Goal: Information Seeking & Learning: Learn about a topic

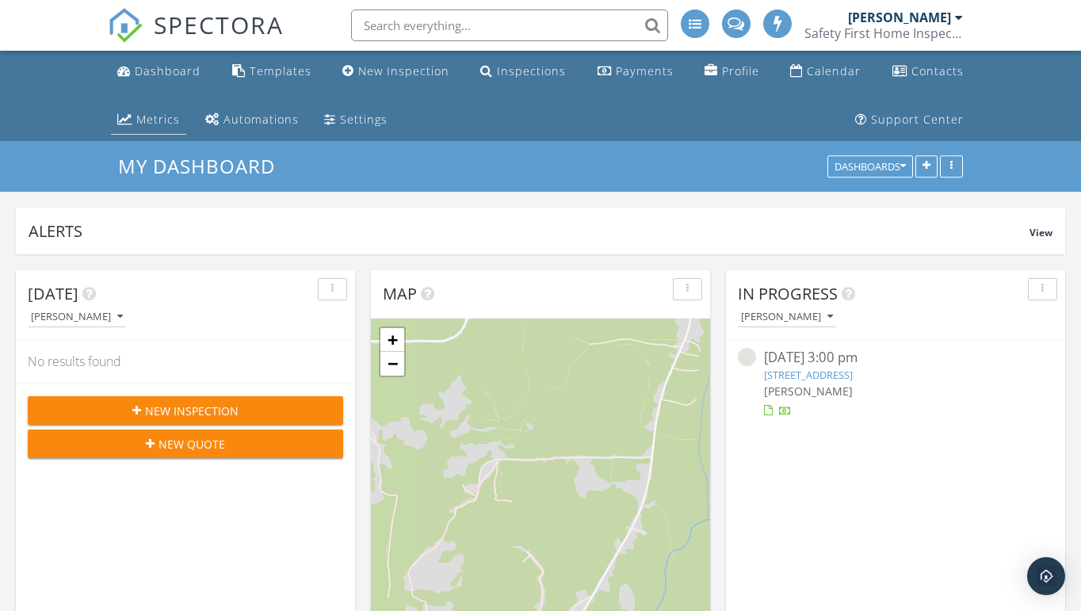
click at [142, 116] on div "Metrics" at bounding box center [158, 119] width 44 height 15
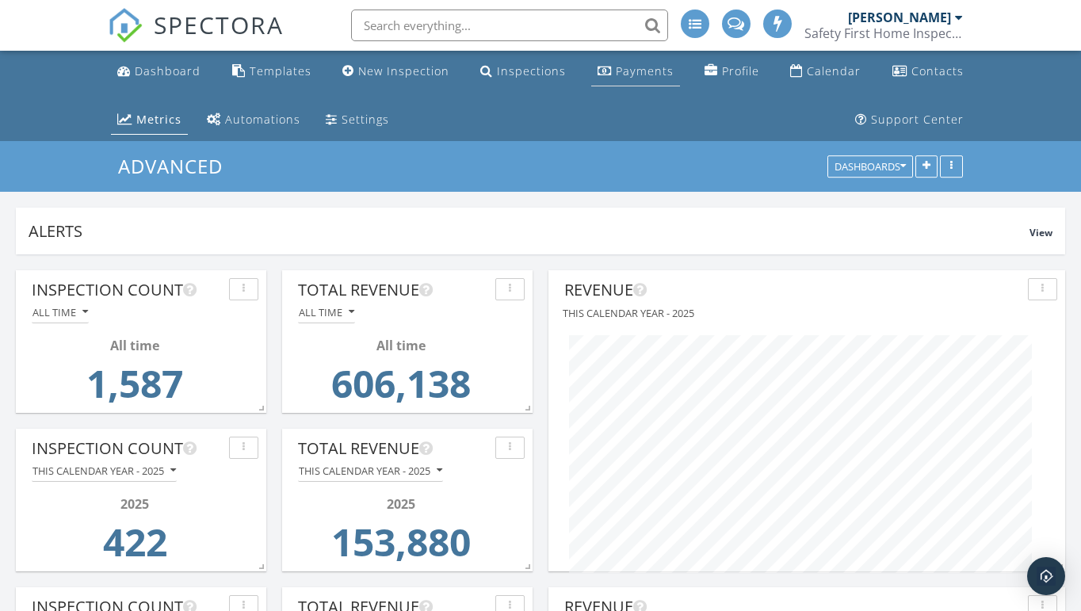
click at [639, 67] on div "Payments" at bounding box center [645, 70] width 58 height 15
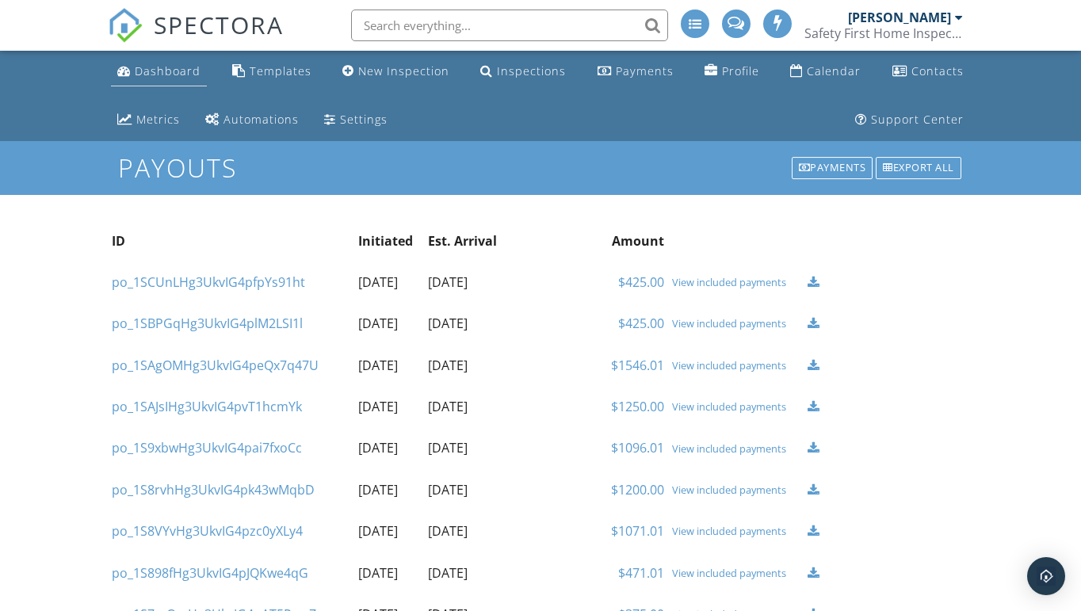
click at [166, 71] on div "Dashboard" at bounding box center [168, 70] width 66 height 15
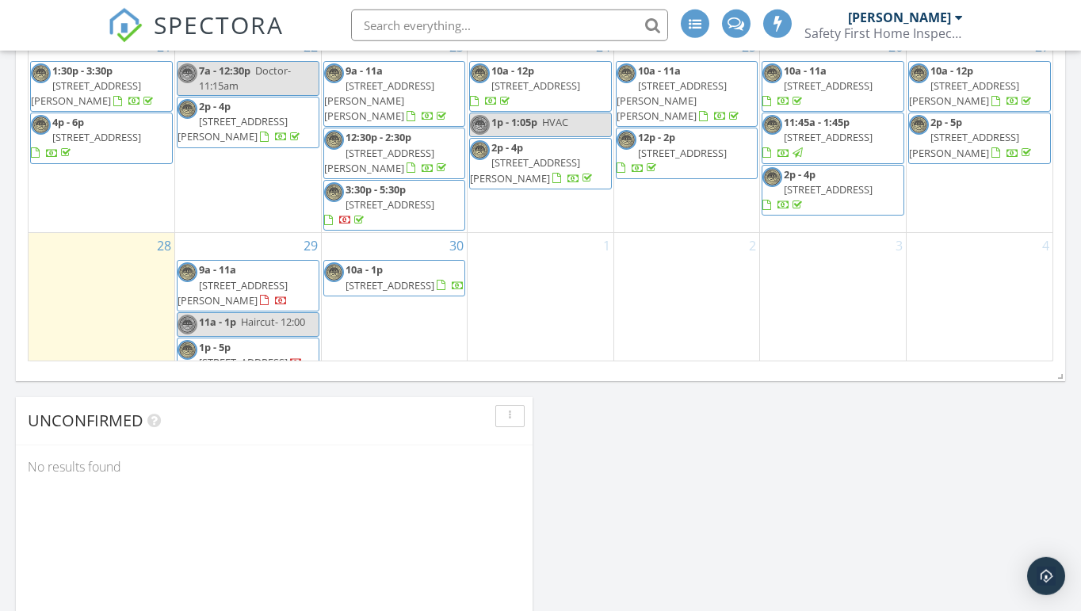
scroll to position [1142, 0]
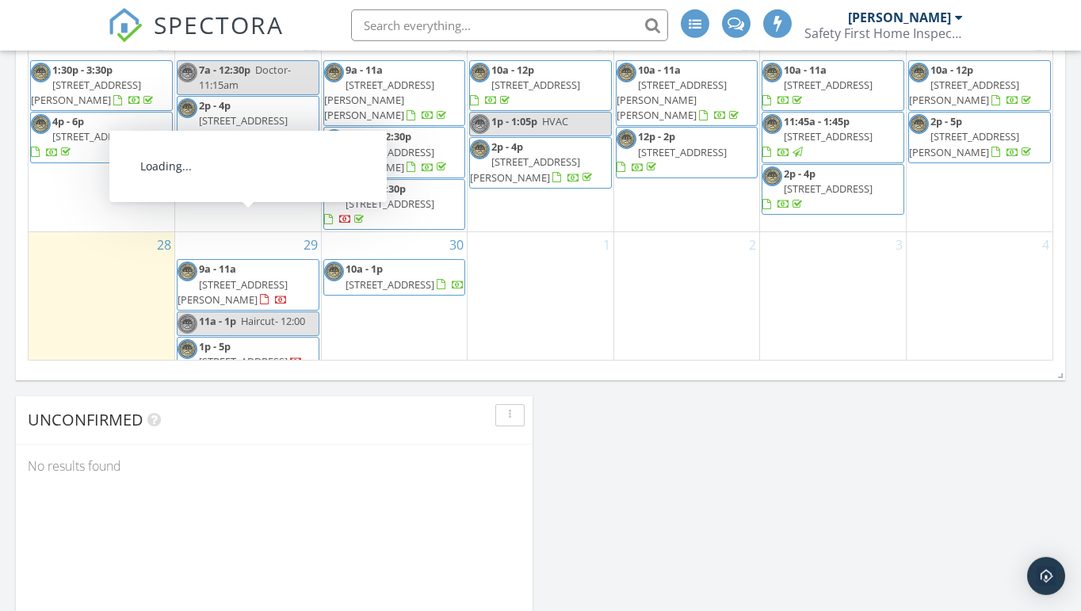
click at [278, 277] on span "[STREET_ADDRESS][PERSON_NAME]" at bounding box center [232, 291] width 110 height 29
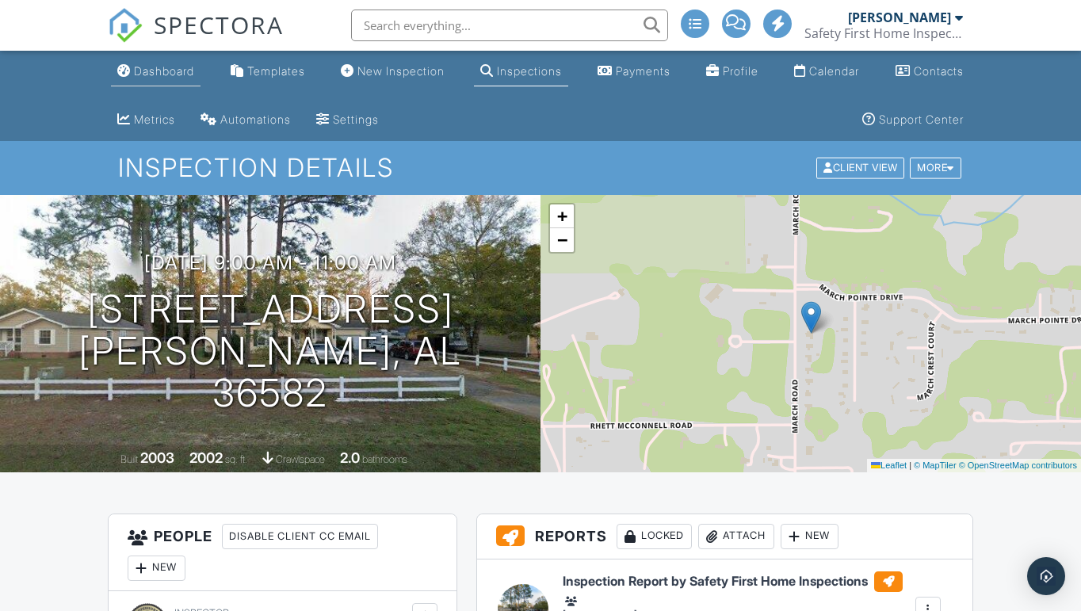
click at [173, 71] on div "Dashboard" at bounding box center [164, 70] width 60 height 13
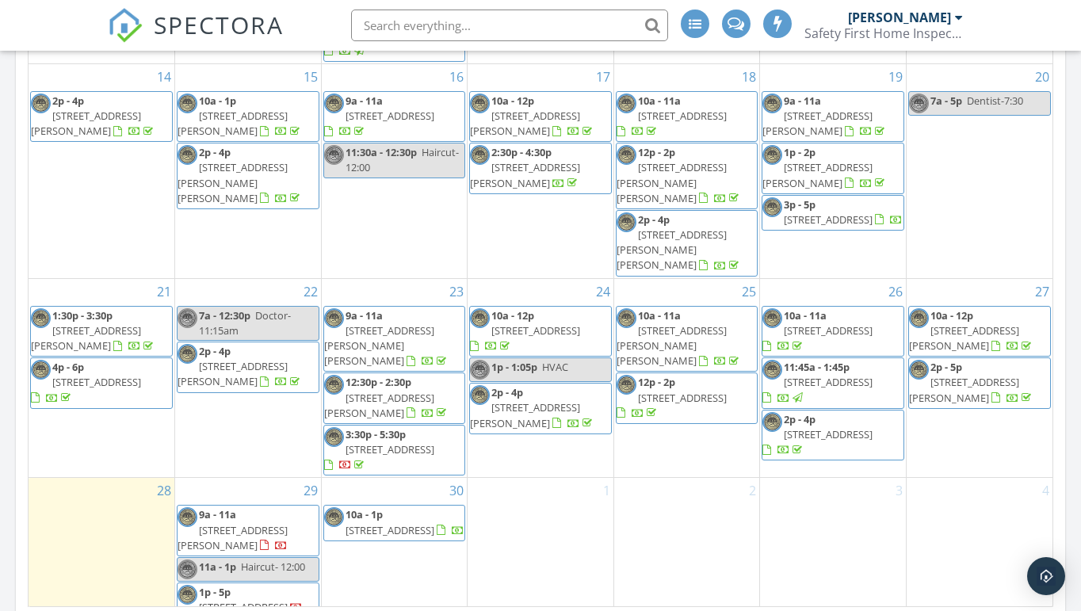
scroll to position [342, 0]
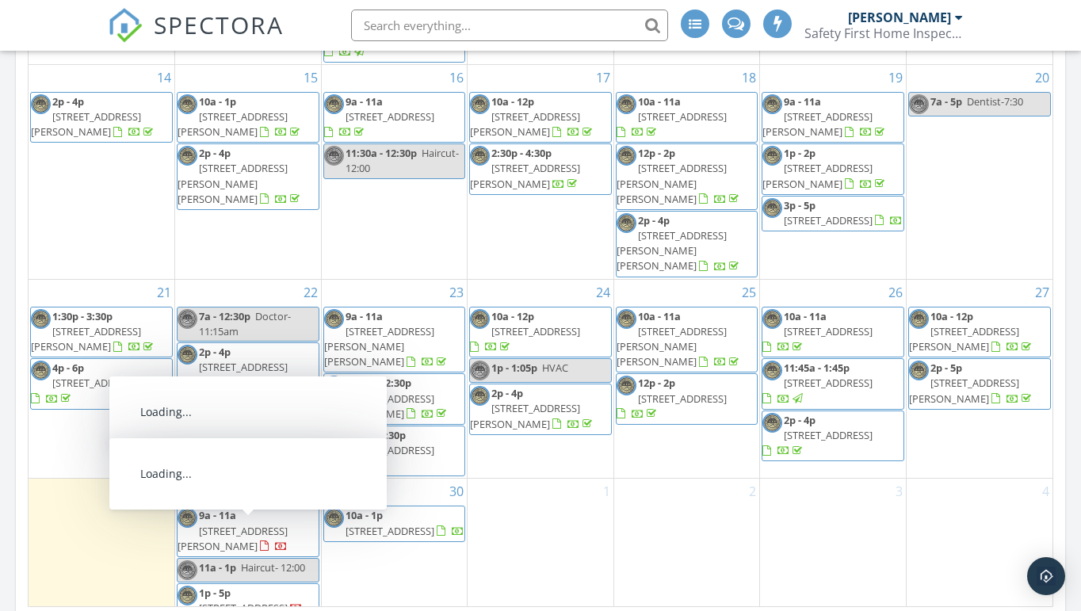
click at [246, 601] on span "[STREET_ADDRESS]" at bounding box center [243, 608] width 89 height 14
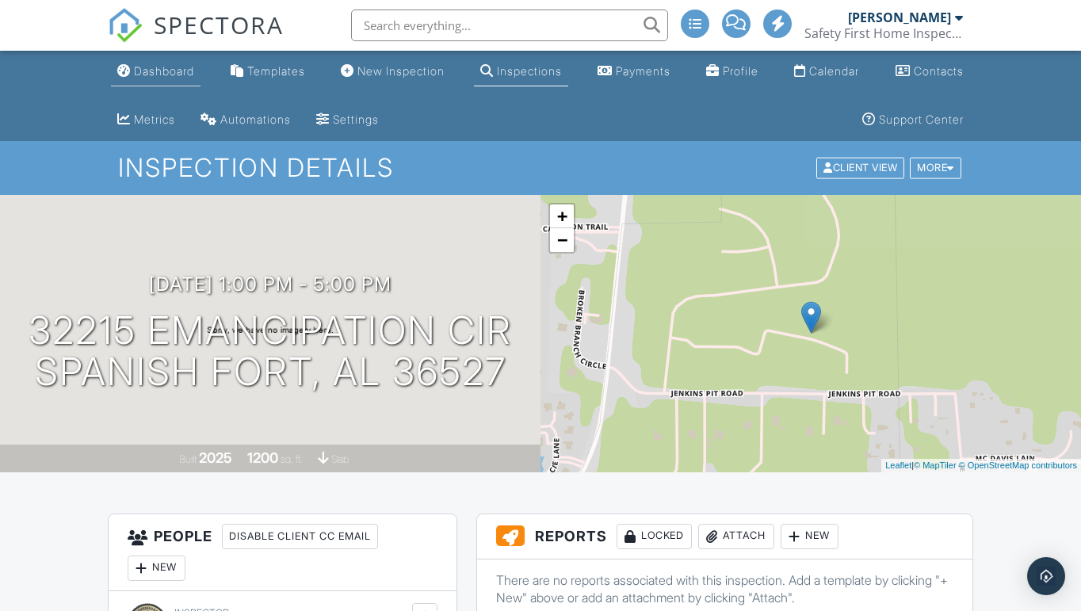
click at [168, 67] on div "Dashboard" at bounding box center [164, 70] width 60 height 13
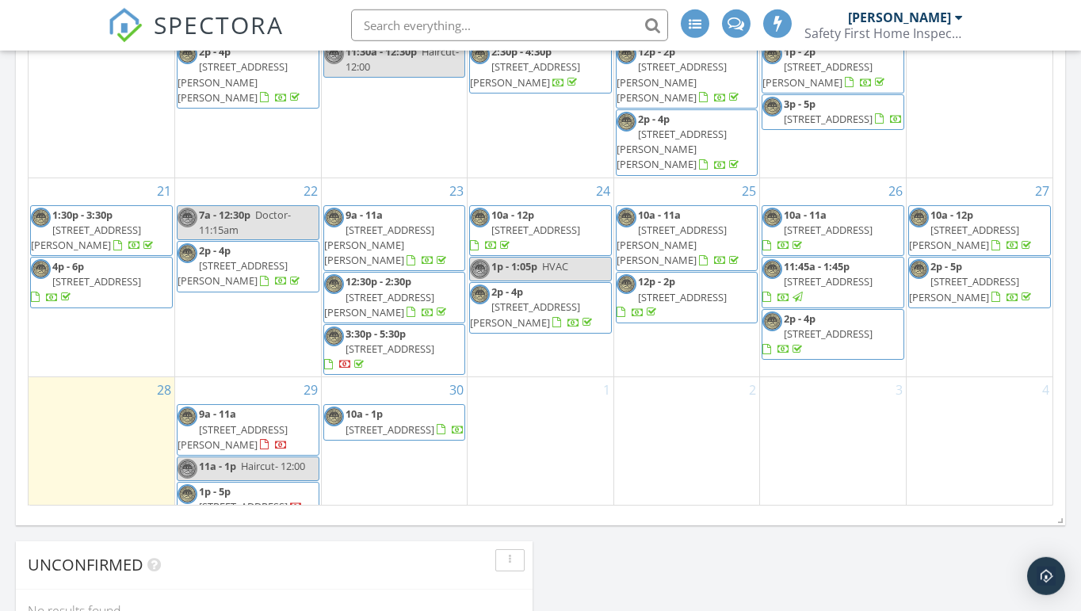
scroll to position [1010, 0]
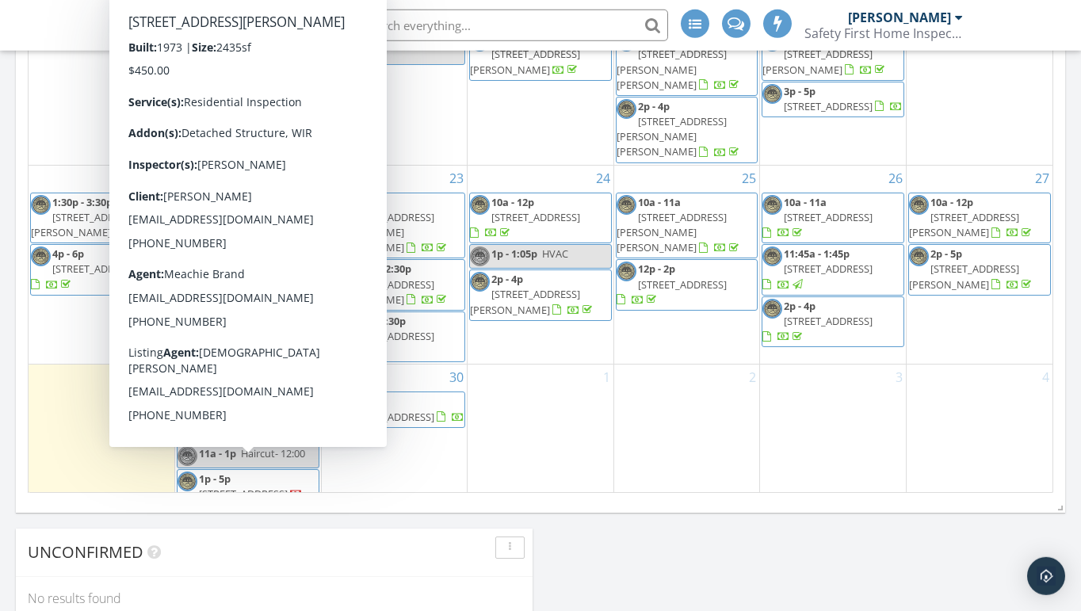
click at [274, 524] on span "7400A Griffice Rd, Mobile 36618" at bounding box center [232, 538] width 110 height 29
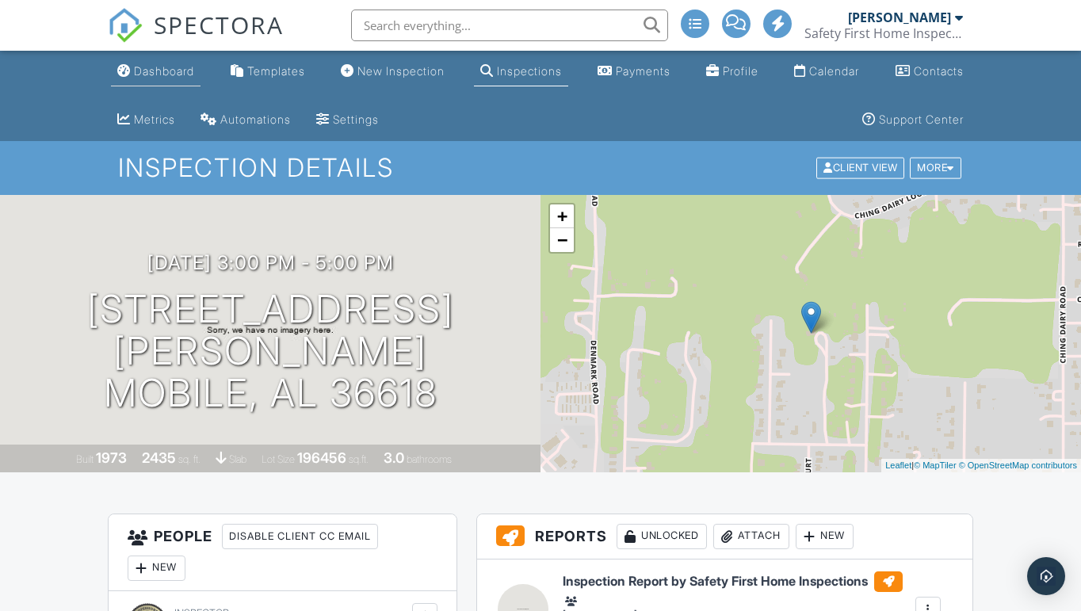
click at [170, 68] on div "Dashboard" at bounding box center [164, 70] width 60 height 13
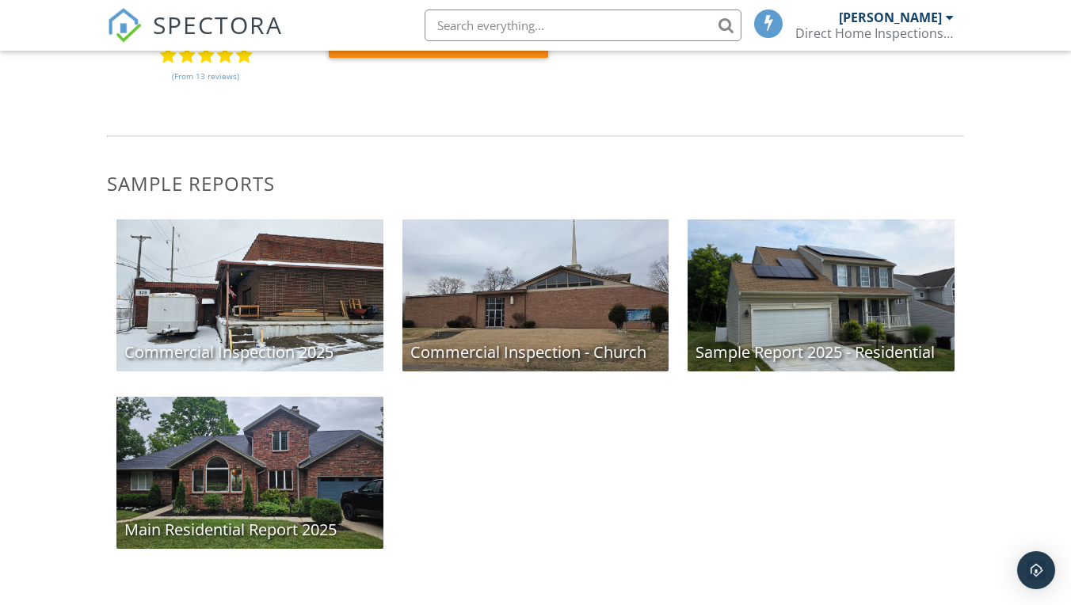
scroll to position [183, 0]
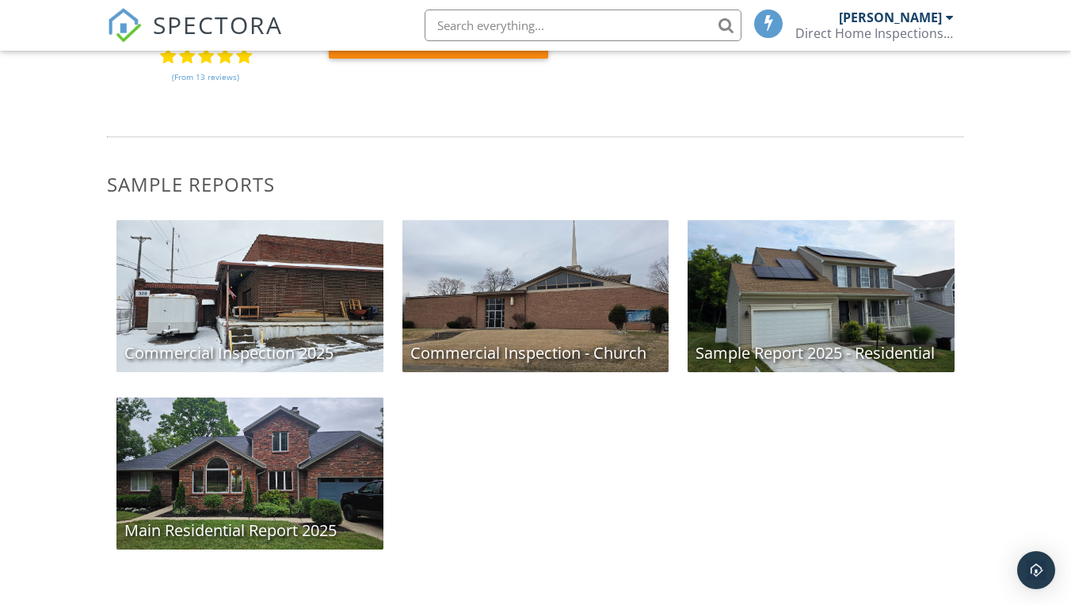
click at [247, 494] on div "Main Residential Report 2025" at bounding box center [249, 474] width 267 height 152
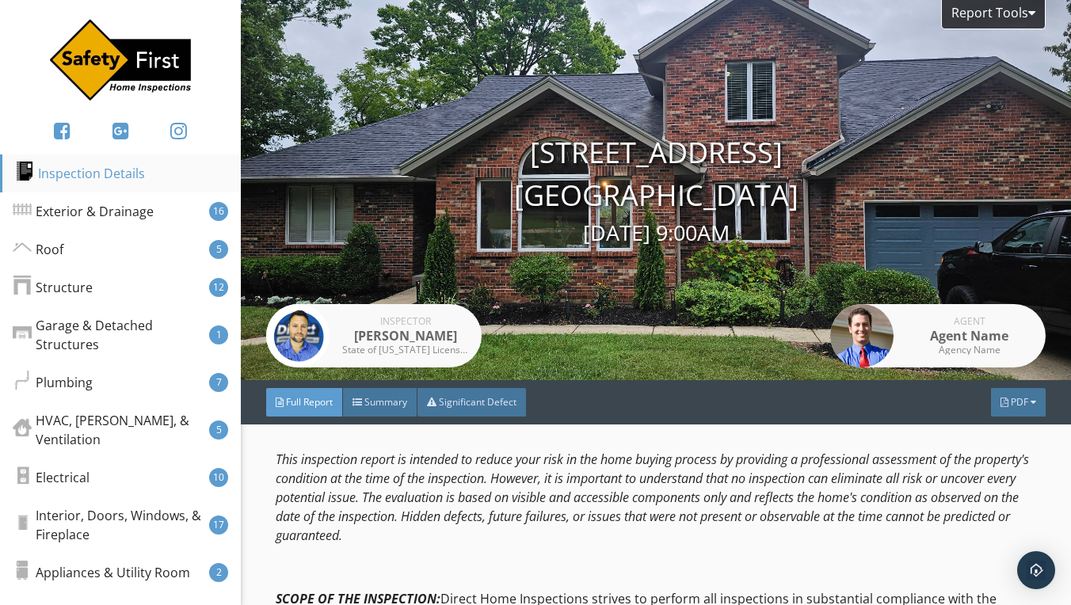
click at [111, 170] on div "Inspection Details" at bounding box center [80, 173] width 130 height 19
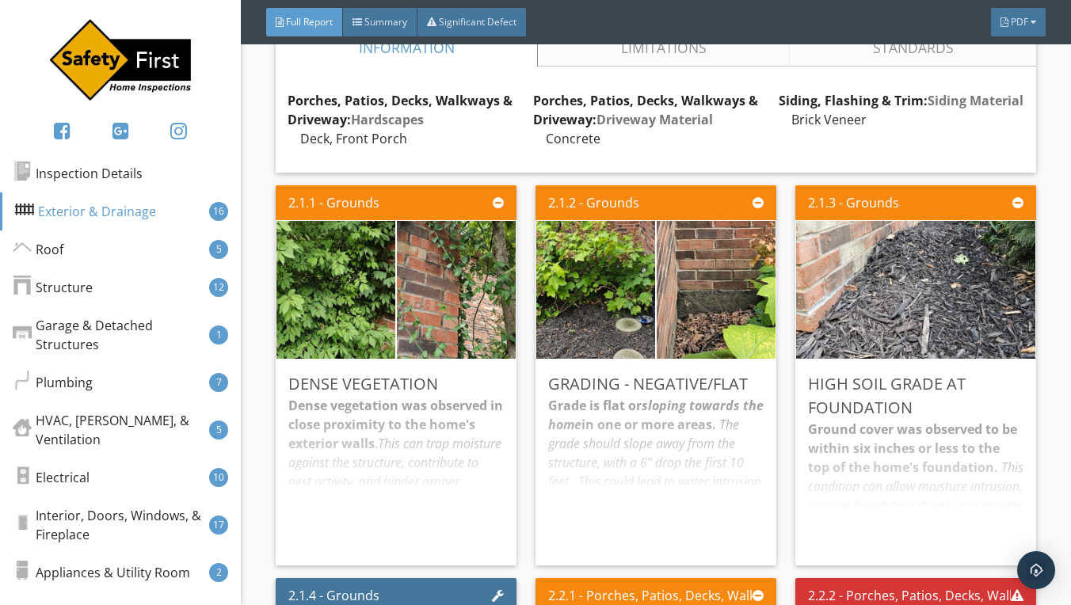
scroll to position [1631, 0]
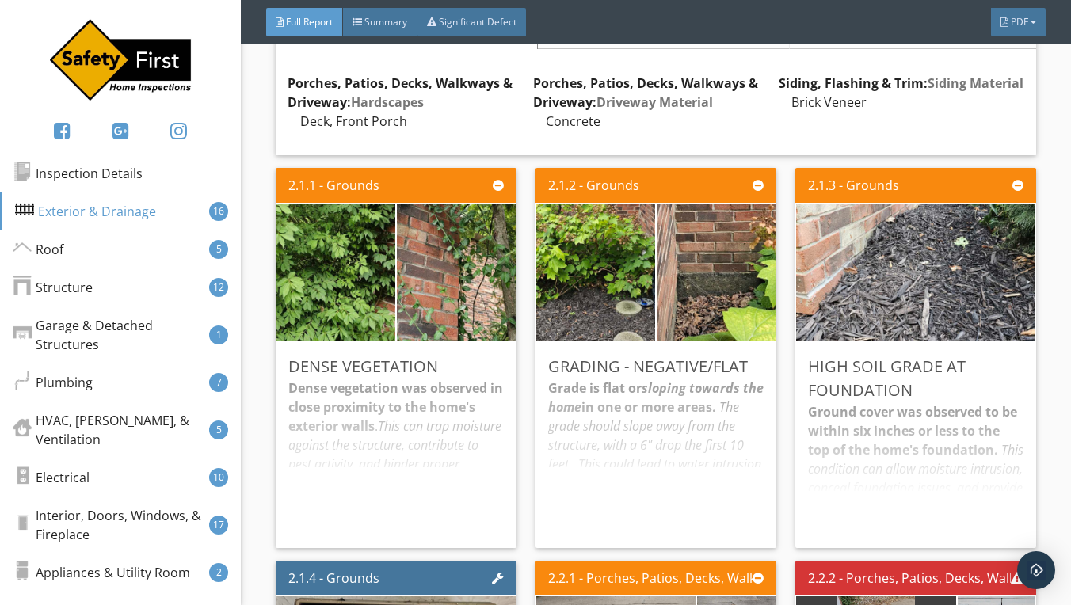
click at [401, 449] on div "Dense vegetation was observed in close proximity to the home's exterior walls .…" at bounding box center [396, 457] width 216 height 157
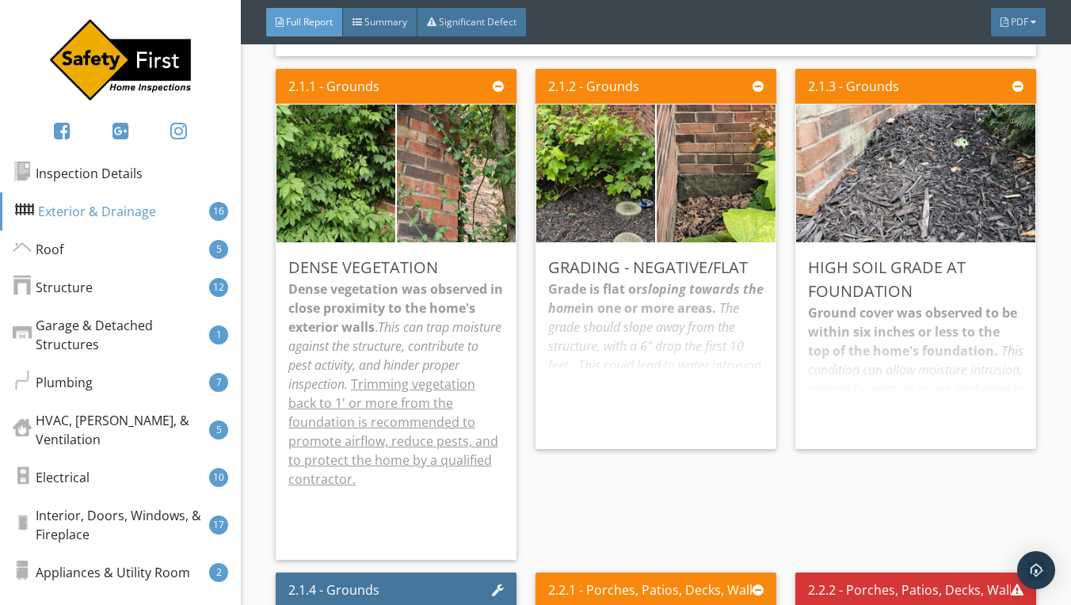
scroll to position [1733, 0]
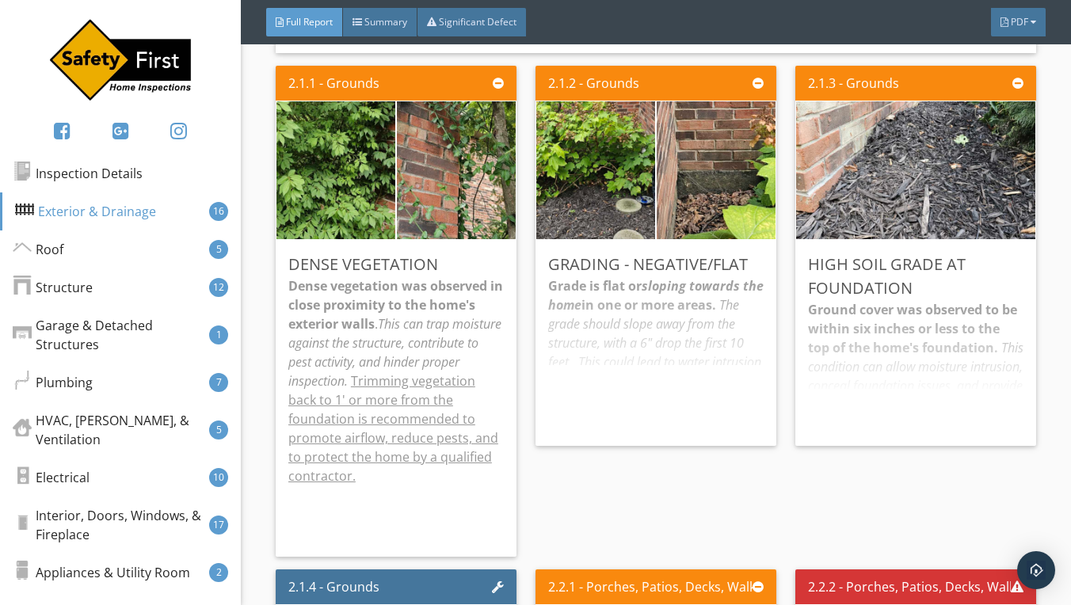
click at [886, 345] on div "Ground cover was observed to be within six inches or less to the top of the hom…" at bounding box center [916, 366] width 216 height 133
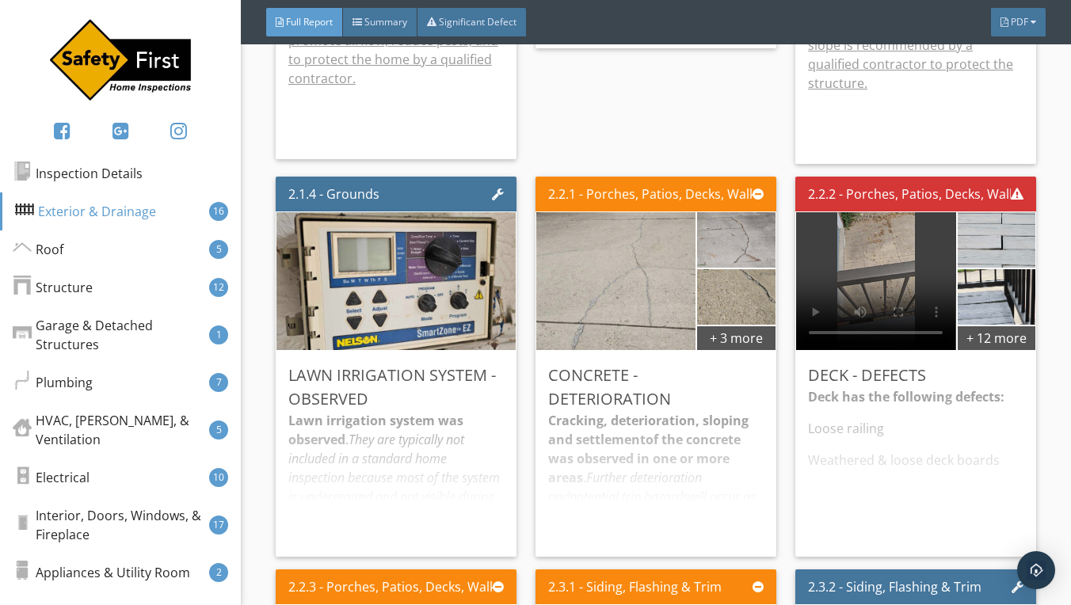
scroll to position [2145, 0]
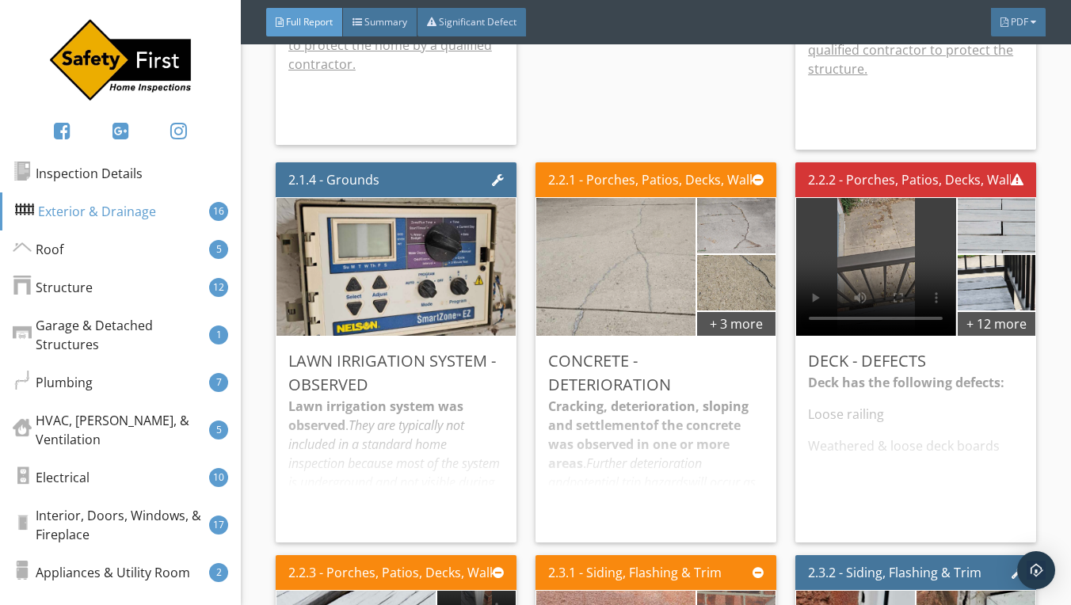
click at [429, 433] on div "Lawn irrigation system was observed . They are typically not included in a stan…" at bounding box center [396, 463] width 216 height 133
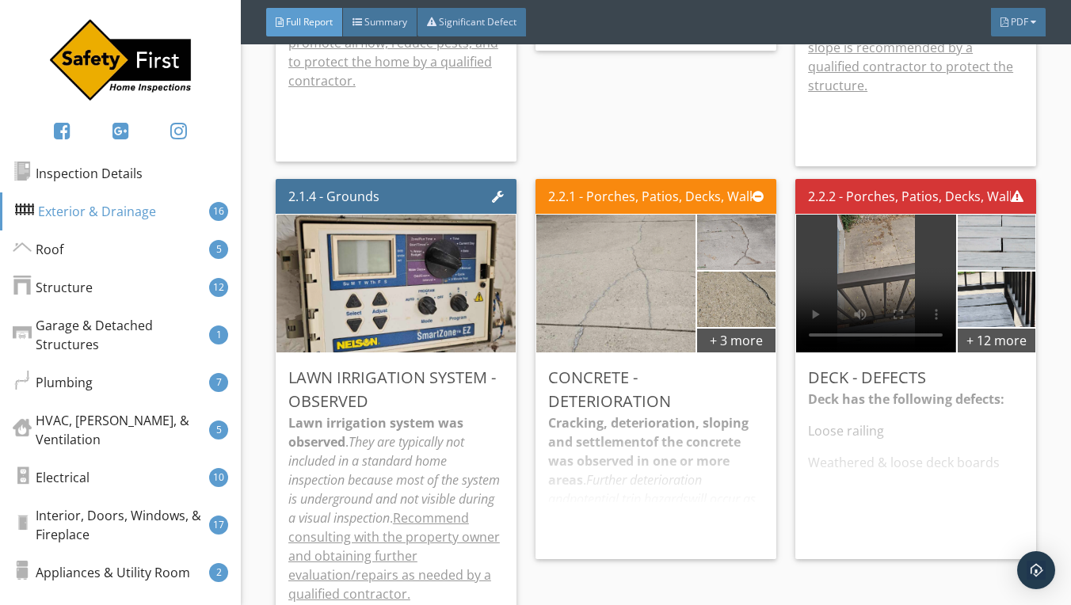
scroll to position [2169, 0]
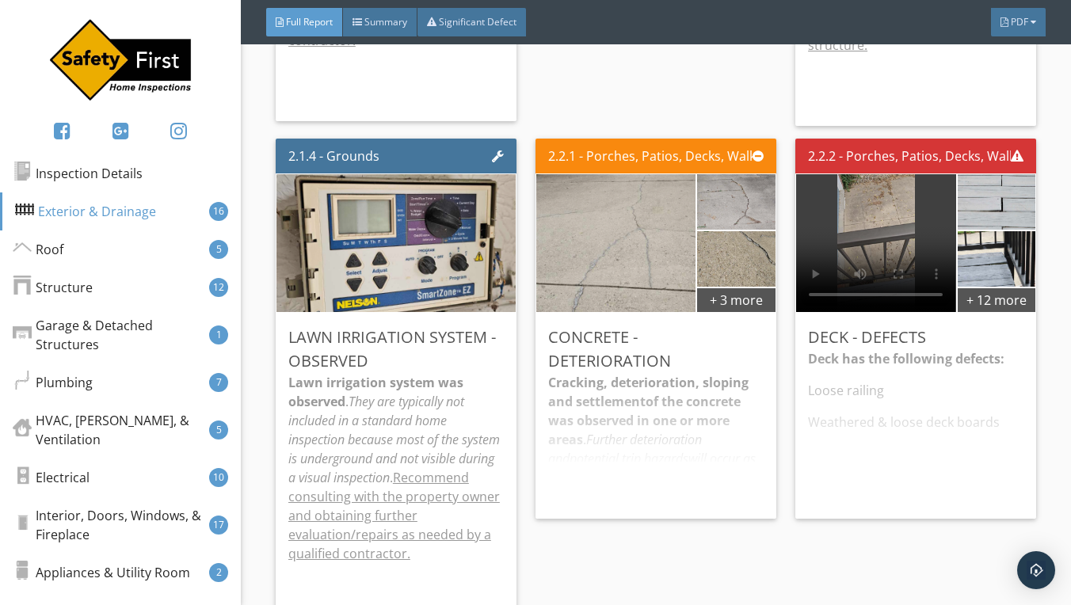
click at [636, 377] on div "Cracking, deterioration, sloping and settlement of the concrete was observed in…" at bounding box center [656, 439] width 216 height 133
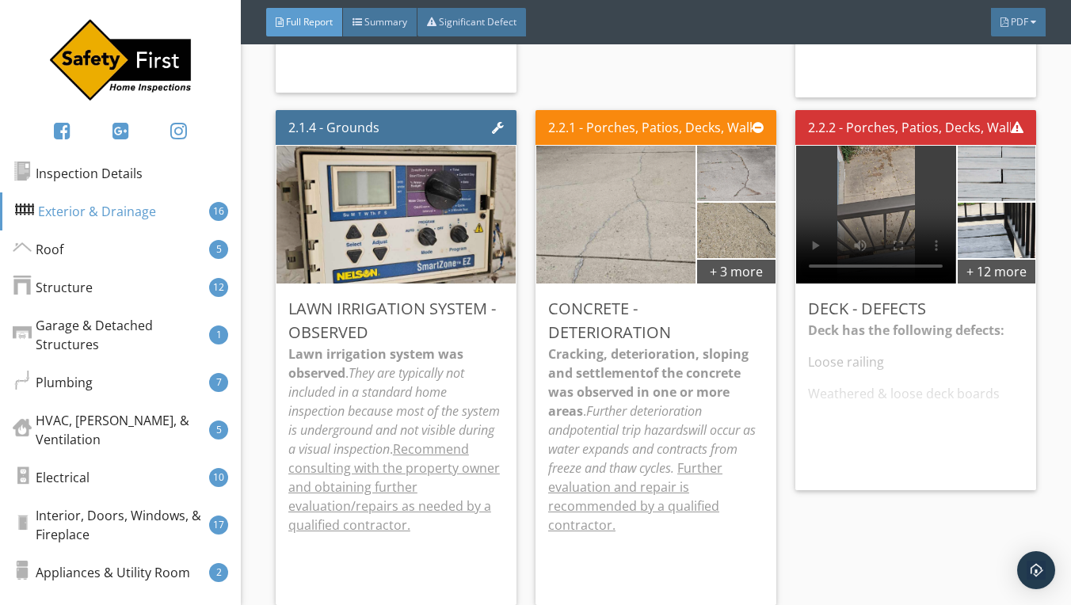
scroll to position [2202, 0]
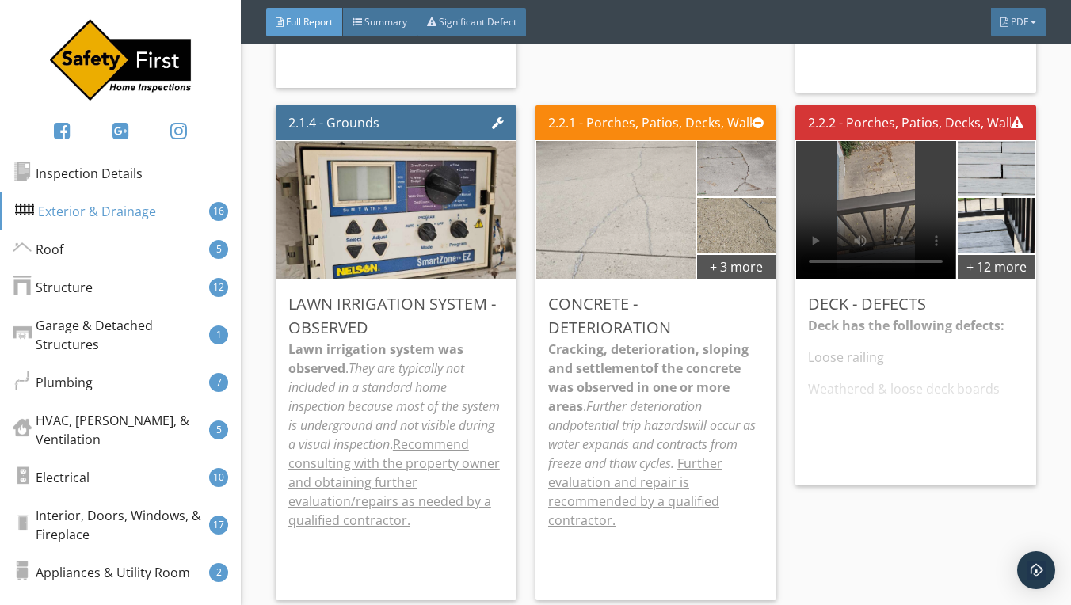
click at [636, 232] on img at bounding box center [616, 209] width 258 height 345
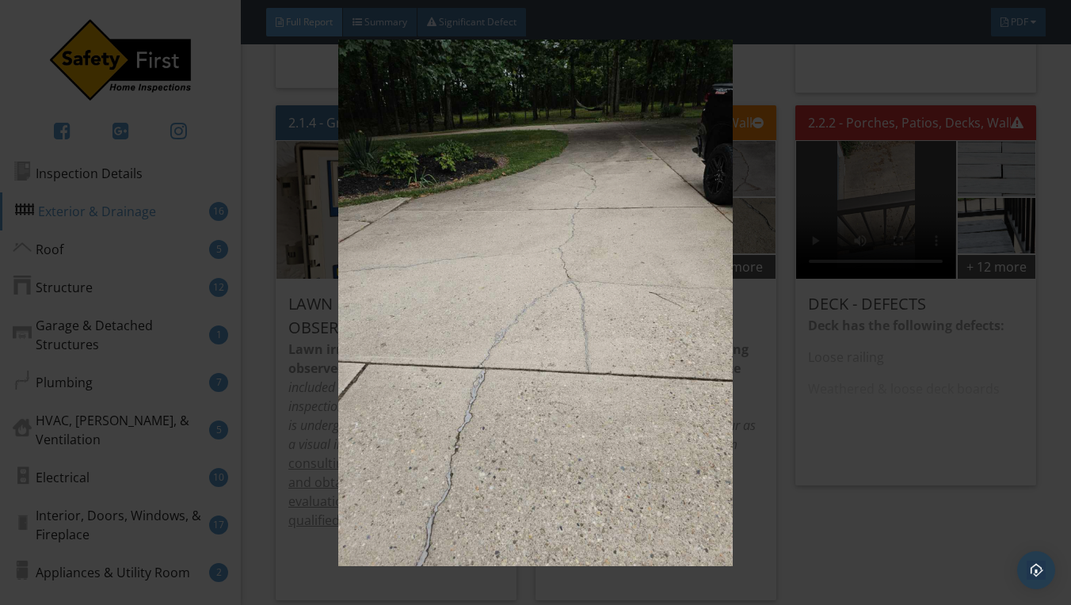
click at [680, 271] on img at bounding box center [536, 303] width 970 height 527
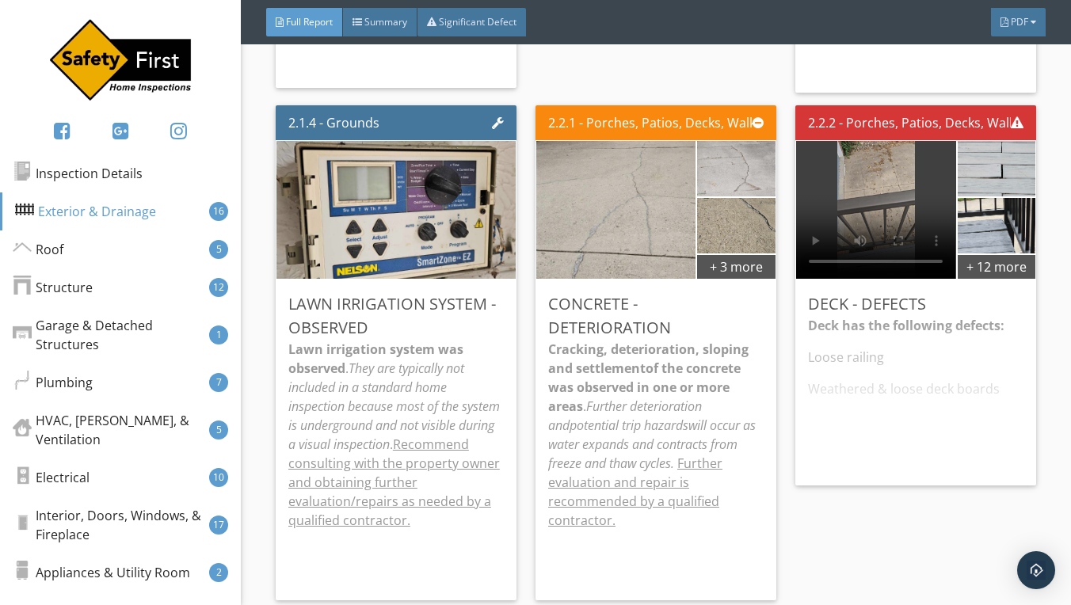
click at [739, 175] on img at bounding box center [737, 168] width 104 height 139
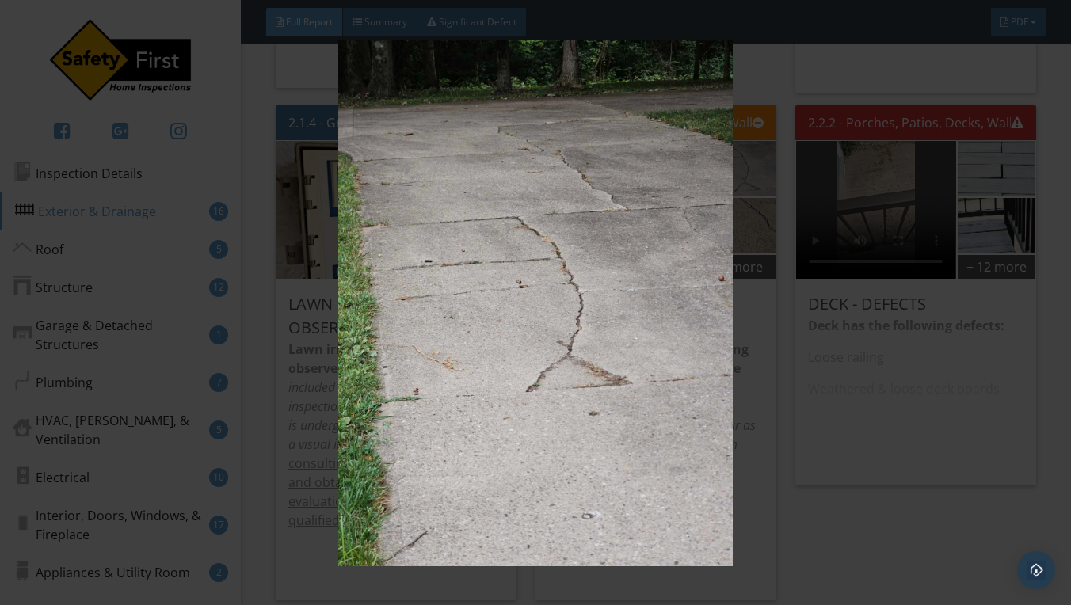
click at [787, 348] on img at bounding box center [536, 303] width 970 height 527
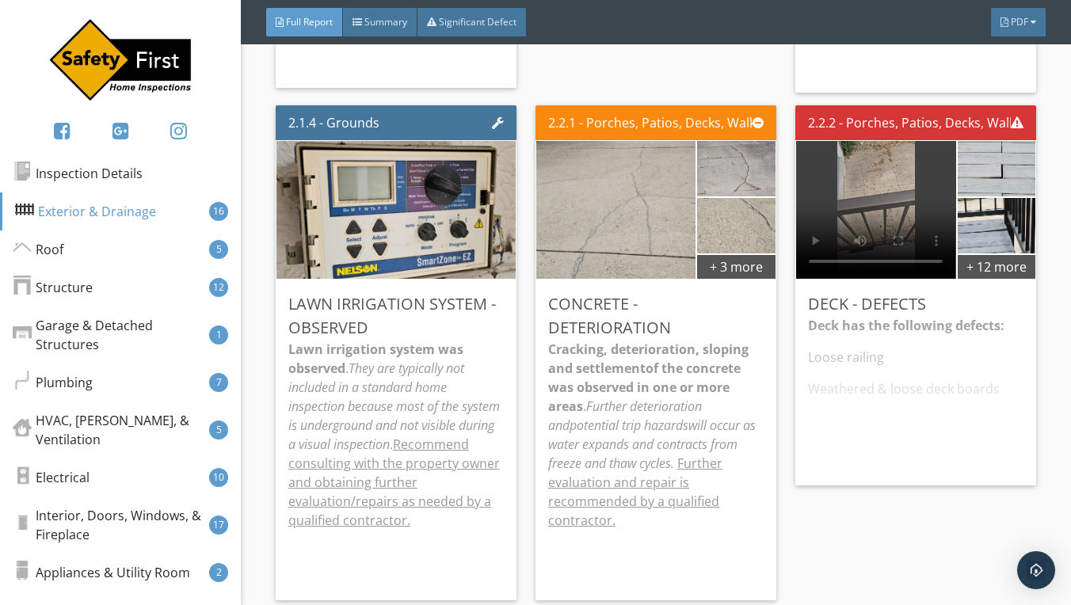
click at [742, 228] on img at bounding box center [737, 225] width 104 height 139
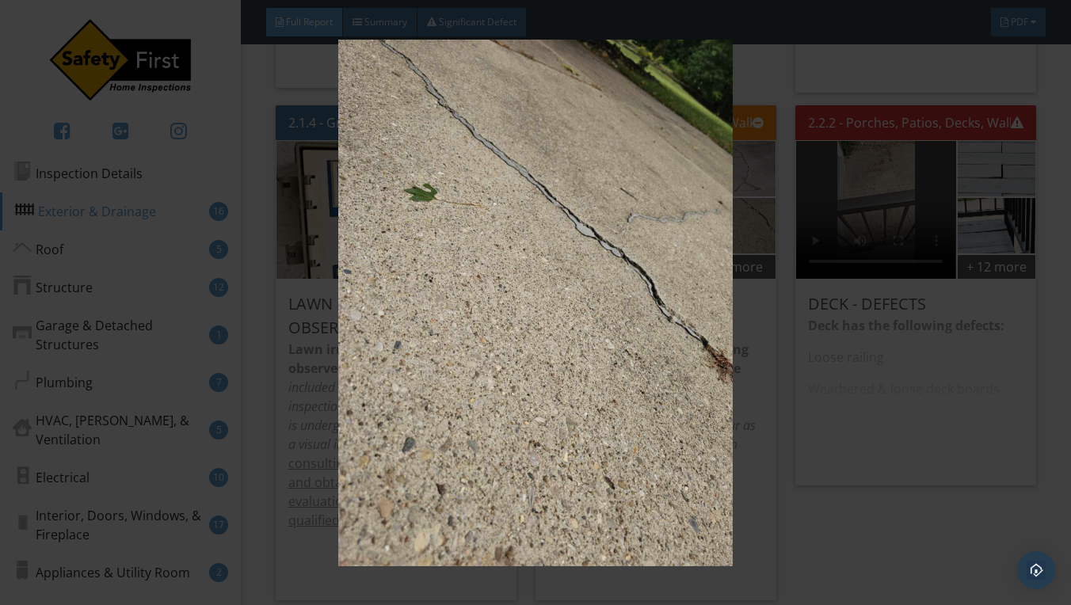
click at [803, 398] on img at bounding box center [536, 303] width 970 height 527
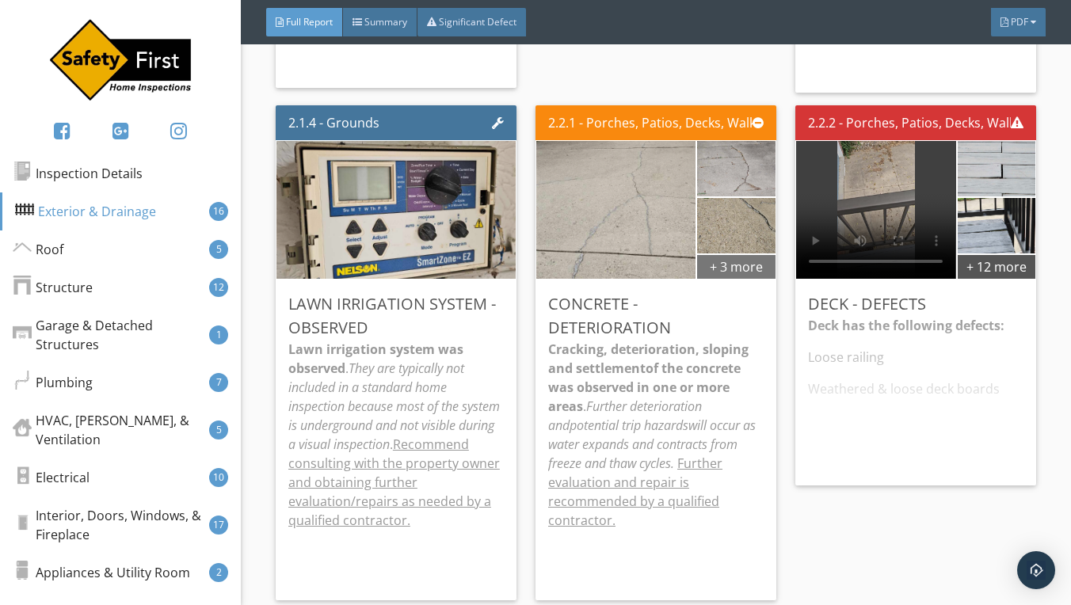
click at [758, 269] on div "+ 3 more" at bounding box center [736, 266] width 78 height 25
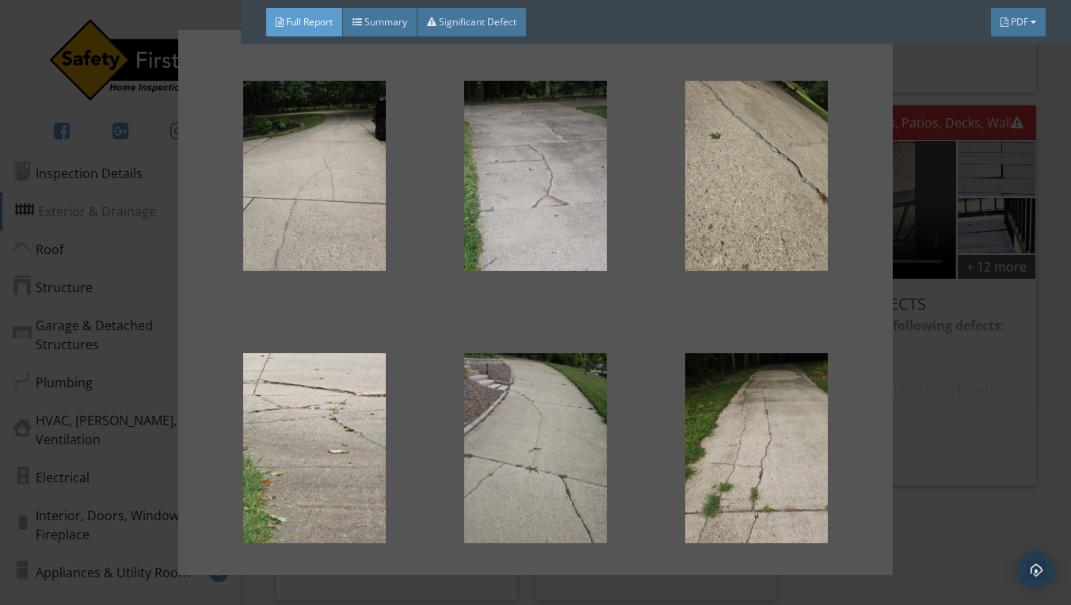
click at [1059, 170] on div at bounding box center [535, 302] width 1071 height 605
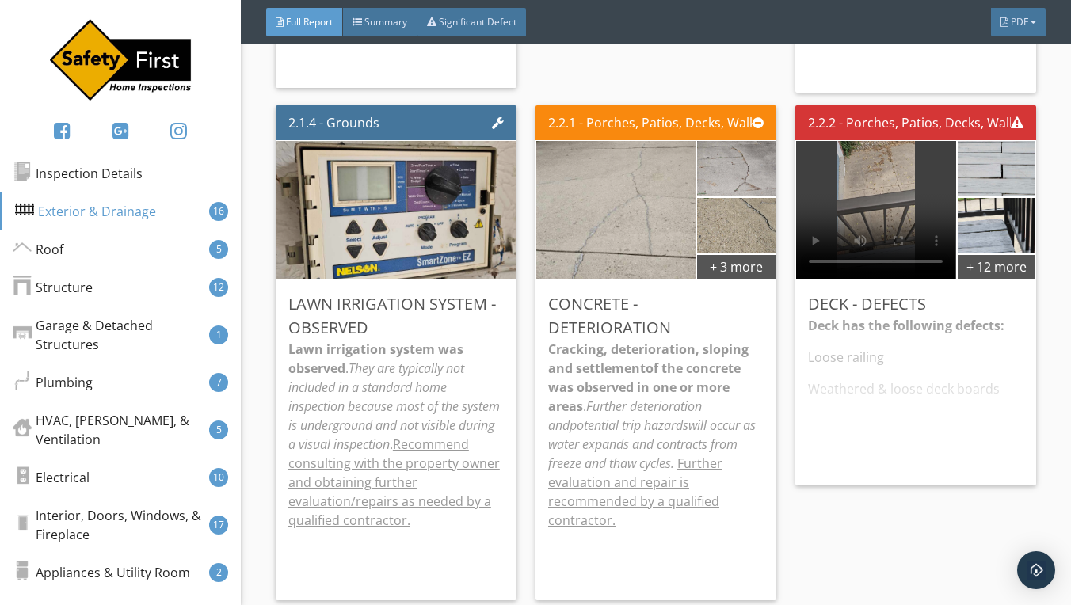
click at [938, 230] on video at bounding box center [875, 210] width 159 height 138
click at [1000, 180] on img at bounding box center [997, 168] width 104 height 139
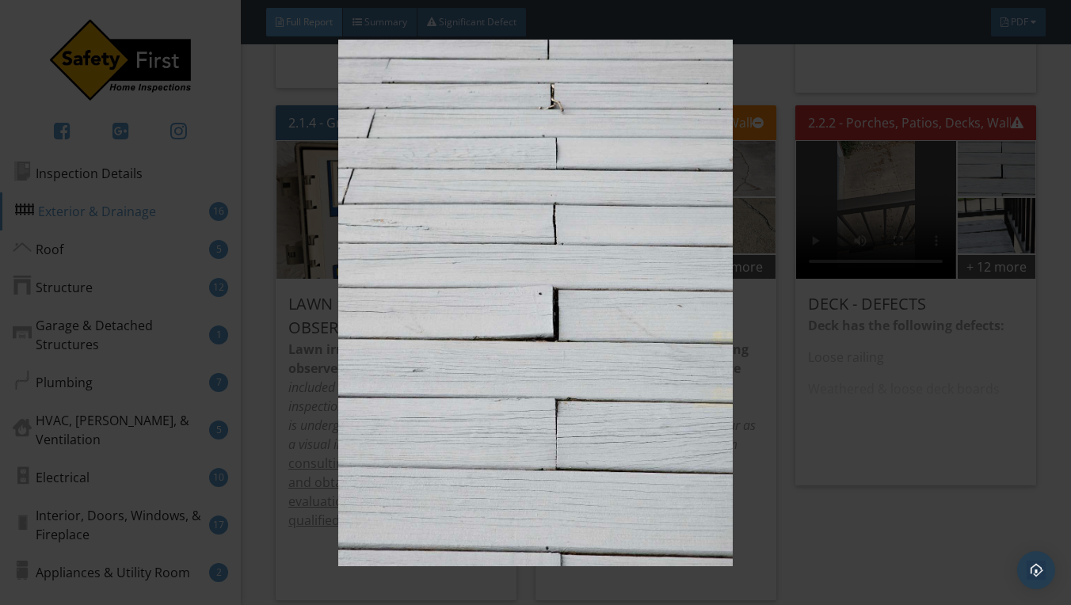
click at [1054, 143] on div at bounding box center [535, 302] width 1071 height 605
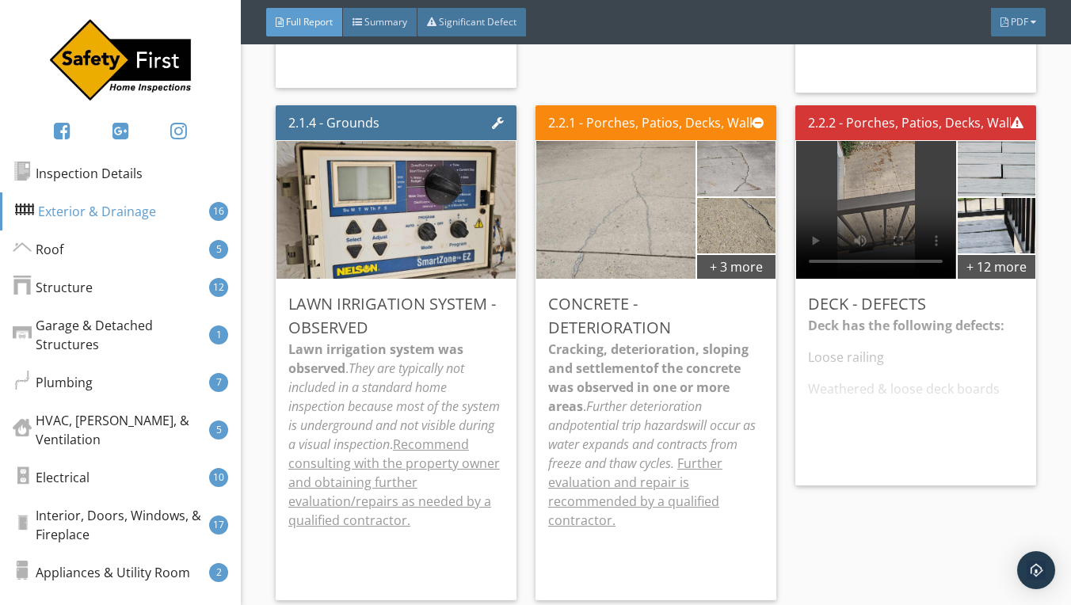
click at [933, 349] on div "Deck has the following defects: Loose railing Weathered & loose deck boards led…" at bounding box center [916, 394] width 216 height 157
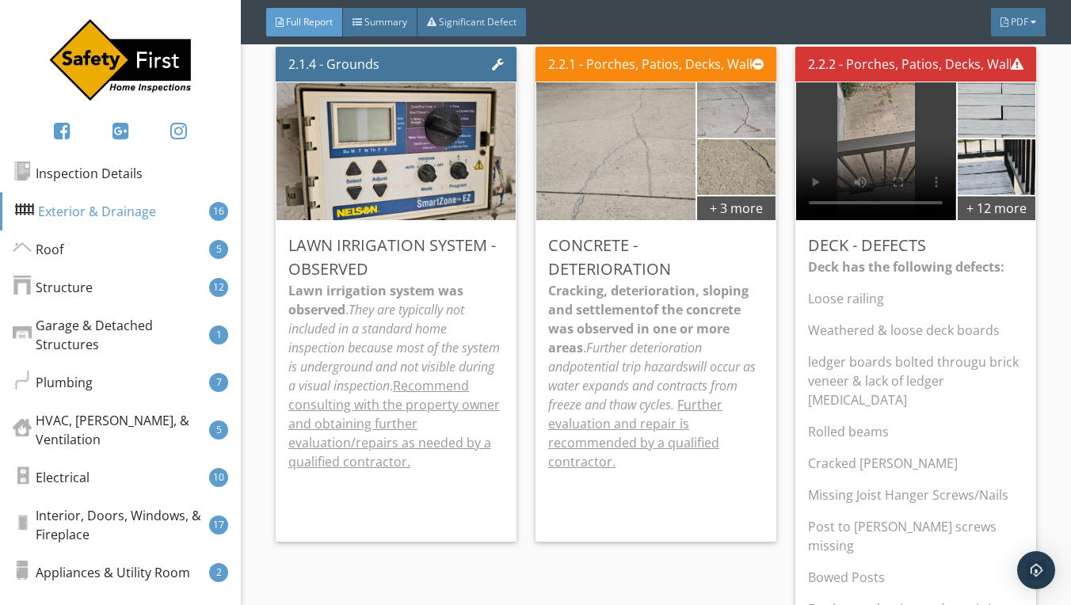
scroll to position [2260, 0]
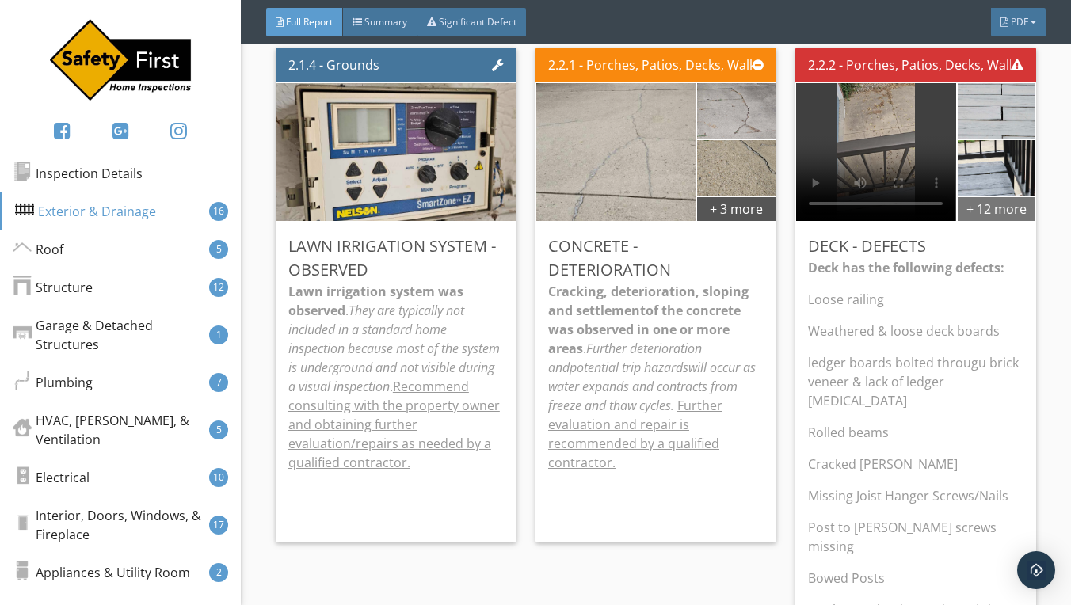
click at [998, 209] on div "+ 12 more" at bounding box center [997, 208] width 78 height 25
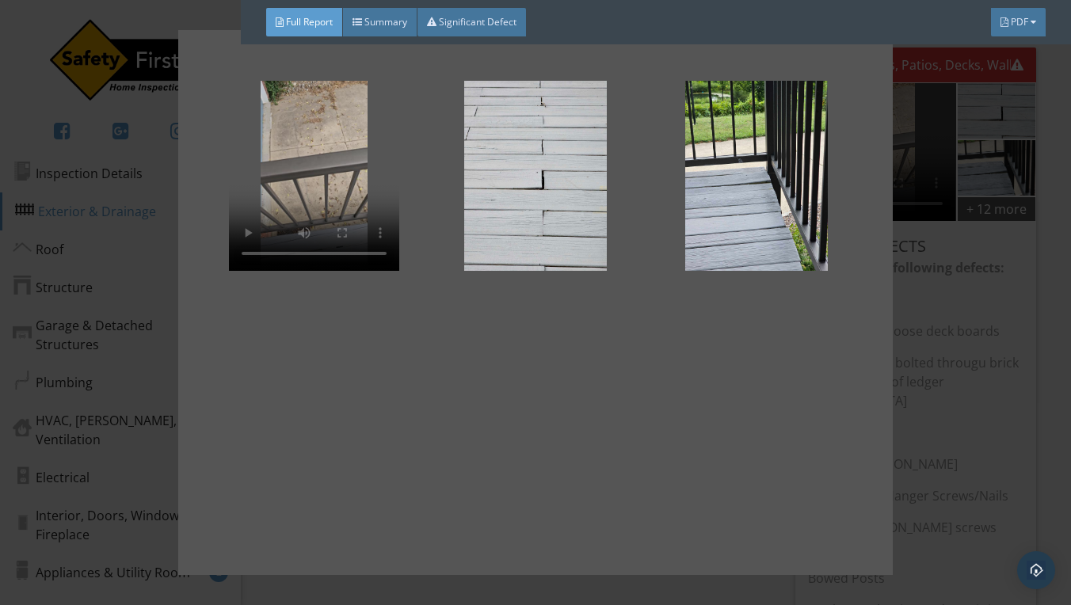
scroll to position [0, 0]
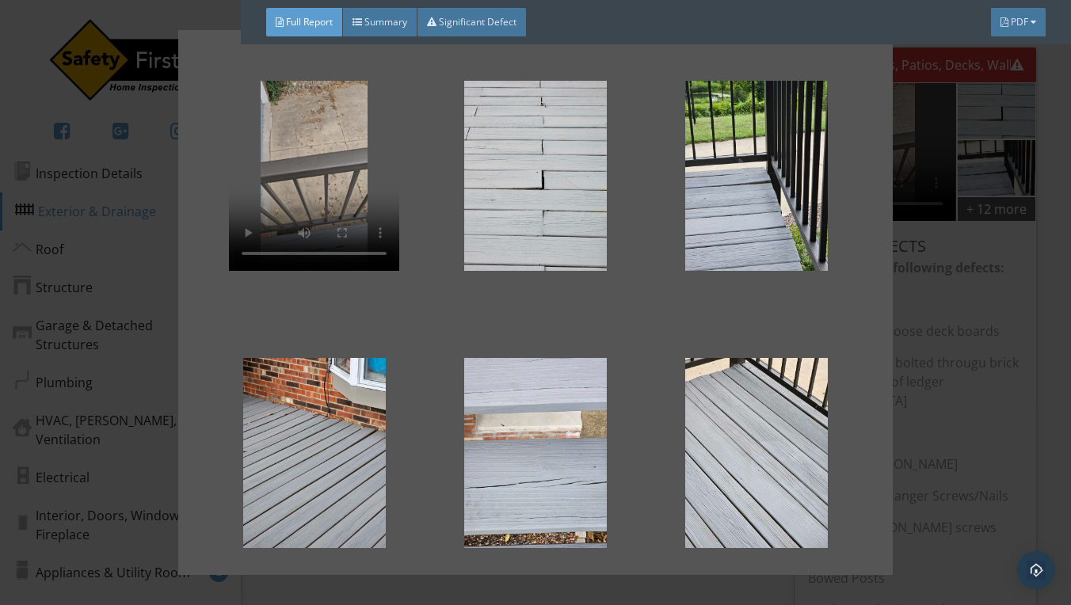
click at [1059, 276] on div at bounding box center [535, 302] width 1071 height 605
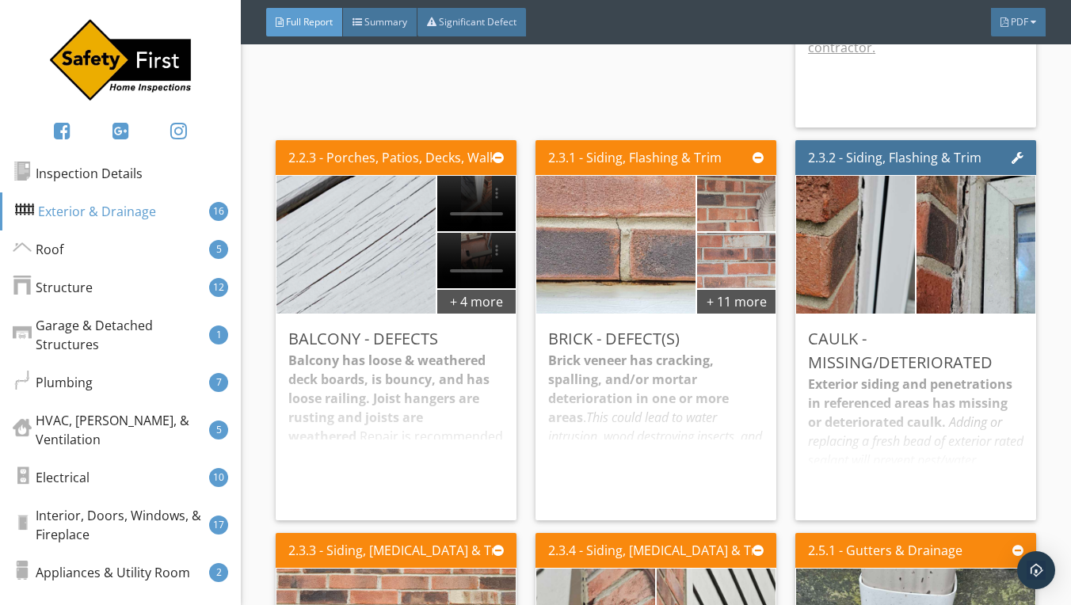
scroll to position [2867, 0]
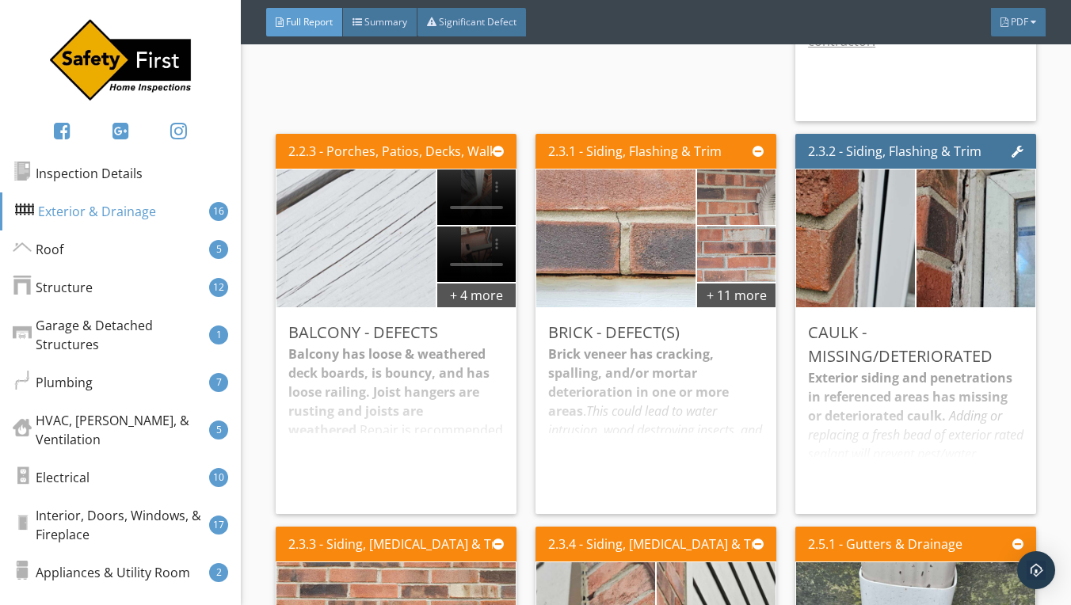
click at [404, 243] on img at bounding box center [356, 239] width 258 height 345
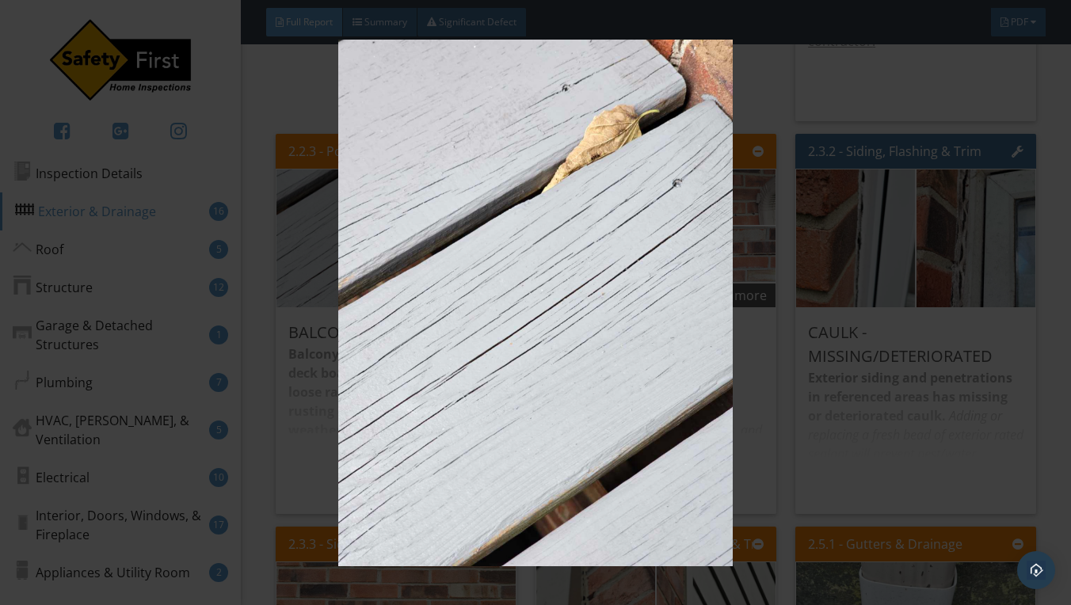
click at [786, 80] on img at bounding box center [536, 303] width 970 height 527
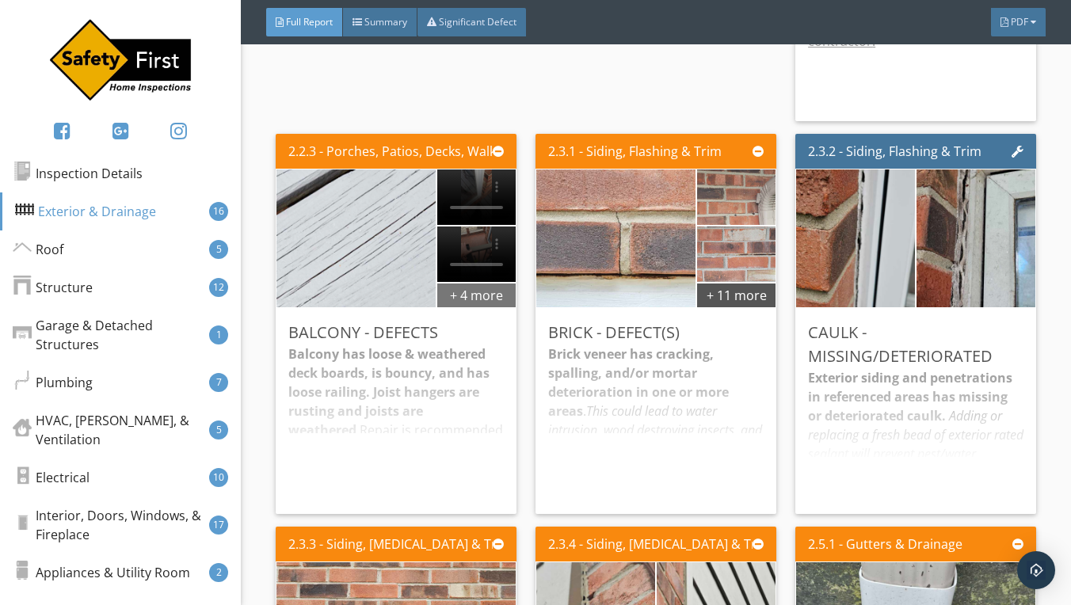
click at [491, 282] on div "+ 4 more" at bounding box center [476, 294] width 78 height 25
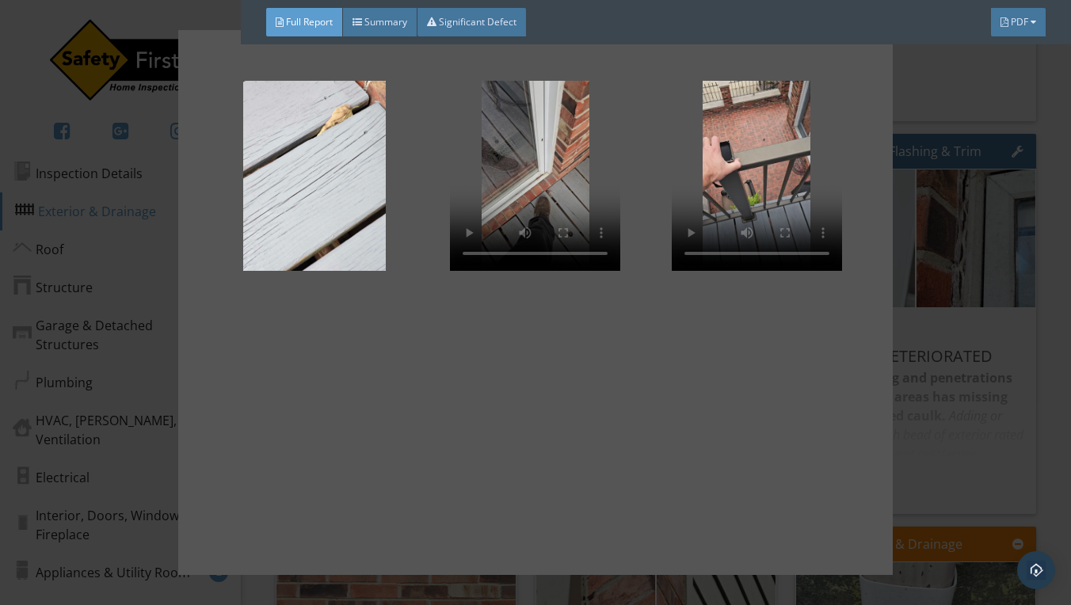
scroll to position [0, 0]
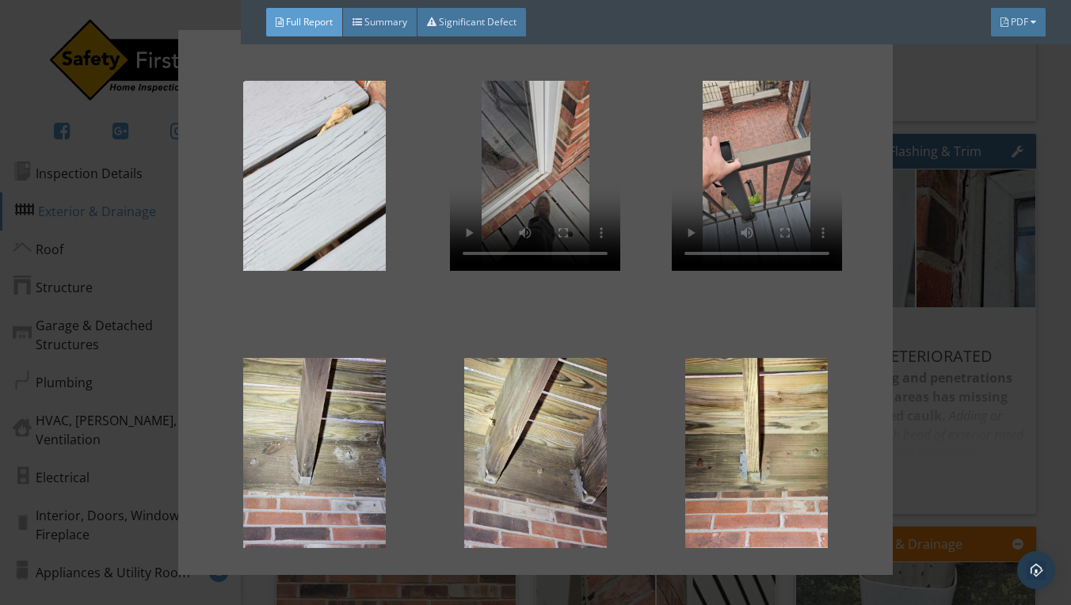
click at [917, 84] on div at bounding box center [535, 302] width 1071 height 605
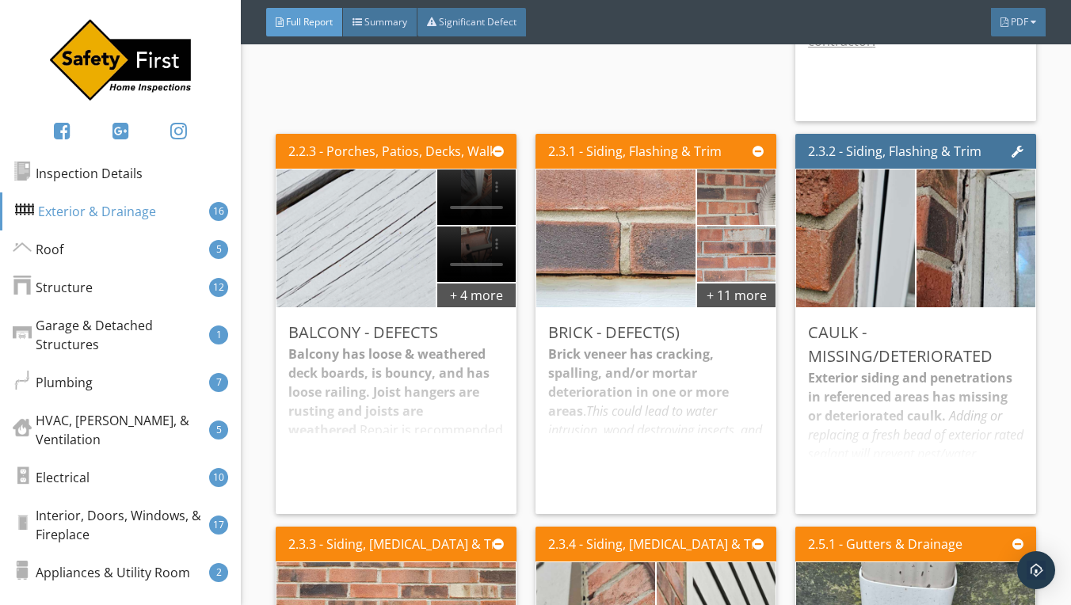
click at [657, 351] on div "Brick veneer has cracking, spalling, and/or mortar deterioration in one or more…" at bounding box center [656, 423] width 216 height 157
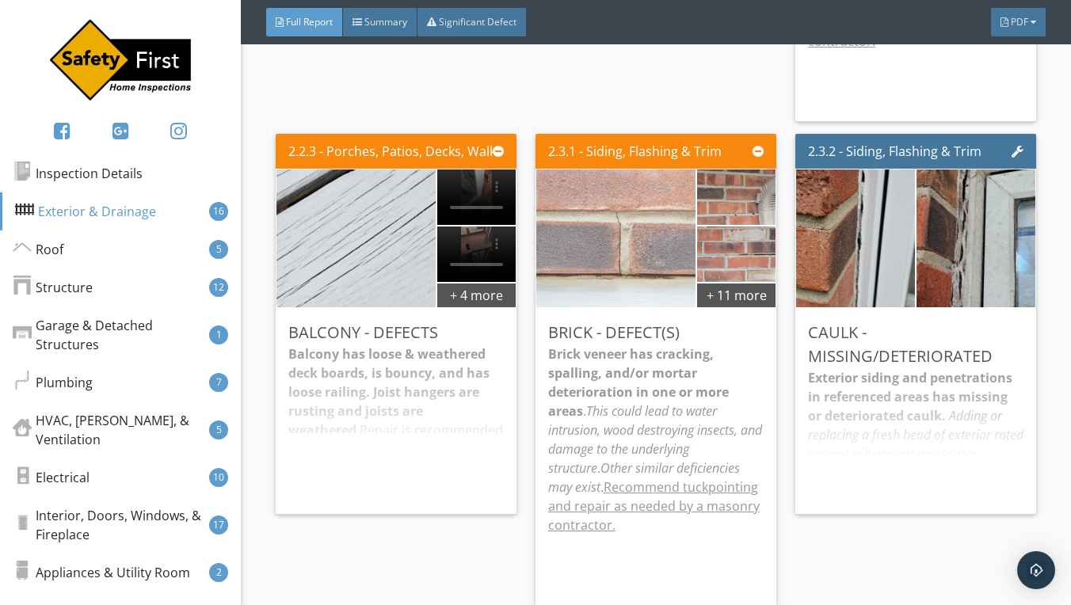
click at [651, 181] on img at bounding box center [616, 239] width 258 height 345
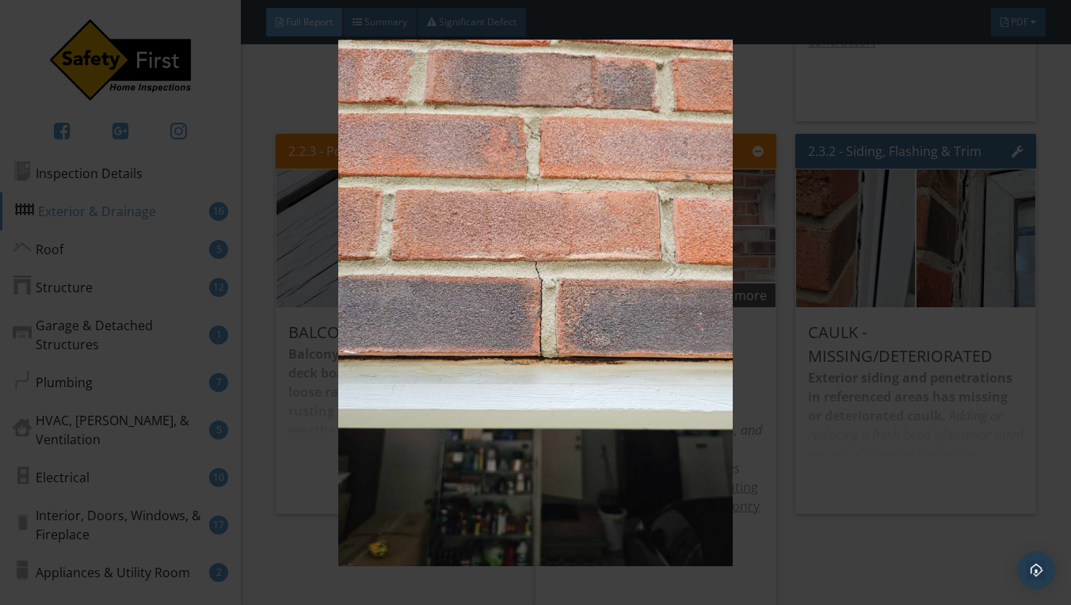
click at [784, 221] on img at bounding box center [536, 303] width 970 height 527
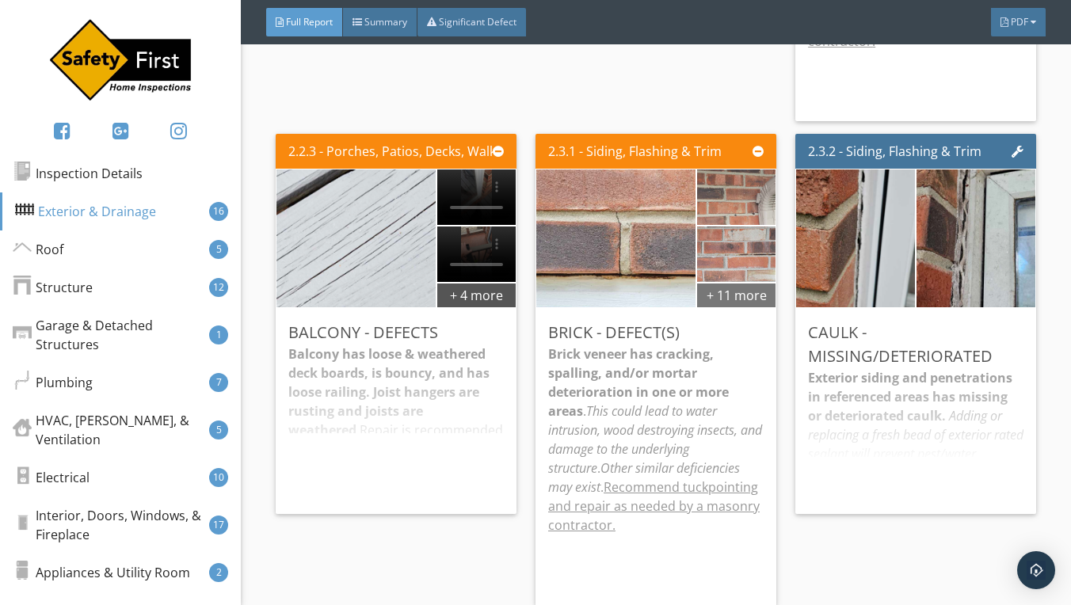
click at [735, 282] on div "+ 11 more" at bounding box center [736, 294] width 78 height 25
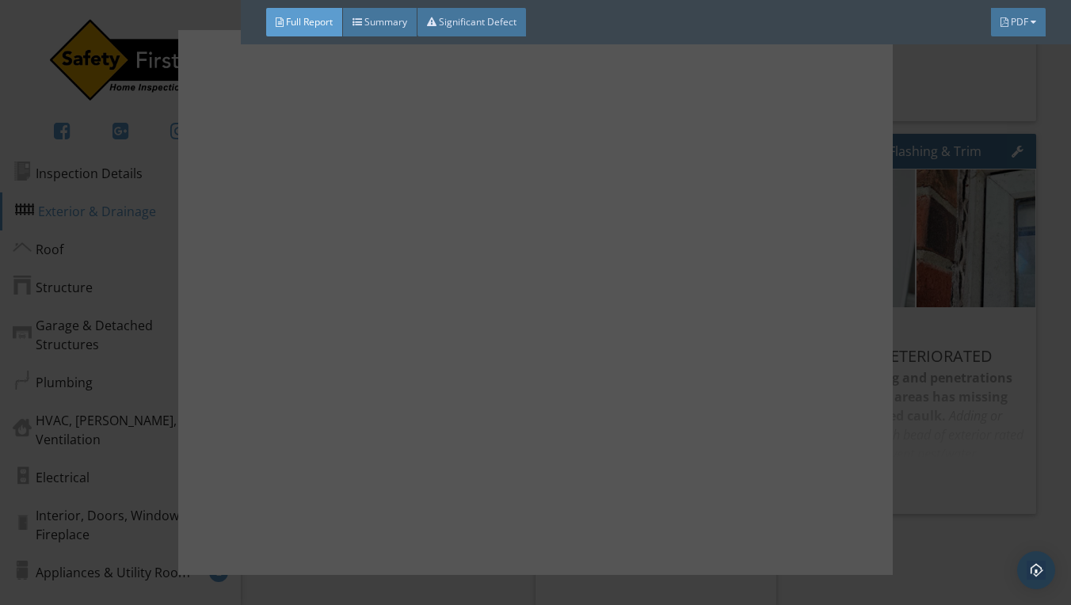
scroll to position [215, 0]
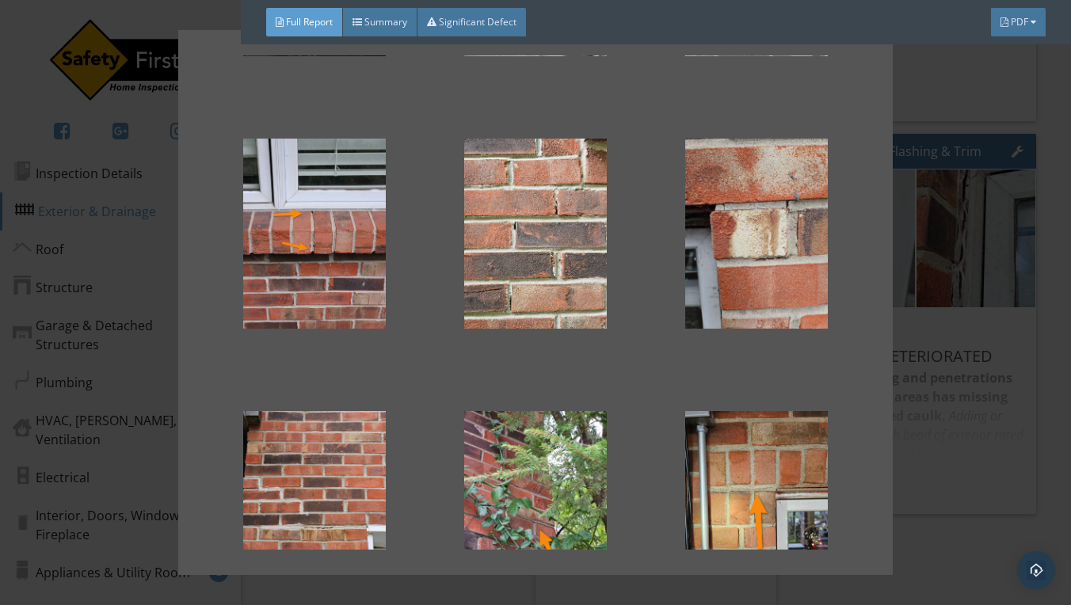
click at [918, 90] on div at bounding box center [535, 302] width 1071 height 605
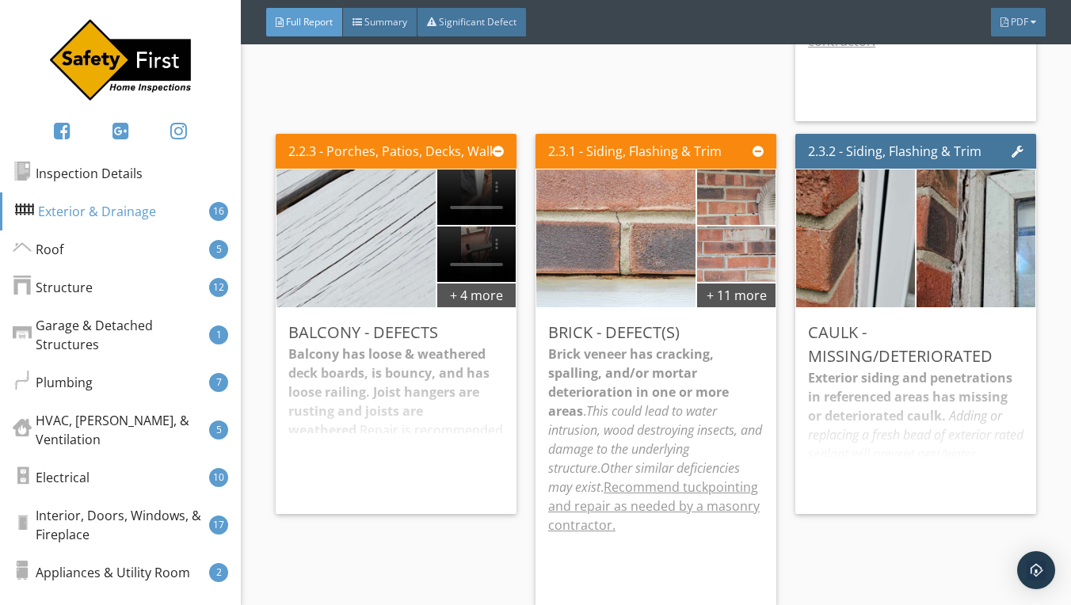
click at [922, 368] on div "Exterior siding and penetrations in referenced areas has missing or deteriorate…" at bounding box center [916, 434] width 216 height 133
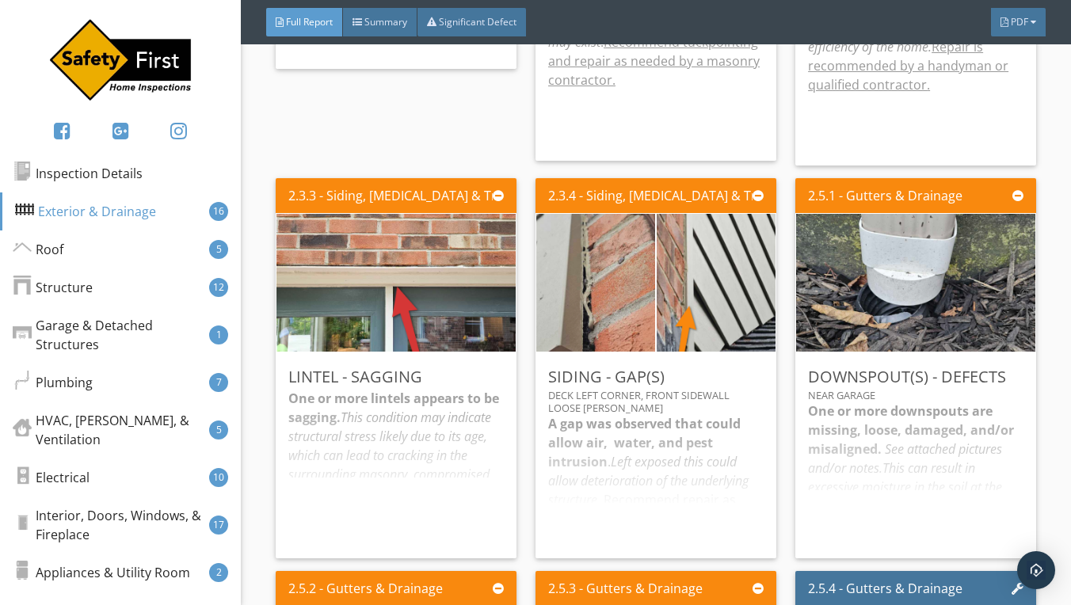
scroll to position [3317, 0]
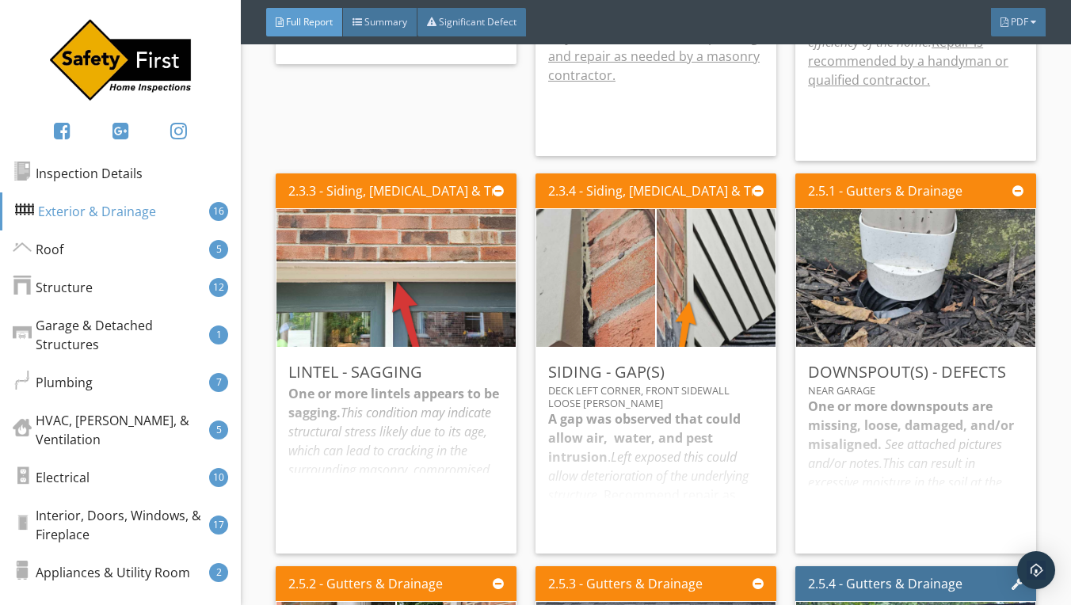
click at [658, 414] on div "A gap was observed that could allow air, water, and pest intrusion . Left expos…" at bounding box center [656, 476] width 216 height 132
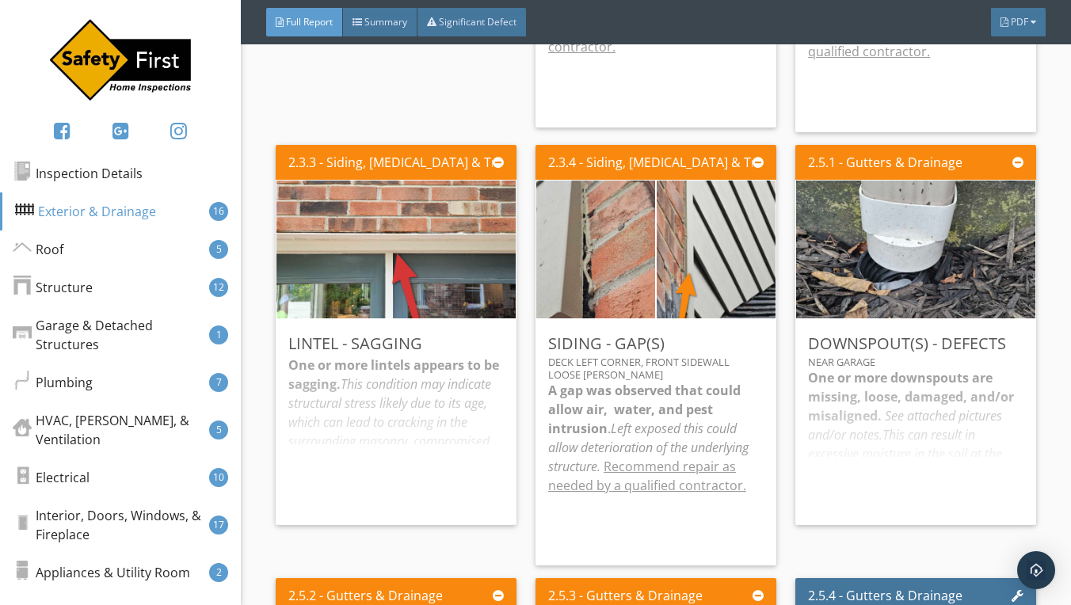
scroll to position [3372, 0]
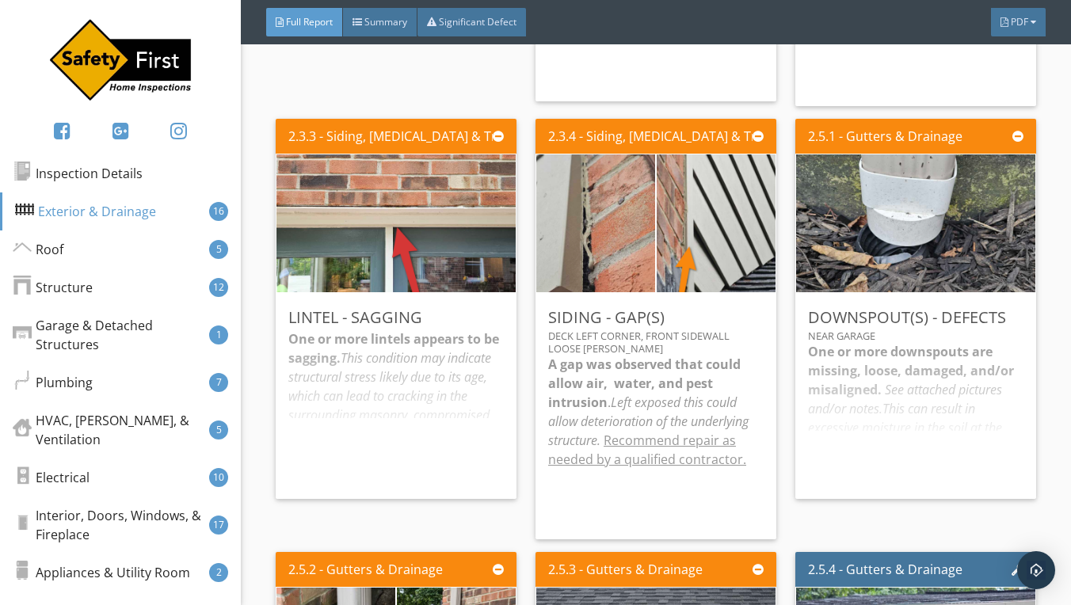
click at [403, 330] on div "One or more lintels appears to be sagging. This condition may indicate structur…" at bounding box center [396, 408] width 216 height 157
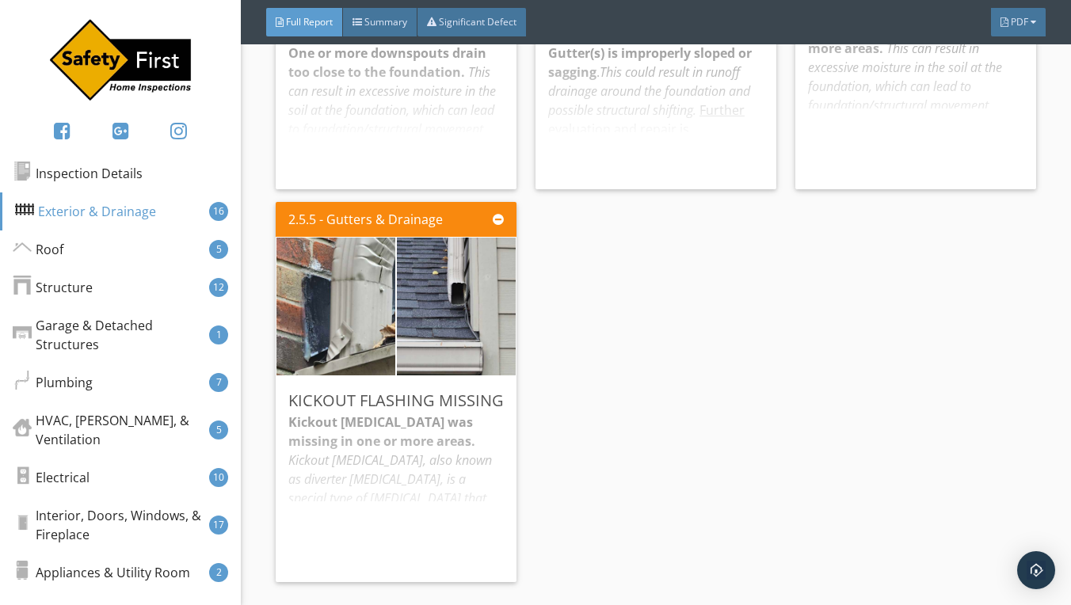
scroll to position [4173, 0]
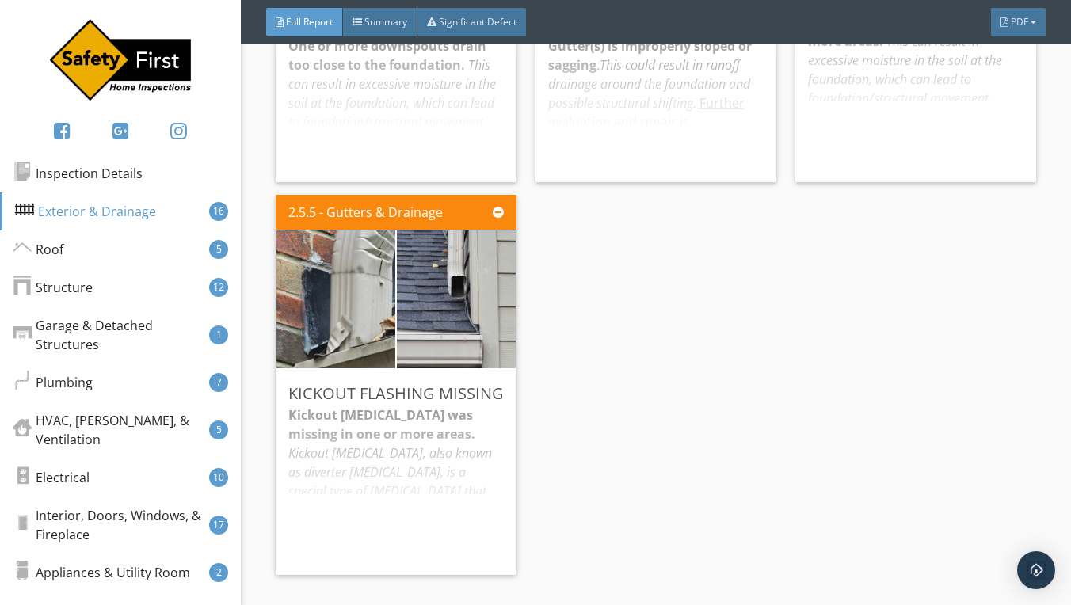
click at [429, 421] on div "Kickout flashing was missing in one or more areas. Kickout flashing, also known…" at bounding box center [396, 484] width 216 height 157
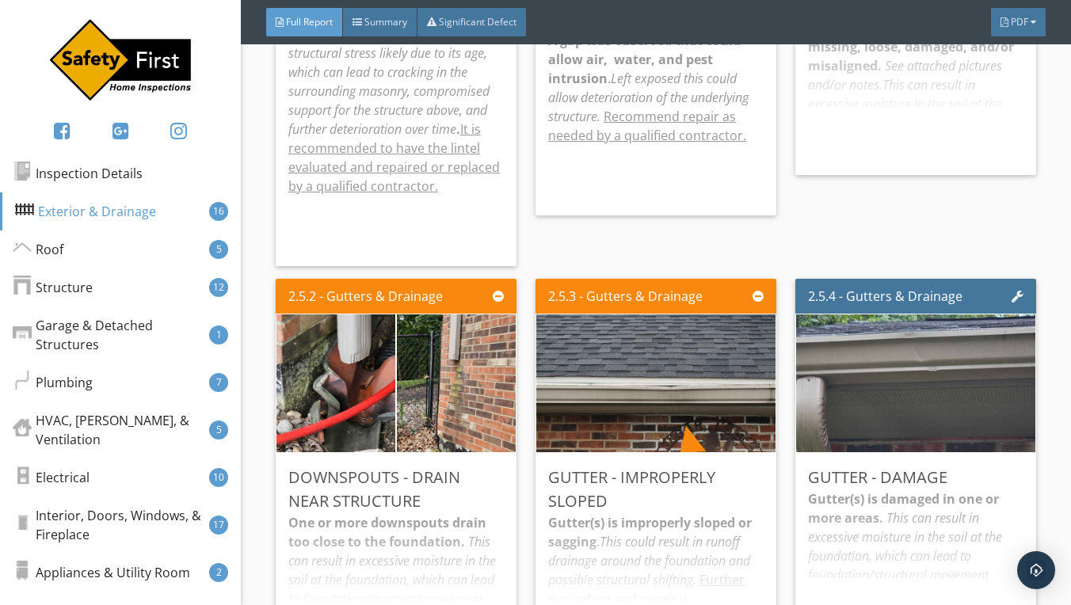
scroll to position [3703, 0]
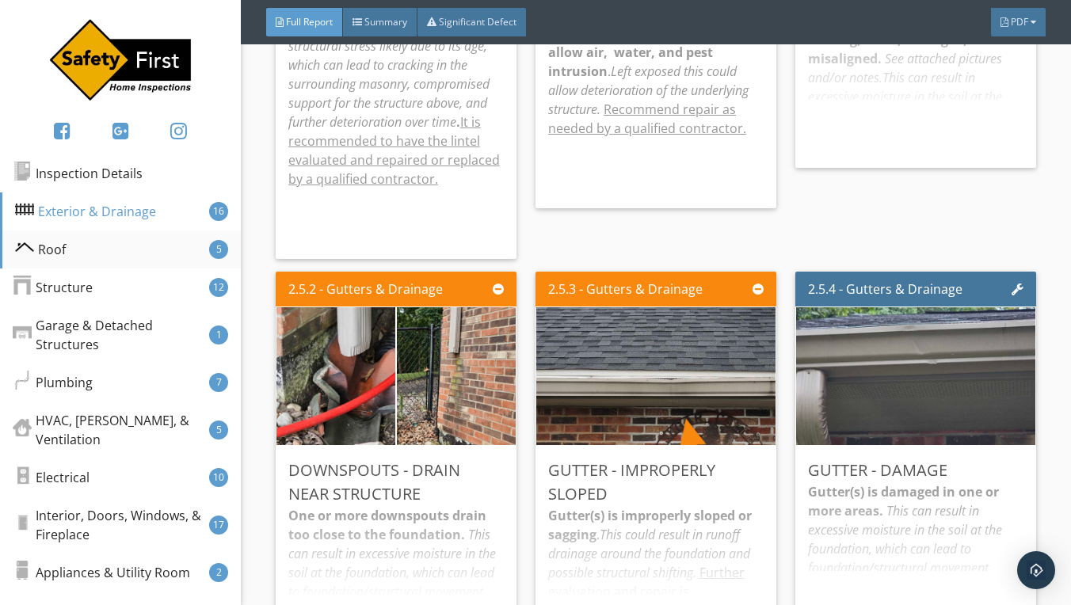
click at [156, 250] on div "Roof 5" at bounding box center [120, 250] width 241 height 38
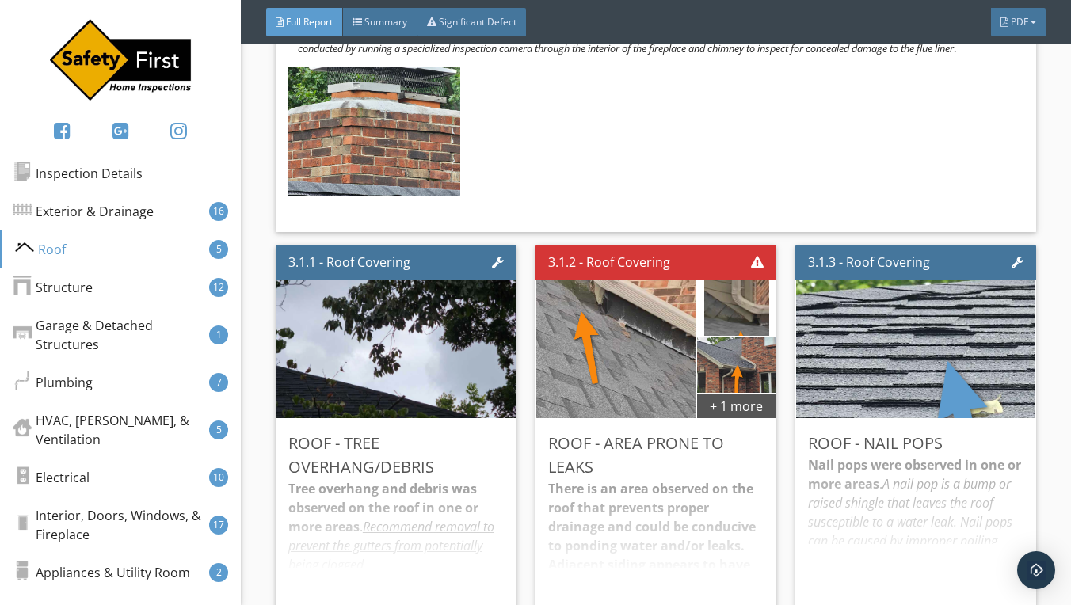
scroll to position [6214, 0]
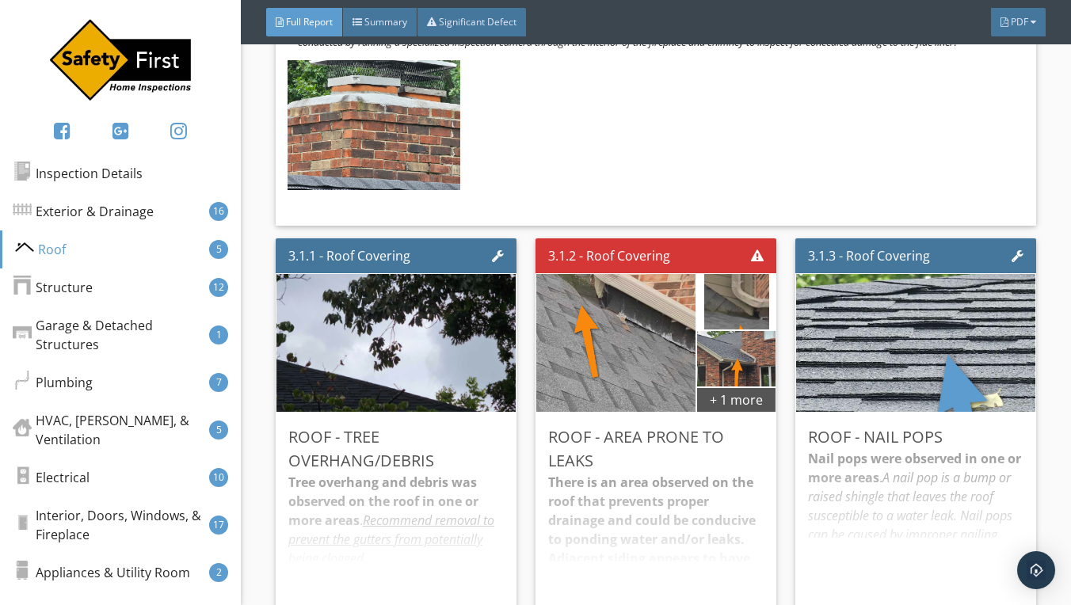
click at [425, 473] on div "Tree overhang and debris was observed on the roof in one or more areas . Recomm…" at bounding box center [396, 539] width 216 height 133
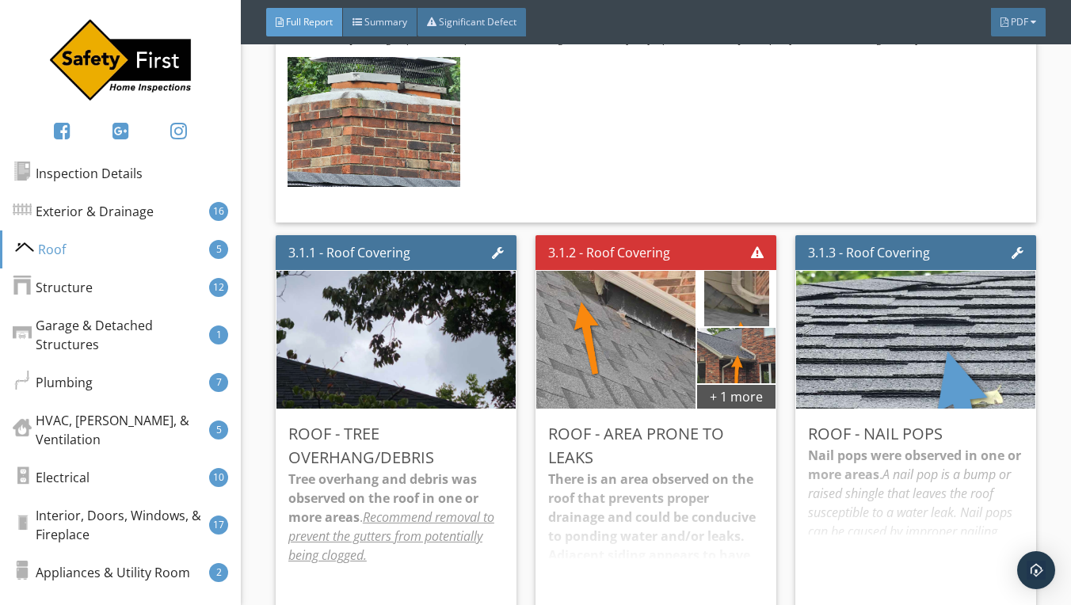
scroll to position [6244, 0]
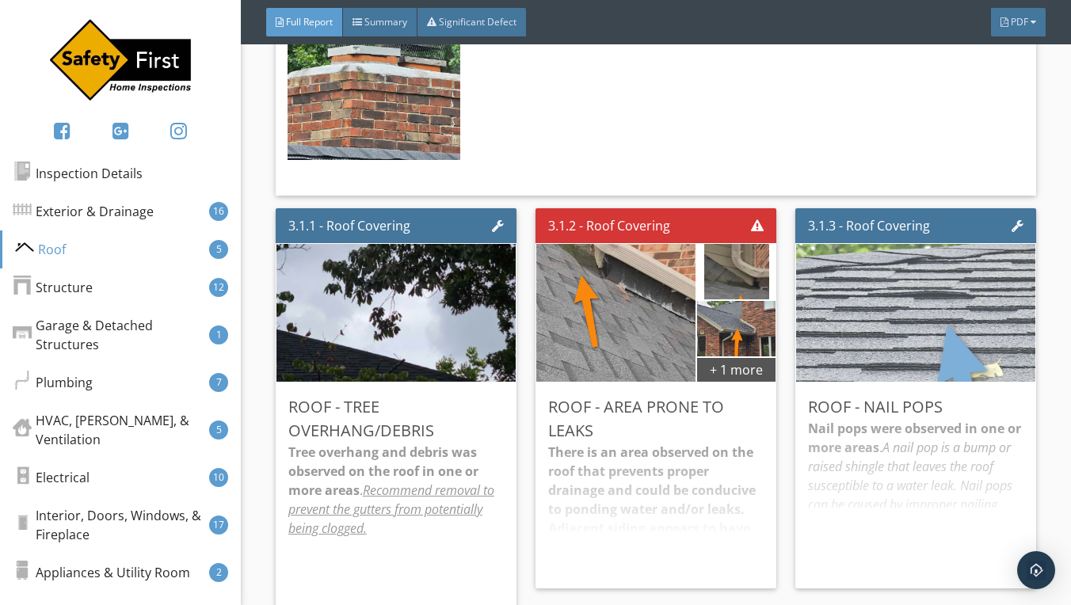
click at [933, 219] on img at bounding box center [916, 312] width 460 height 345
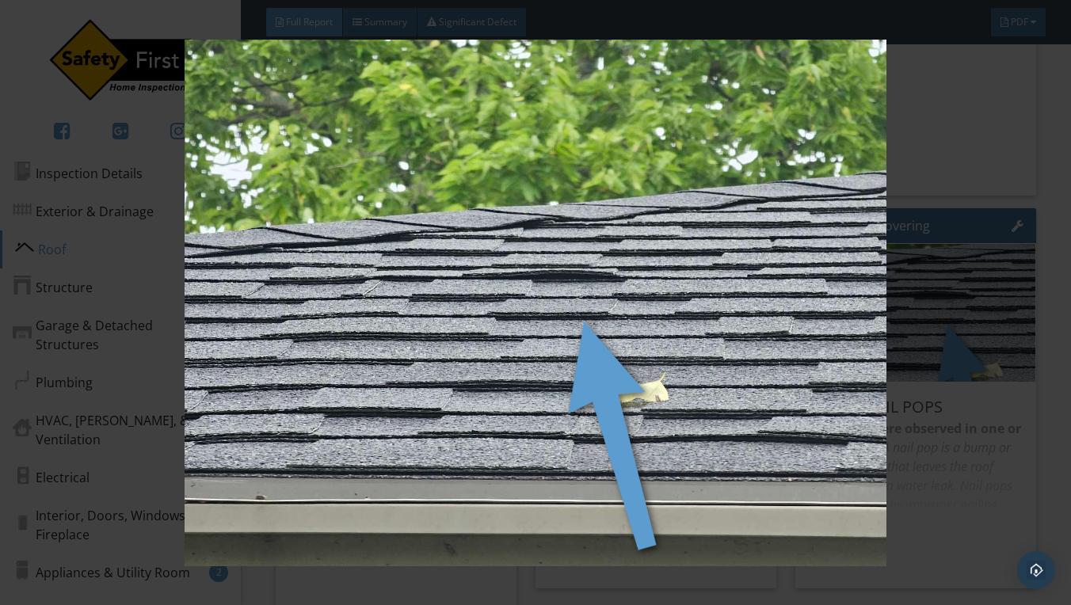
click at [1055, 253] on div at bounding box center [535, 302] width 1071 height 605
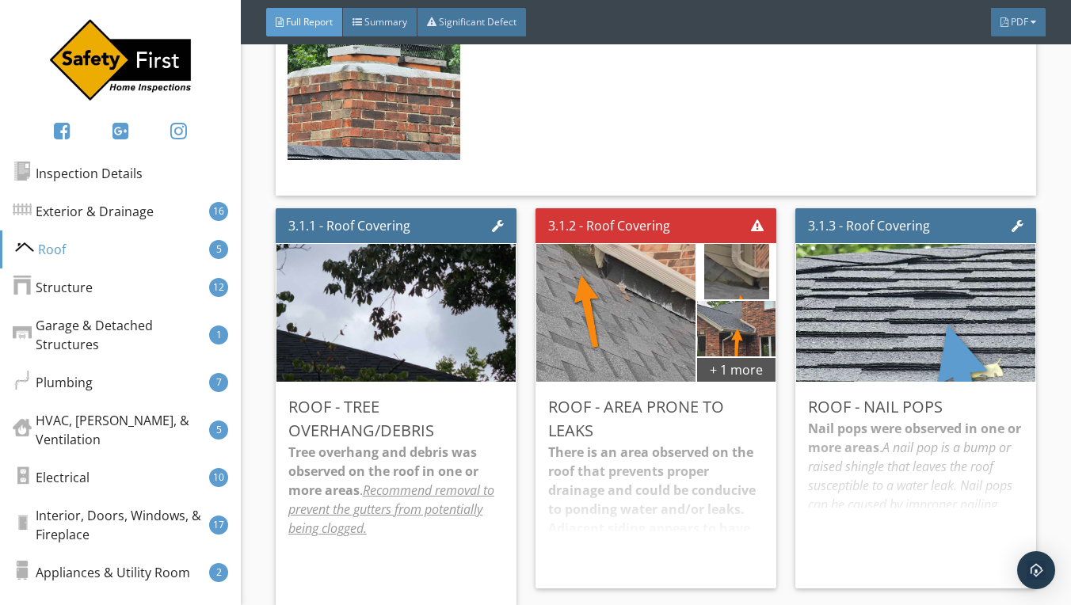
click at [946, 419] on div "Nail pops were observed in one or more areas . A nail pop is a bump or raised s…" at bounding box center [916, 497] width 216 height 157
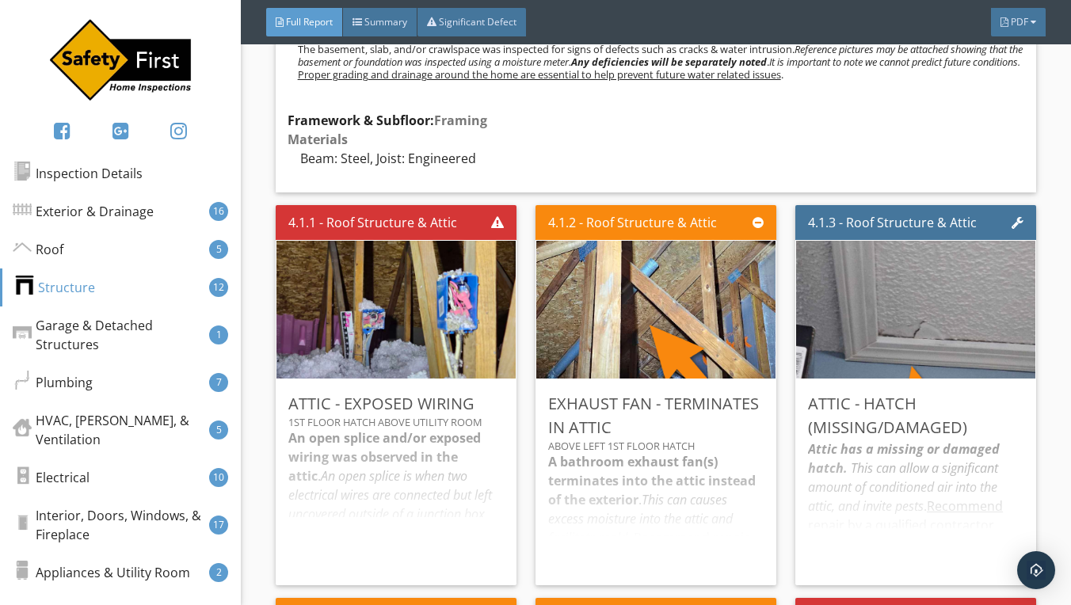
scroll to position [8143, 0]
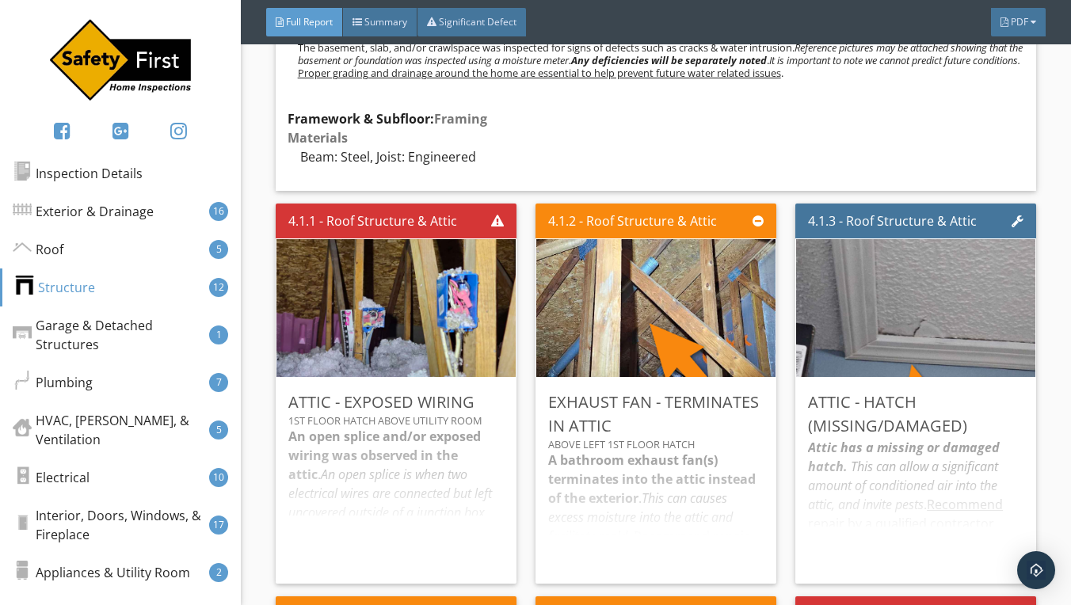
click at [444, 427] on div "An open splice and/or exposed wiring was observed in the attic . An open splice…" at bounding box center [396, 499] width 216 height 144
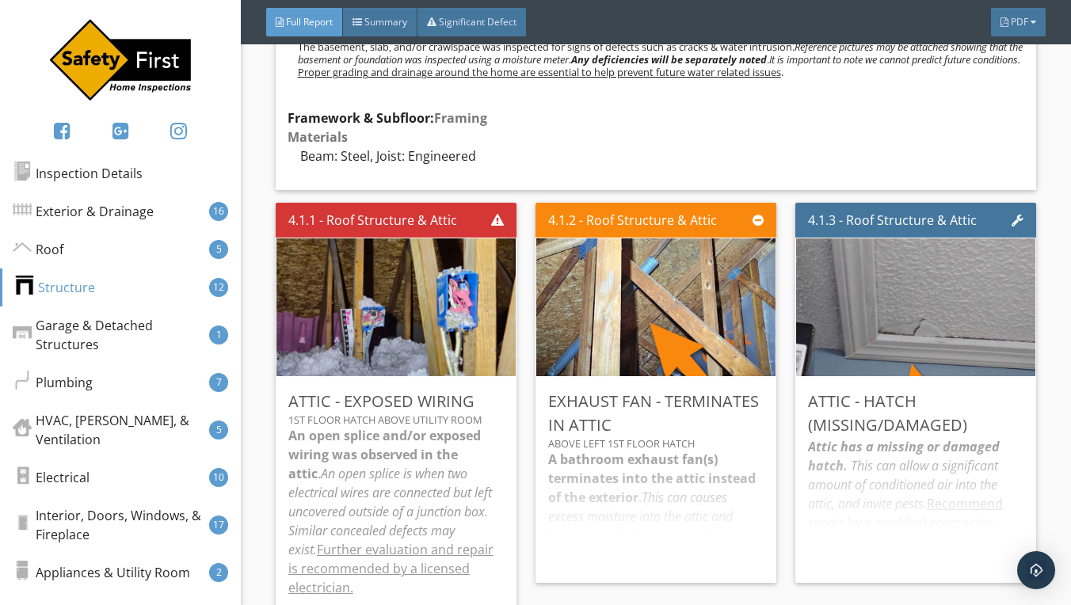
scroll to position [8169, 0]
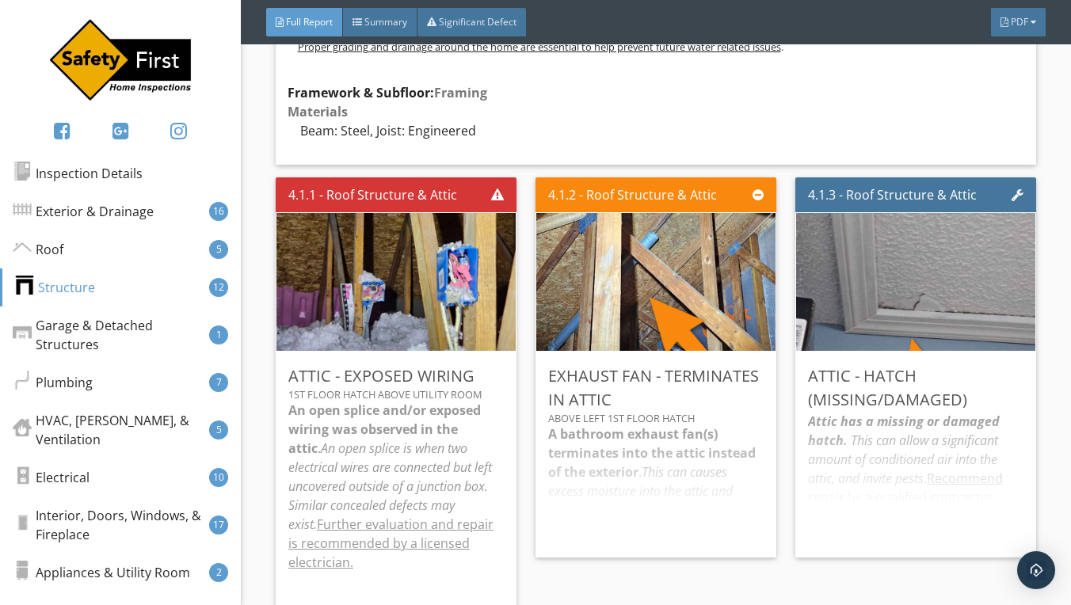
click at [666, 425] on div "A bathroom exhaust fan(s) terminates into the attic instead of the exterior . T…" at bounding box center [656, 485] width 216 height 120
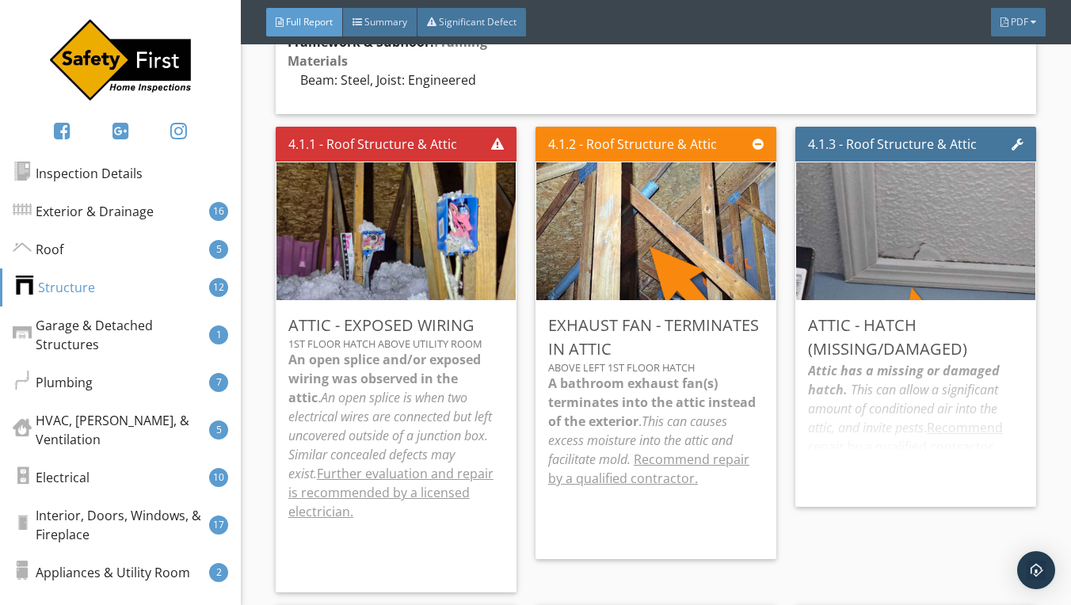
scroll to position [8216, 0]
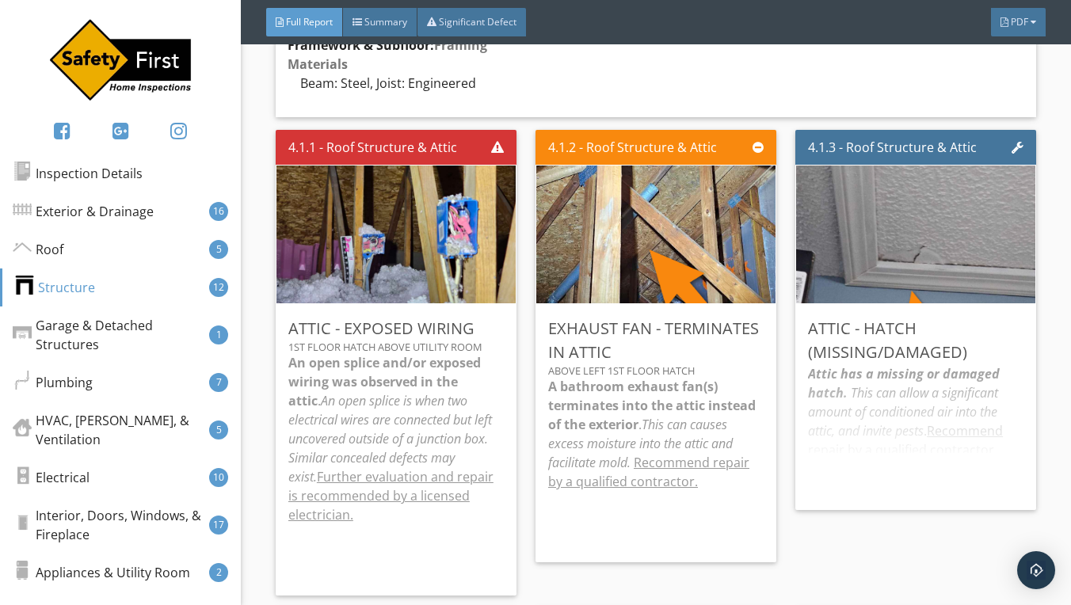
click at [859, 365] on div "Attic has a missing or damaged hatch. This can allow a significant amount of co…" at bounding box center [916, 431] width 216 height 133
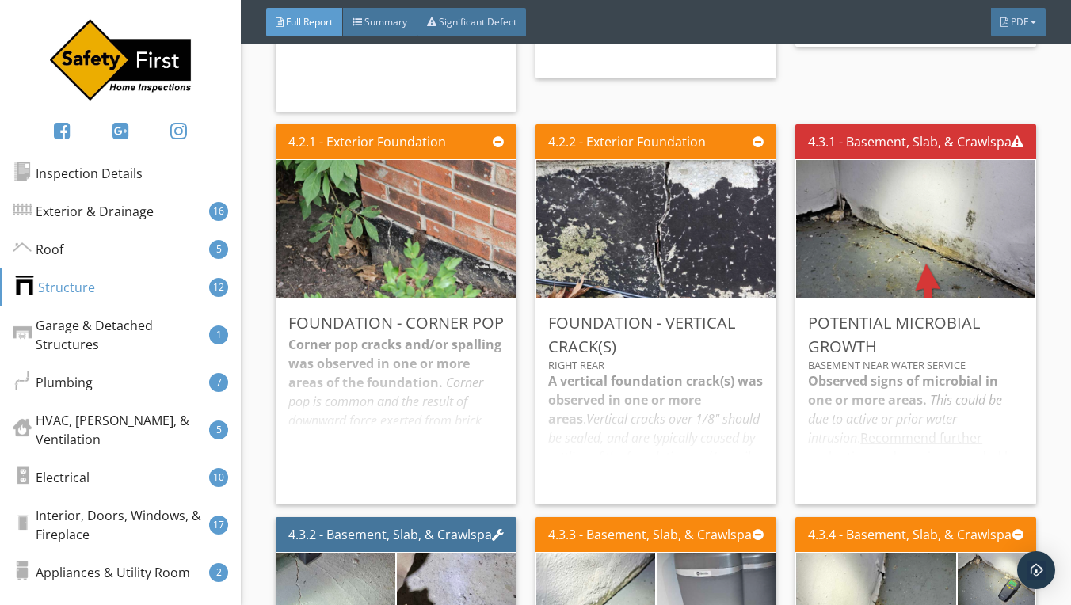
scroll to position [8698, 0]
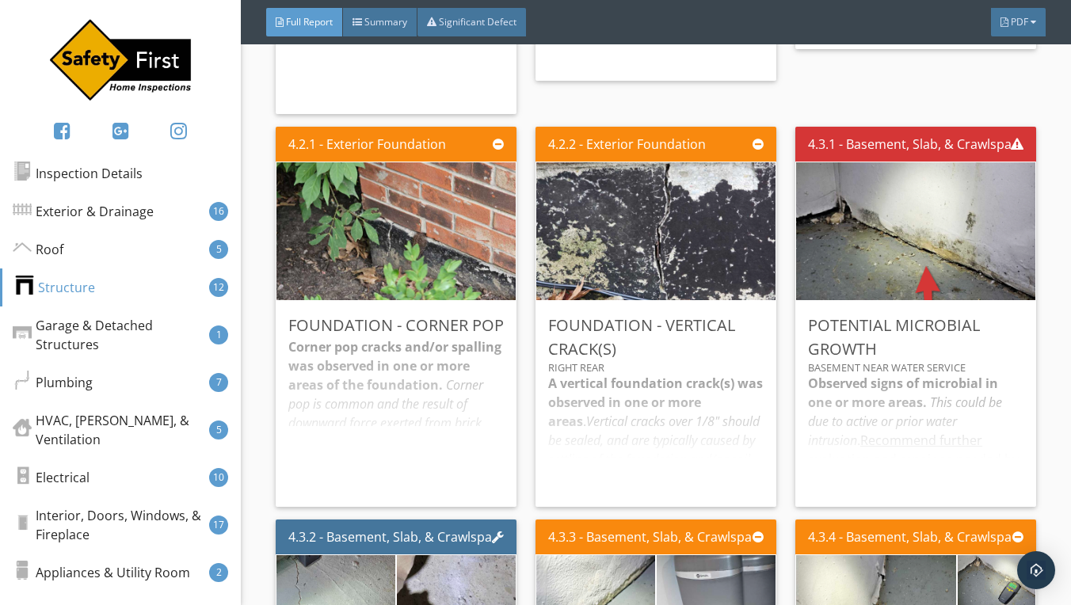
click at [884, 374] on div "Observed signs of microbial in one or more areas. This could be due to active o…" at bounding box center [916, 434] width 216 height 120
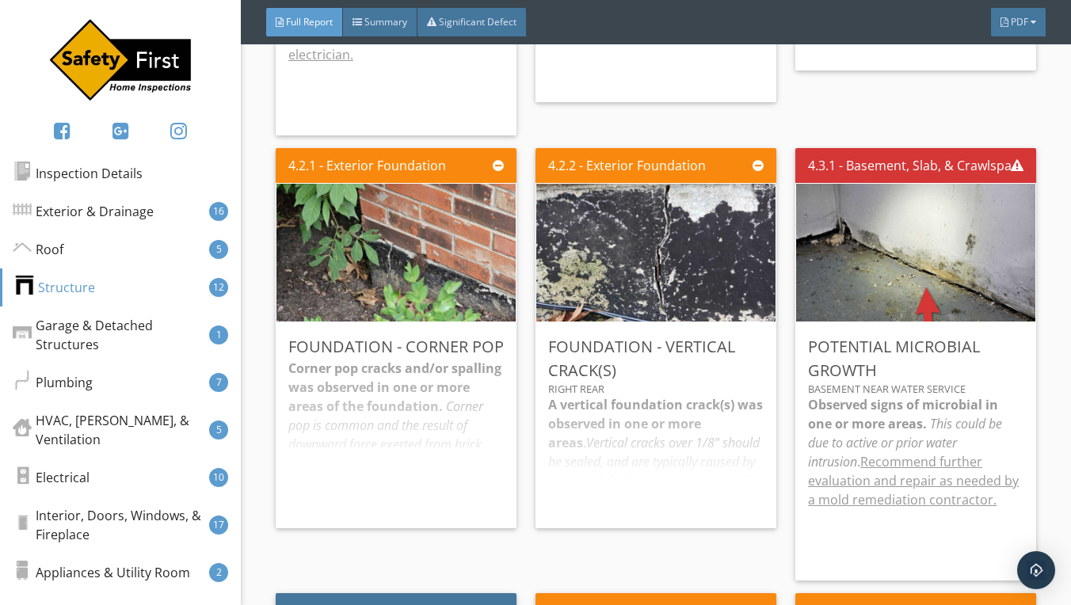
scroll to position [8672, 0]
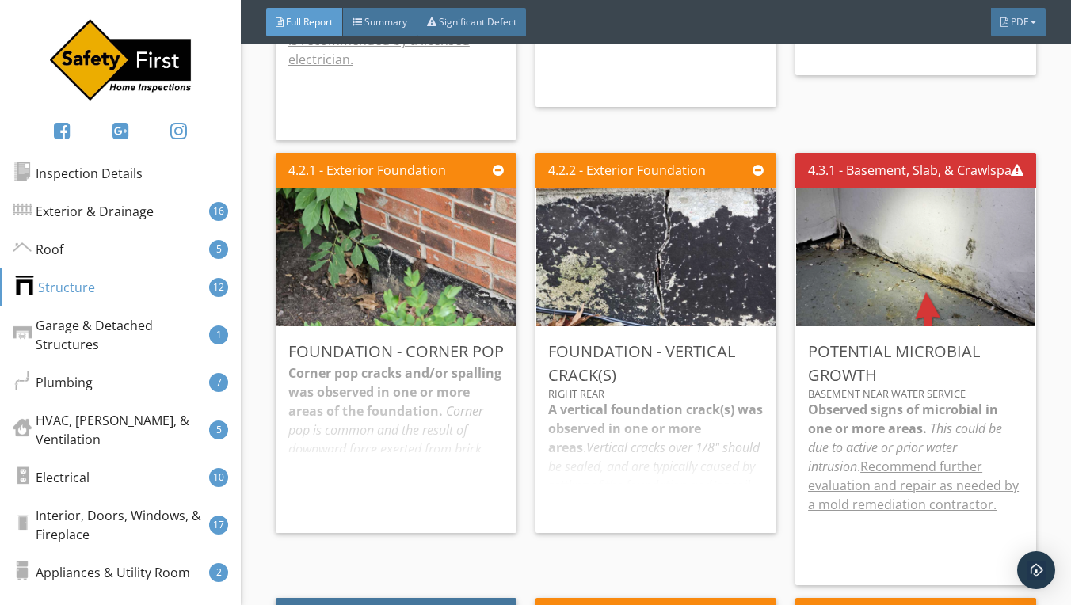
click at [653, 400] on div "A vertical foundation crack(s) was observed in one or more areas . Vertical cra…" at bounding box center [656, 460] width 216 height 120
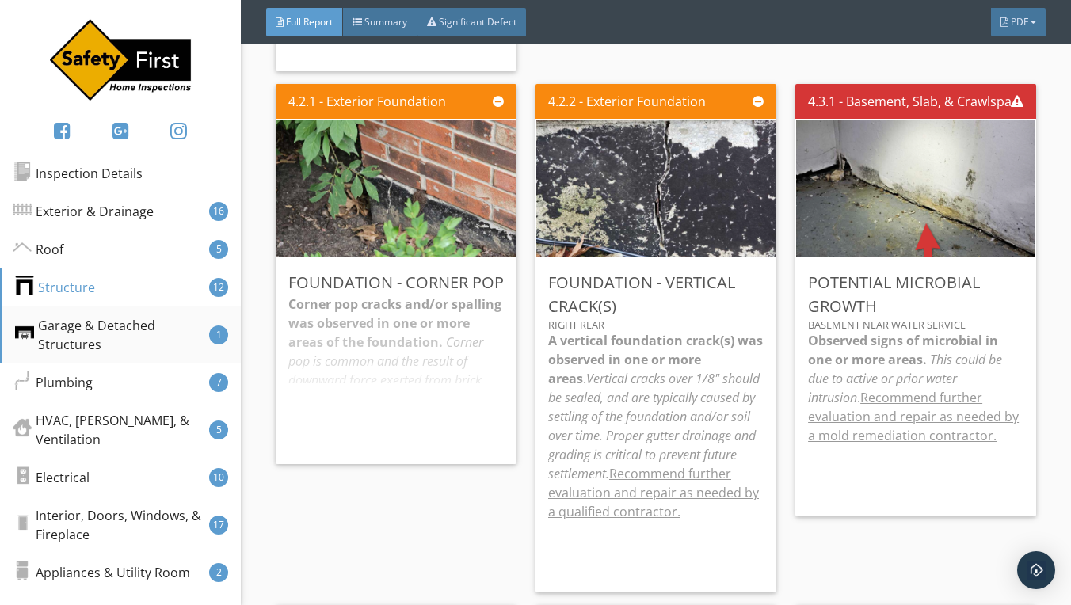
click at [152, 341] on div "Garage & Detached Structures" at bounding box center [112, 335] width 194 height 38
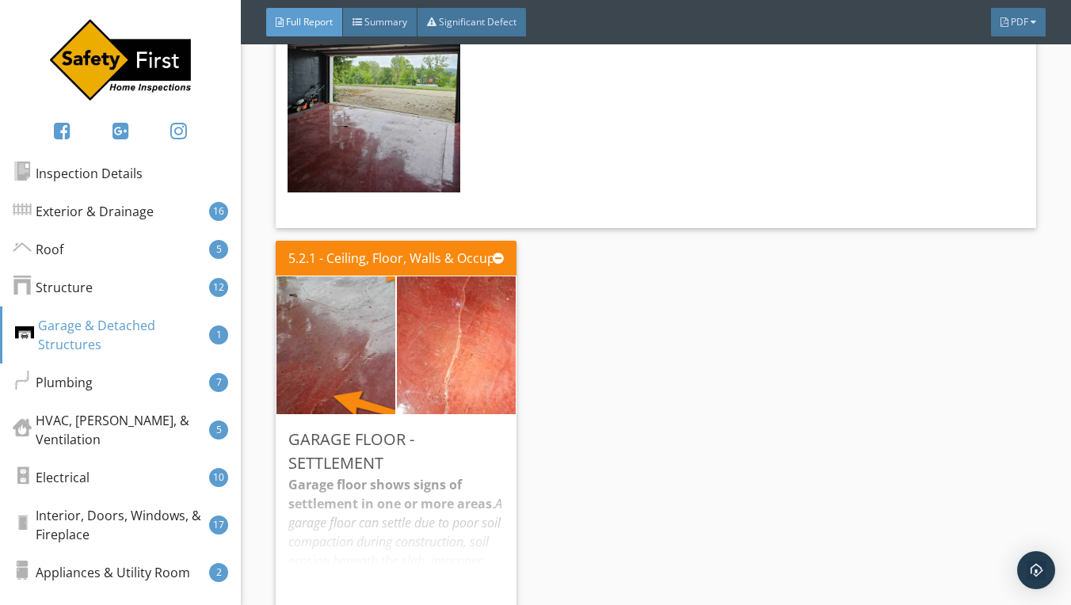
scroll to position [10373, 0]
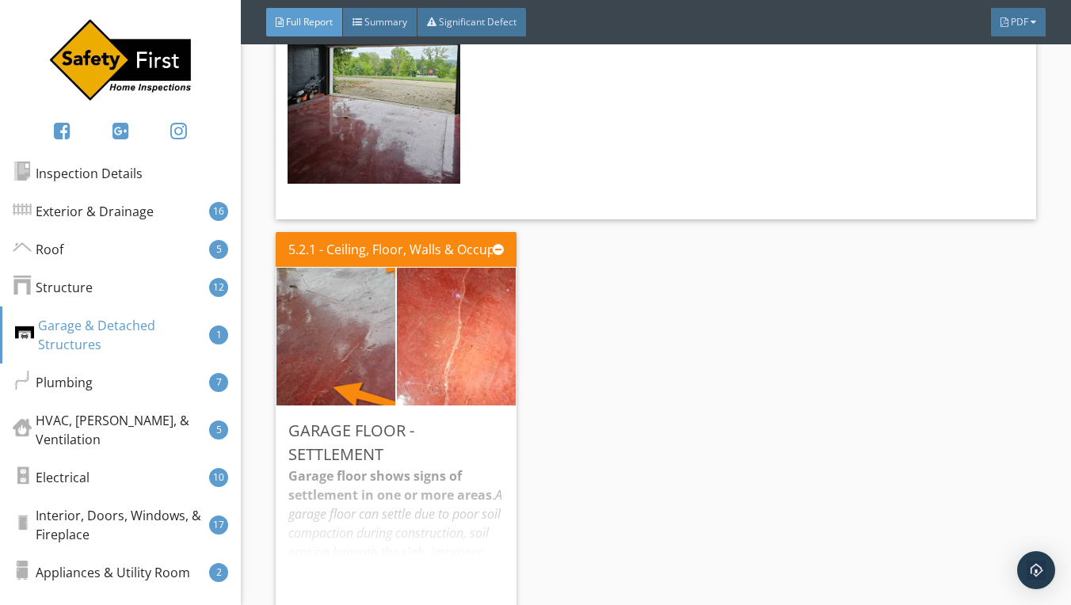
click at [396, 467] on div "Garage floor shows signs of settlement in one or more areas . A garage floor ca…" at bounding box center [396, 533] width 216 height 133
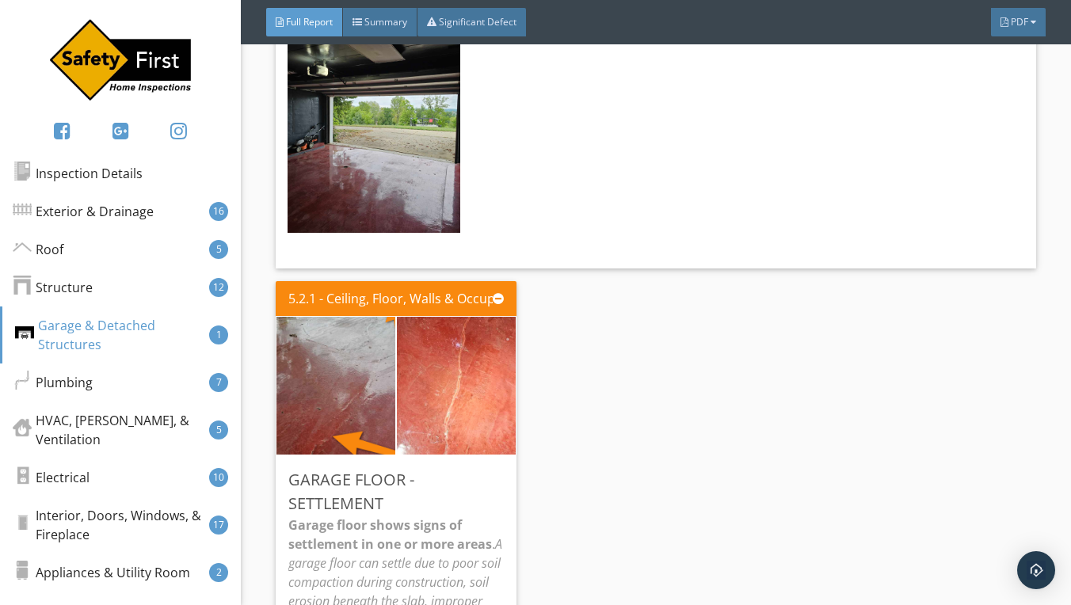
scroll to position [10308, 0]
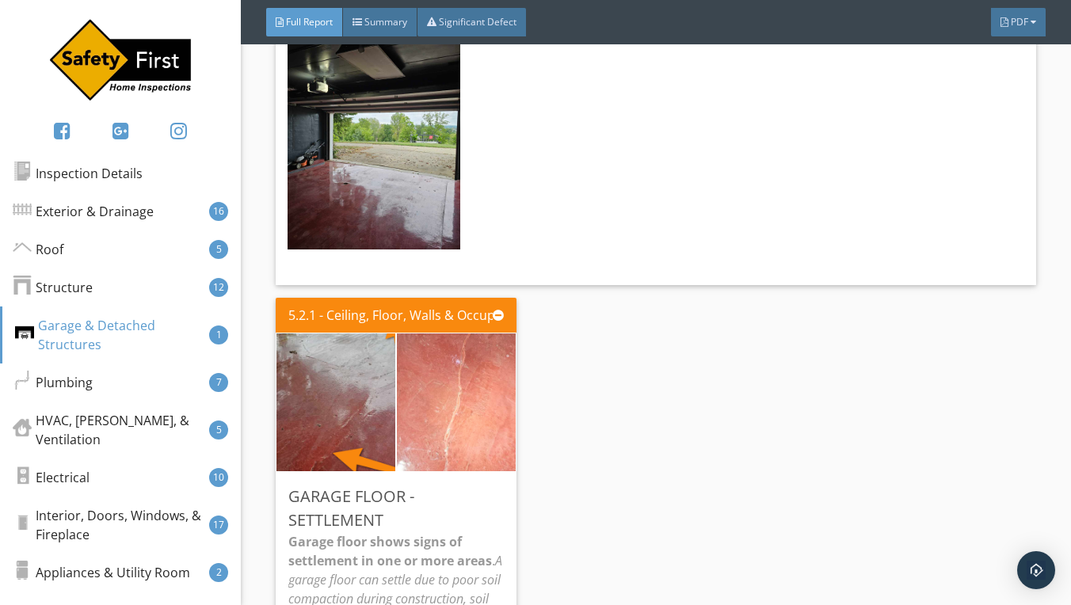
click at [465, 317] on img at bounding box center [456, 402] width 258 height 345
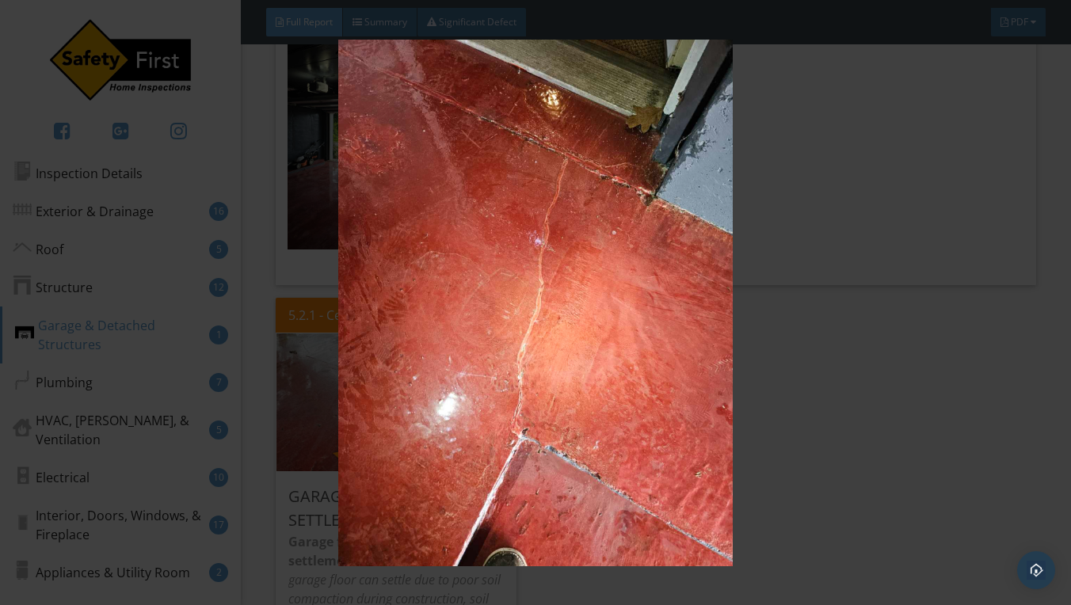
click at [1010, 326] on img at bounding box center [536, 303] width 970 height 527
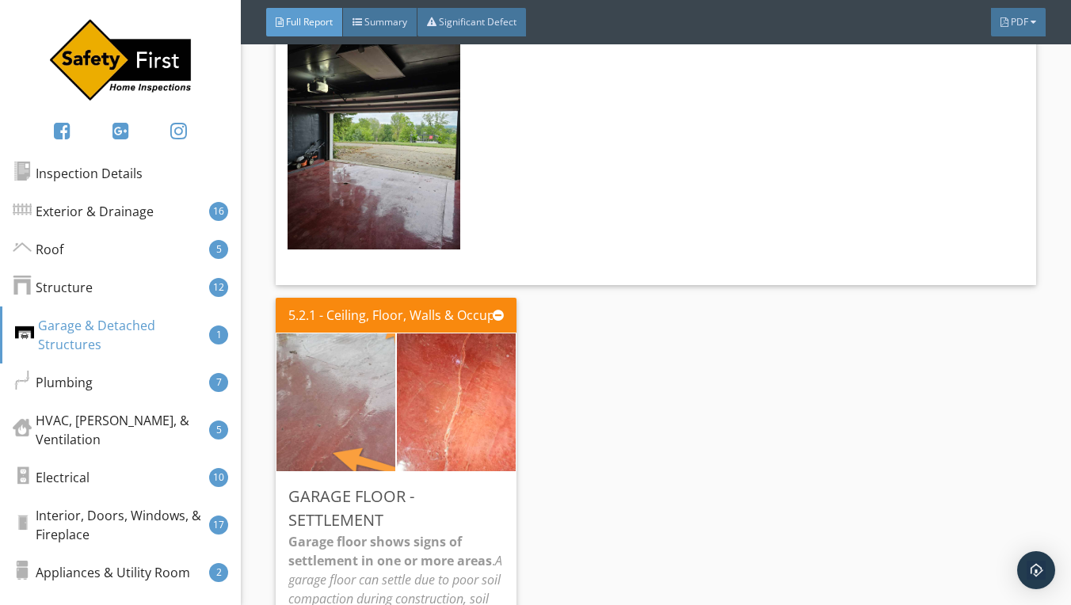
click at [328, 326] on img at bounding box center [336, 402] width 258 height 345
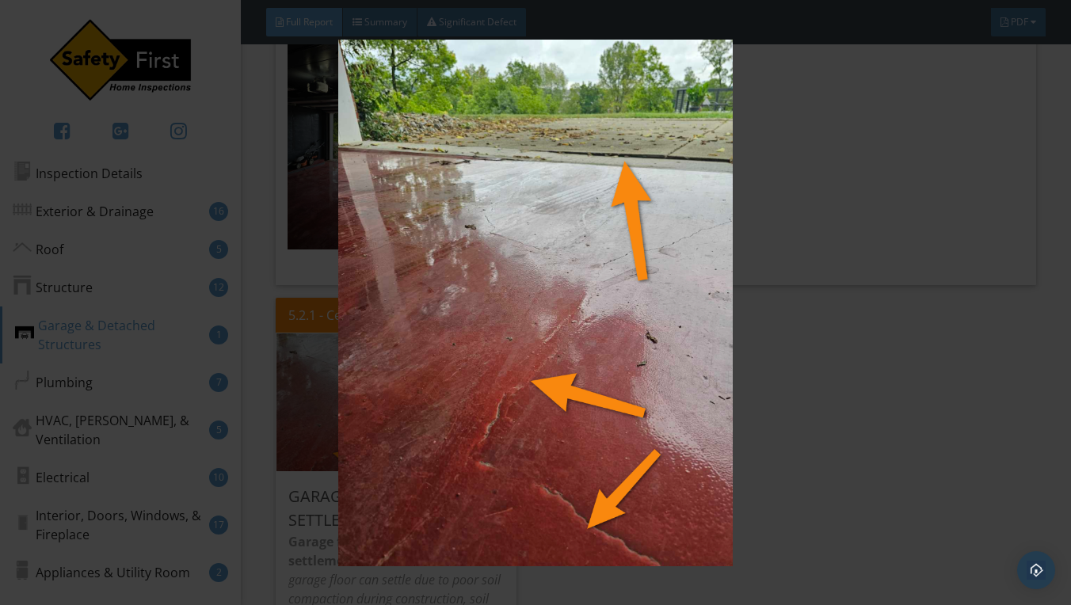
click at [897, 320] on img at bounding box center [536, 303] width 970 height 527
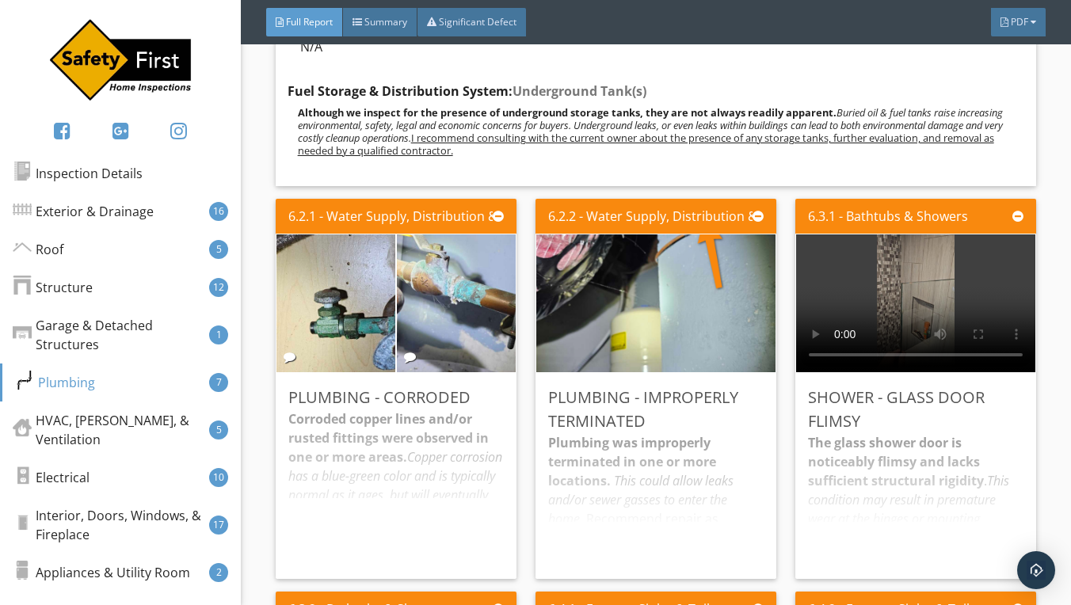
scroll to position [12379, 0]
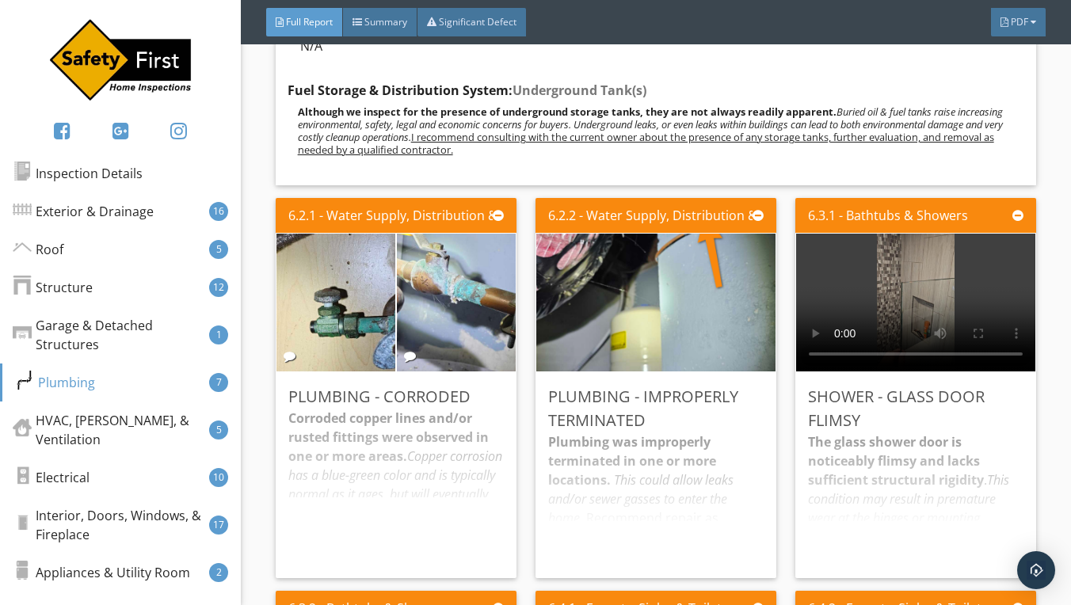
click at [918, 234] on video at bounding box center [915, 303] width 239 height 138
click at [907, 433] on div "The glass shower door is noticeably flimsy and lacks sufficient structural rigi…" at bounding box center [916, 499] width 216 height 133
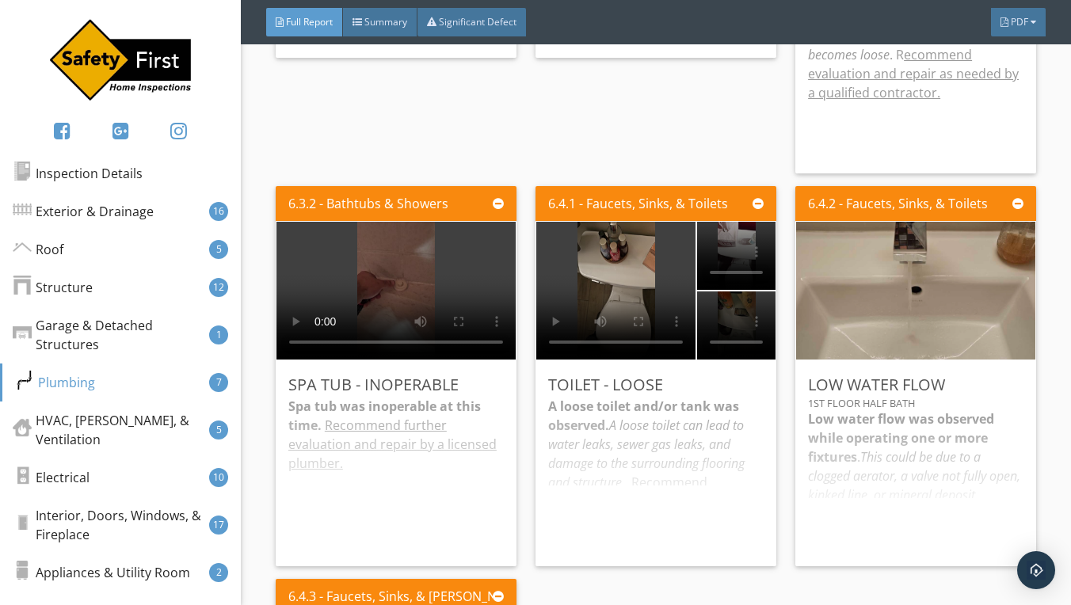
scroll to position [12909, 0]
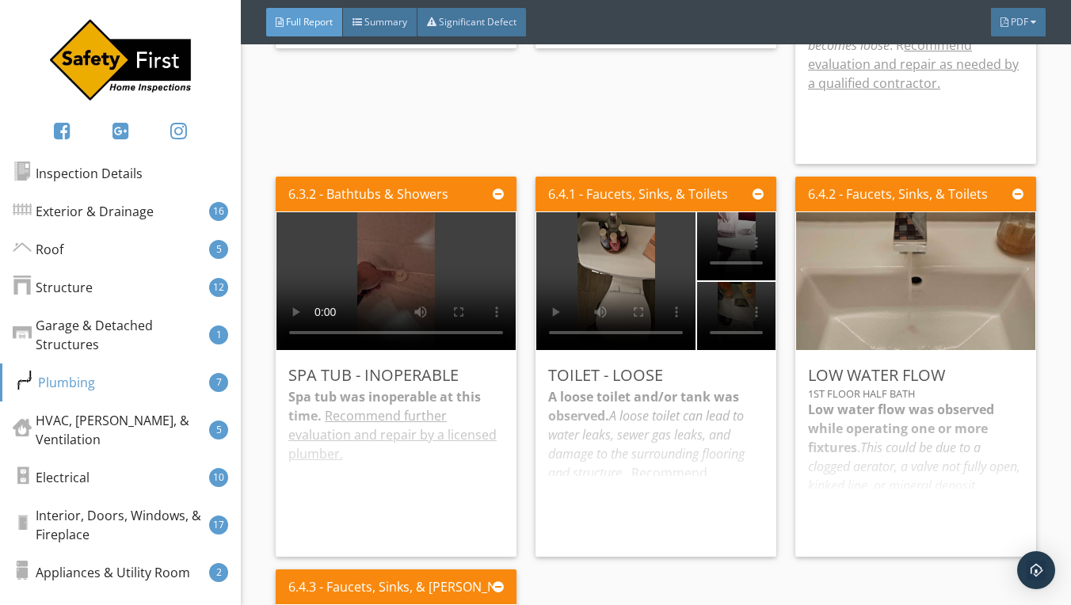
click at [393, 212] on video at bounding box center [396, 281] width 239 height 138
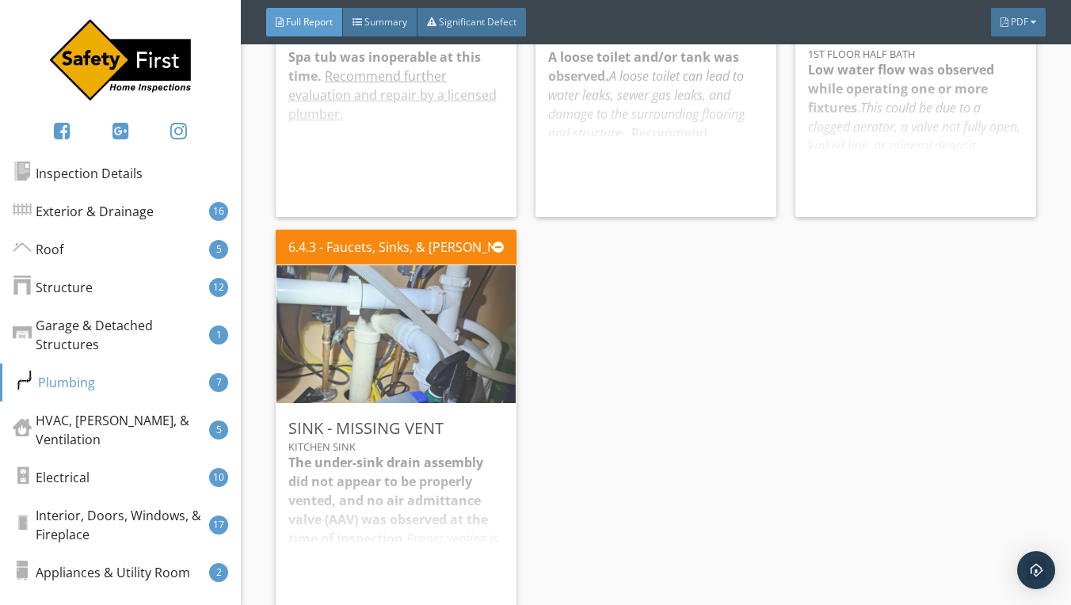
scroll to position [13251, 0]
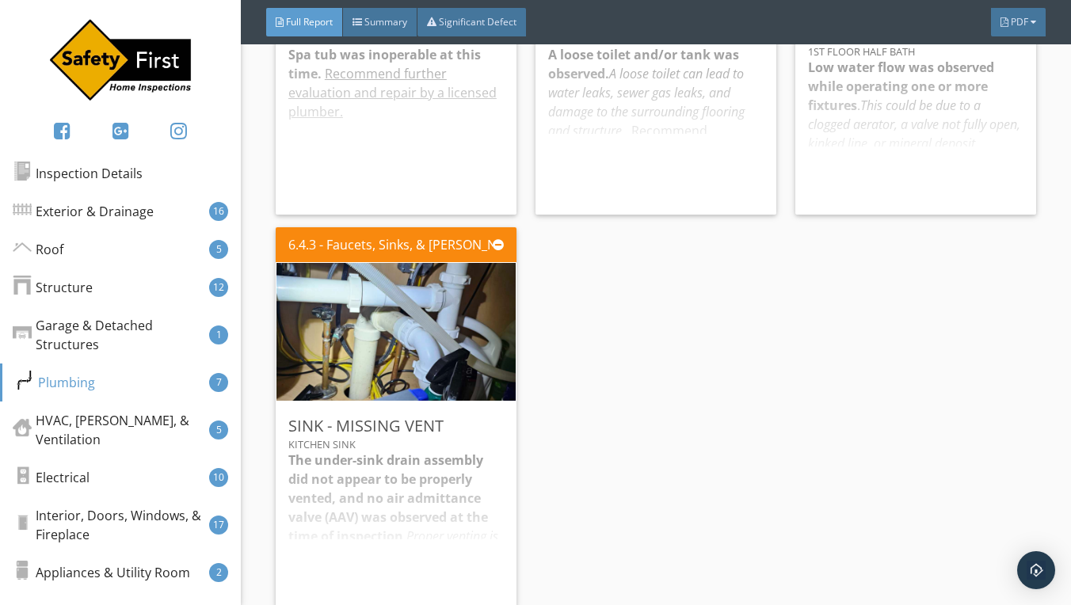
click at [345, 451] on div "The under-sink drain assembly did not appear to be properly vented, and no air …" at bounding box center [396, 523] width 216 height 144
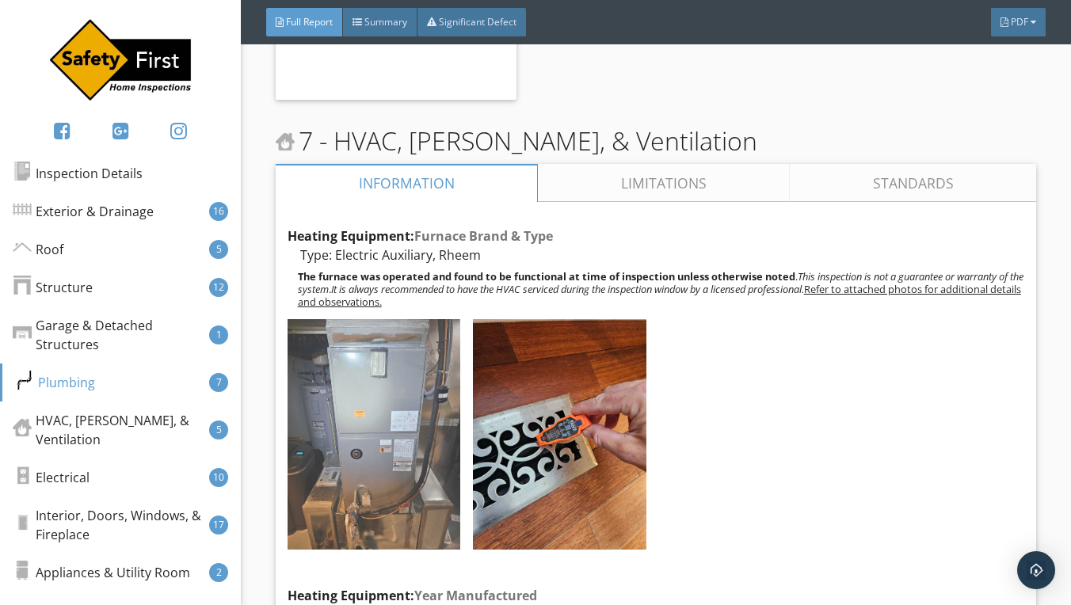
scroll to position [13969, 0]
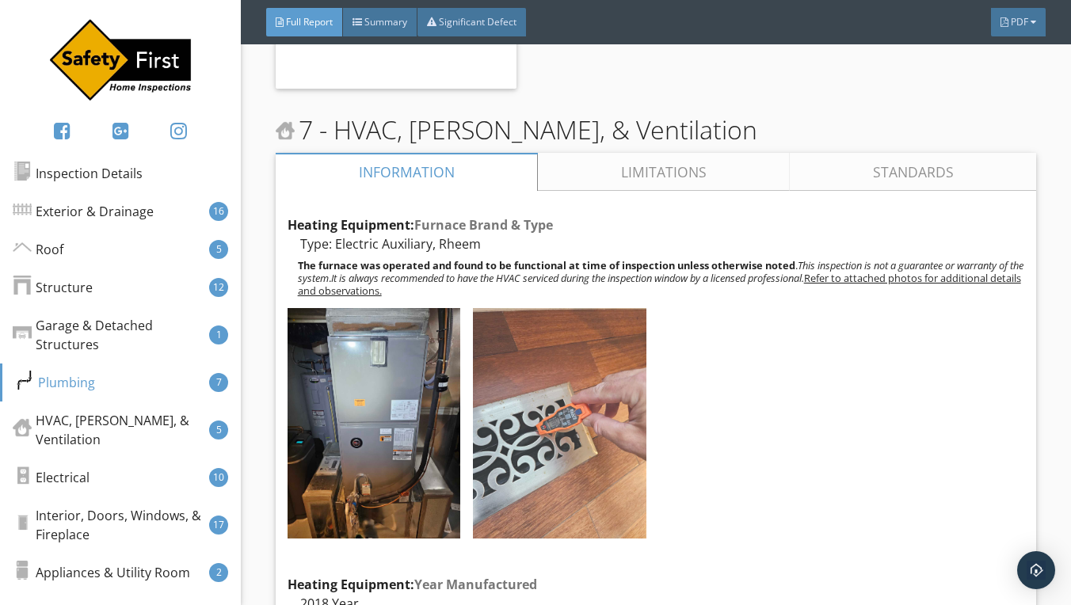
click at [550, 366] on img at bounding box center [560, 423] width 174 height 231
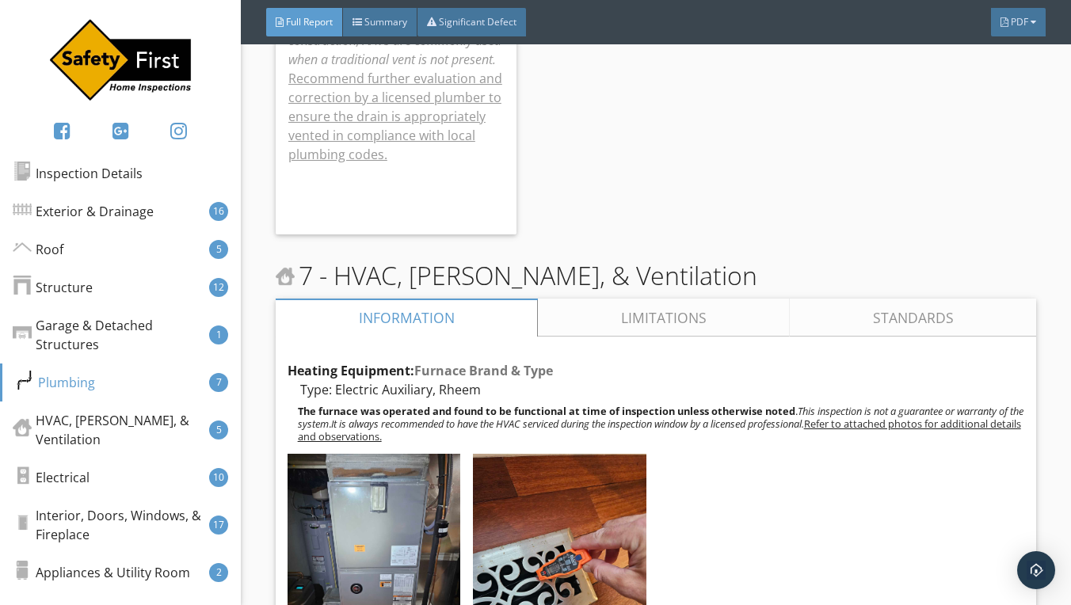
scroll to position [13801, 0]
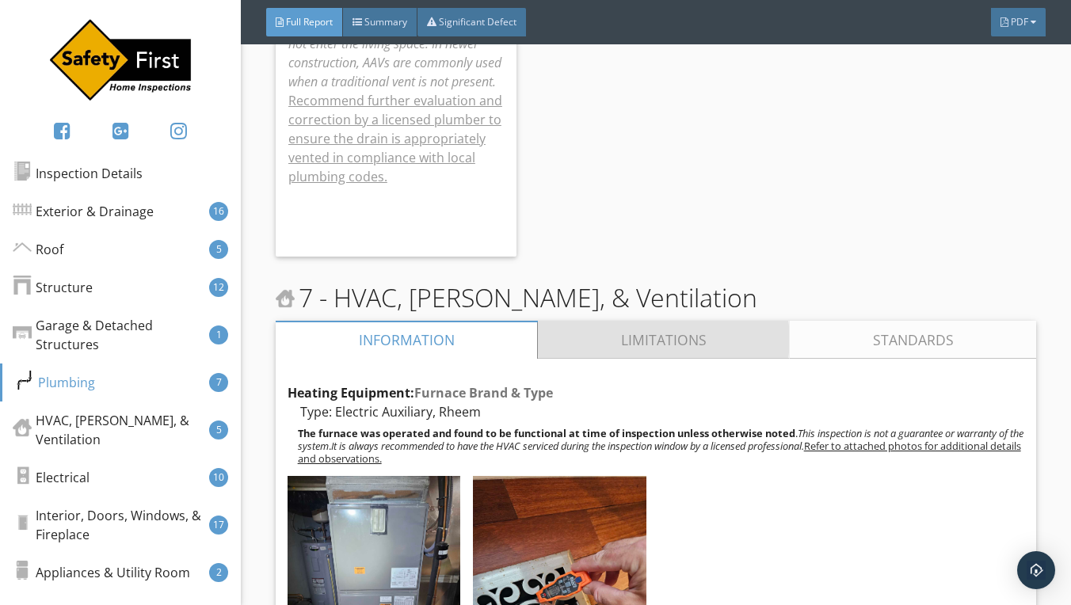
click at [649, 321] on link "Limitations" at bounding box center [664, 340] width 252 height 38
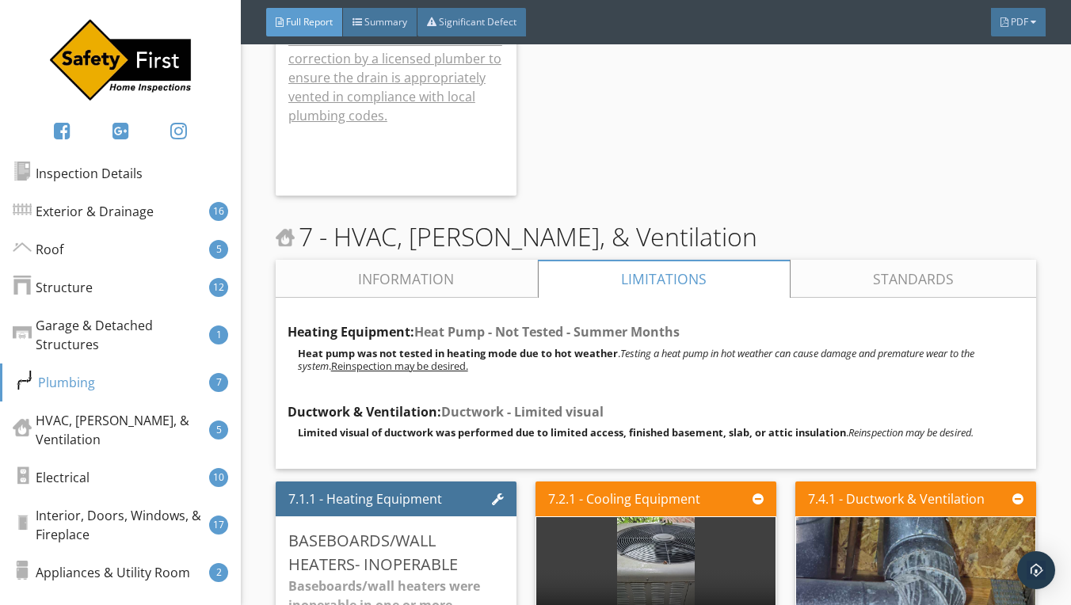
scroll to position [13858, 0]
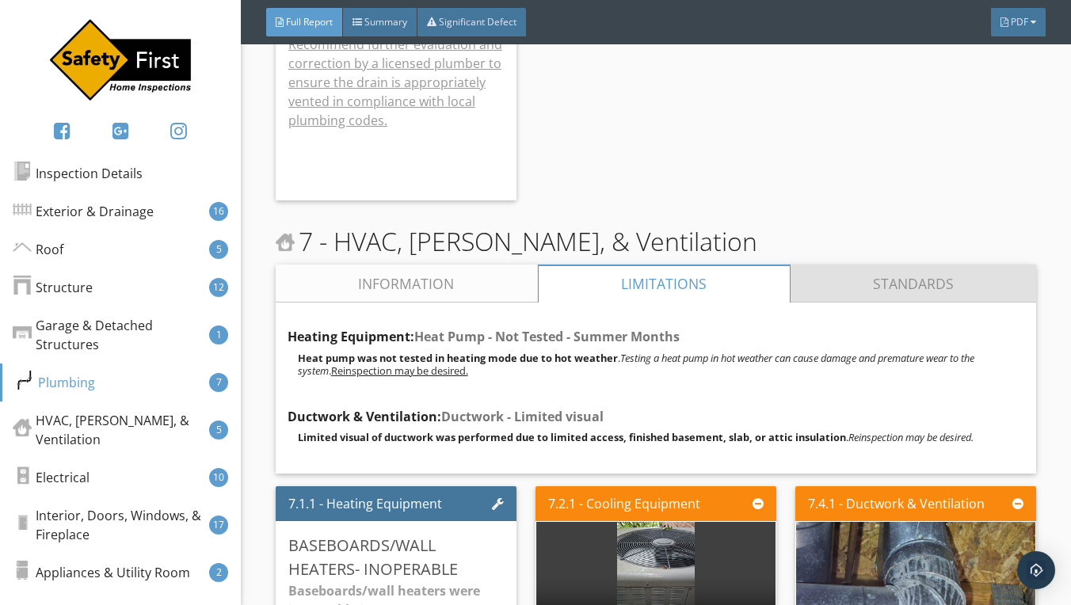
click at [891, 265] on link "Standards" at bounding box center [914, 284] width 246 height 38
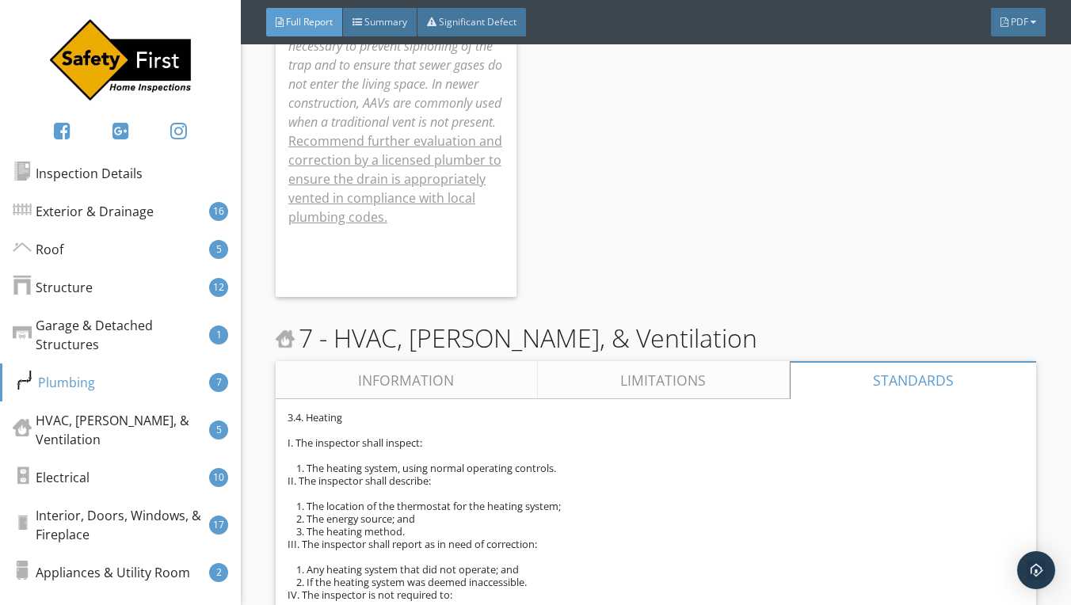
scroll to position [13738, 0]
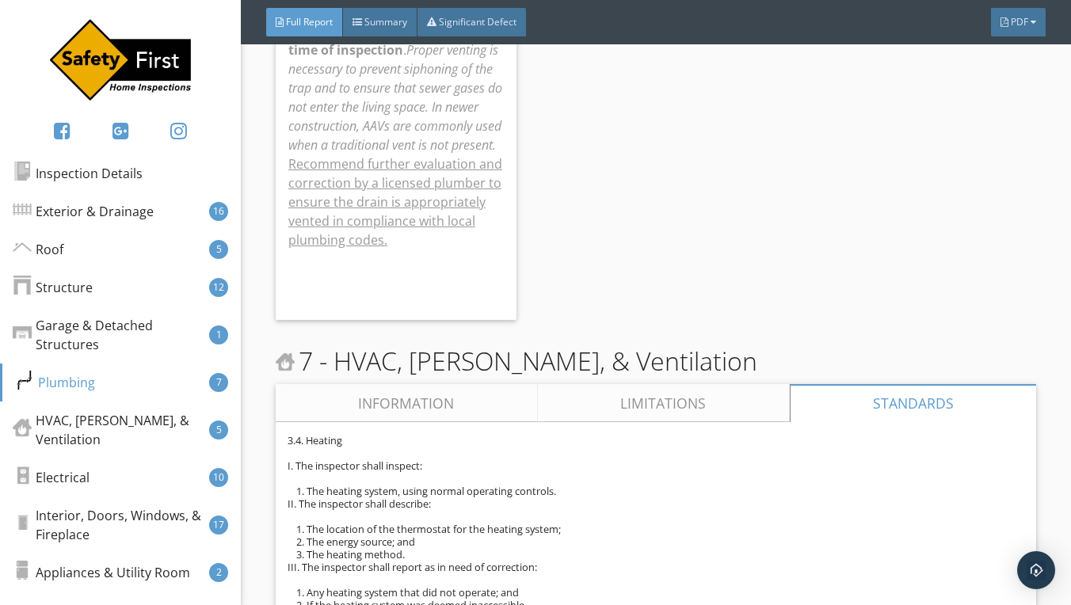
click at [407, 384] on link "Information" at bounding box center [407, 403] width 262 height 38
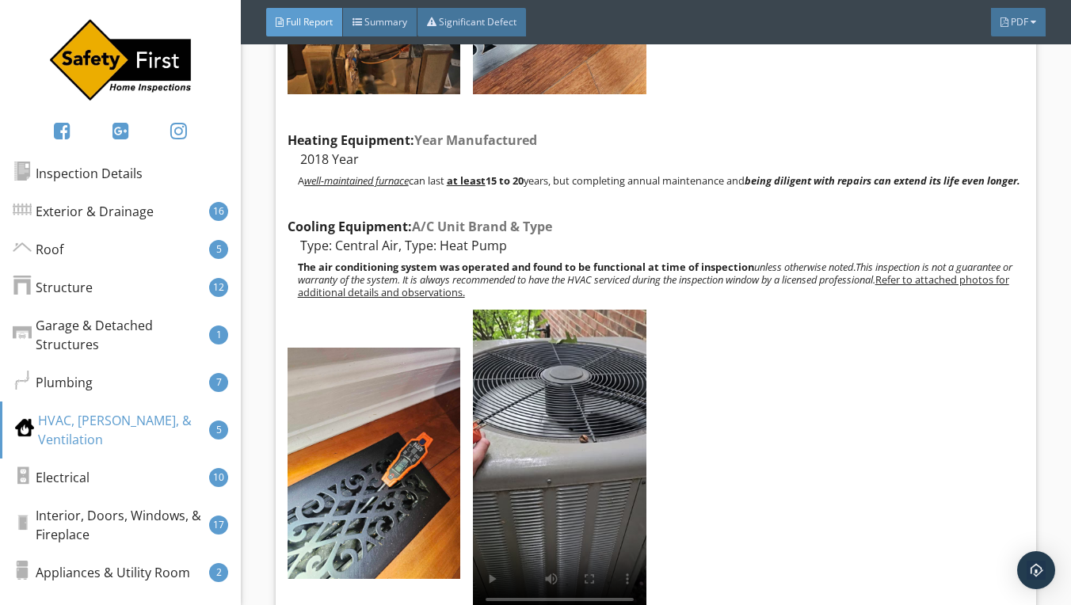
scroll to position [14416, 0]
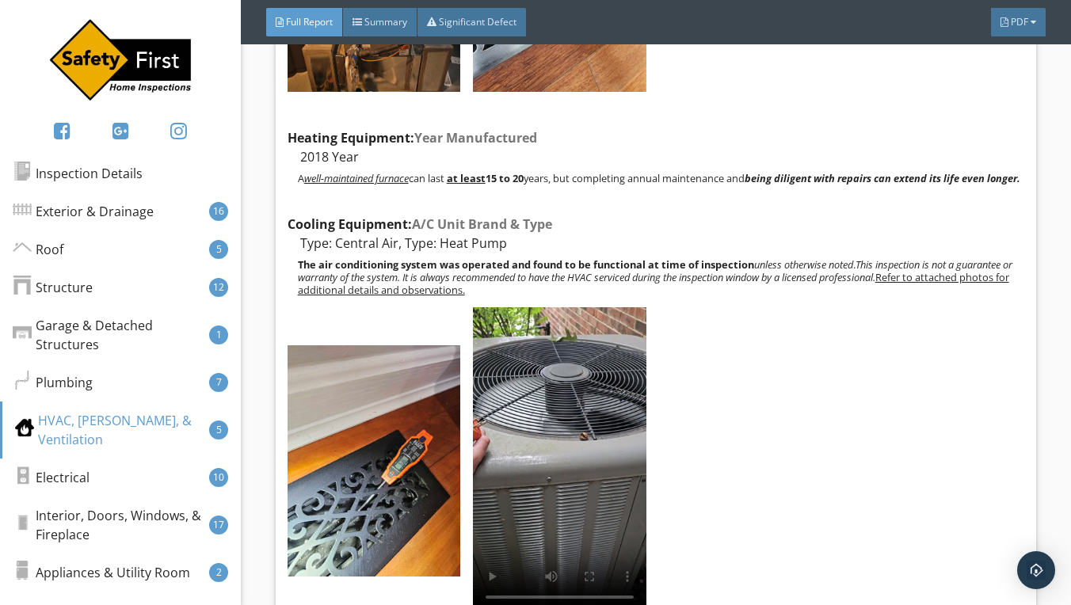
click at [562, 418] on video at bounding box center [560, 460] width 174 height 307
click at [494, 553] on video at bounding box center [560, 460] width 174 height 307
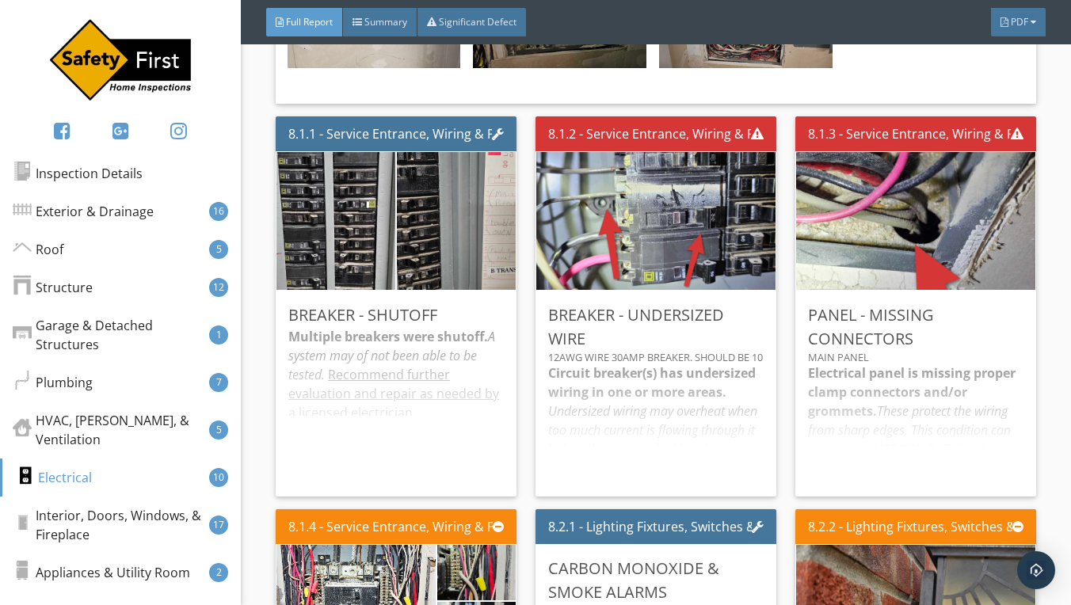
scroll to position [17199, 0]
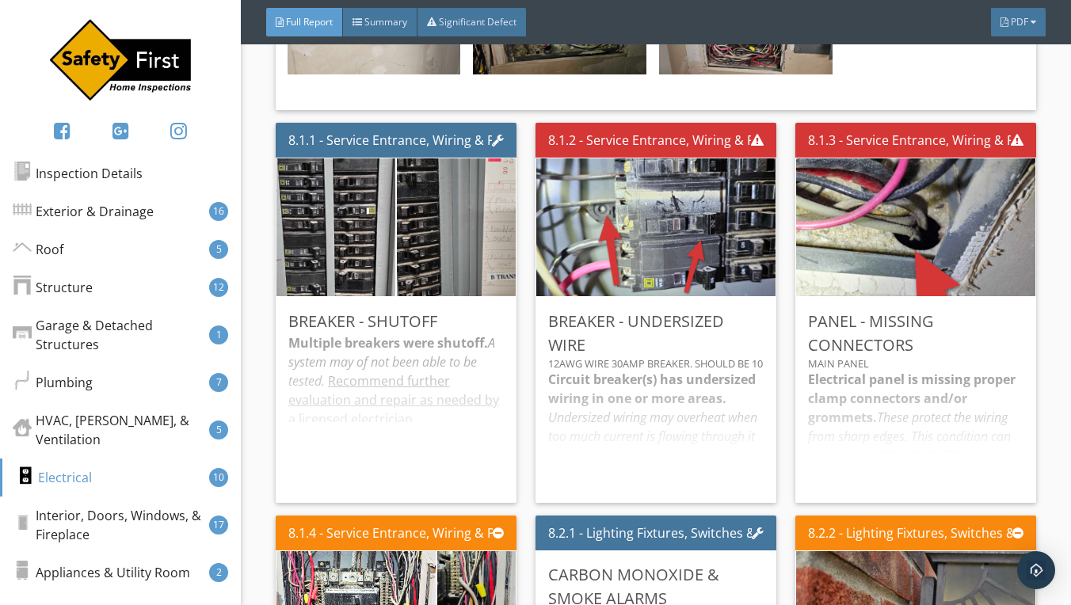
click at [919, 370] on div "Electrical panel is missing proper clamp connectors and/or grommets. These prot…" at bounding box center [916, 430] width 216 height 120
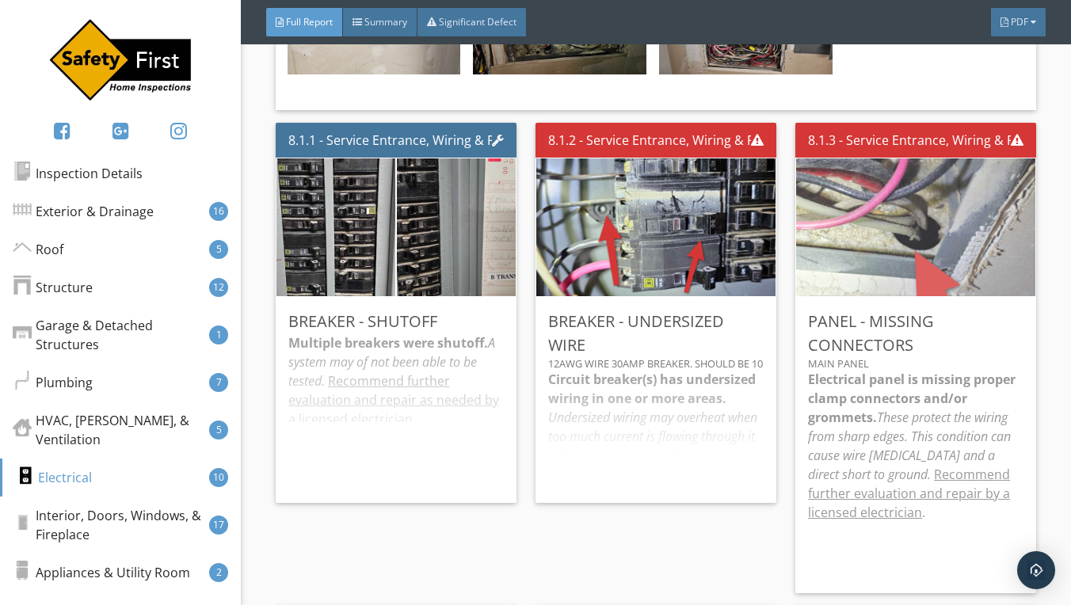
click at [918, 190] on img at bounding box center [916, 227] width 258 height 345
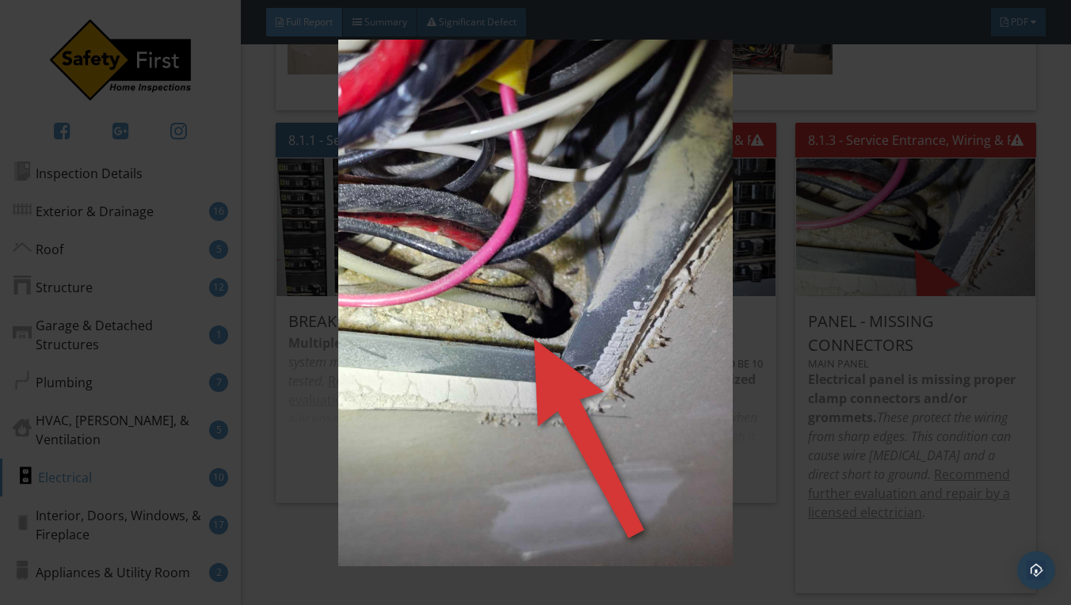
click at [1058, 116] on div at bounding box center [535, 302] width 1071 height 605
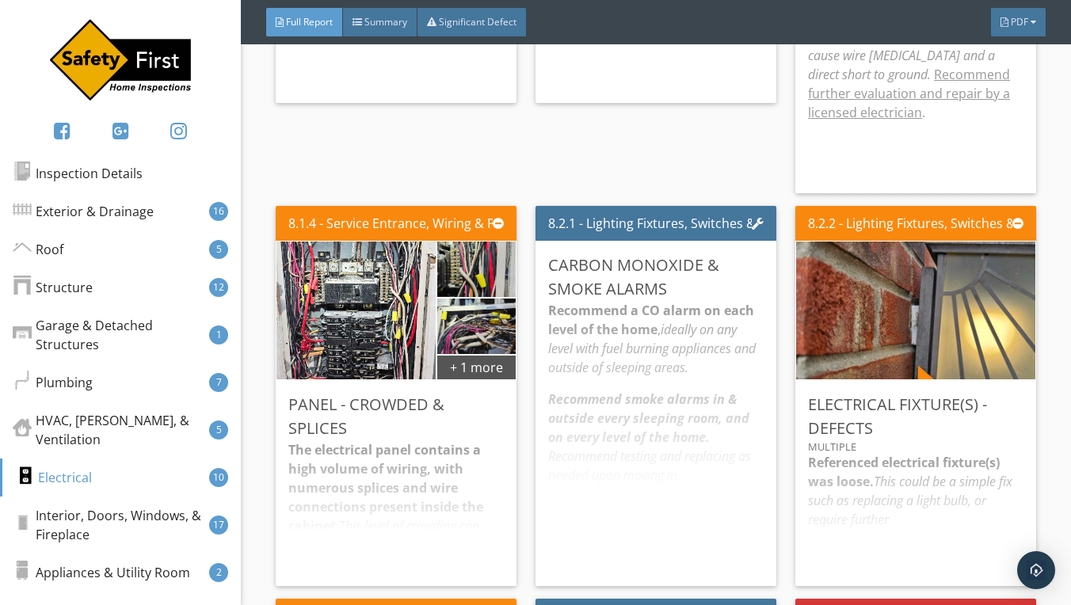
scroll to position [17596, 0]
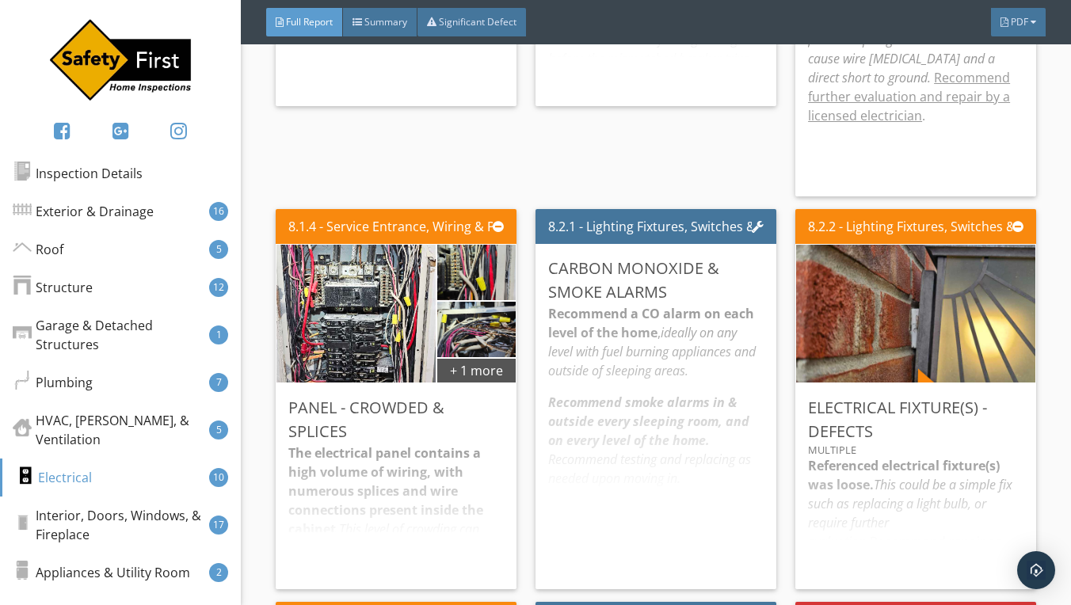
click at [624, 304] on div "Recommend a CO alarm on each level of the hom e , ideally on any level with fue…" at bounding box center [656, 440] width 216 height 273
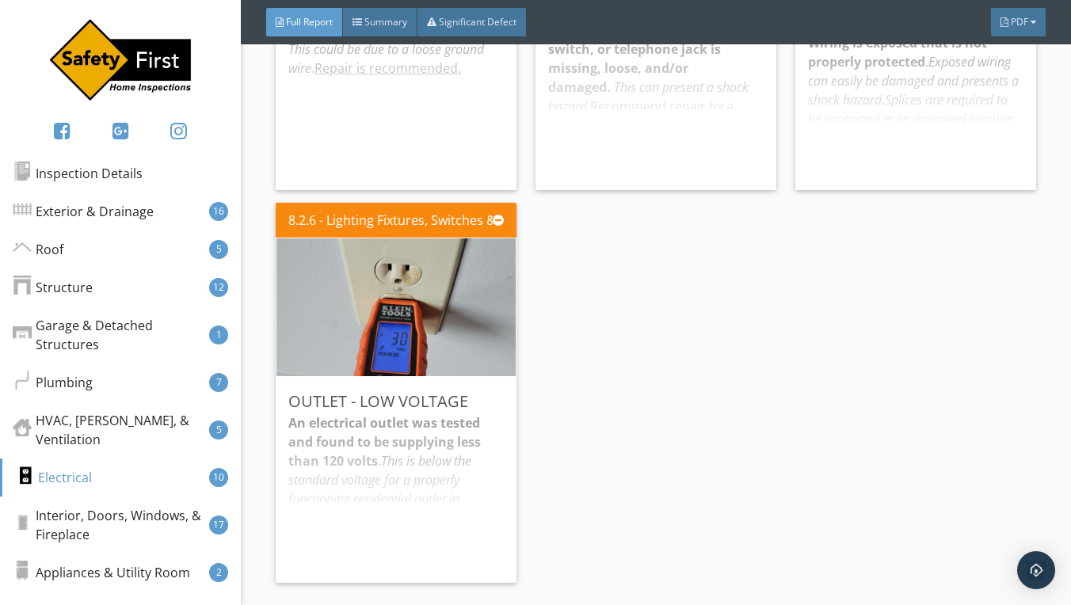
scroll to position [18392, 0]
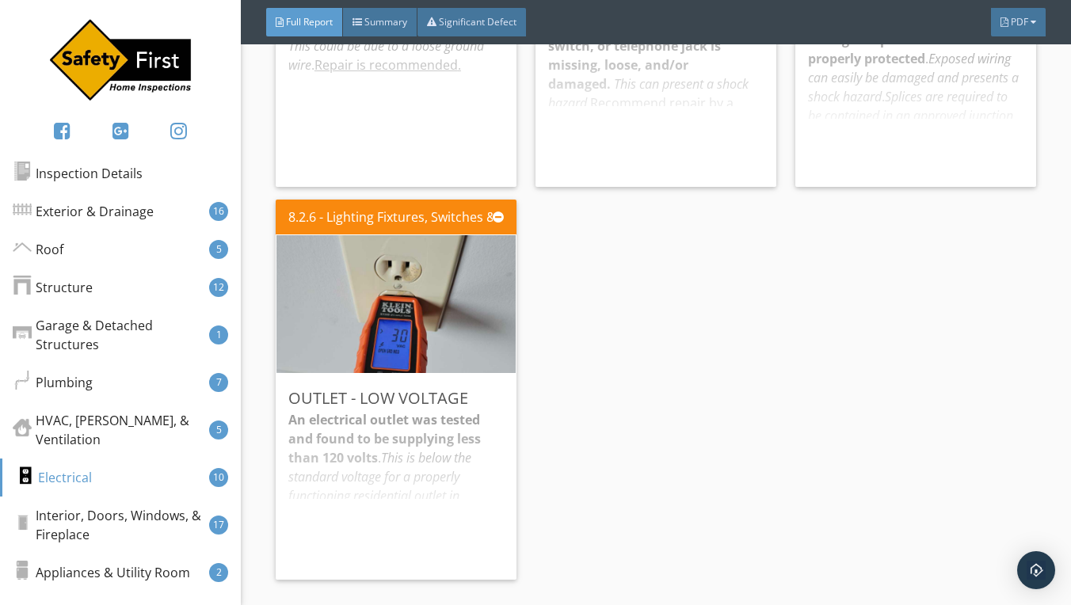
click at [414, 410] on div "An electrical outlet was tested and found to be supplying less than 120 volts .…" at bounding box center [396, 488] width 216 height 157
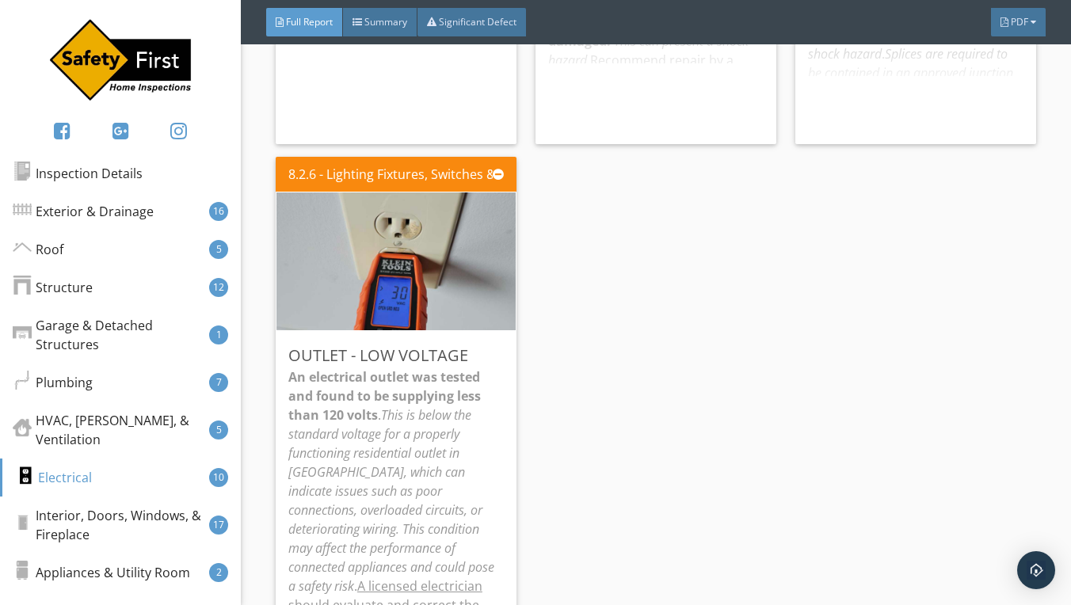
scroll to position [18422, 0]
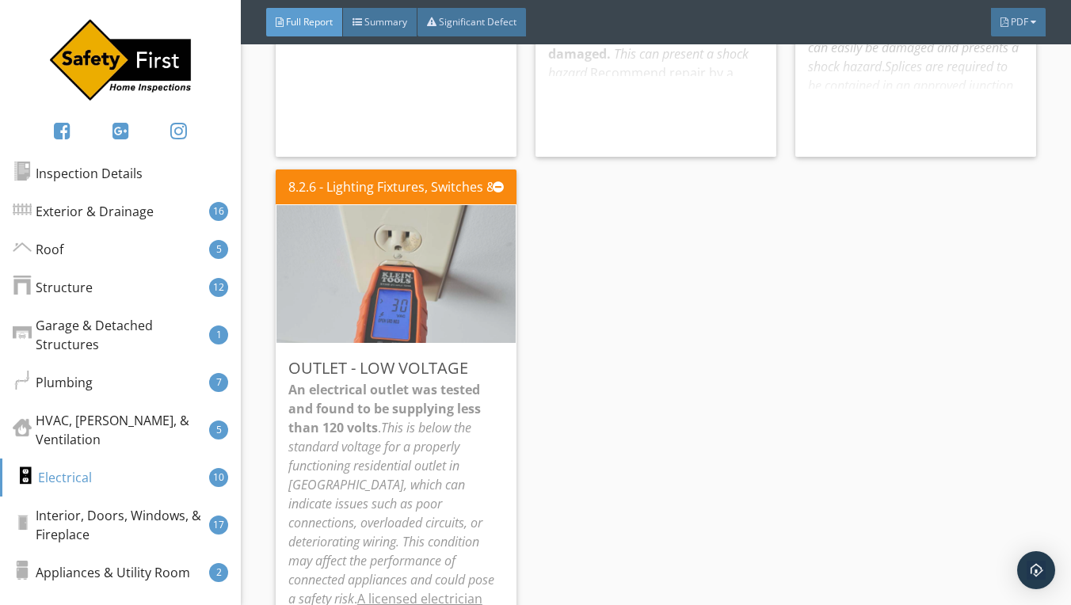
click at [406, 239] on img at bounding box center [396, 273] width 258 height 345
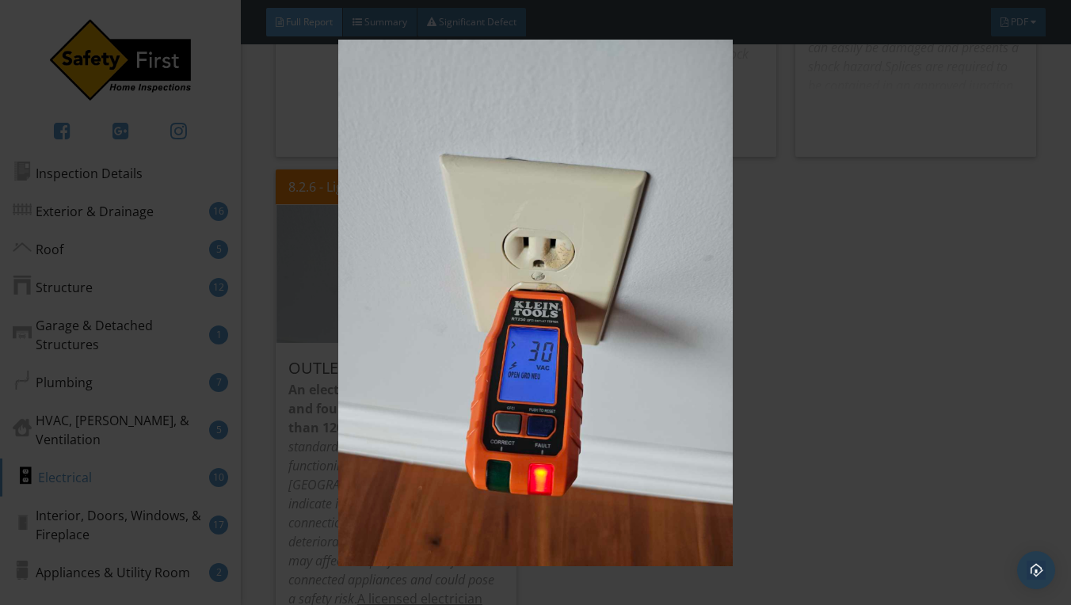
click at [859, 237] on img at bounding box center [536, 303] width 970 height 527
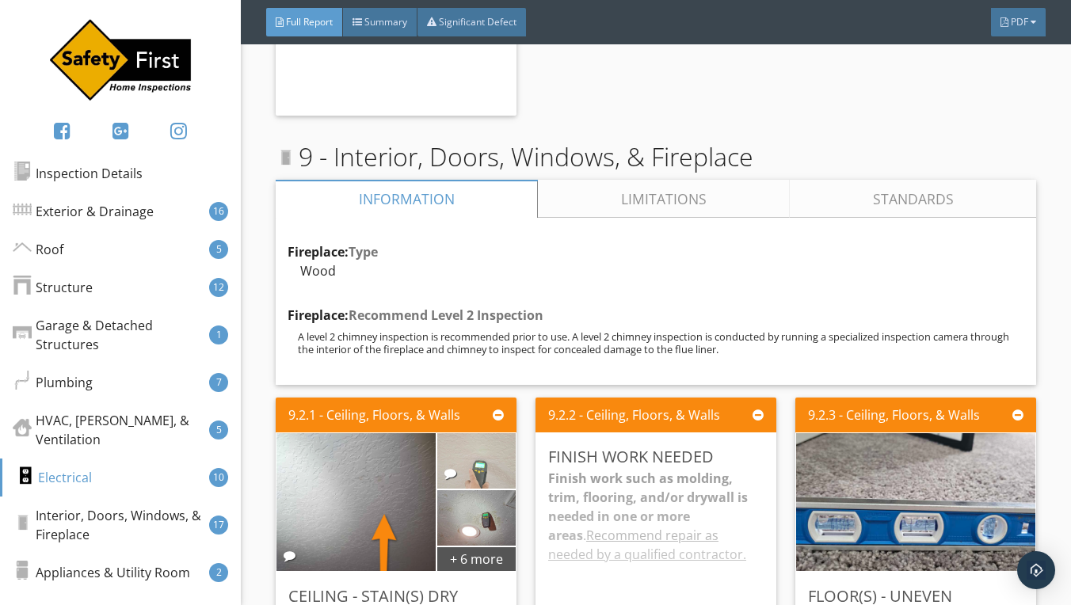
scroll to position [19028, 0]
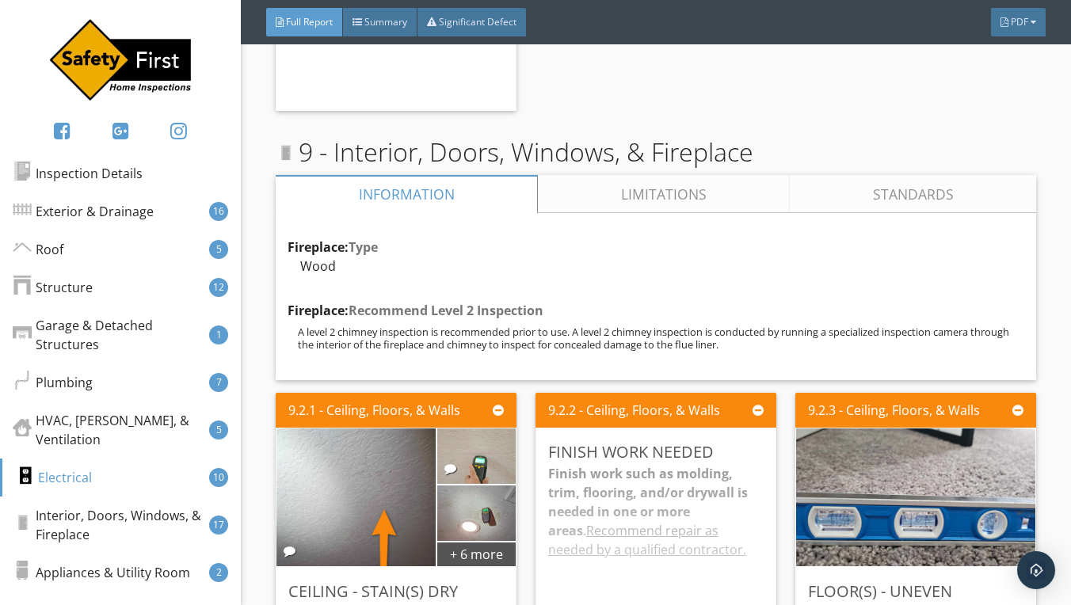
click at [662, 175] on link "Limitations" at bounding box center [664, 194] width 252 height 38
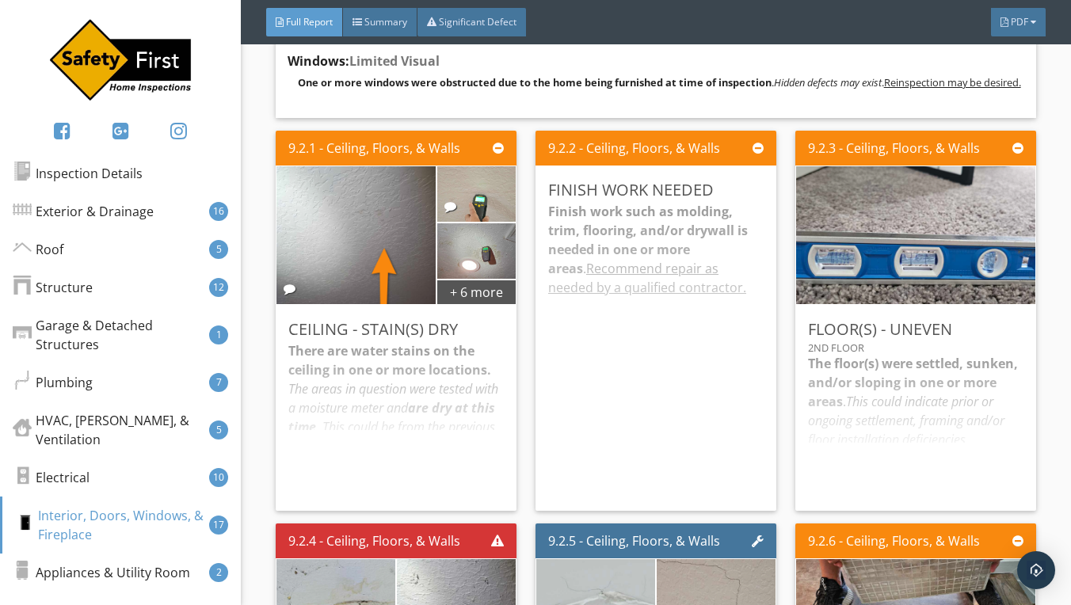
scroll to position [19544, 0]
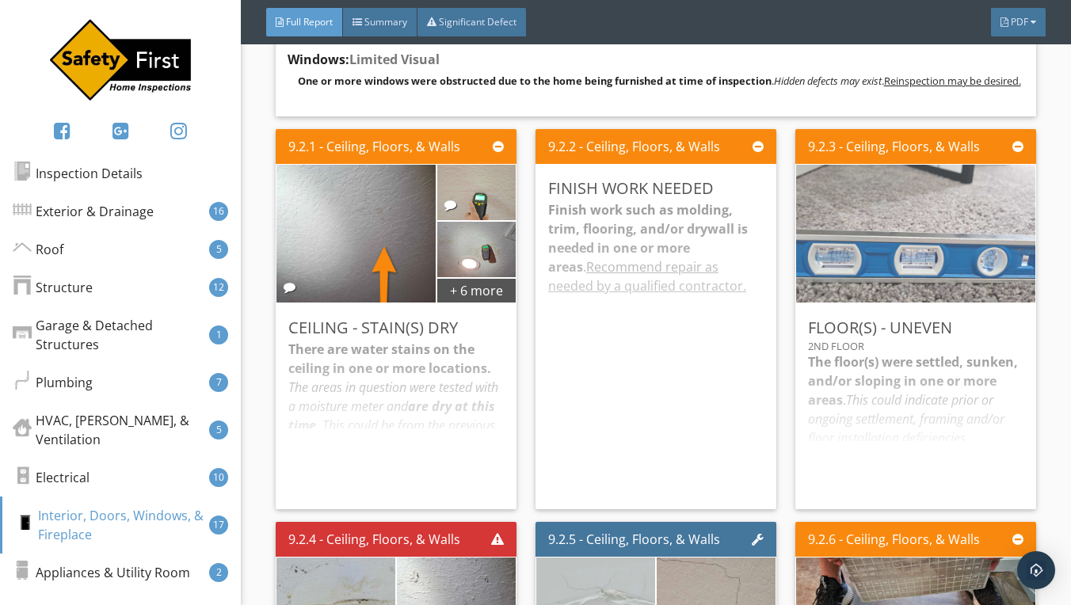
click at [937, 186] on img at bounding box center [916, 234] width 258 height 345
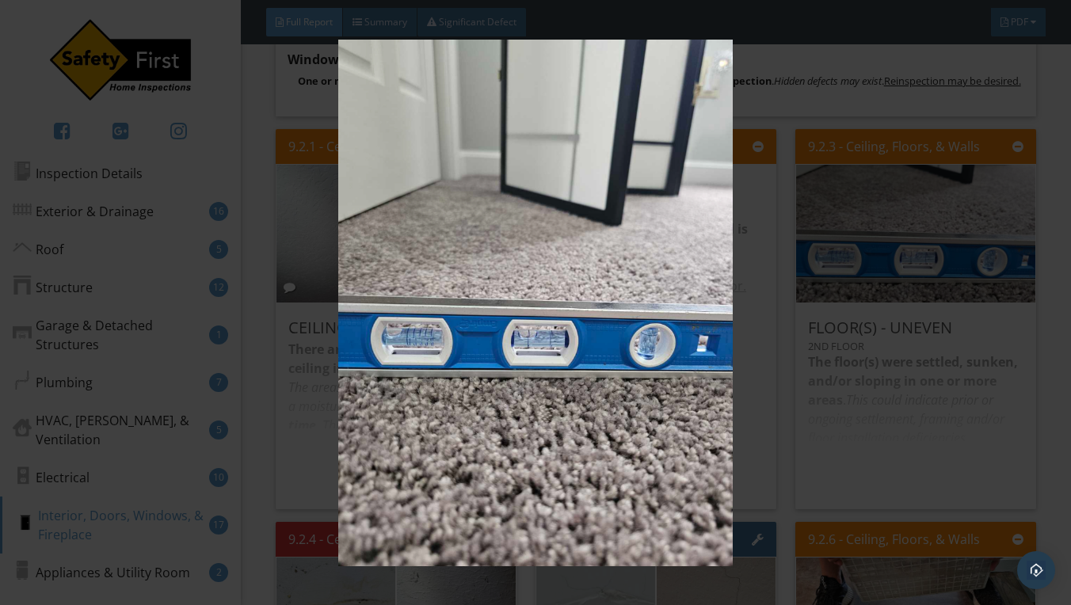
click at [1057, 302] on div at bounding box center [535, 302] width 1071 height 605
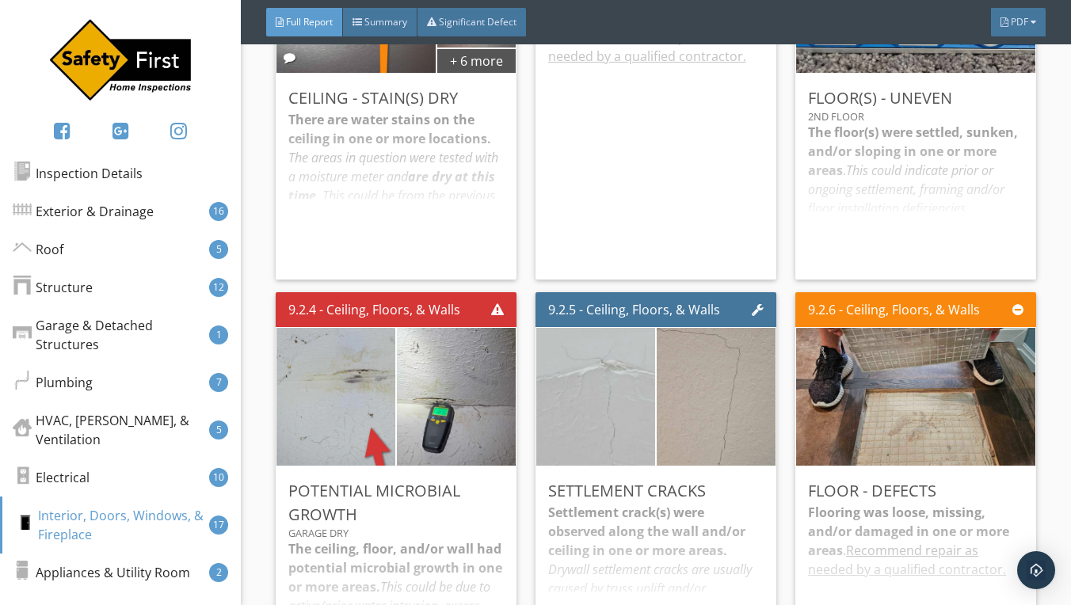
scroll to position [19783, 0]
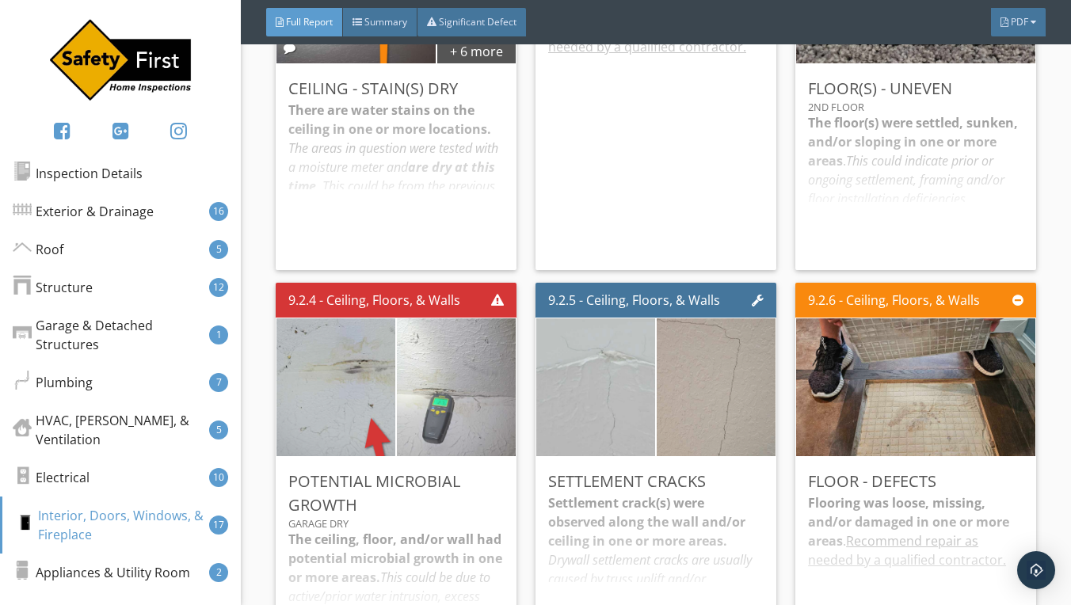
click at [448, 311] on img at bounding box center [456, 388] width 258 height 345
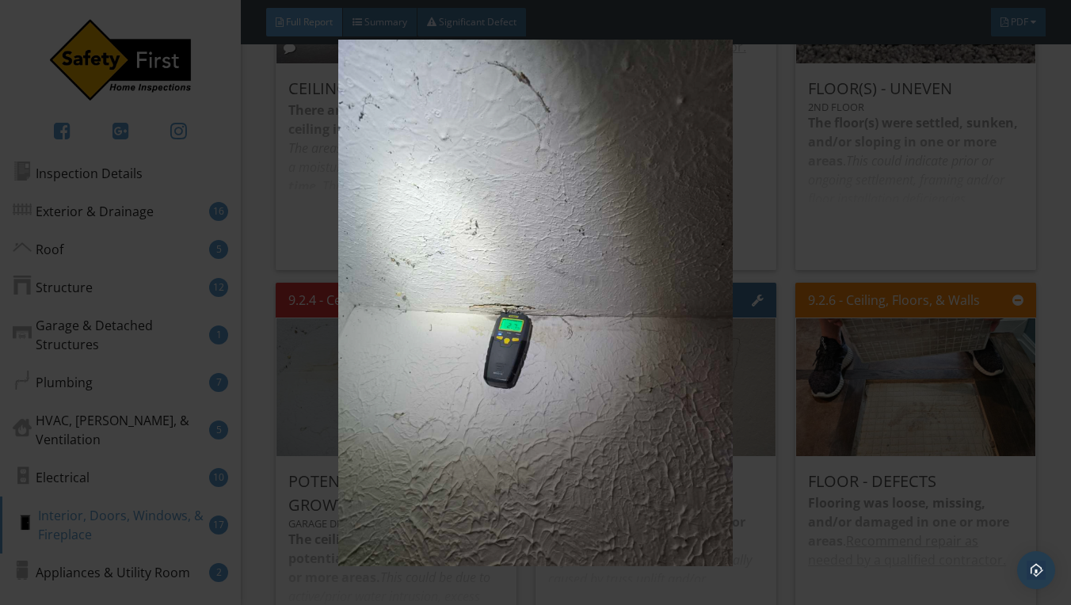
click at [1055, 251] on div at bounding box center [535, 302] width 1071 height 605
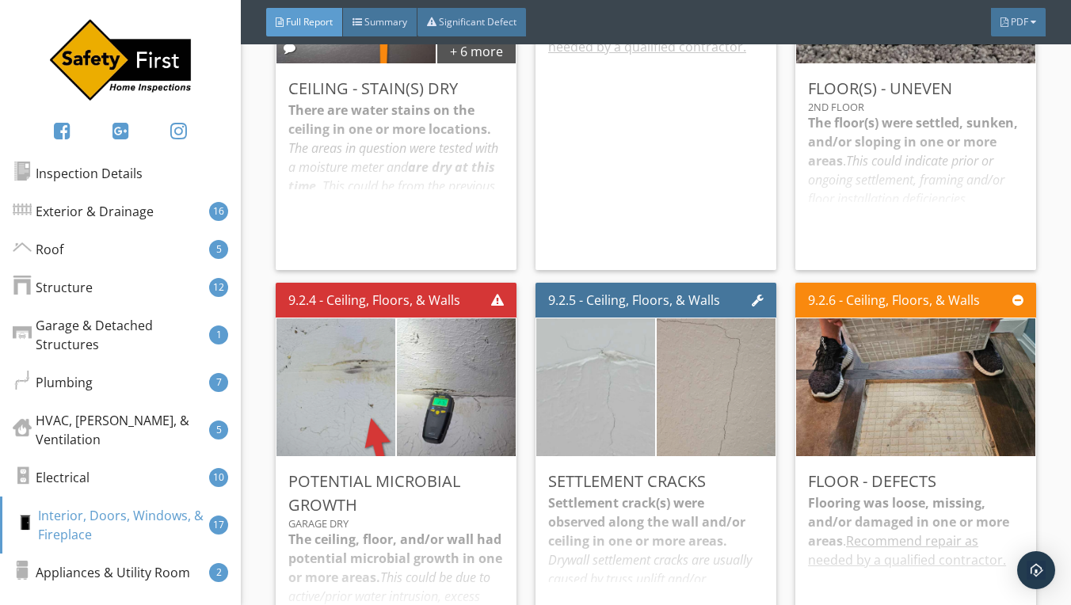
click at [347, 530] on div "The ceiling, floor, and/or wall had potential microbial growth in one or more a…" at bounding box center [396, 590] width 216 height 120
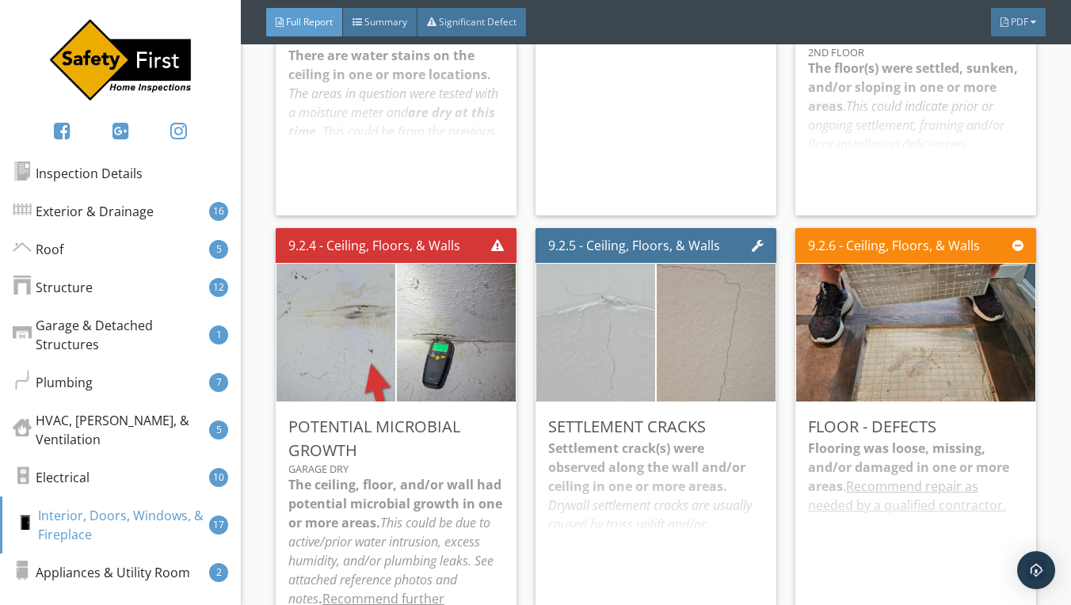
scroll to position [19814, 0]
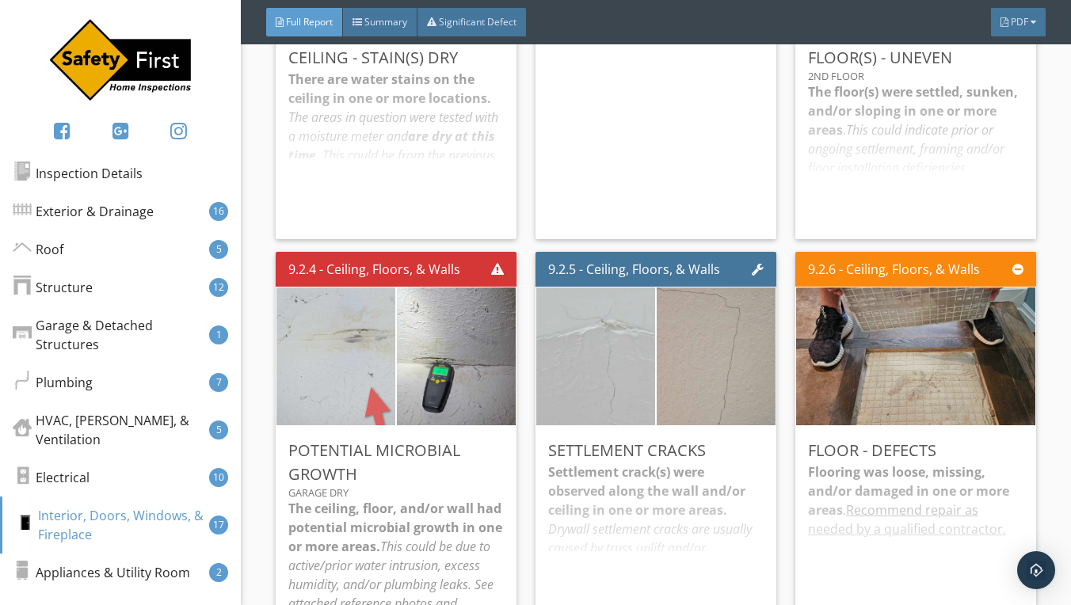
click at [361, 280] on img at bounding box center [336, 357] width 258 height 345
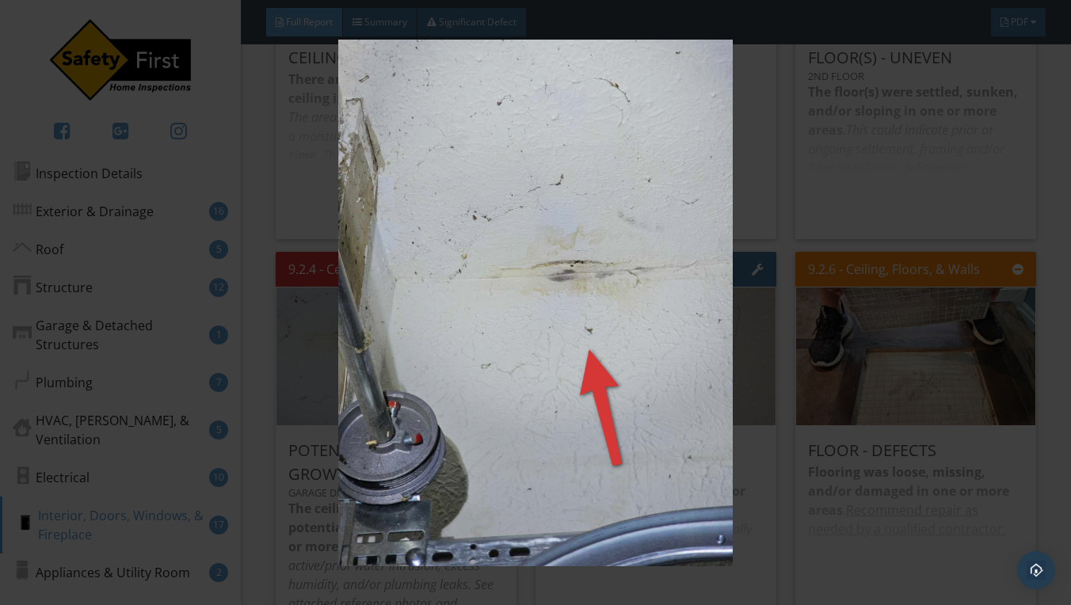
click at [1057, 270] on div at bounding box center [535, 302] width 1071 height 605
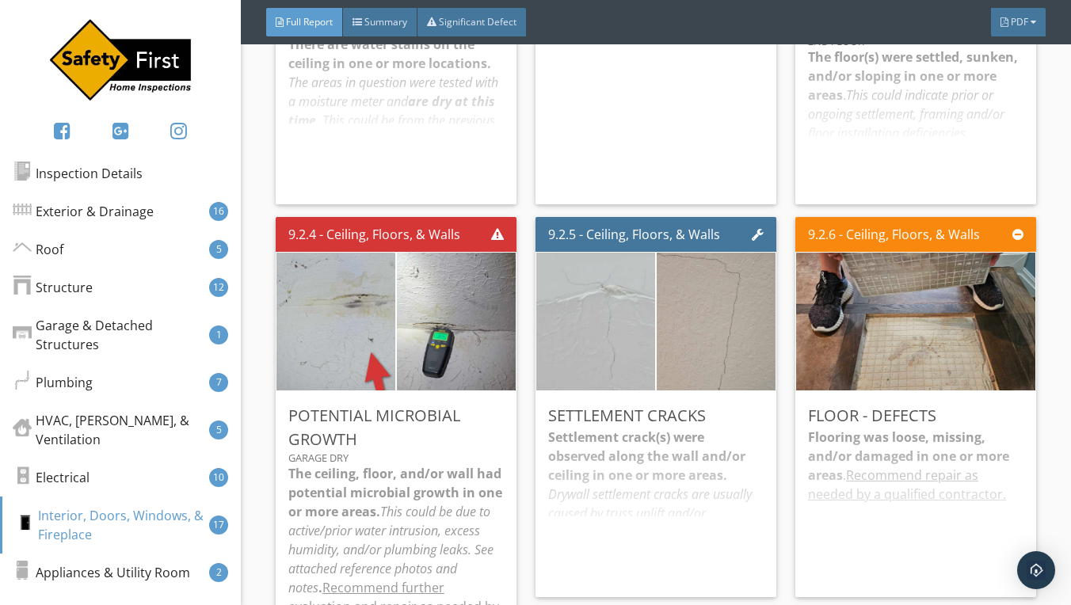
scroll to position [19852, 0]
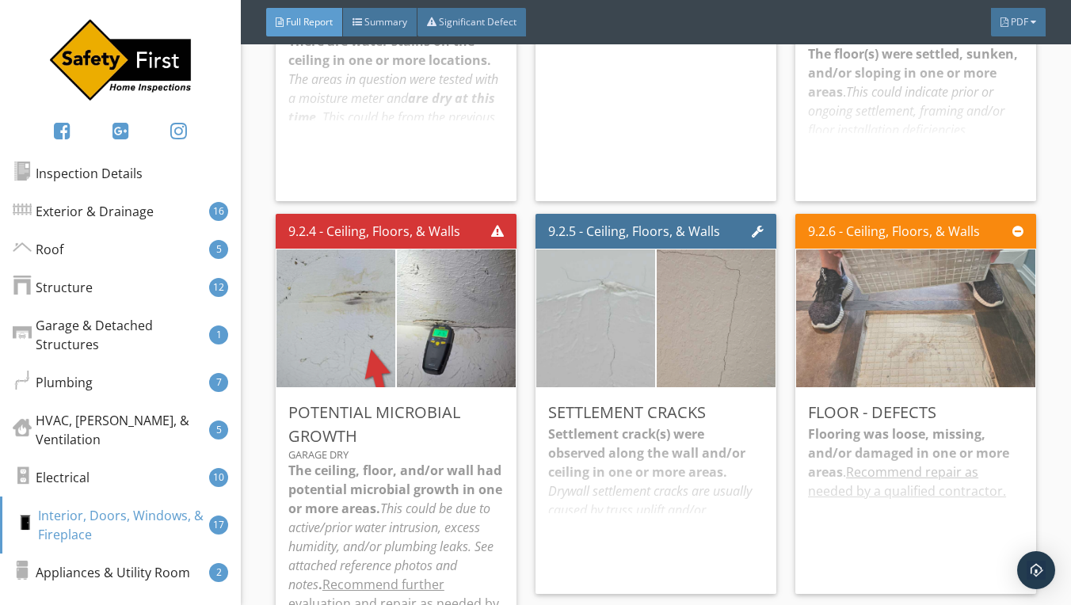
click at [919, 240] on img at bounding box center [916, 319] width 258 height 345
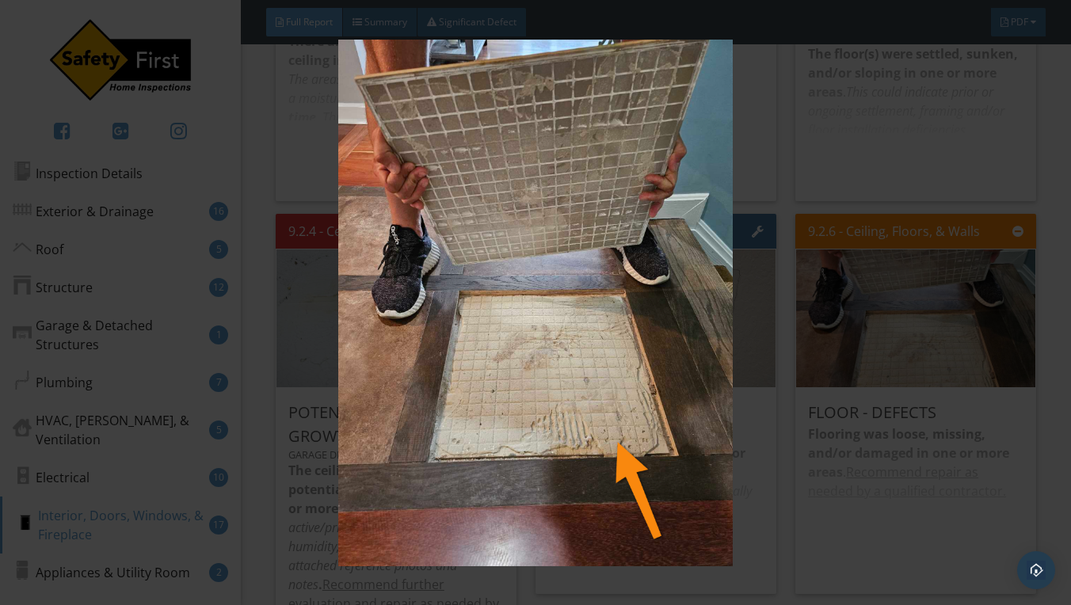
click at [926, 429] on img at bounding box center [536, 303] width 970 height 527
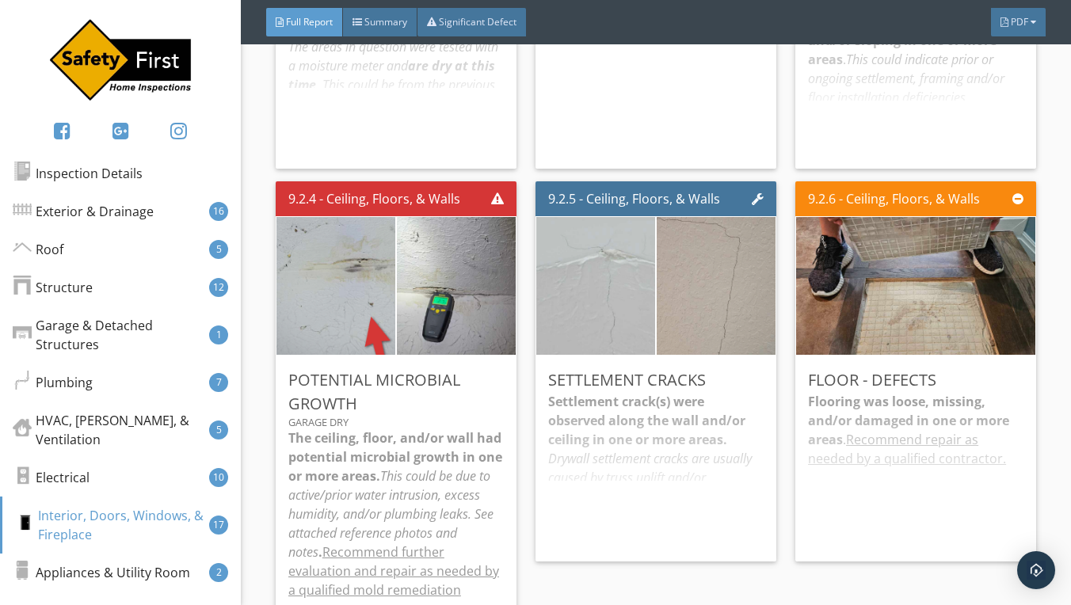
scroll to position [19893, 0]
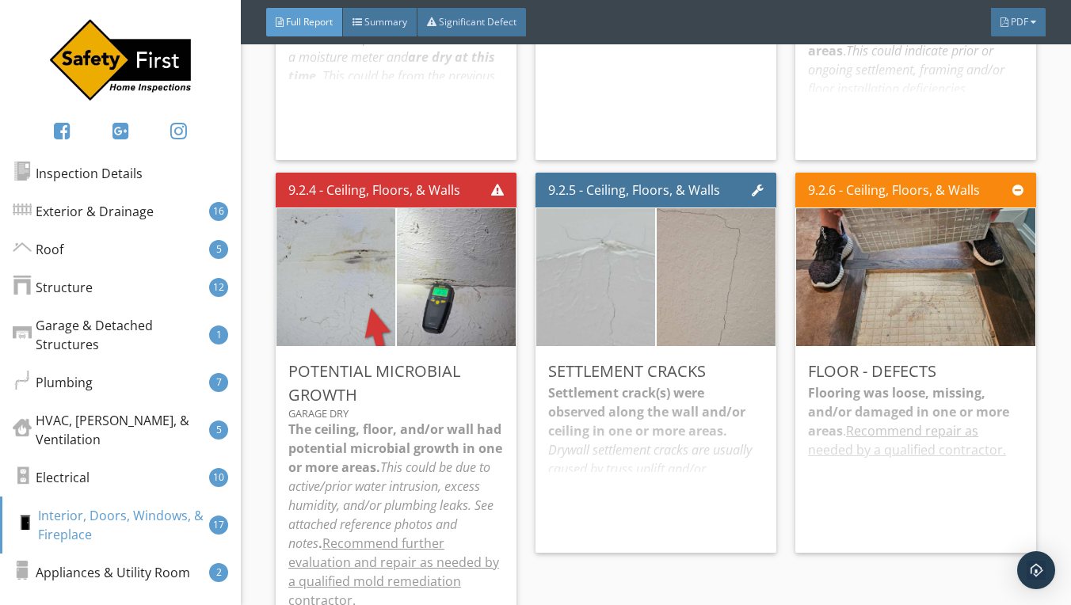
click at [928, 384] on div "Flooring was loose, missing, and/or damaged in one or more areas . Recommend re…" at bounding box center [916, 462] width 216 height 157
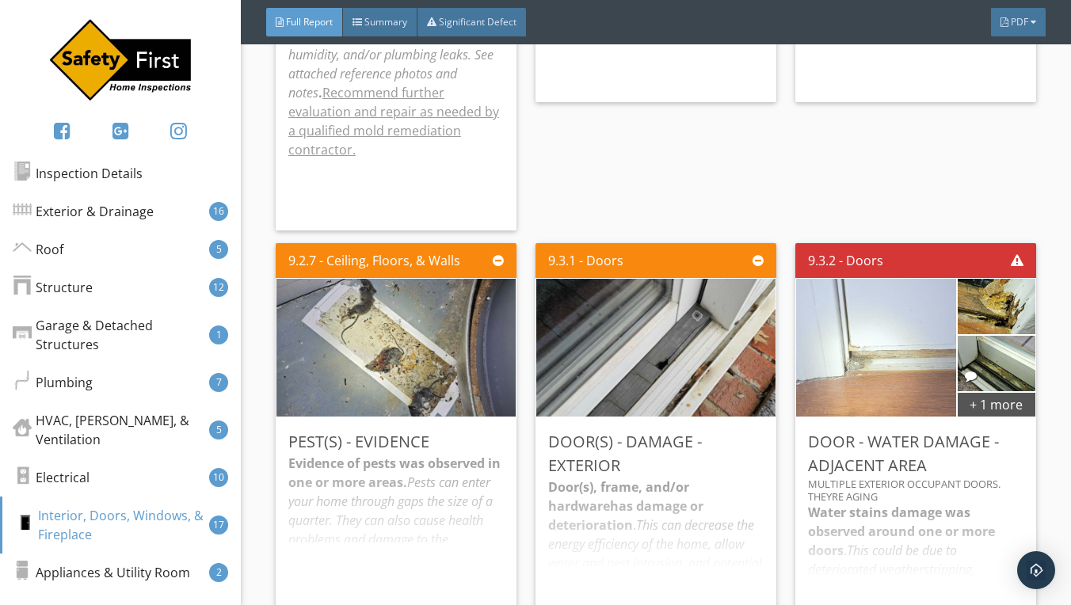
scroll to position [20359, 0]
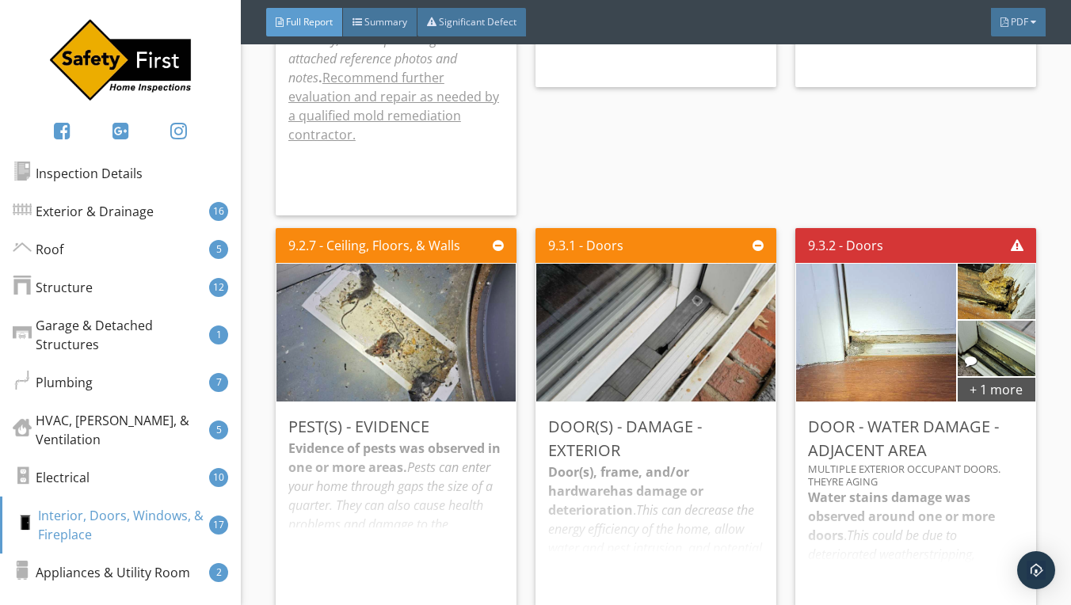
click at [426, 439] on div "Evidence of pests was observed in one or more areas. Pests can enter your home …" at bounding box center [396, 517] width 216 height 157
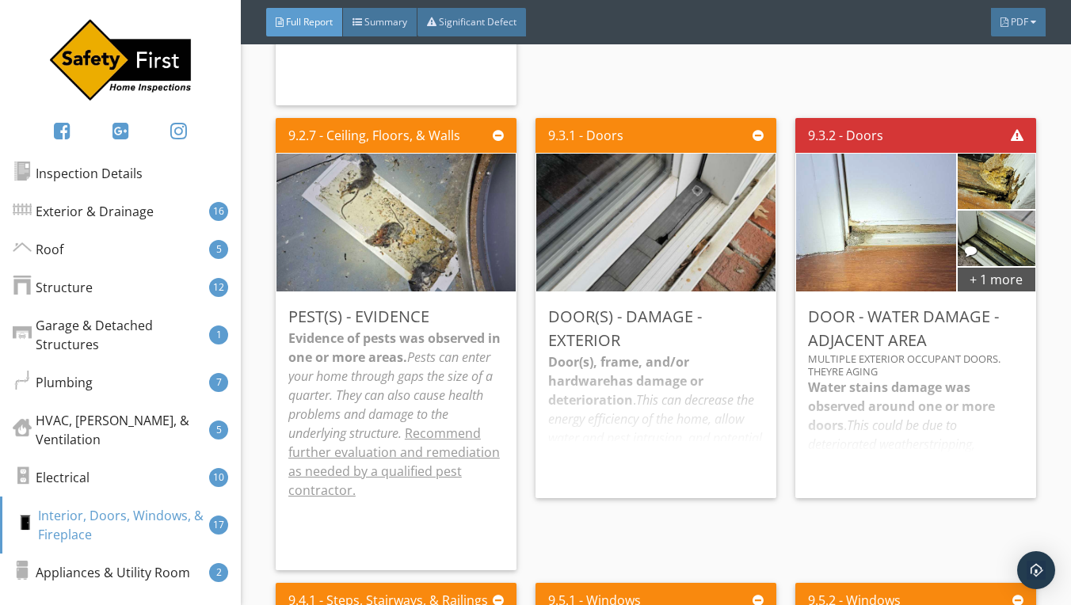
scroll to position [20453, 0]
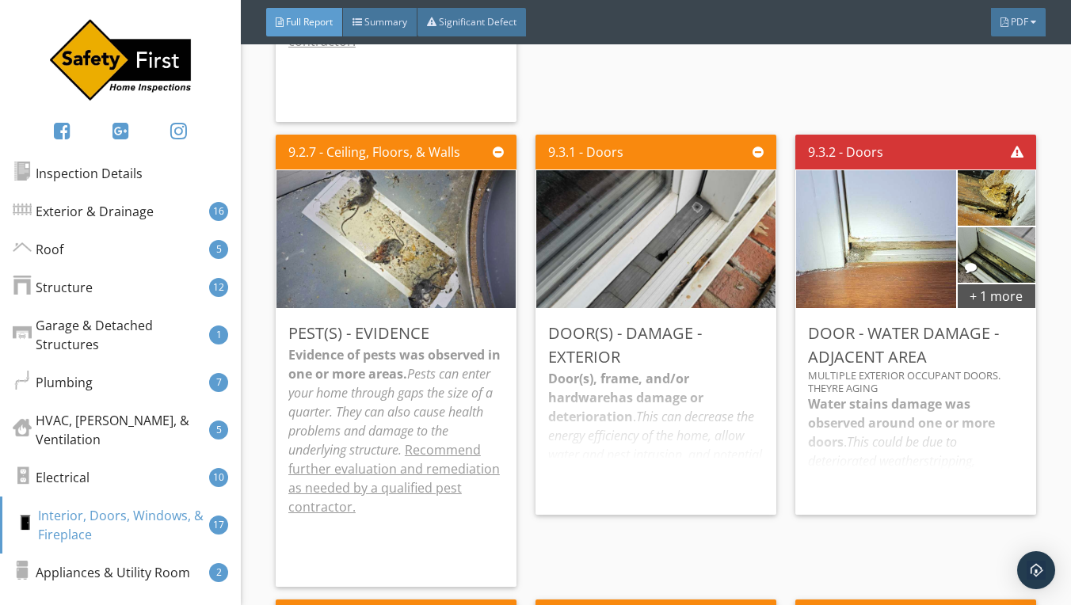
click at [681, 380] on div "Door(s), frame, and/or hardware has damage or deterioration . This can decrease…" at bounding box center [656, 435] width 216 height 133
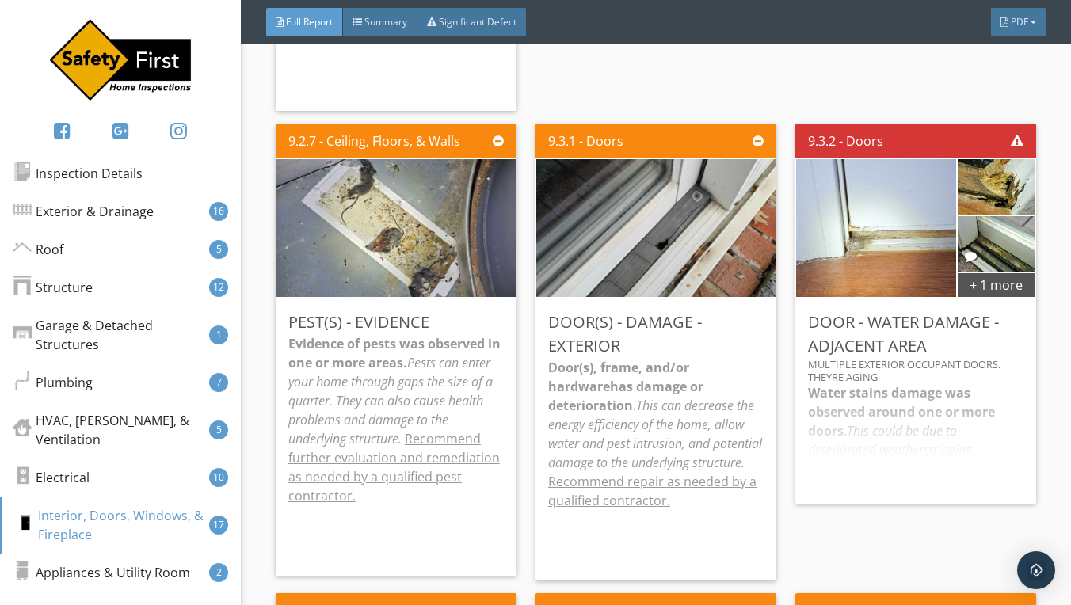
scroll to position [20466, 0]
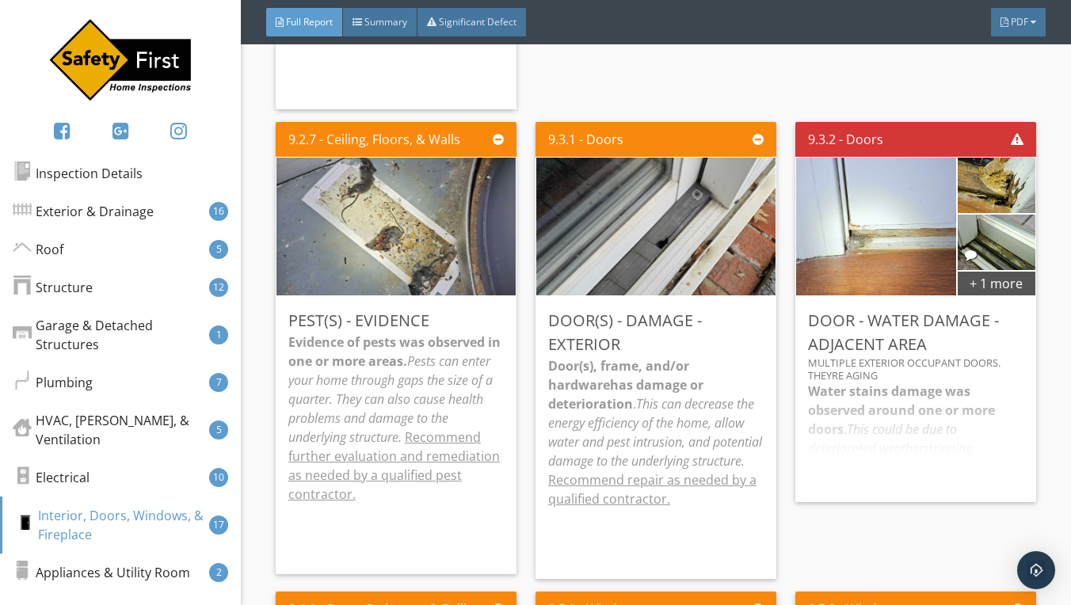
click at [895, 382] on div "Water stains damage was observed around one or more doors . This could be due t…" at bounding box center [916, 436] width 216 height 108
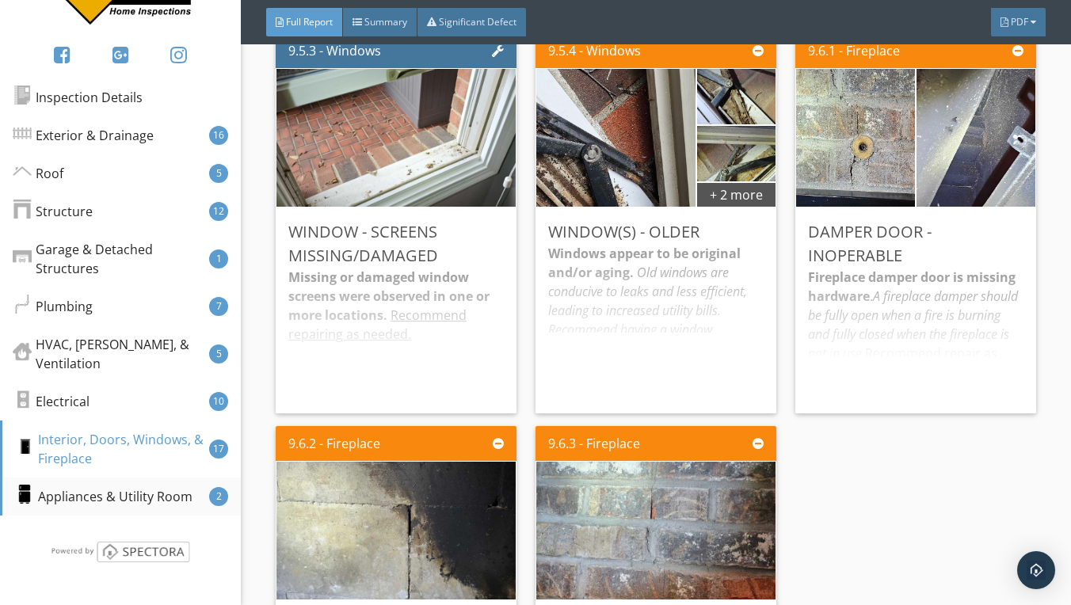
scroll to position [76, 0]
click at [155, 497] on div "Appliances & Utility Room" at bounding box center [103, 496] width 177 height 19
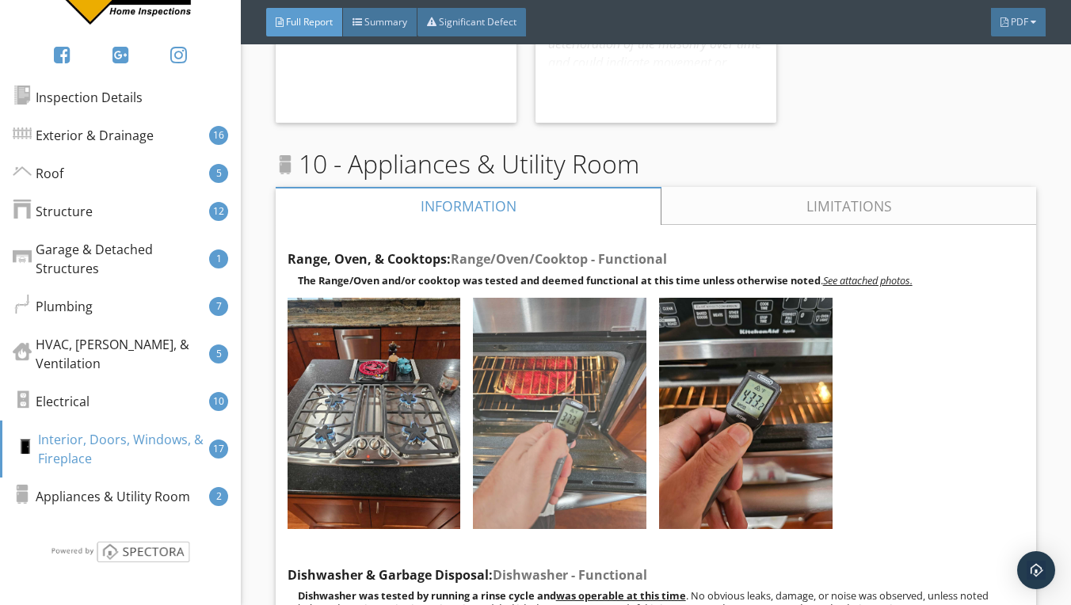
scroll to position [22192, 0]
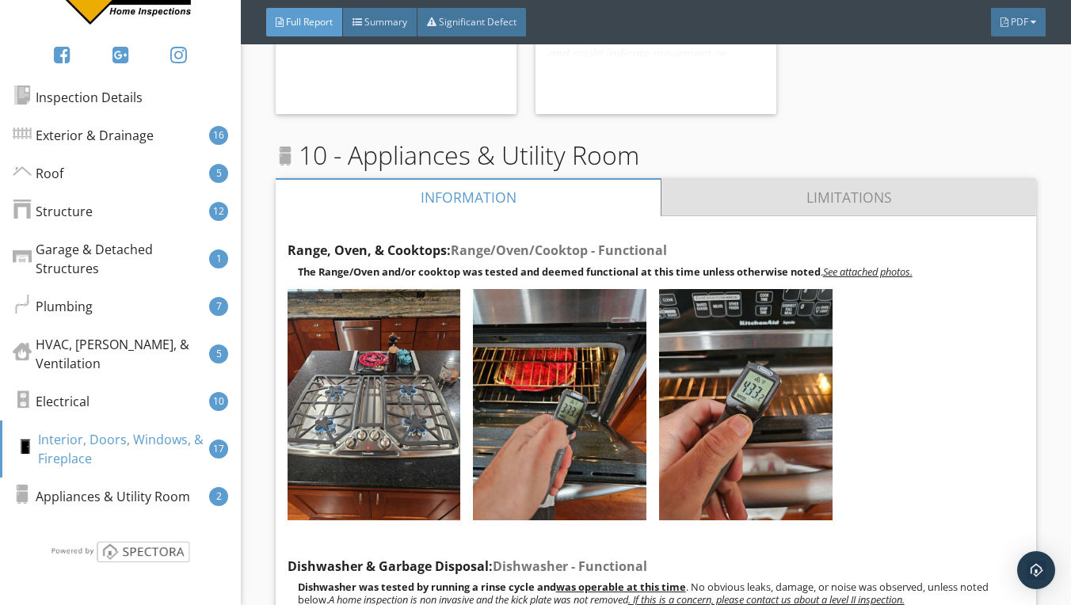
click at [850, 178] on link "Limitations" at bounding box center [849, 197] width 375 height 38
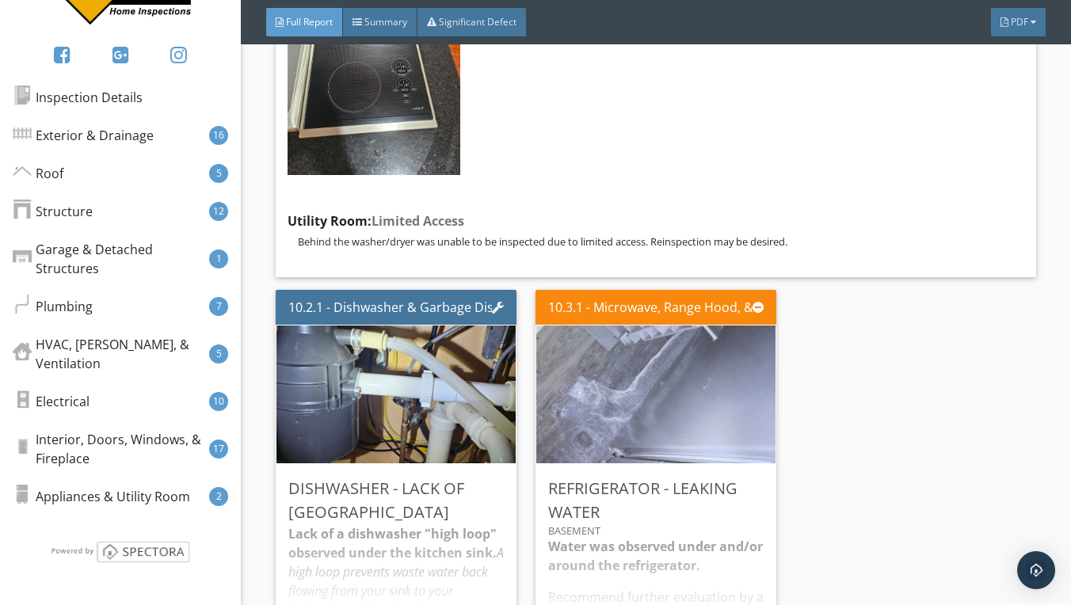
scroll to position [22550, 0]
click at [683, 347] on img at bounding box center [656, 395] width 258 height 345
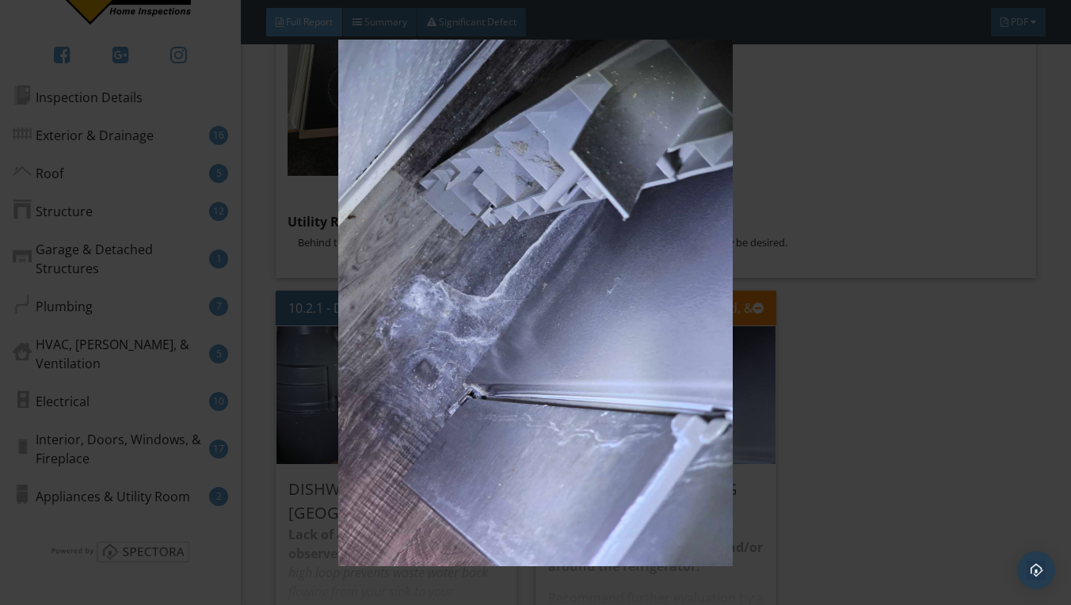
click at [944, 242] on img at bounding box center [536, 303] width 970 height 527
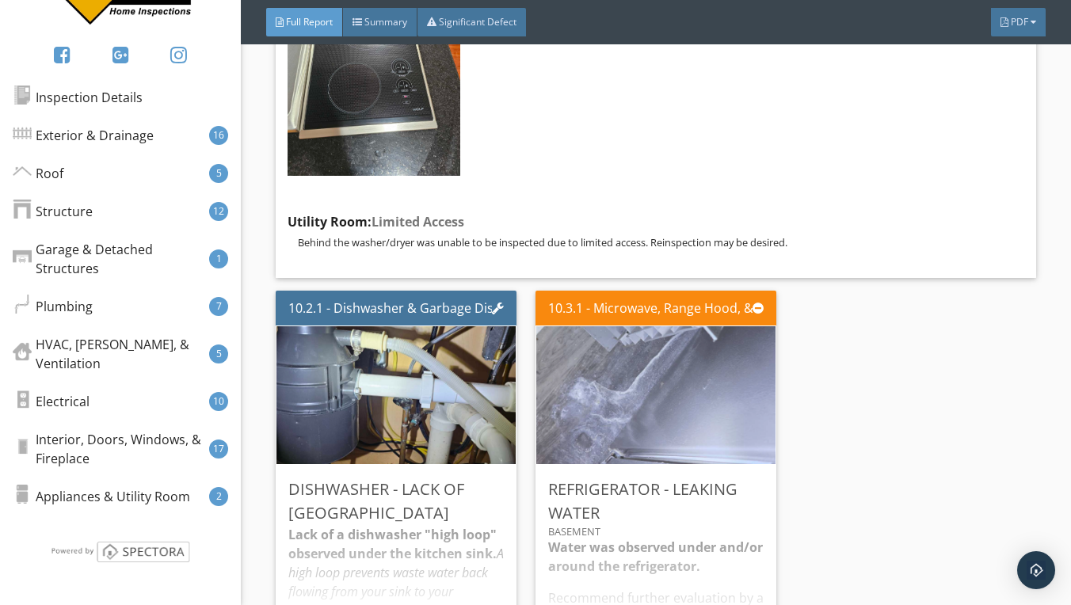
click at [704, 326] on img at bounding box center [656, 395] width 258 height 345
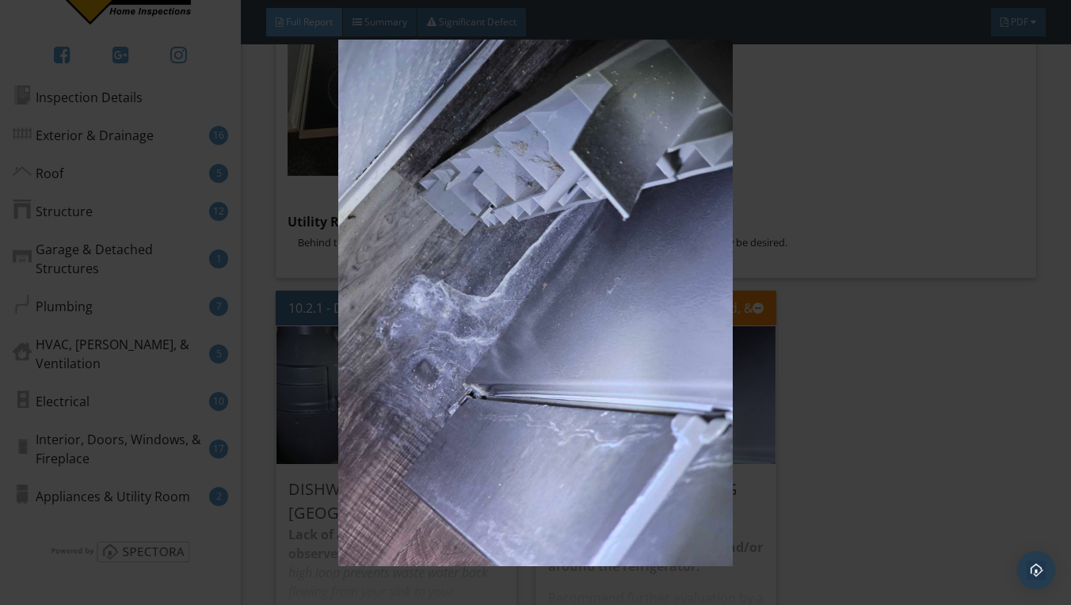
click at [880, 252] on img at bounding box center [536, 303] width 970 height 527
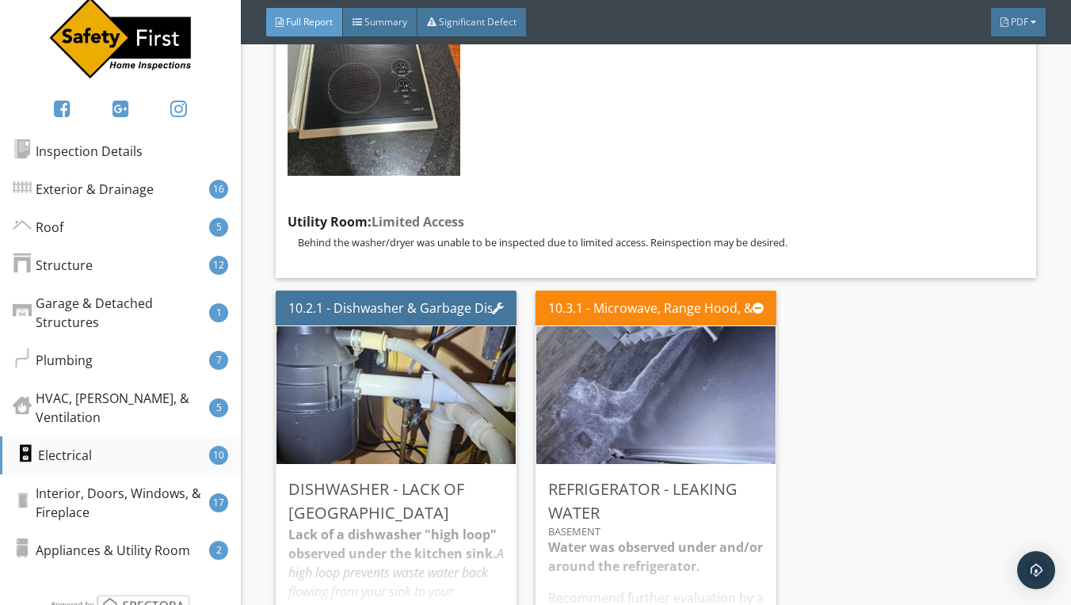
scroll to position [18, 0]
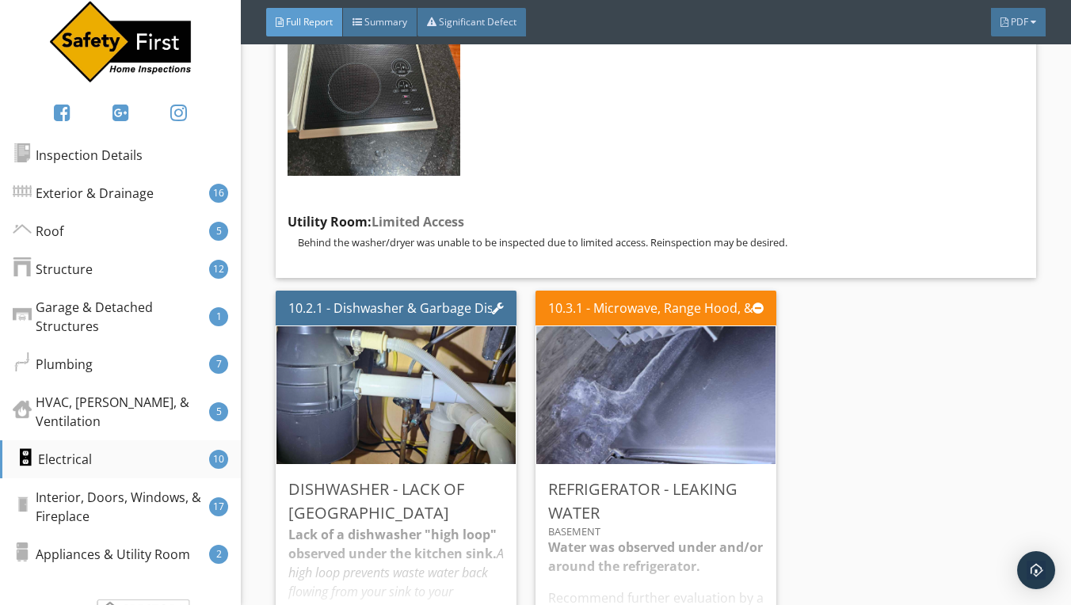
click at [164, 456] on div "Electrical 10" at bounding box center [120, 460] width 241 height 38
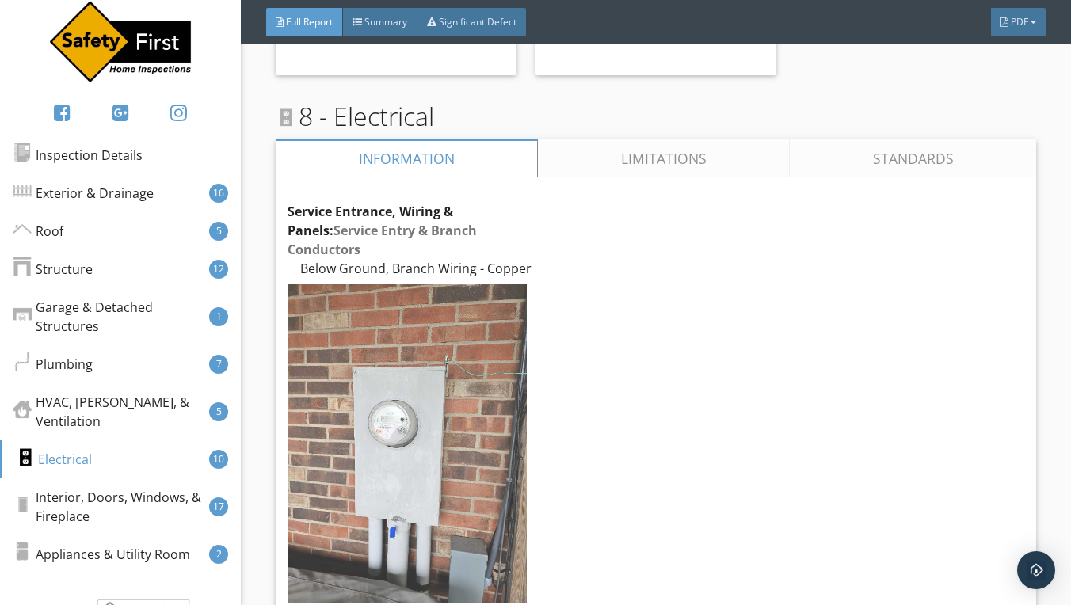
scroll to position [16346, 0]
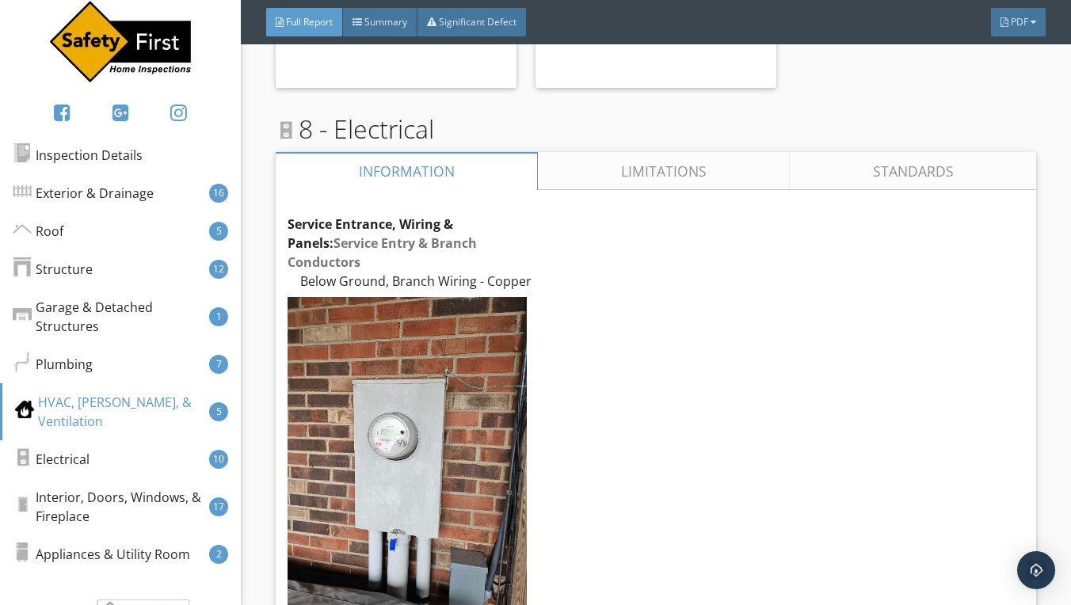
click at [657, 152] on link "Limitations" at bounding box center [664, 171] width 252 height 38
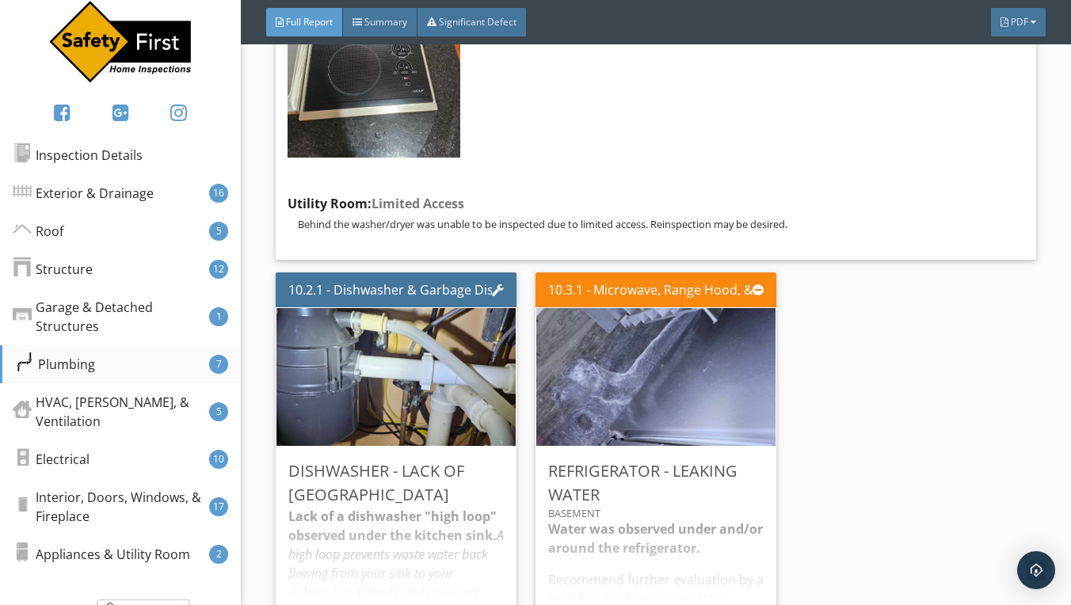
scroll to position [0, 0]
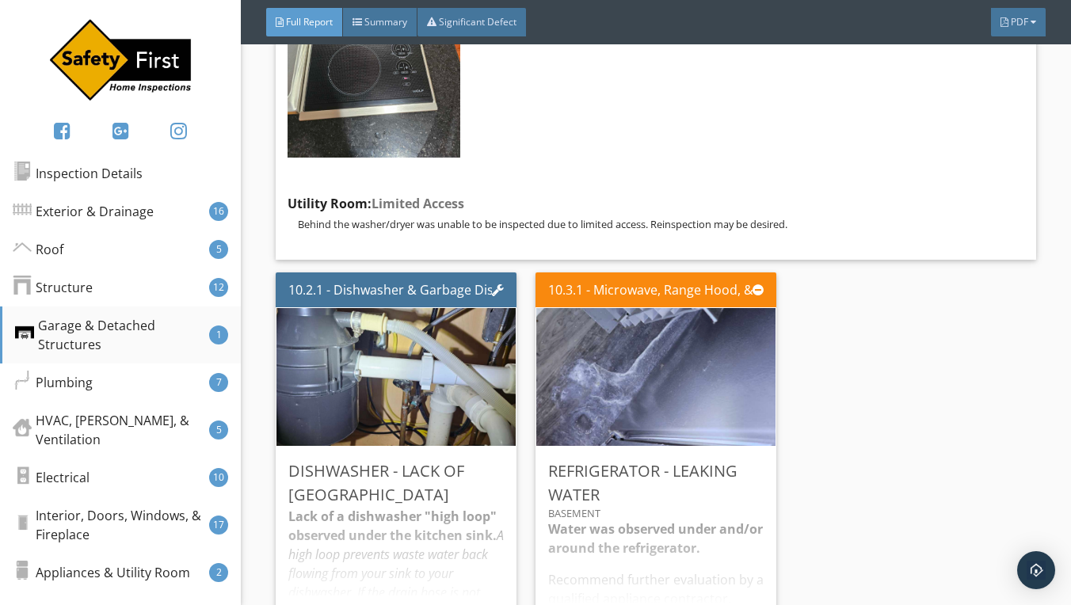
click at [94, 337] on div "Garage & Detached Structures" at bounding box center [112, 335] width 194 height 38
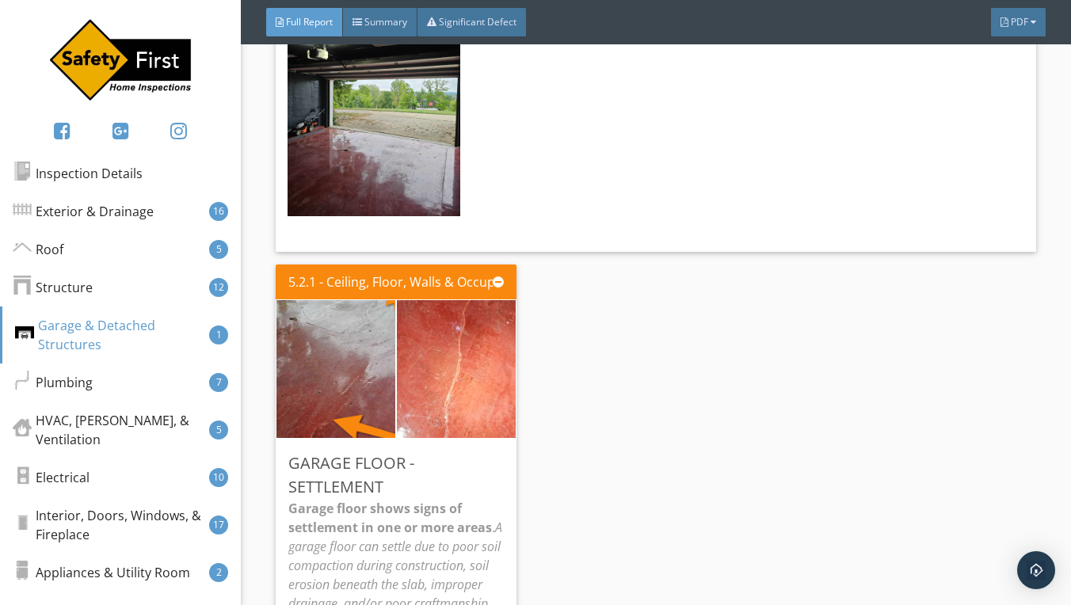
scroll to position [10342, 0]
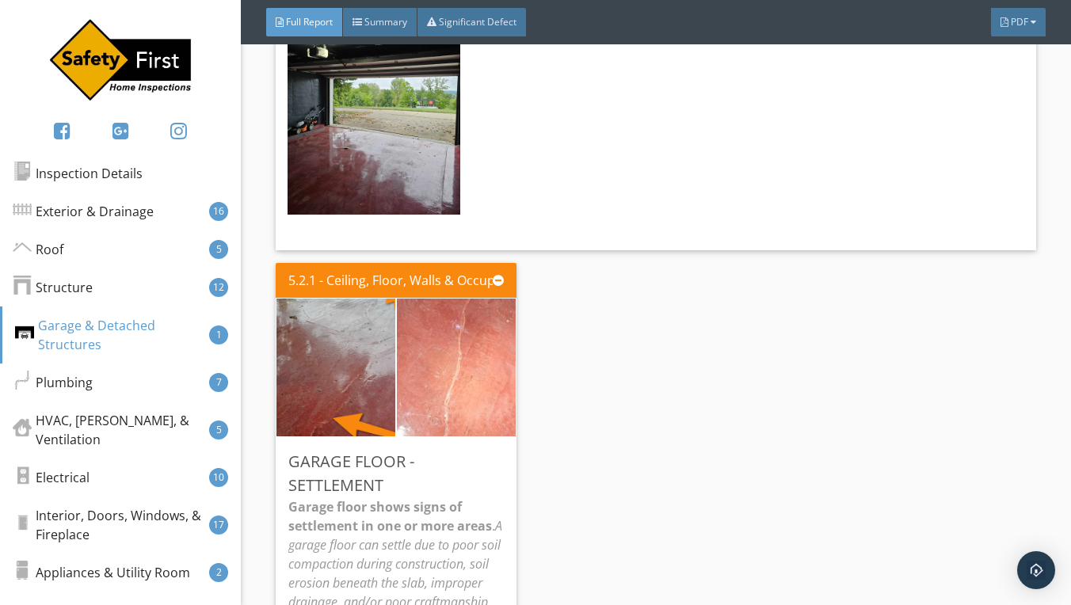
click at [413, 298] on img at bounding box center [456, 367] width 258 height 345
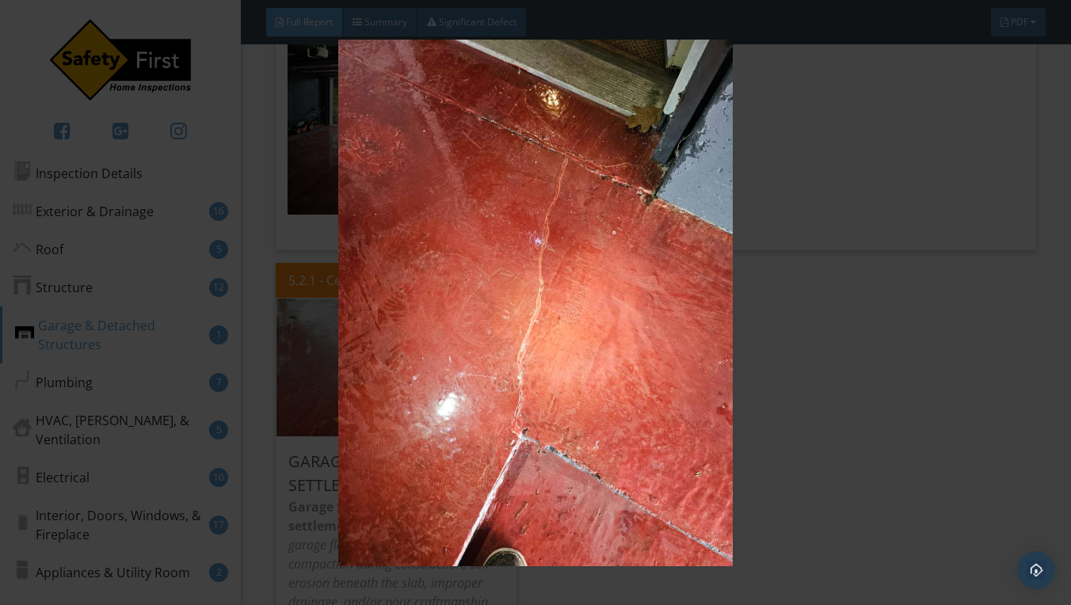
click at [887, 318] on img at bounding box center [536, 303] width 970 height 527
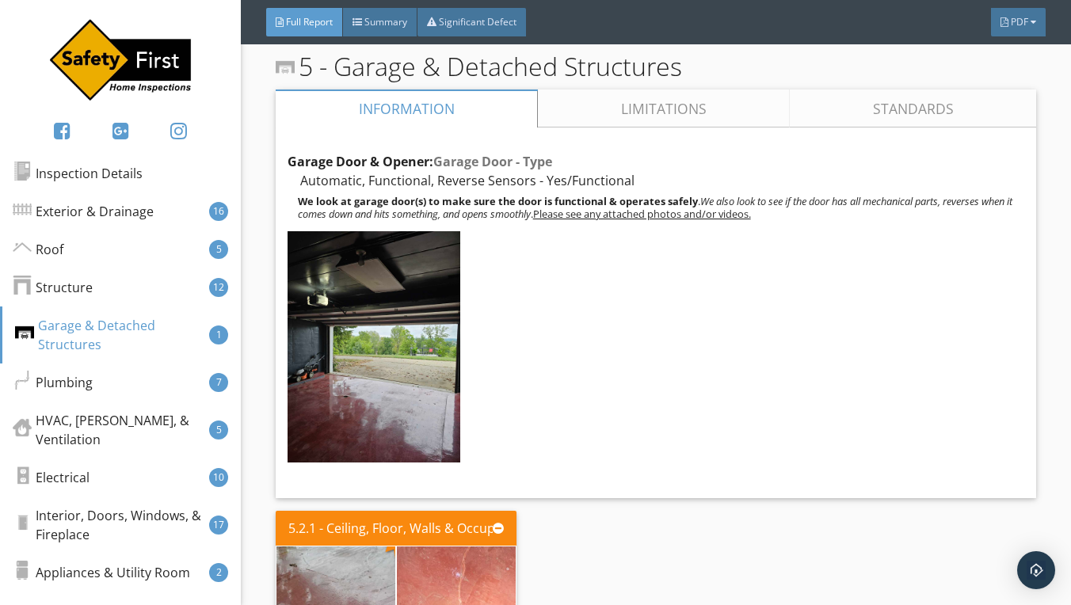
scroll to position [10090, 0]
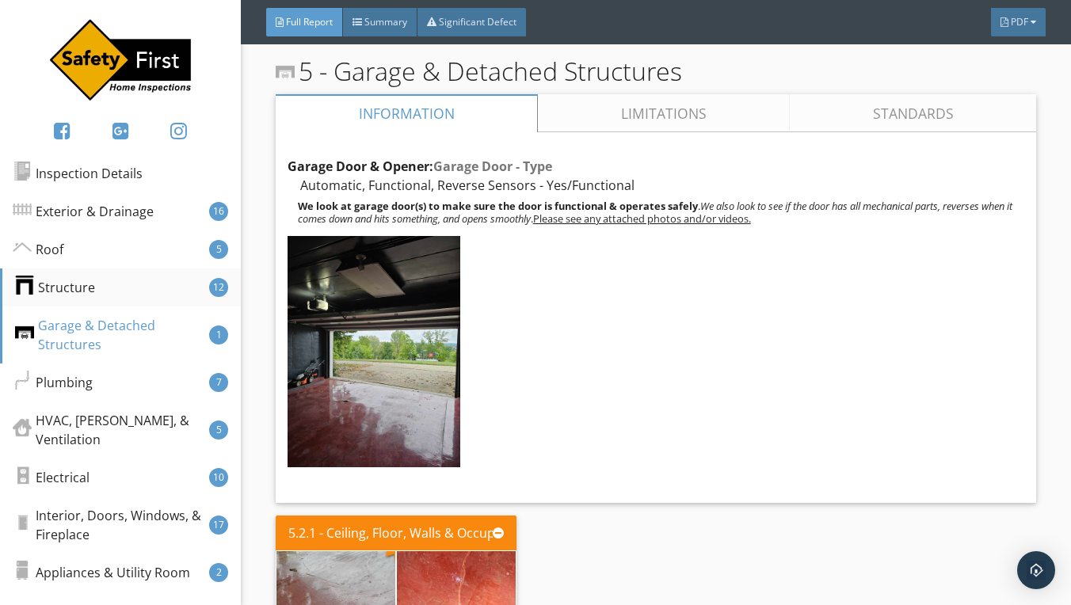
click at [99, 284] on div "Structure 12" at bounding box center [120, 288] width 241 height 38
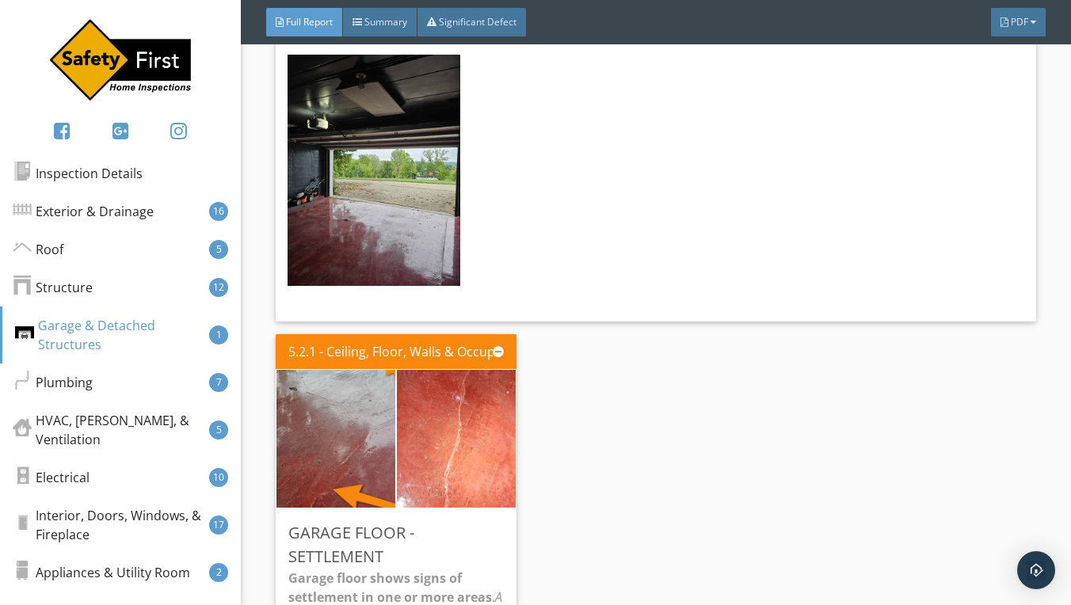
scroll to position [10270, 0]
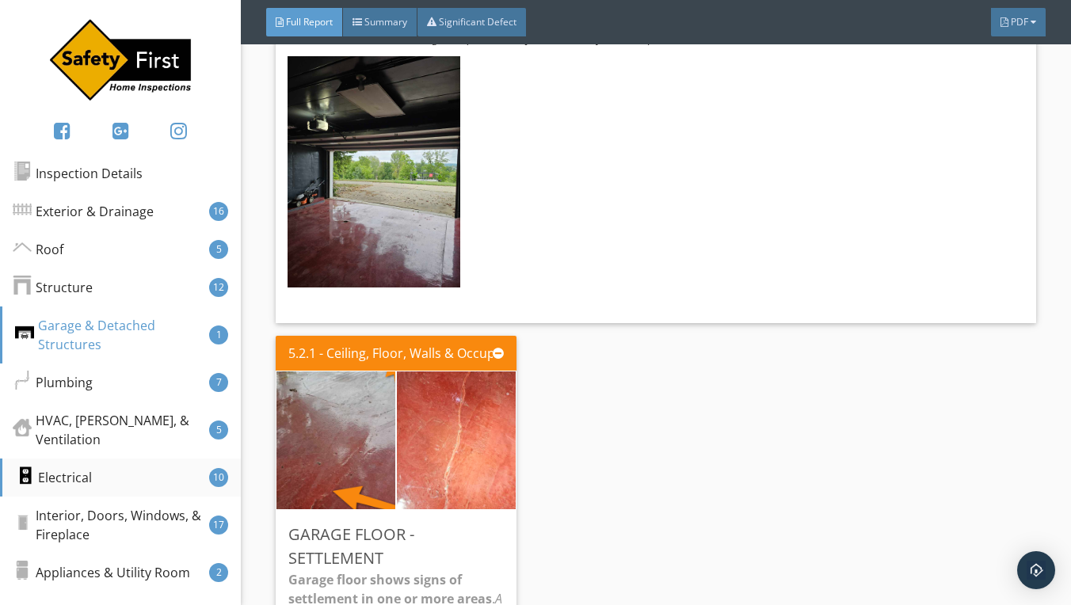
click at [166, 480] on div "Electrical 10" at bounding box center [120, 478] width 241 height 38
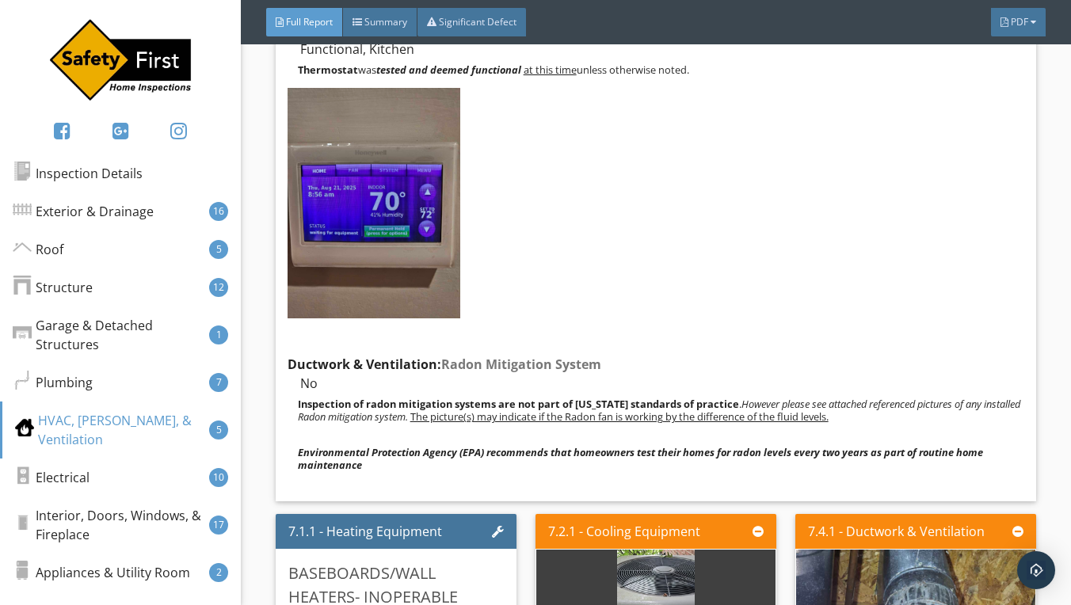
scroll to position [15127, 0]
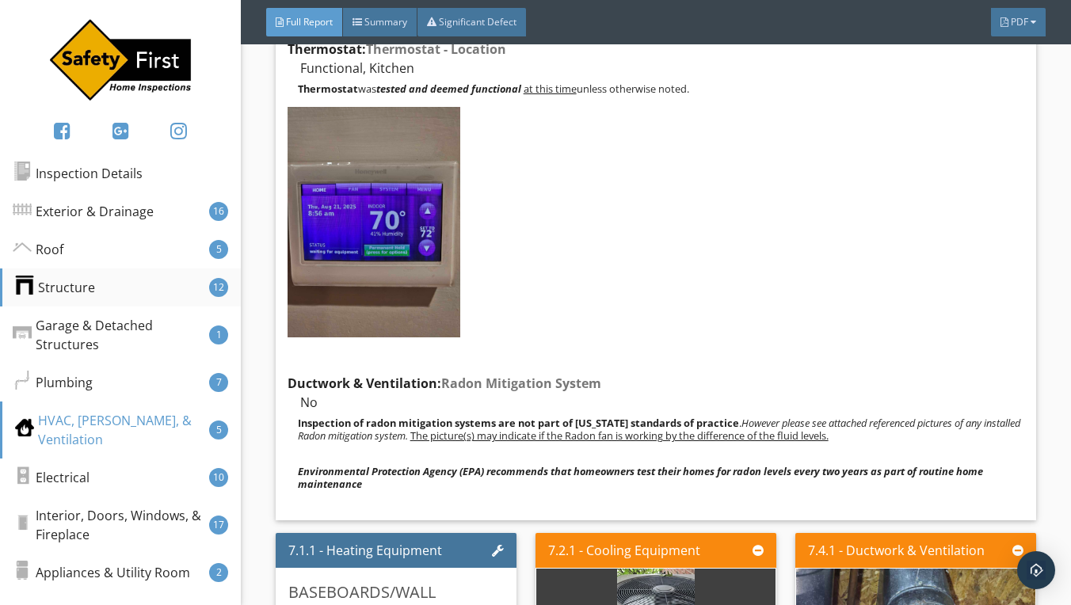
click at [101, 279] on div "Structure 12" at bounding box center [120, 288] width 241 height 38
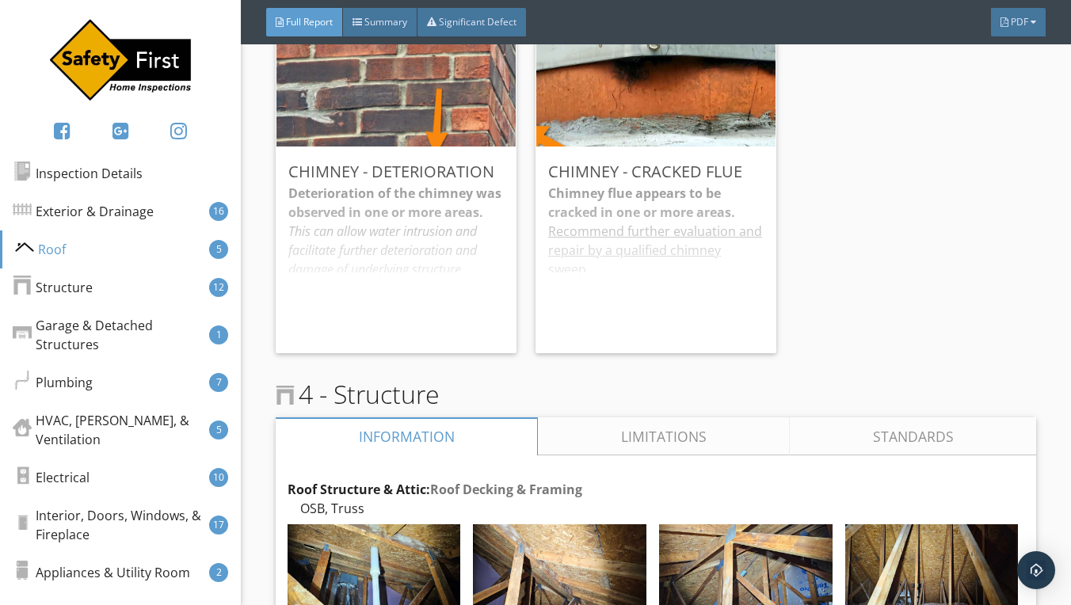
scroll to position [6893, 0]
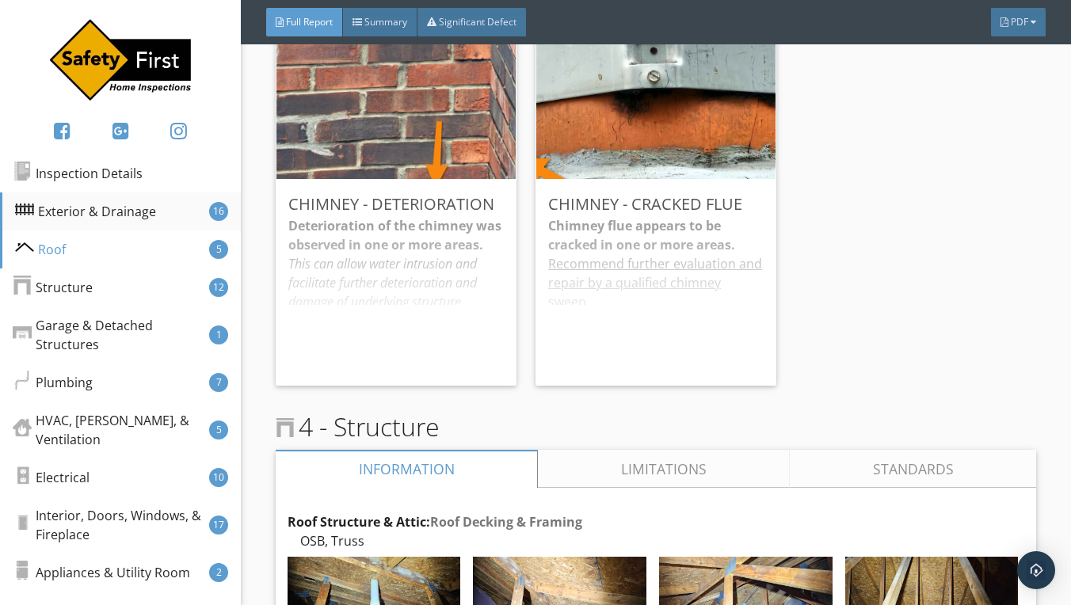
click at [143, 215] on div "Exterior & Drainage" at bounding box center [85, 211] width 141 height 19
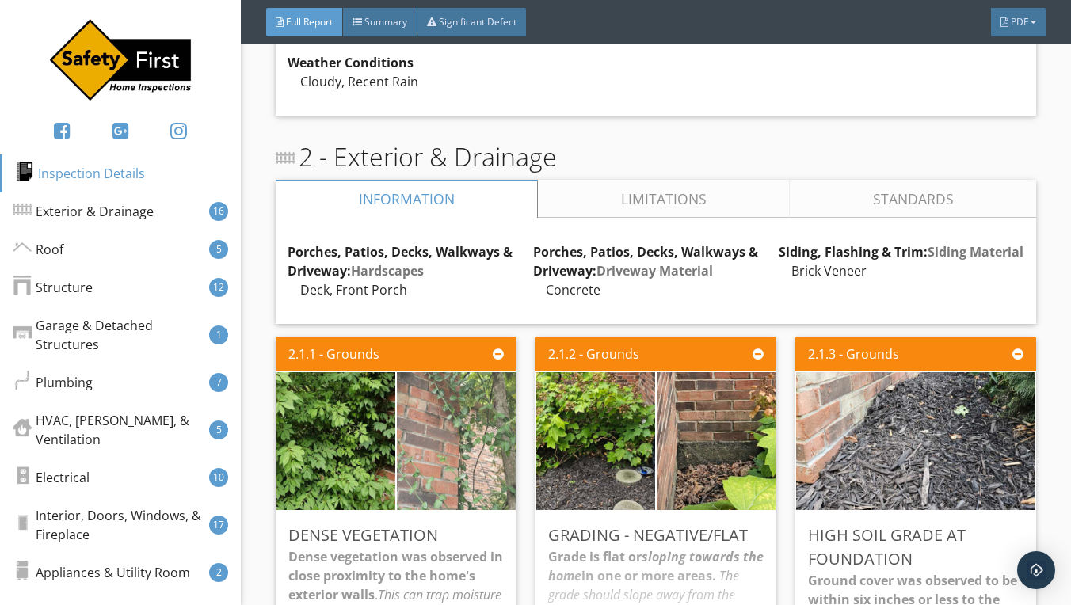
scroll to position [1430, 0]
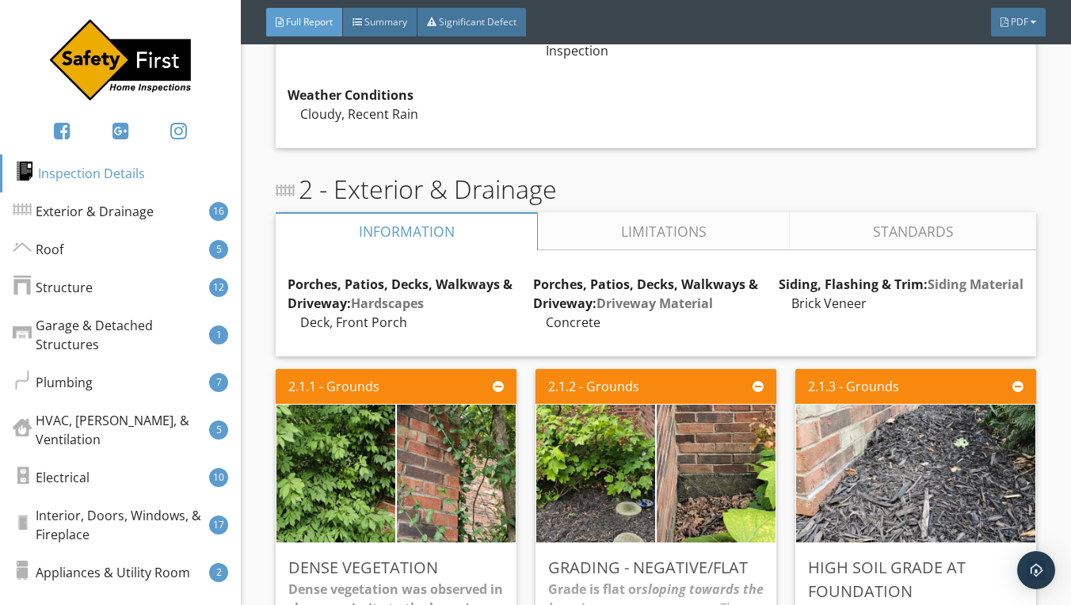
click at [664, 225] on link "Limitations" at bounding box center [664, 231] width 252 height 38
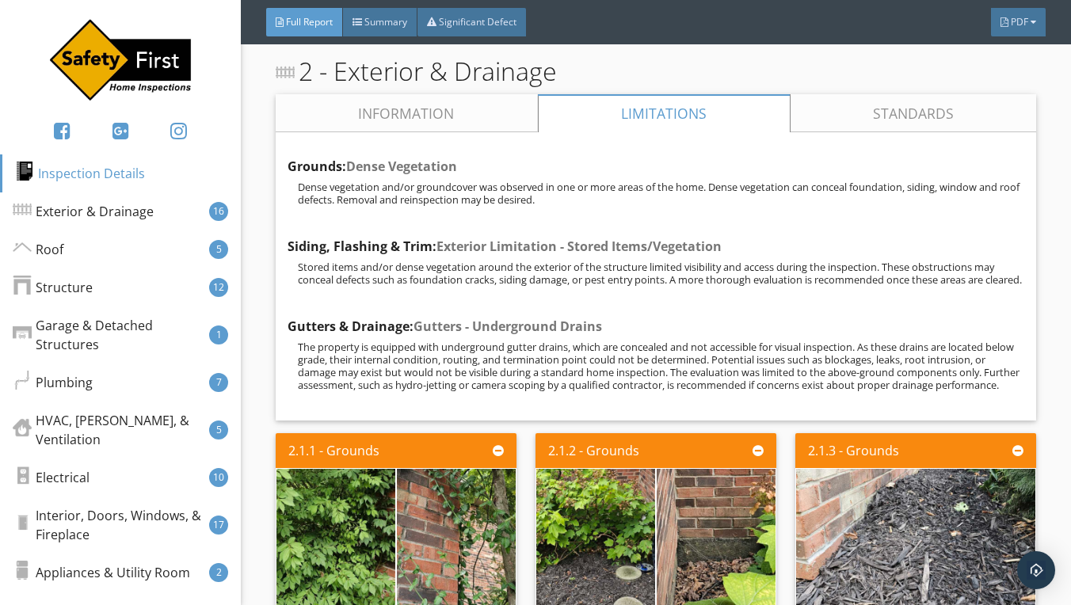
scroll to position [1525, 0]
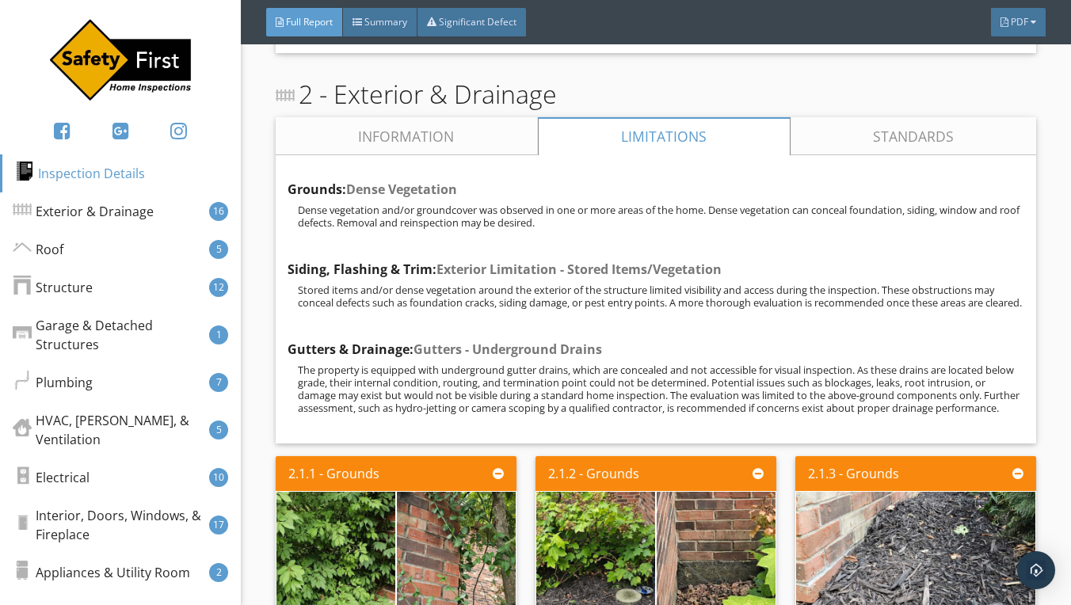
click at [919, 136] on link "Standards" at bounding box center [914, 136] width 246 height 38
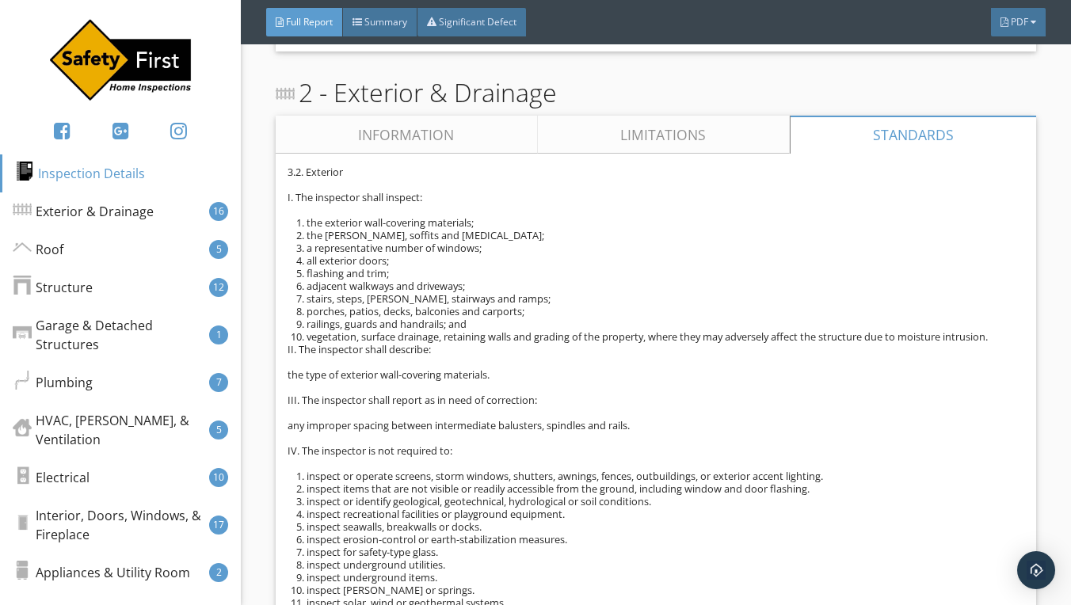
scroll to position [1517, 0]
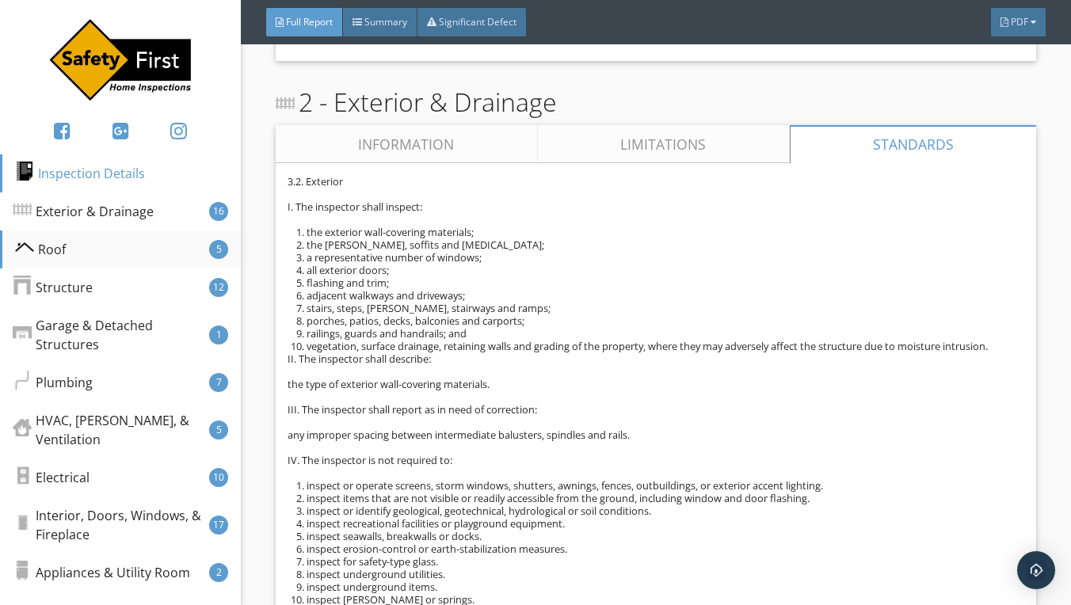
click at [71, 257] on div "Roof 5" at bounding box center [120, 250] width 241 height 38
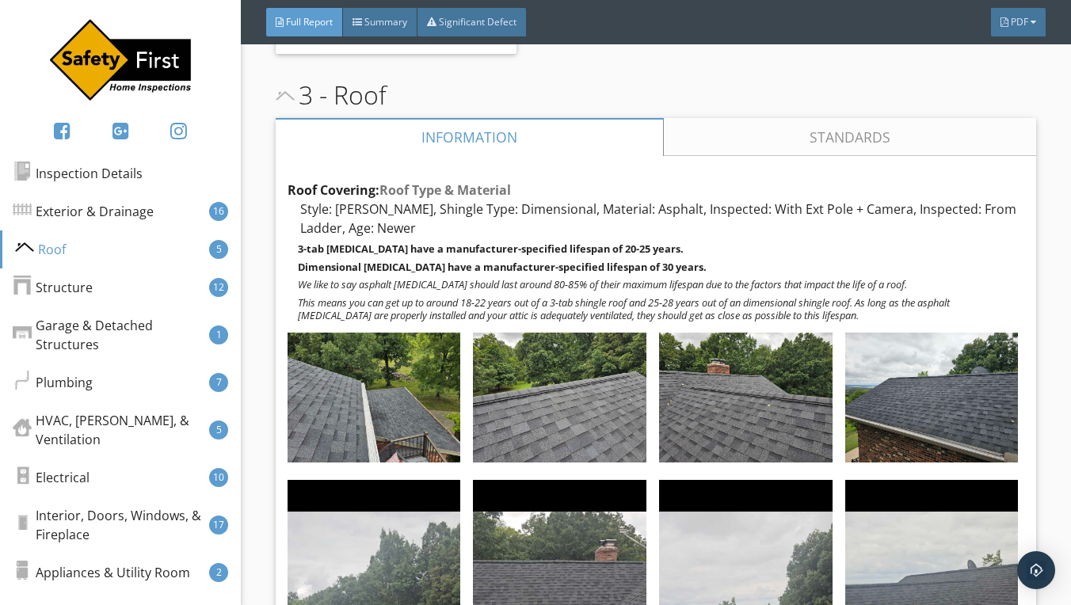
click at [820, 118] on link "Standards" at bounding box center [850, 137] width 372 height 38
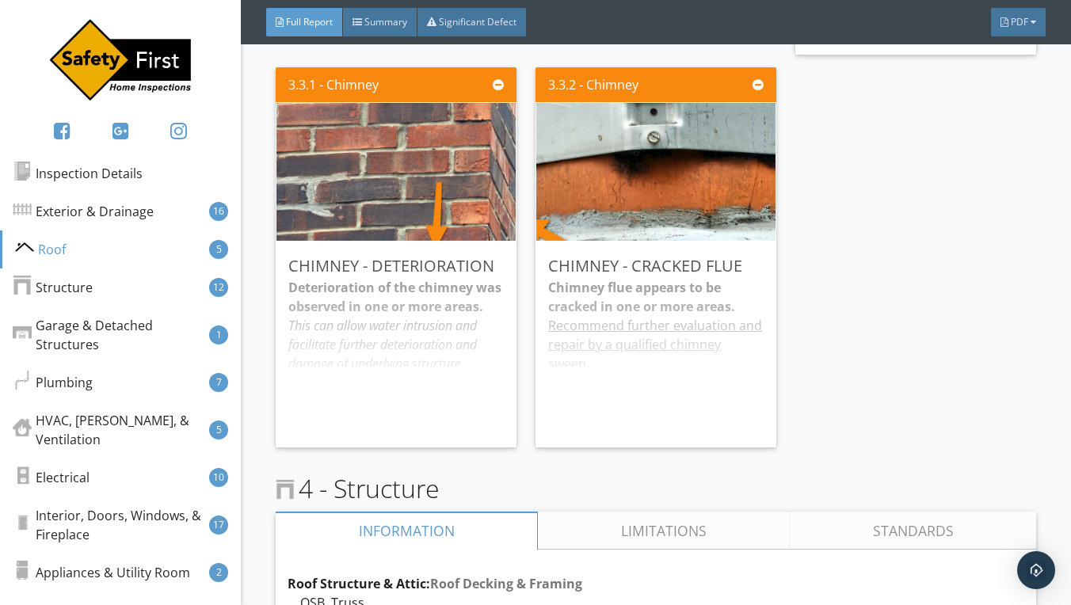
scroll to position [6178, 0]
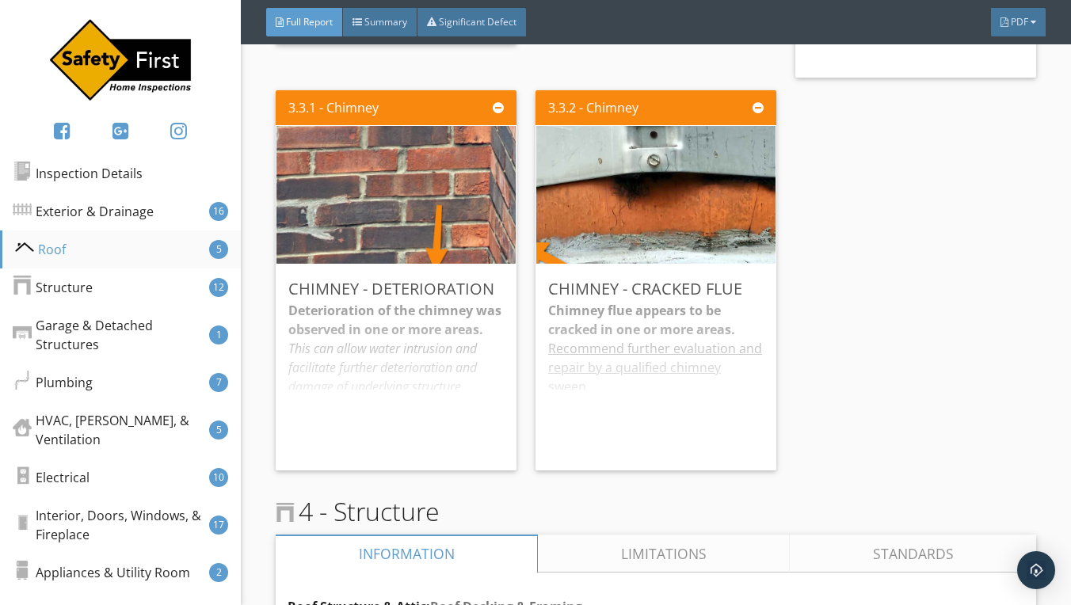
click at [87, 251] on div "Roof 5" at bounding box center [120, 250] width 241 height 38
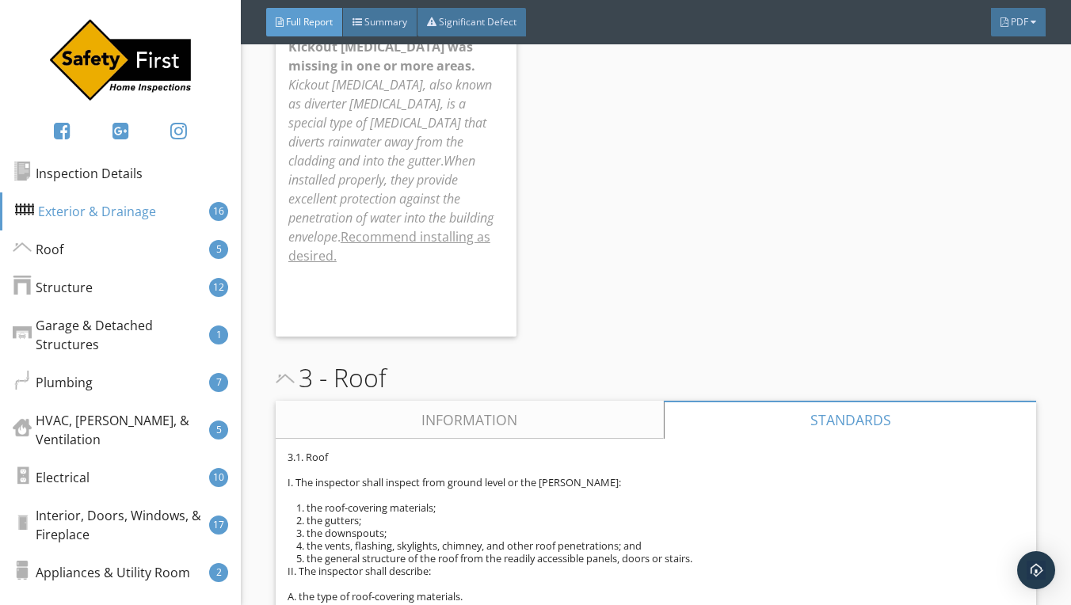
scroll to position [4887, 0]
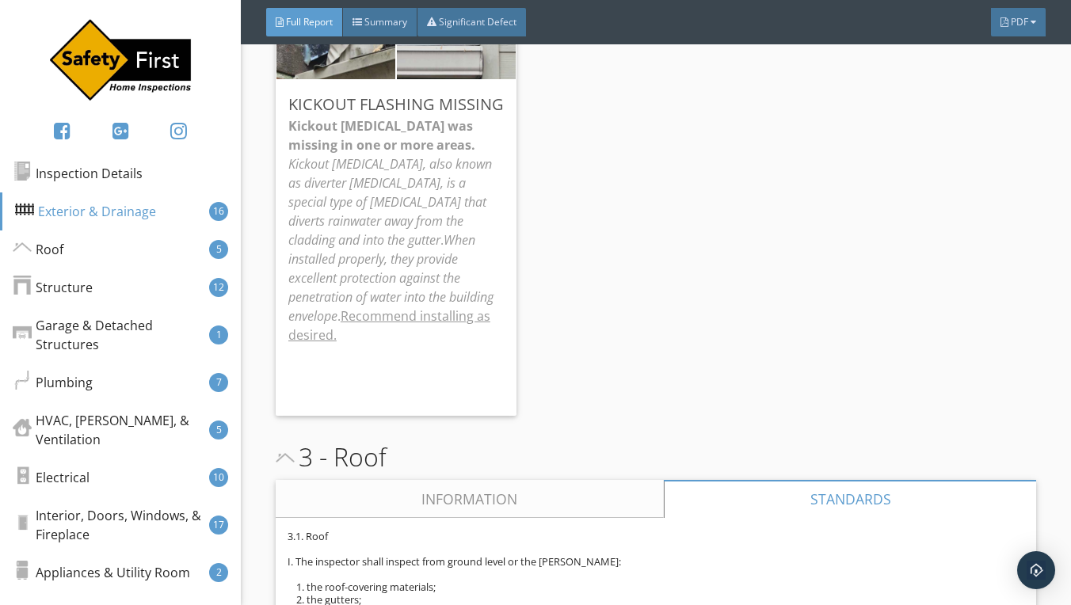
click at [455, 480] on link "Information" at bounding box center [470, 499] width 388 height 38
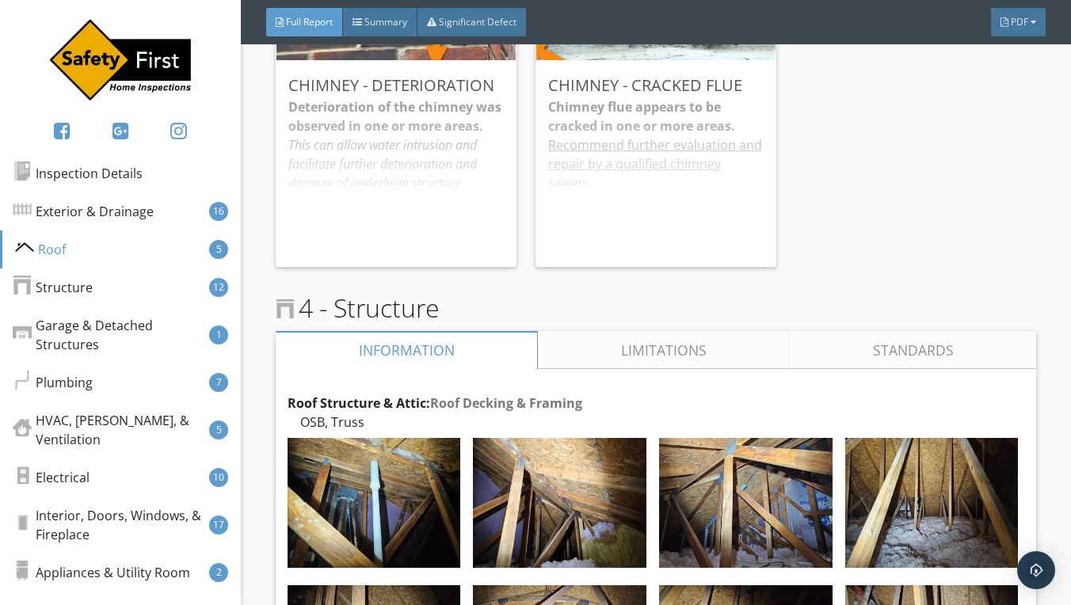
scroll to position [7438, 0]
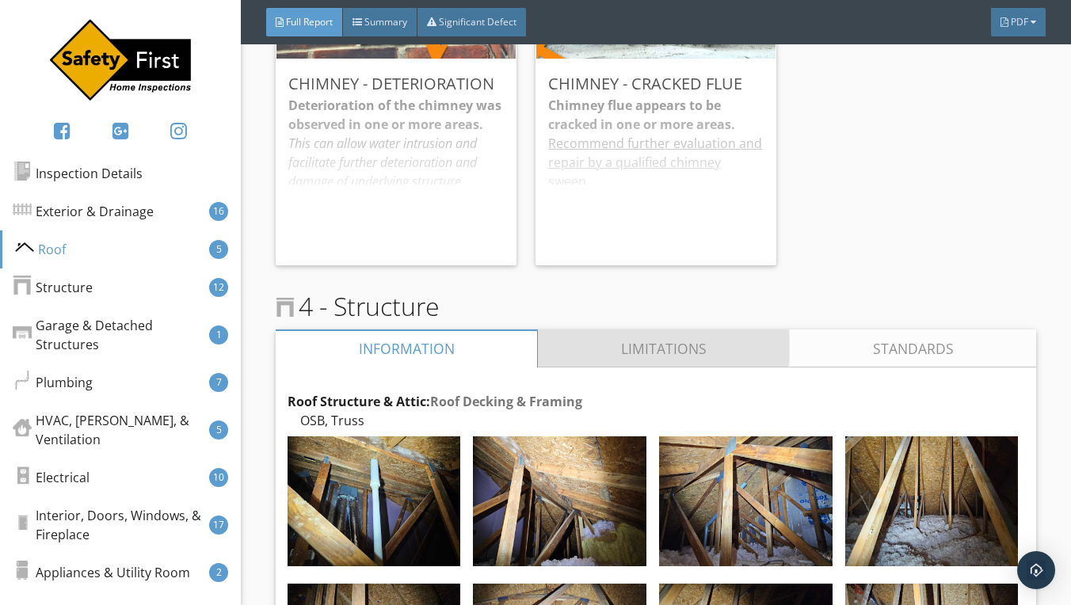
click at [638, 330] on link "Limitations" at bounding box center [664, 349] width 252 height 38
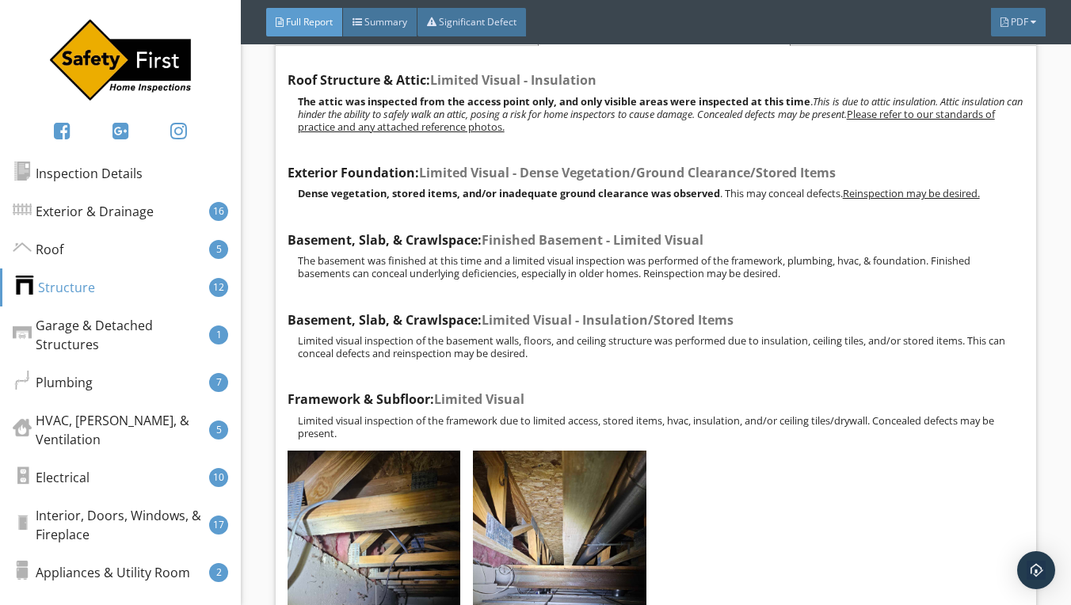
scroll to position [7785, 0]
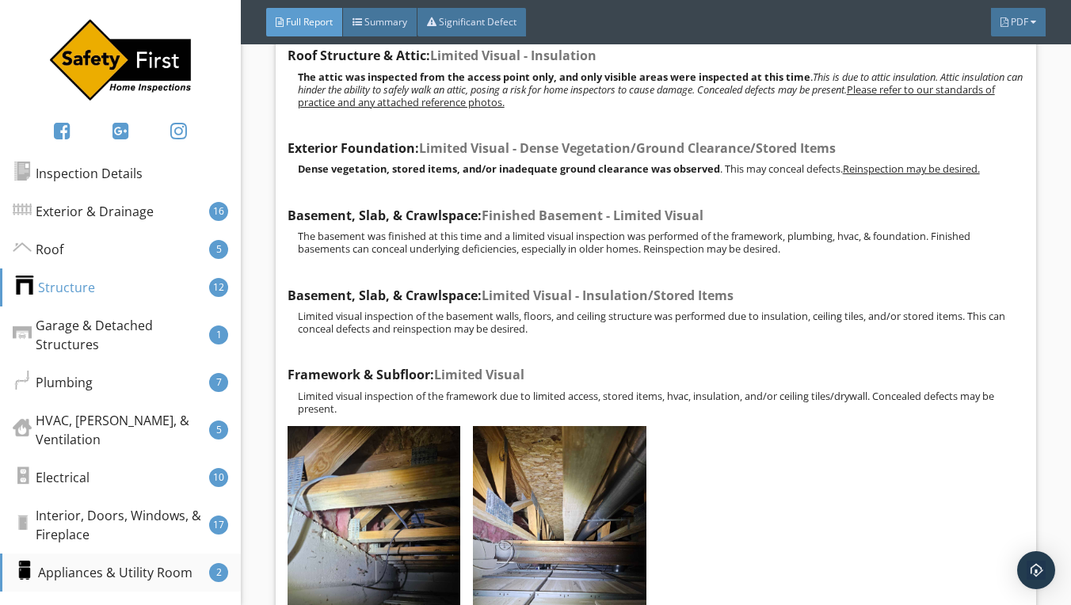
click at [121, 576] on div "Appliances & Utility Room" at bounding box center [103, 572] width 177 height 19
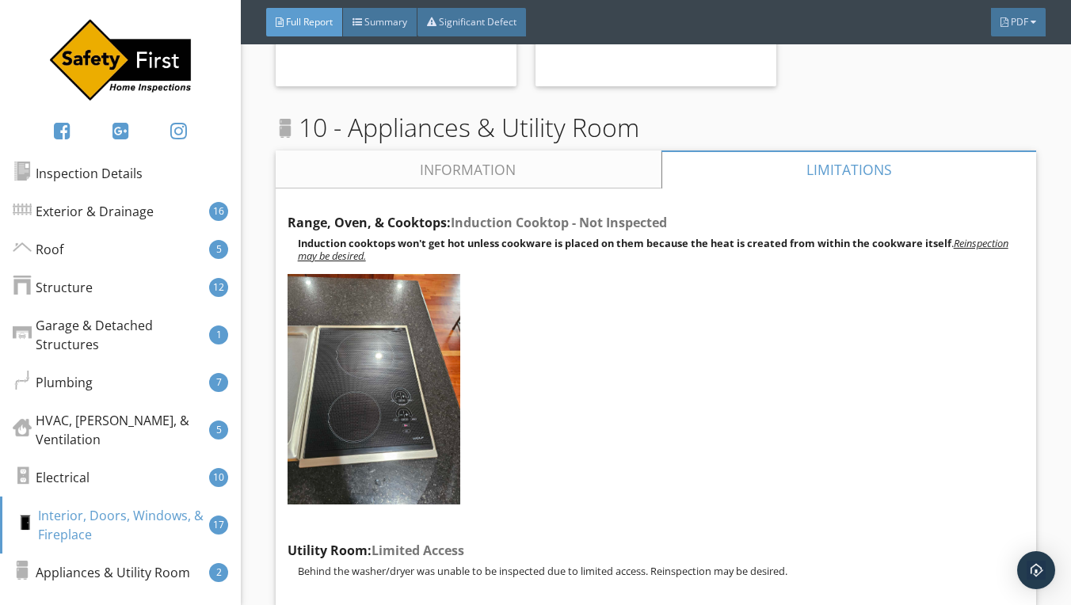
scroll to position [22261, 0]
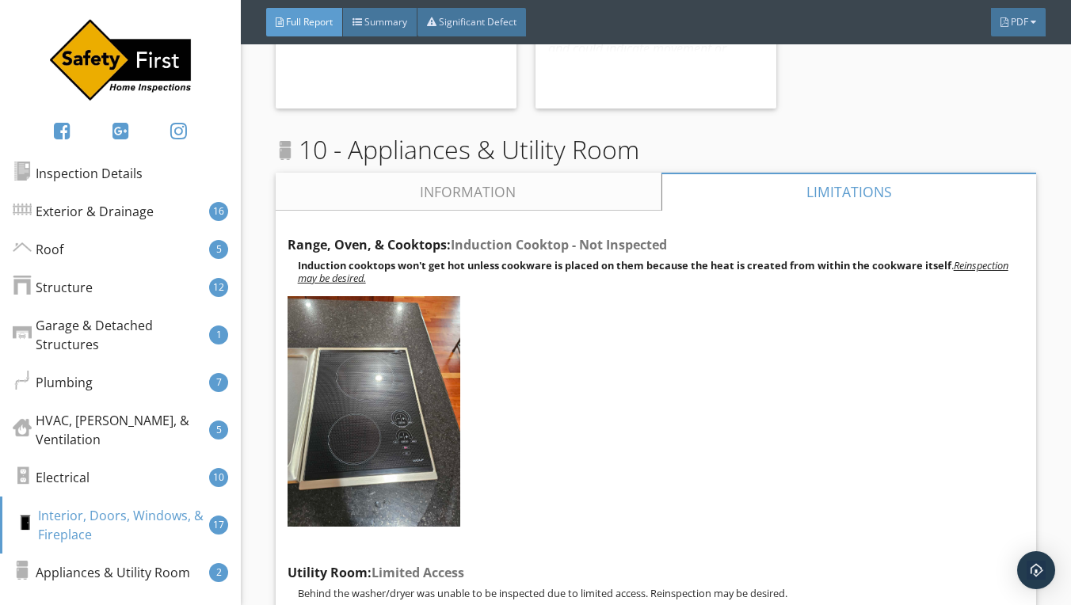
click at [513, 173] on link "Information" at bounding box center [469, 192] width 386 height 38
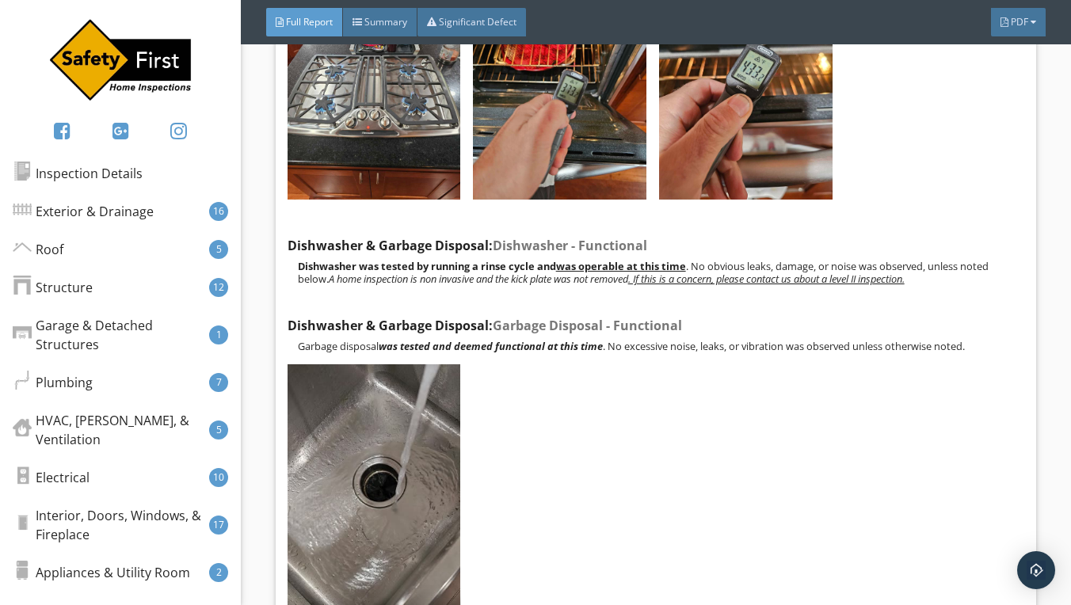
scroll to position [22610, 0]
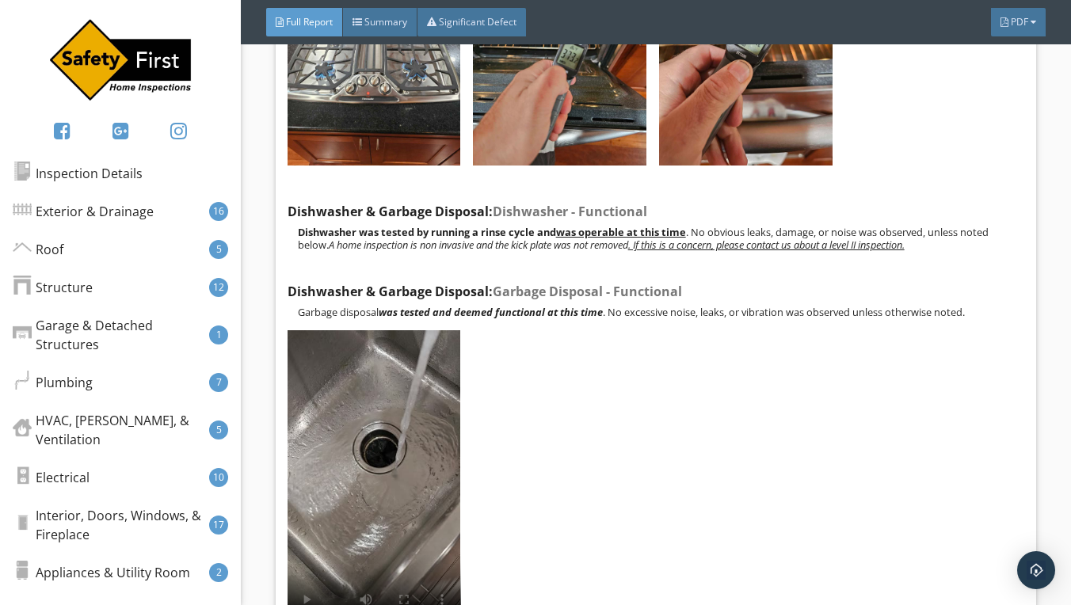
click at [379, 433] on video at bounding box center [375, 483] width 174 height 307
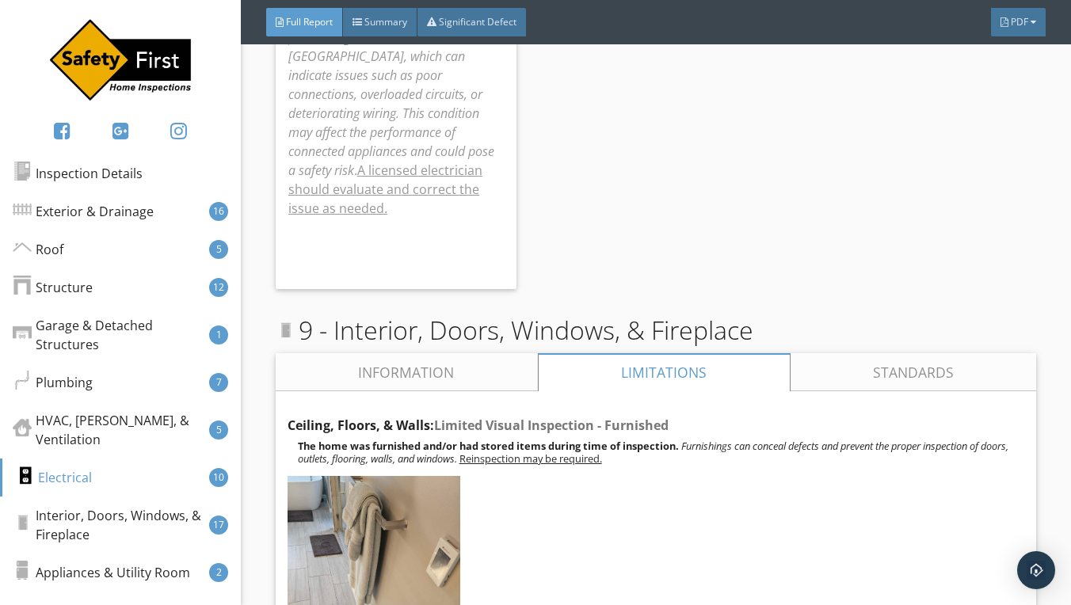
scroll to position [18909, 0]
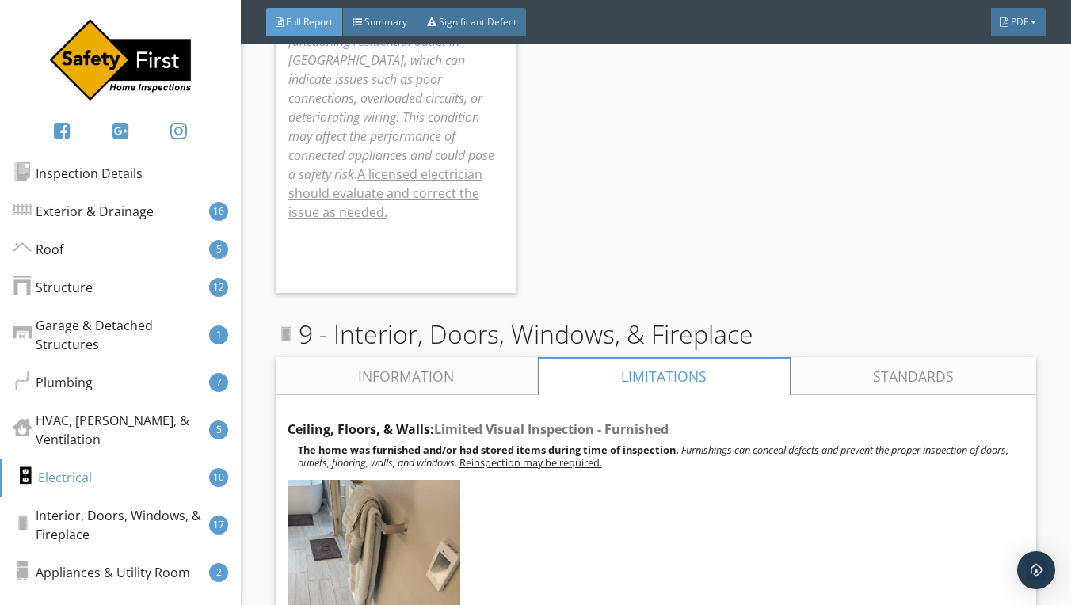
click at [438, 357] on link "Information" at bounding box center [407, 376] width 262 height 38
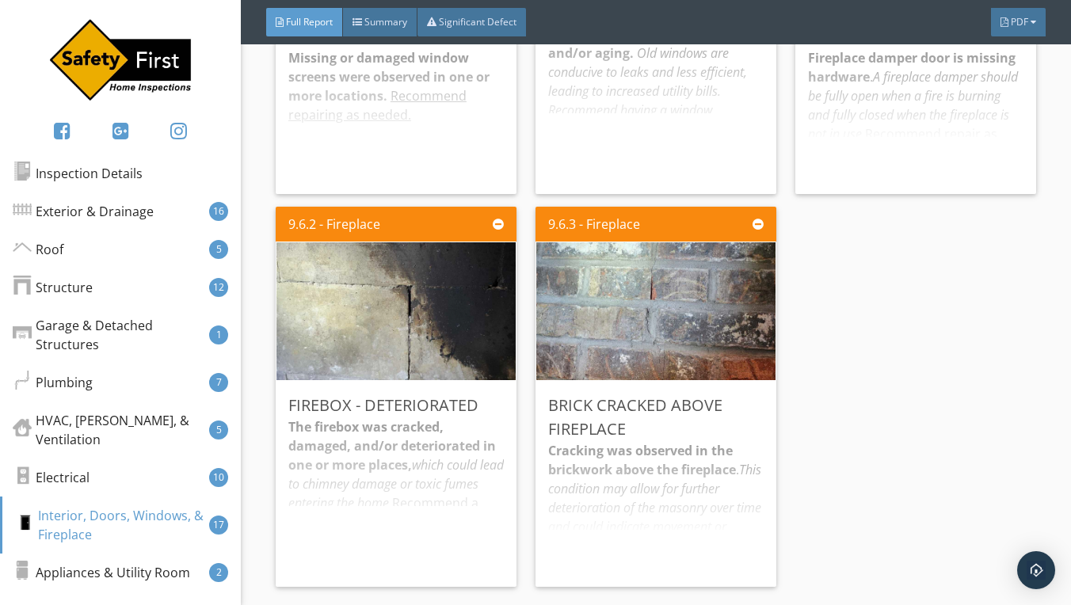
scroll to position [21526, 0]
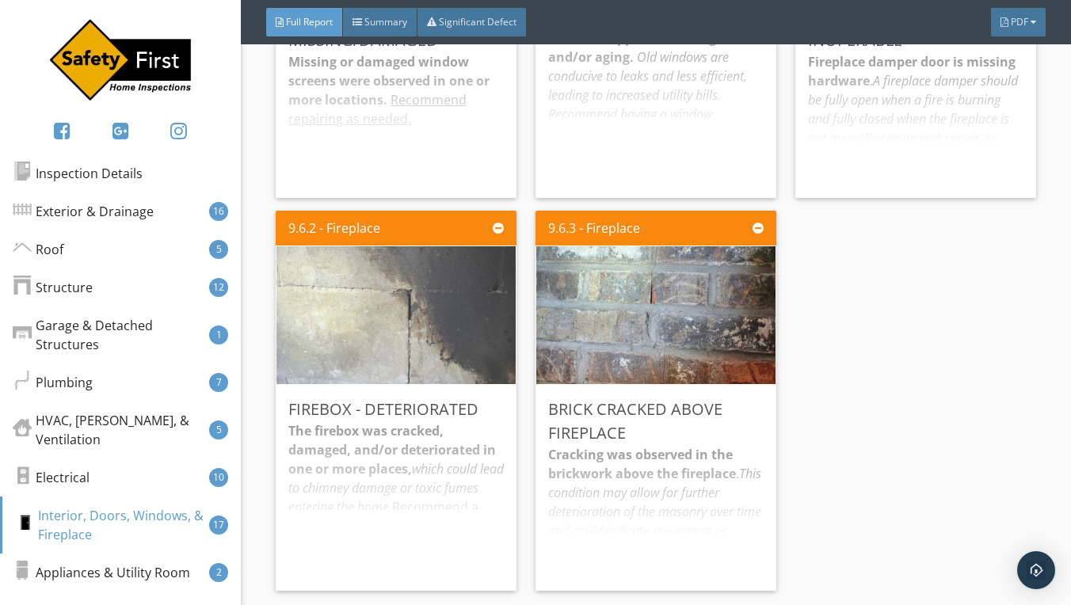
click at [414, 273] on img at bounding box center [396, 315] width 258 height 345
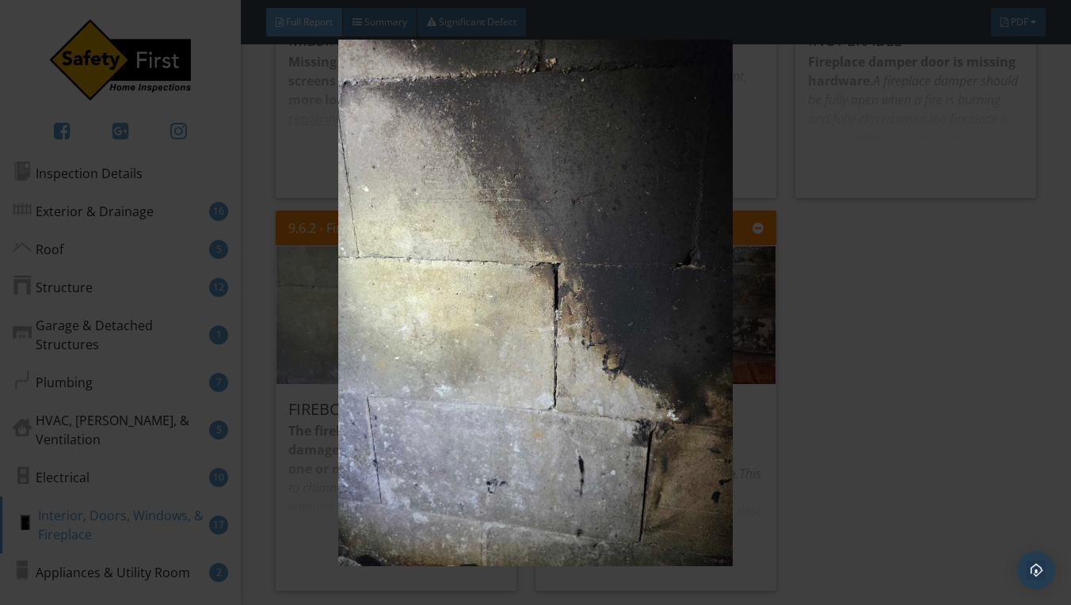
click at [957, 303] on img at bounding box center [536, 303] width 970 height 527
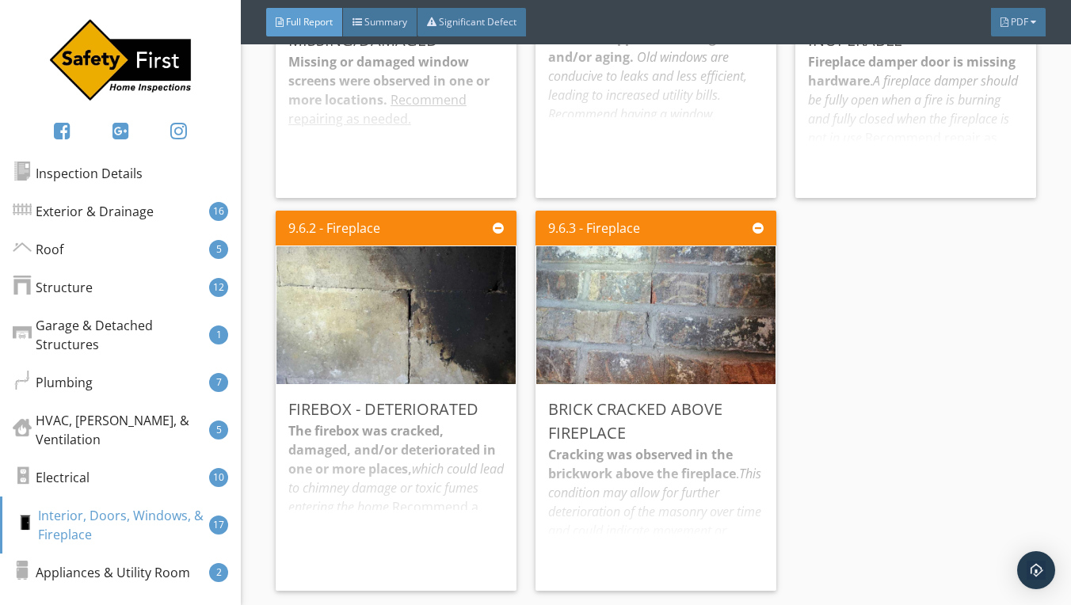
click at [345, 422] on div "The firebox was cracked, damaged, and/or deteriorated in one or more places, wh…" at bounding box center [396, 500] width 216 height 157
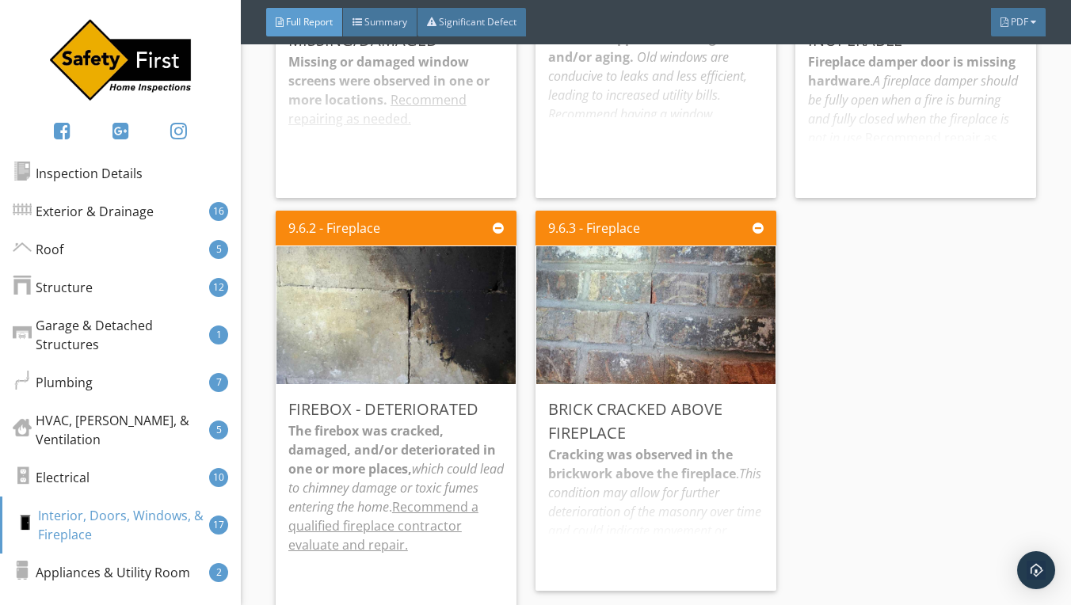
click at [691, 445] on div "Cracking was observed in the brickwork above the fireplace . This condition may…" at bounding box center [656, 511] width 216 height 133
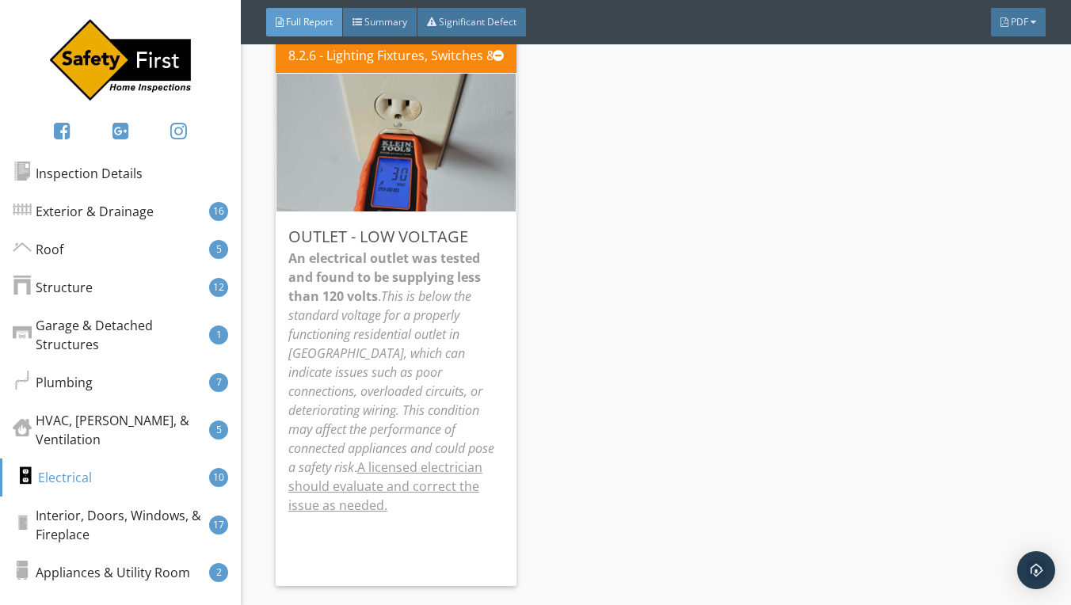
scroll to position [18609, 0]
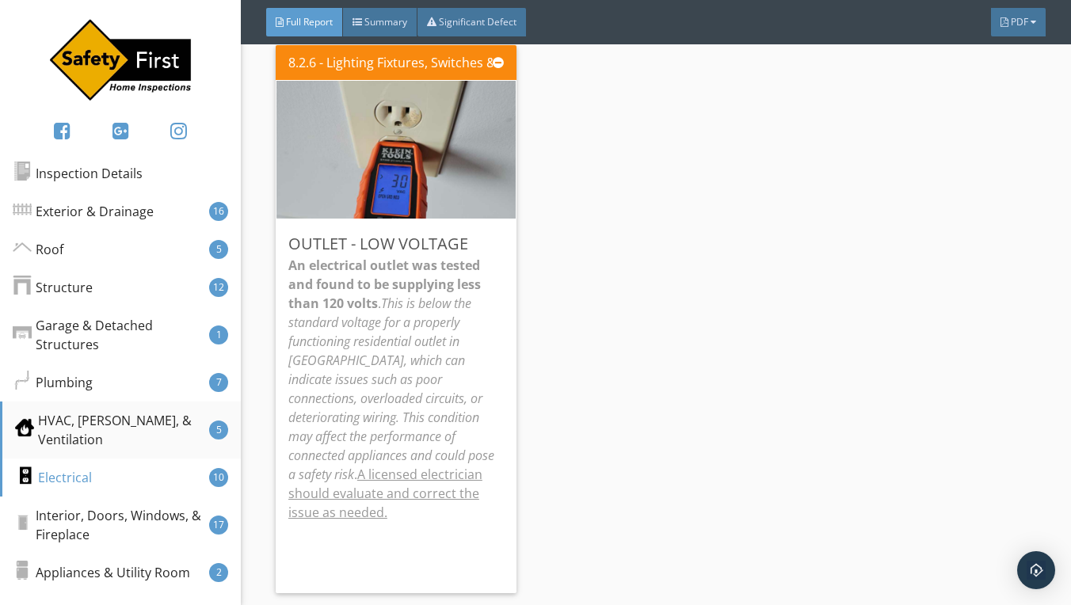
click at [94, 427] on div "HVAC, Ductwork, & Ventilation" at bounding box center [112, 430] width 194 height 38
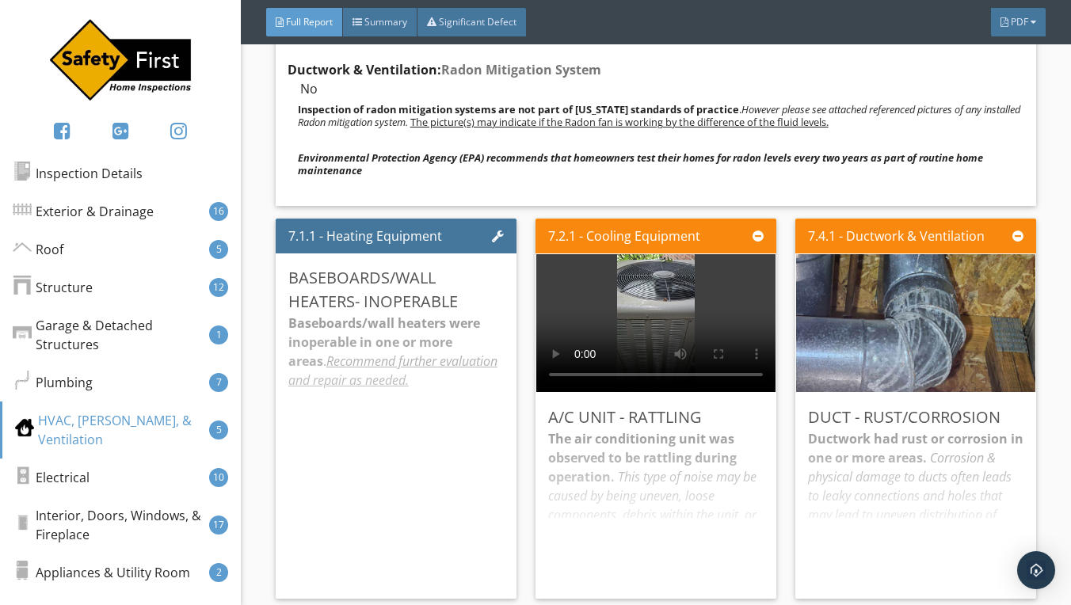
scroll to position [15914, 0]
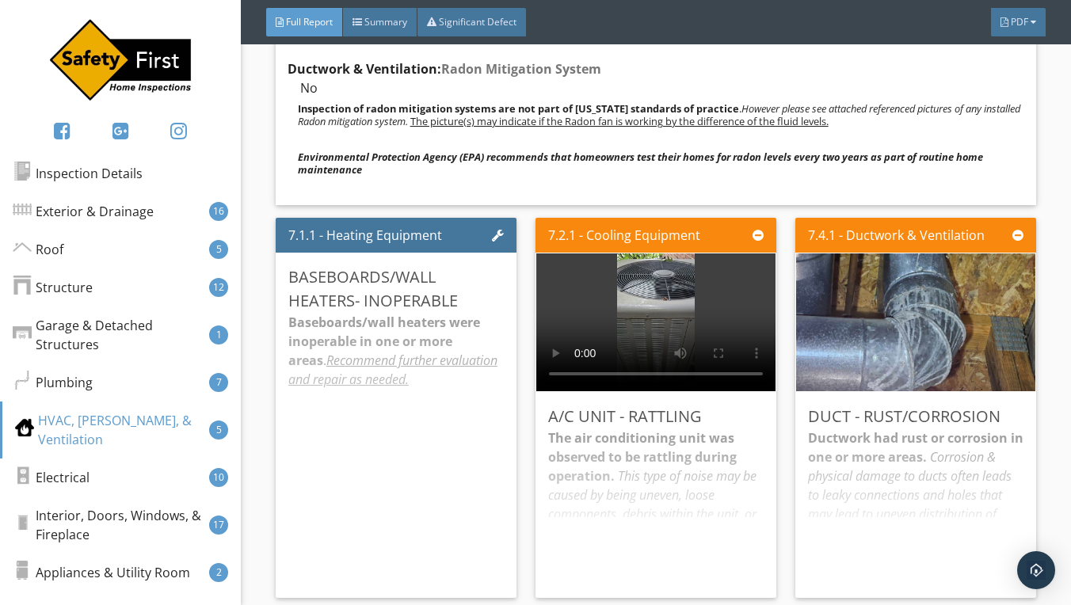
click at [651, 281] on video at bounding box center [655, 323] width 239 height 138
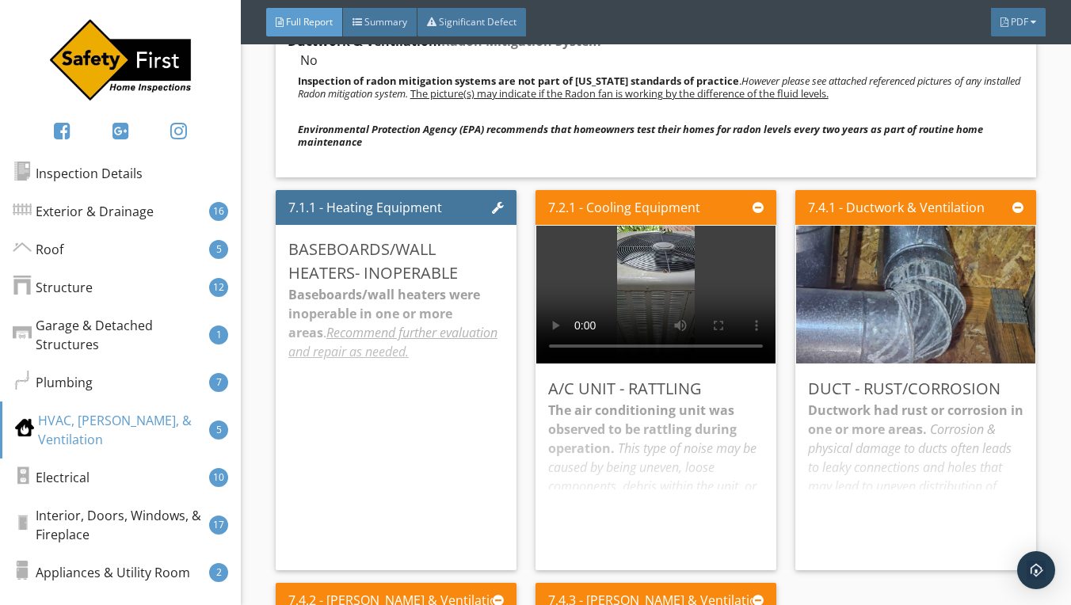
scroll to position [15954, 0]
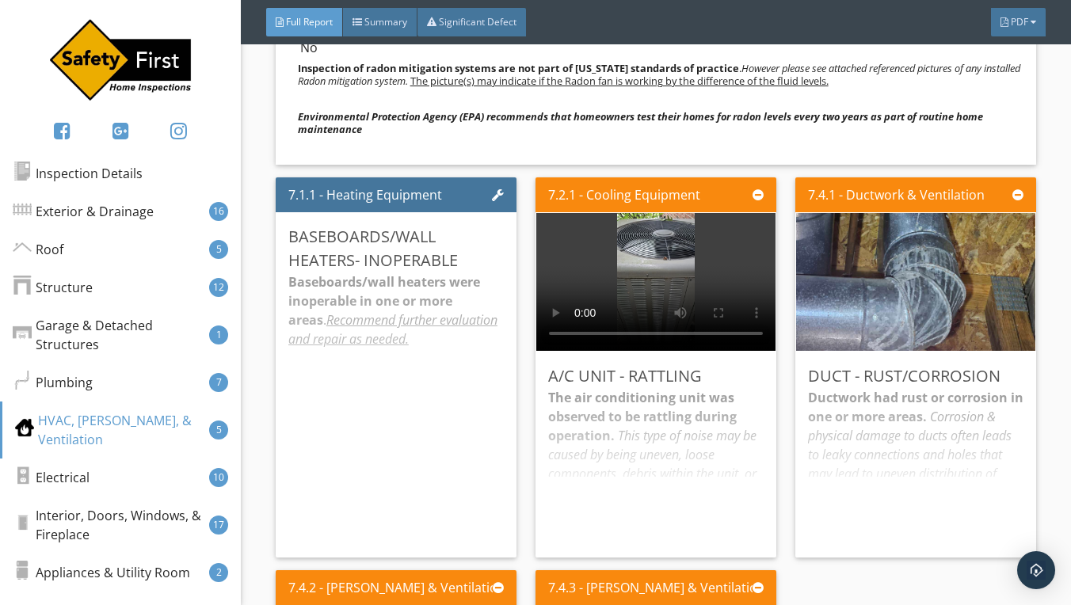
click at [634, 388] on div "The air conditioning unit was observed to be rattling during operation. This ty…" at bounding box center [656, 466] width 216 height 157
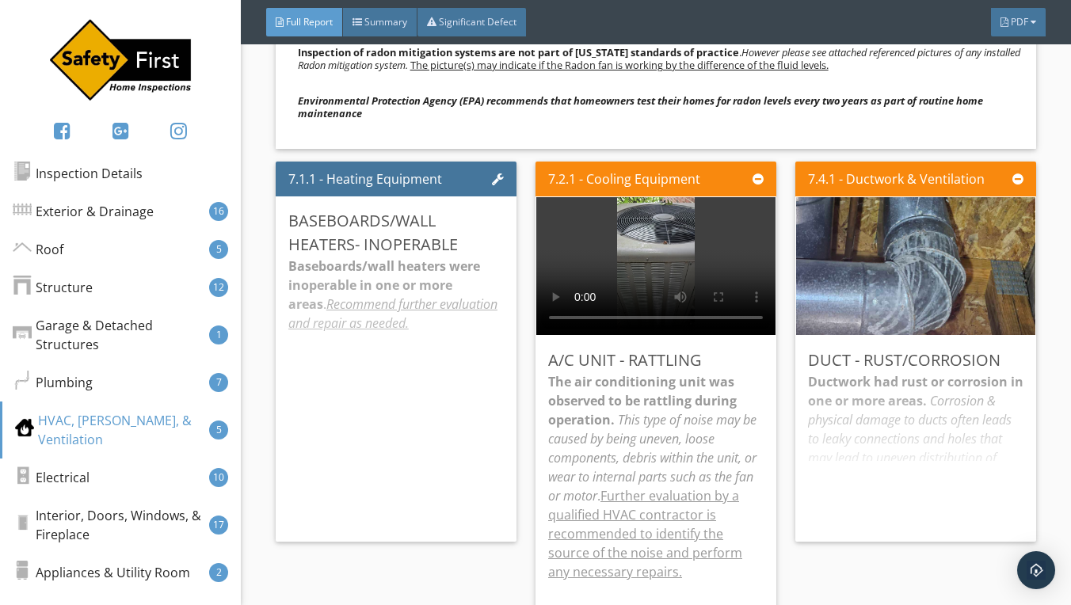
scroll to position [15973, 0]
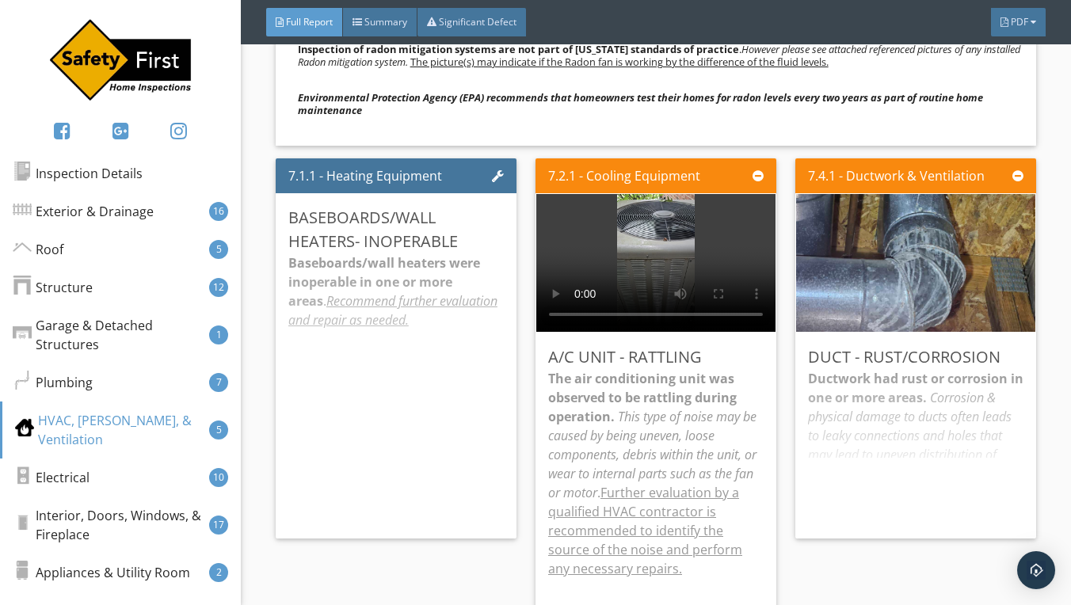
click at [941, 369] on div "Ductwork had rust or corrosion in one or more areas. Corrosion & physical damag…" at bounding box center [916, 447] width 216 height 157
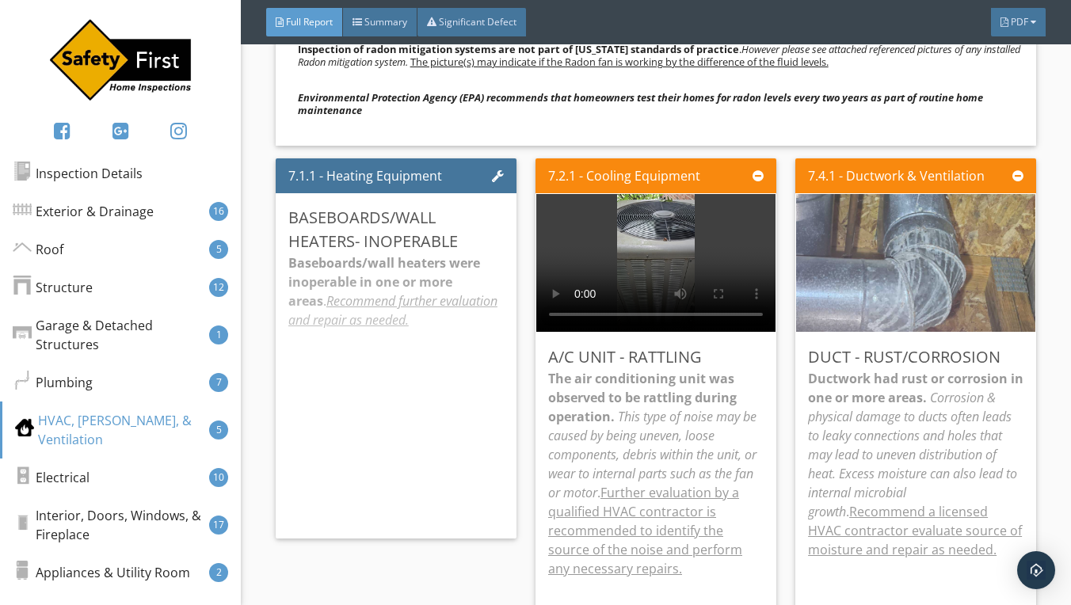
click at [928, 209] on img at bounding box center [916, 263] width 258 height 345
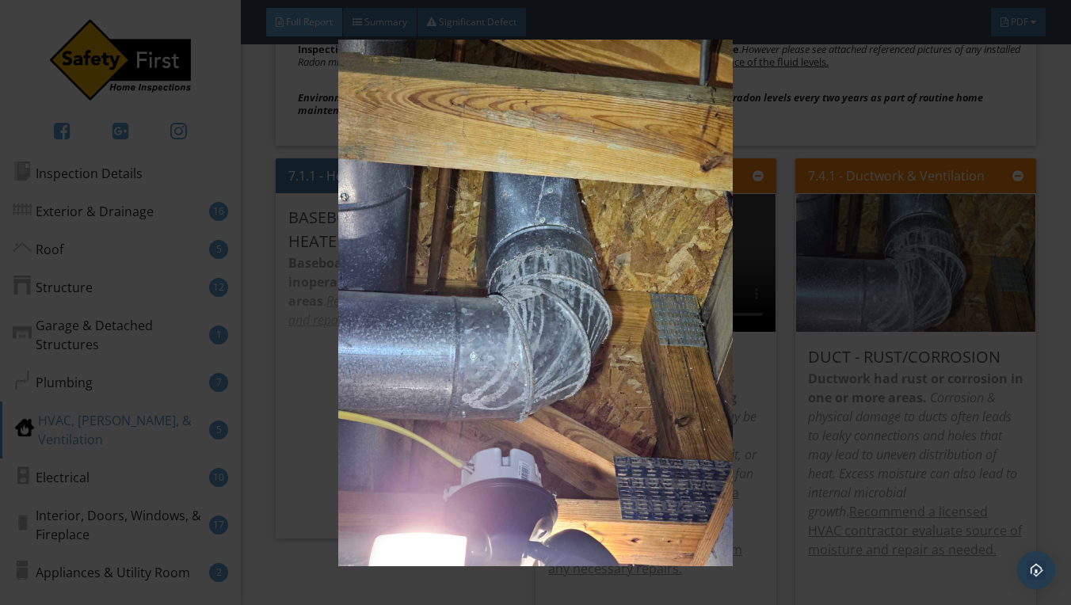
click at [1055, 135] on div at bounding box center [535, 302] width 1071 height 605
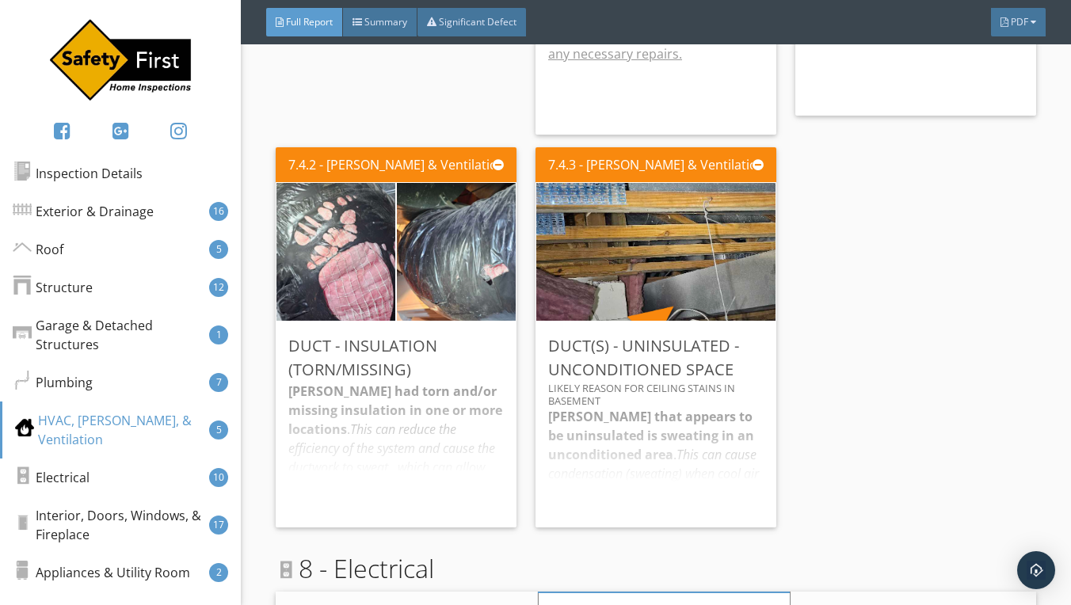
scroll to position [16491, 0]
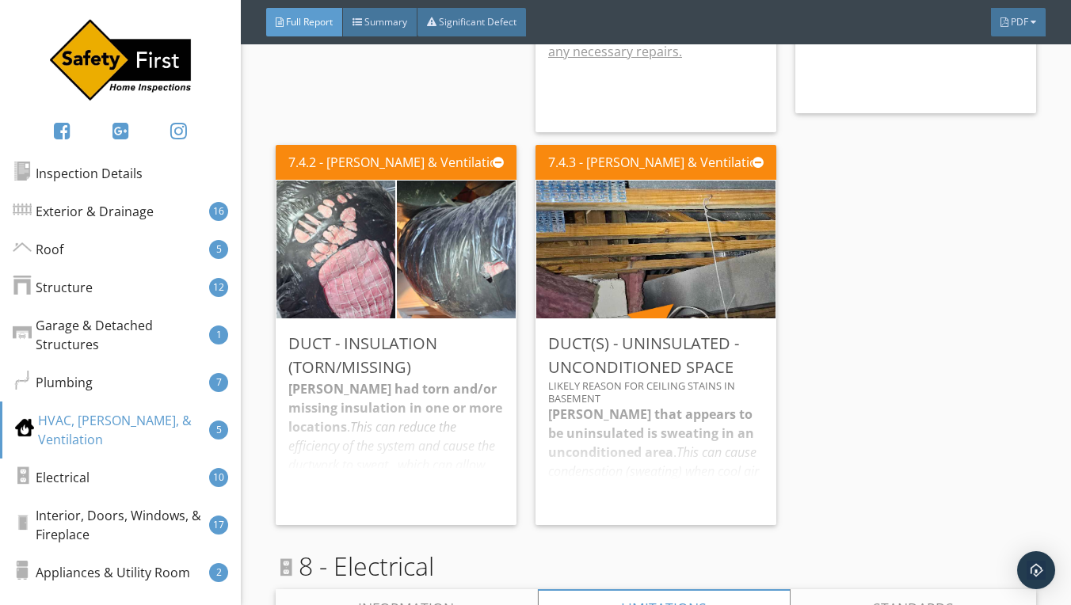
click at [636, 405] on div "Ductwork that appears to be uninsulated is sweating in an unconditioned area . …" at bounding box center [656, 459] width 216 height 108
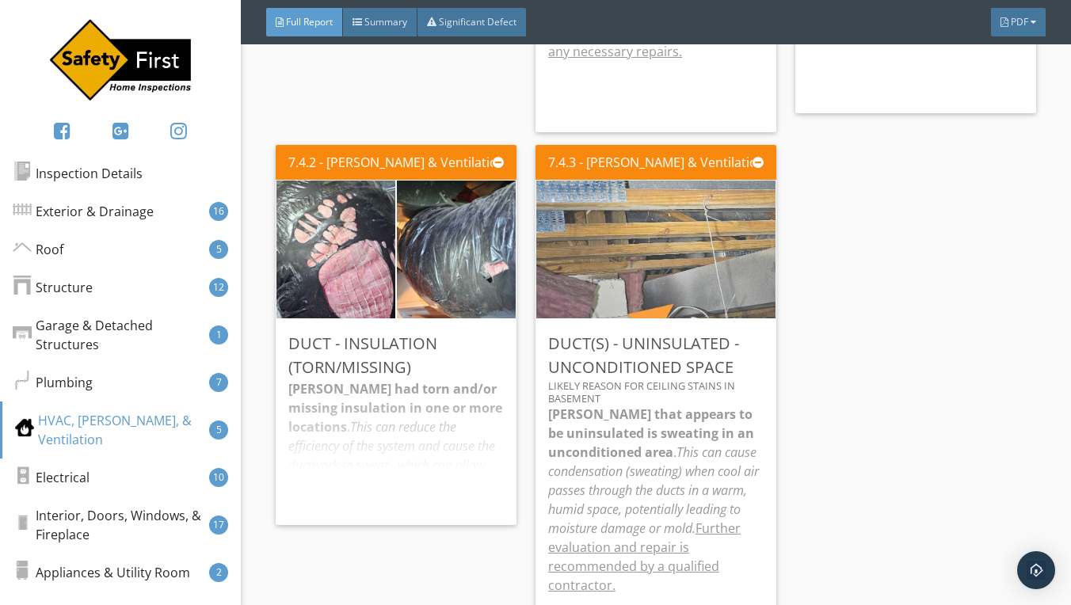
click at [666, 219] on img at bounding box center [656, 249] width 460 height 345
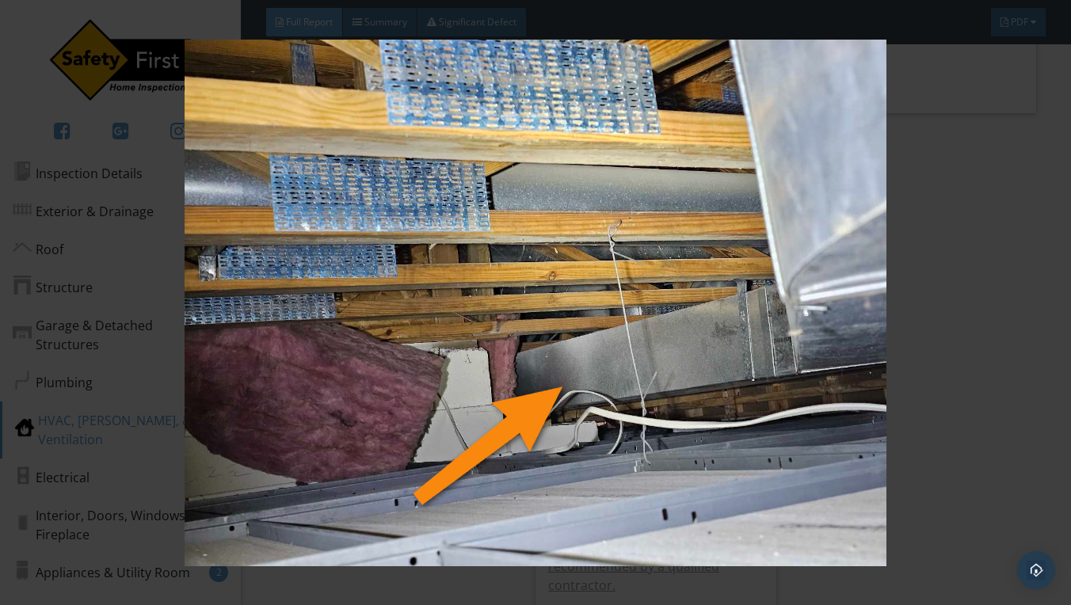
click at [934, 232] on img at bounding box center [536, 303] width 970 height 527
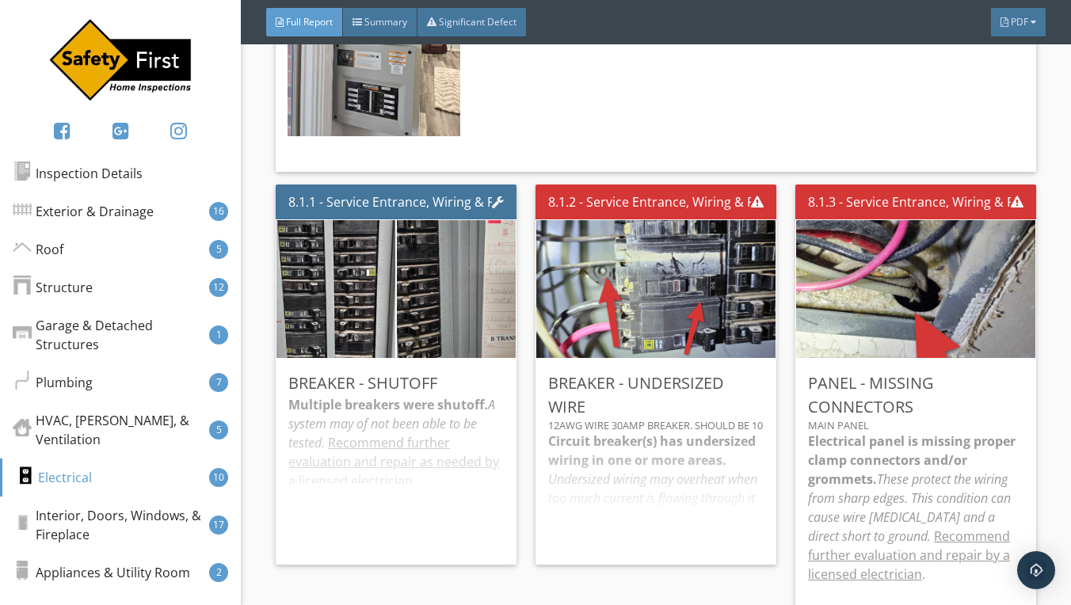
scroll to position [17465, 0]
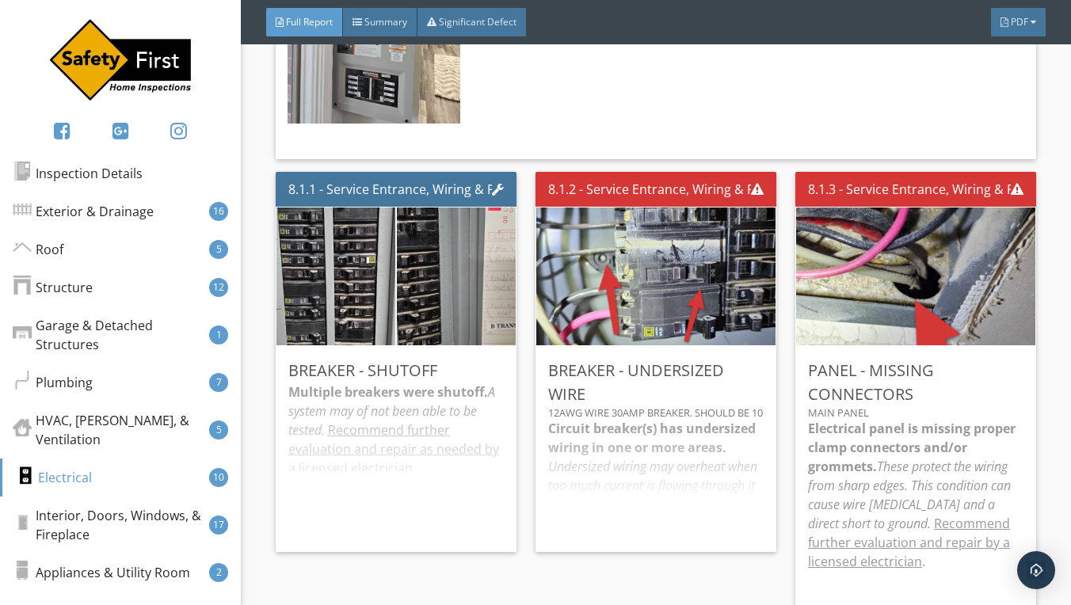
click at [661, 419] on div "Circuit breaker(s) has undersized wiring in one or more areas. Undersized wirin…" at bounding box center [656, 479] width 216 height 120
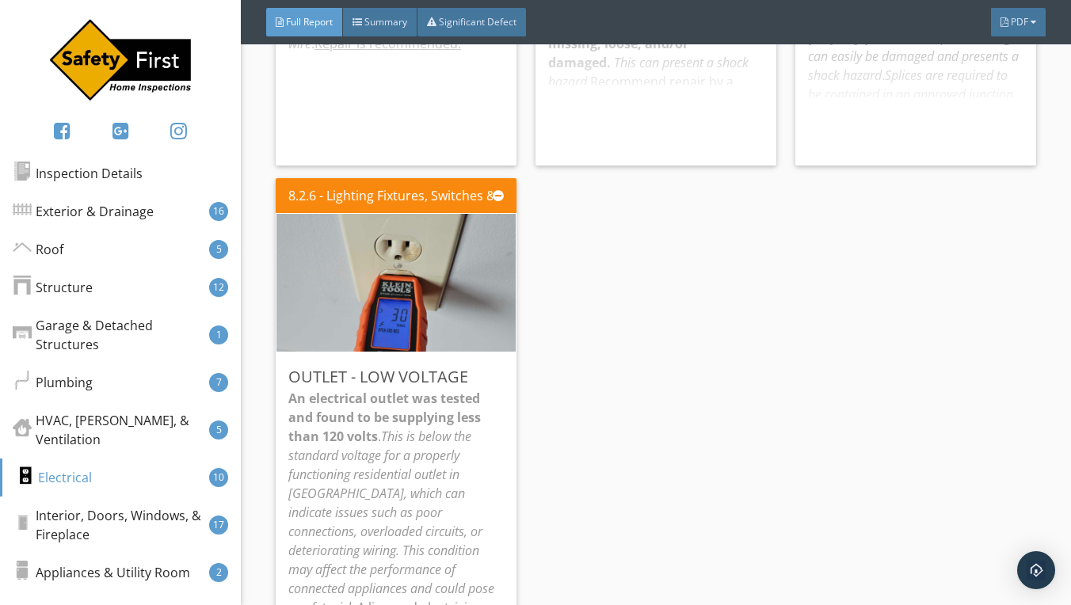
scroll to position [18740, 0]
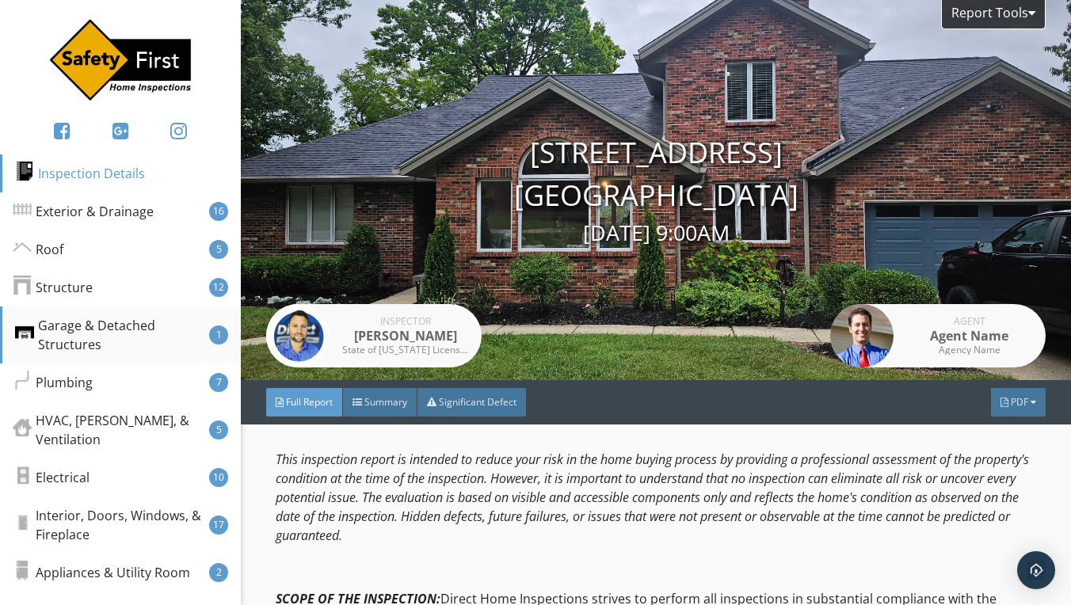
click at [128, 330] on div "Garage & Detached Structures" at bounding box center [112, 335] width 194 height 38
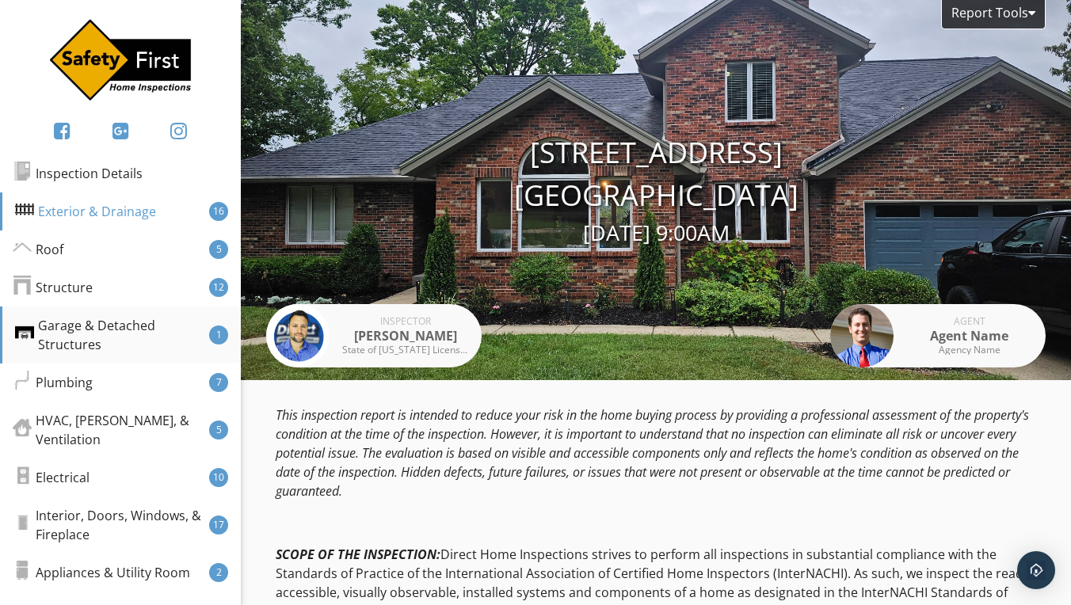
scroll to position [9173, 0]
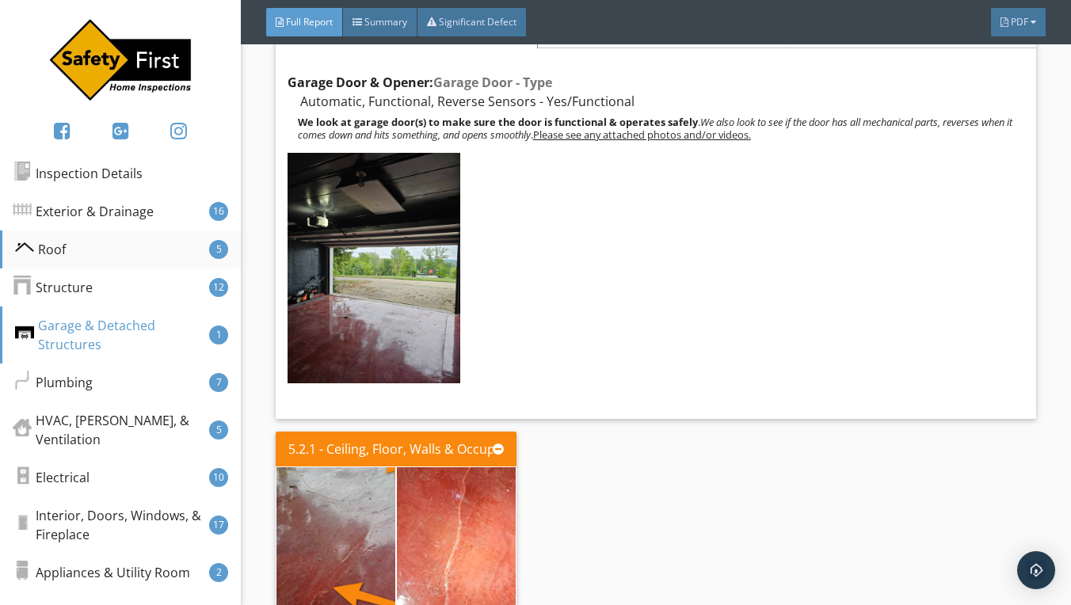
click at [122, 241] on div "Roof 5" at bounding box center [120, 250] width 241 height 38
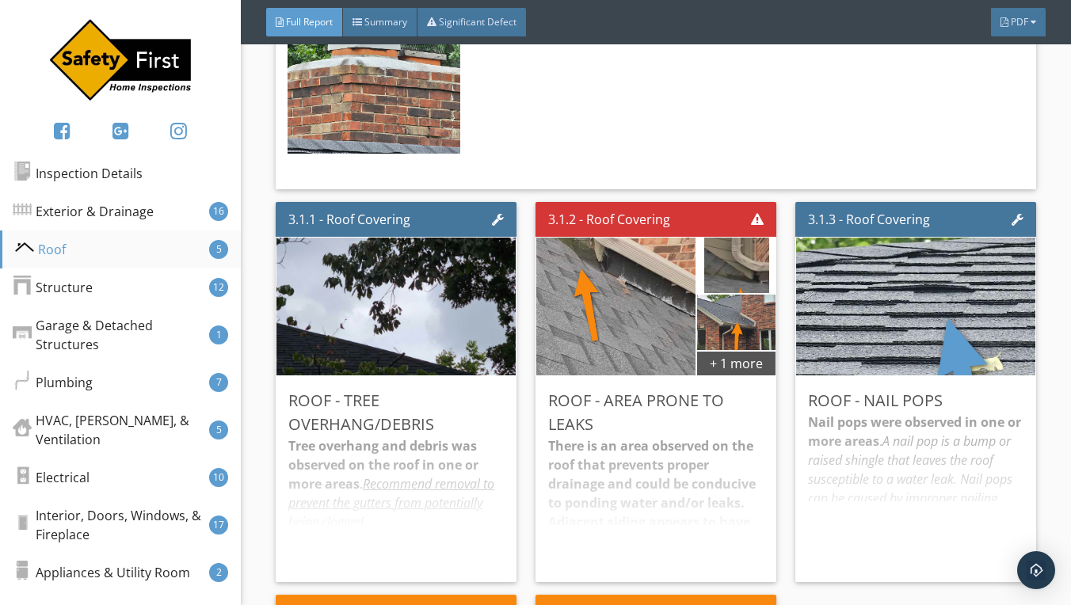
scroll to position [4166, 0]
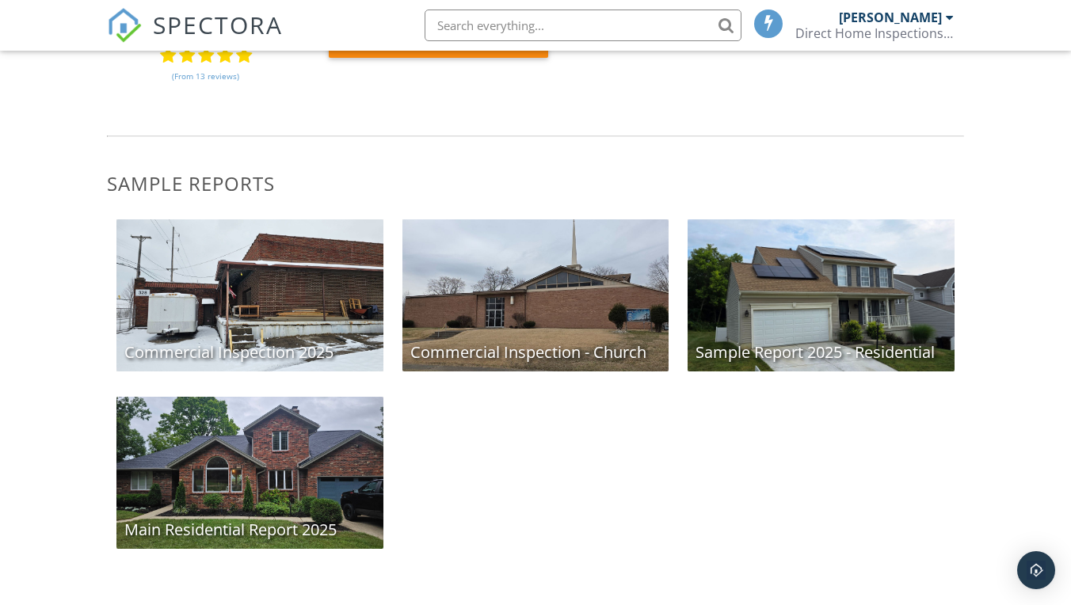
scroll to position [183, 0]
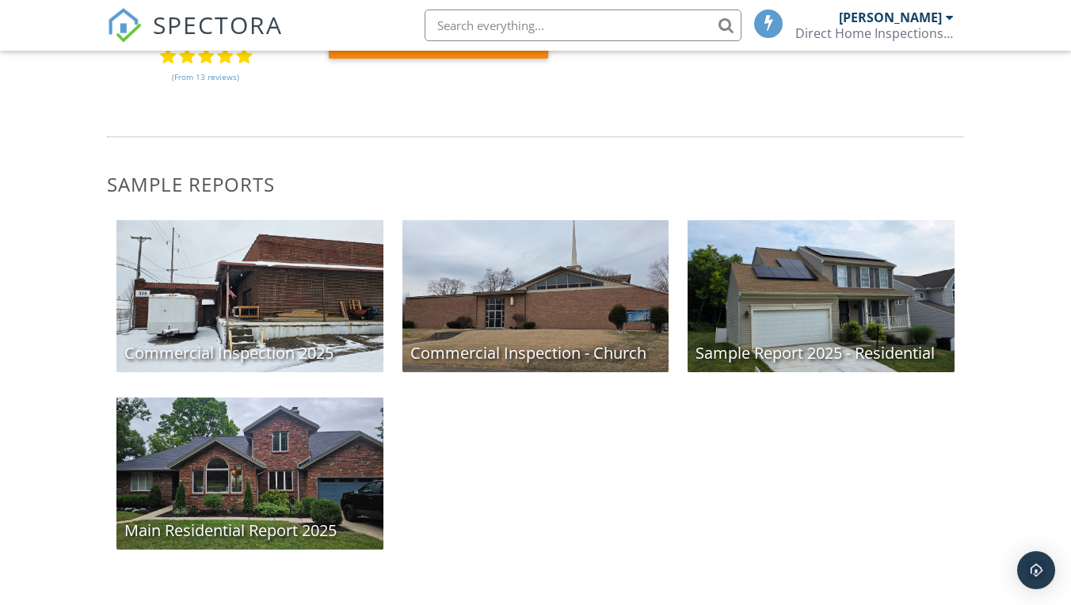
click at [837, 319] on div "Sample Report 2025 - Residential" at bounding box center [821, 296] width 267 height 152
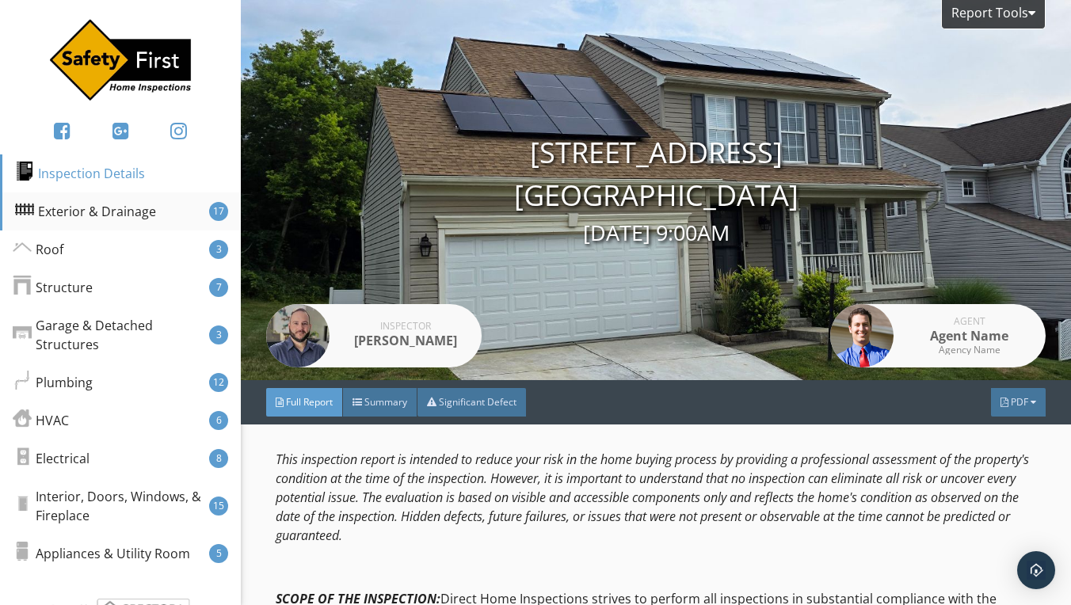
click at [148, 213] on div "Exterior & Drainage" at bounding box center [85, 211] width 141 height 19
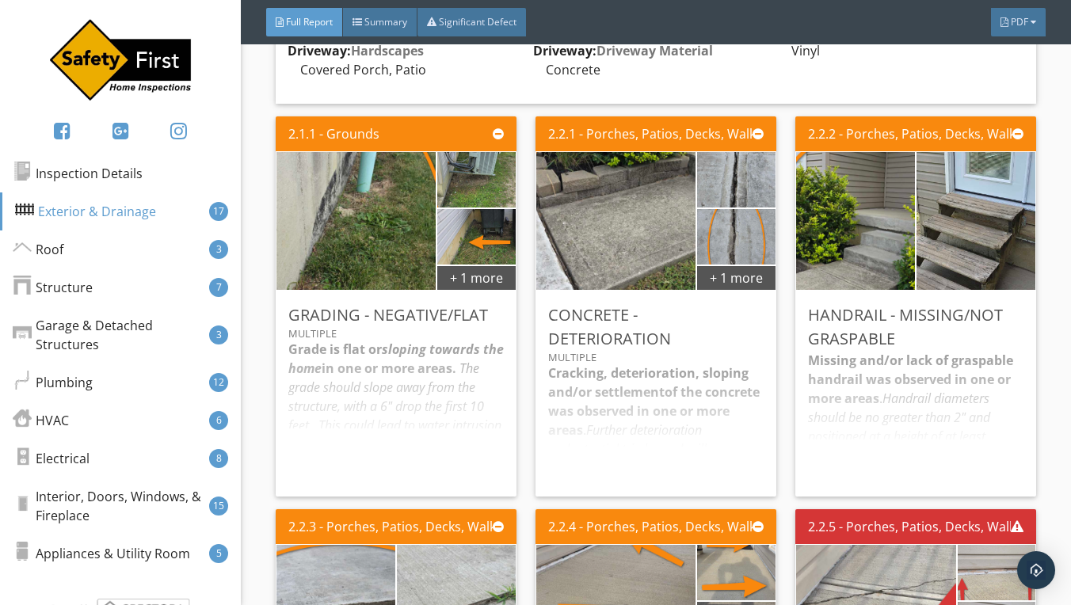
scroll to position [1667, 0]
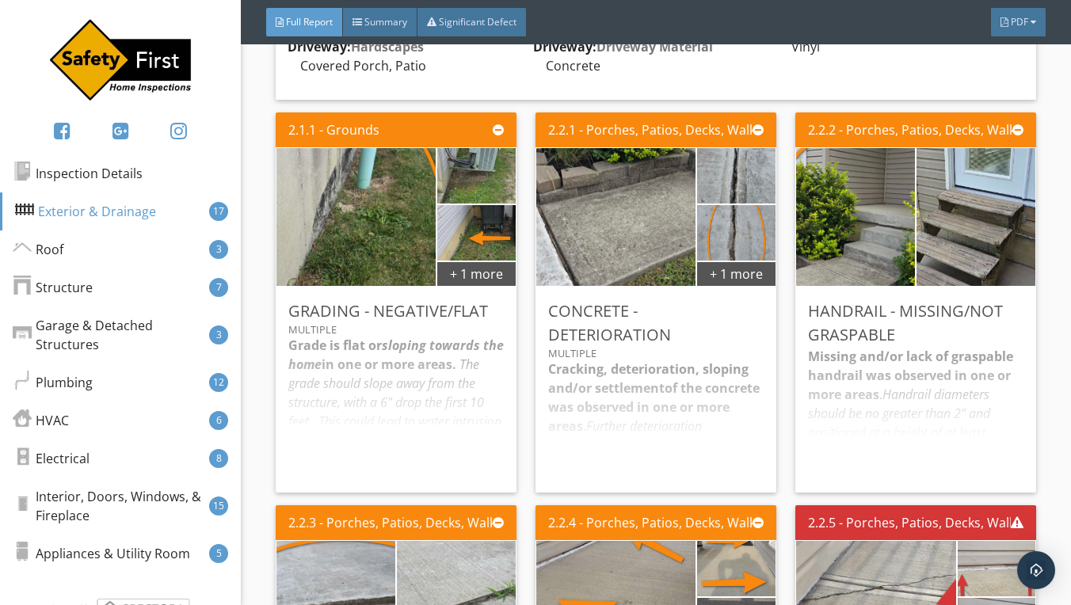
click at [927, 382] on div "Missing and/or lack of graspable handrail was observed in one or more areas . H…" at bounding box center [916, 413] width 216 height 133
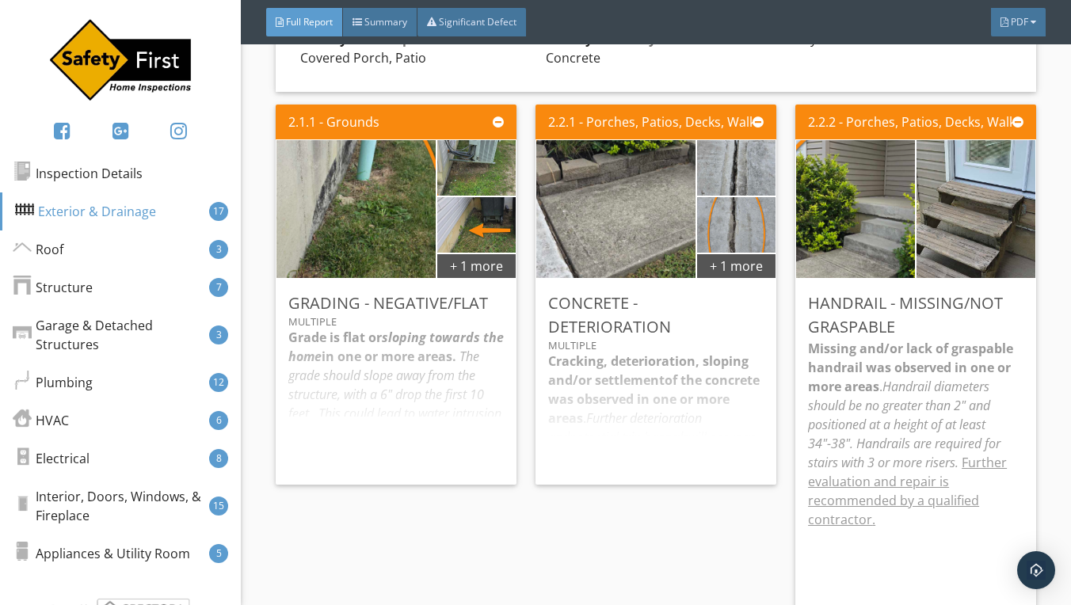
scroll to position [1652, 0]
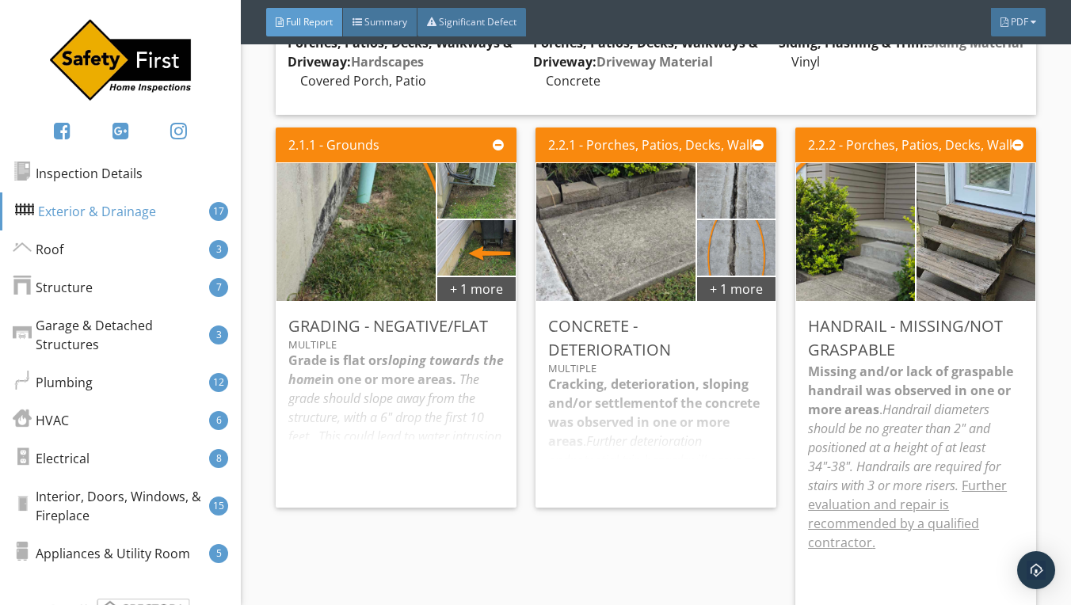
click at [666, 417] on div "Cracking, deterioration, sloping and/or settlement of the concrete was observed…" at bounding box center [656, 435] width 216 height 120
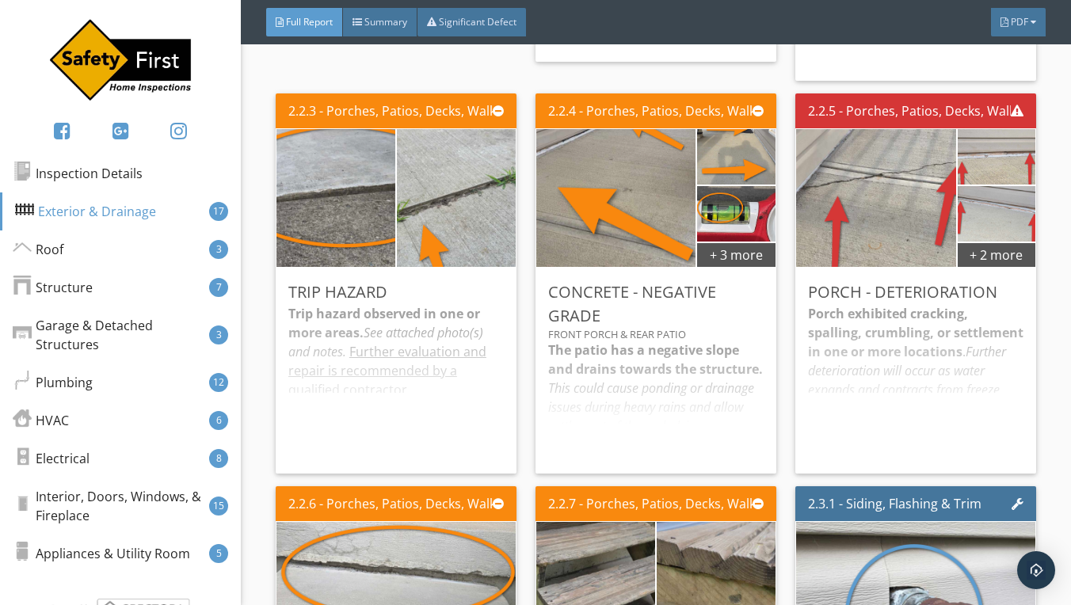
scroll to position [2235, 0]
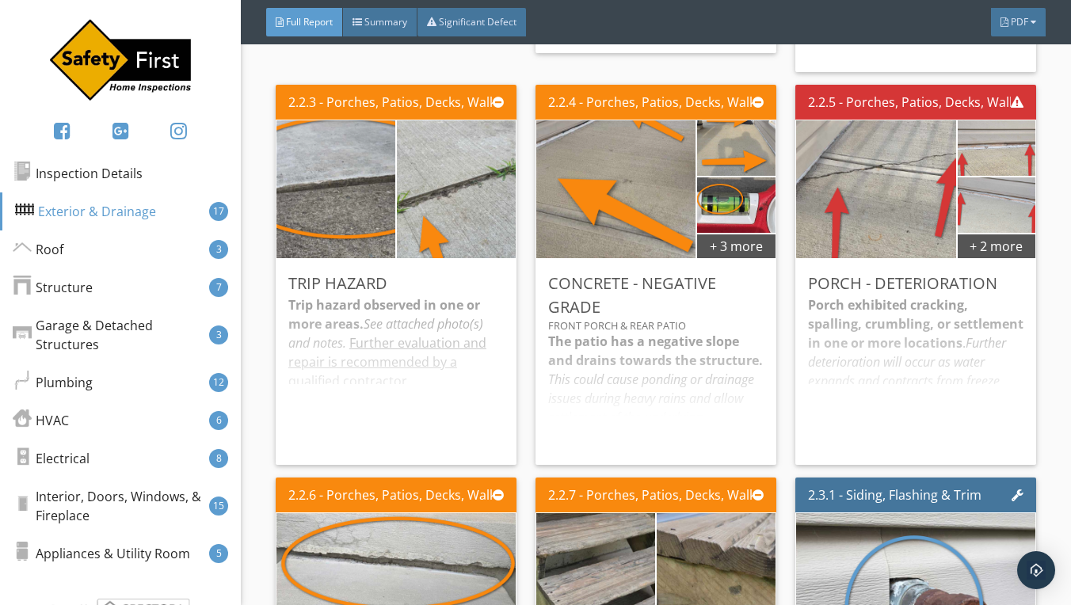
click at [384, 356] on div "Trip hazard observed in one or more areas. See attached photo(s) and notes. Fur…" at bounding box center [396, 374] width 216 height 157
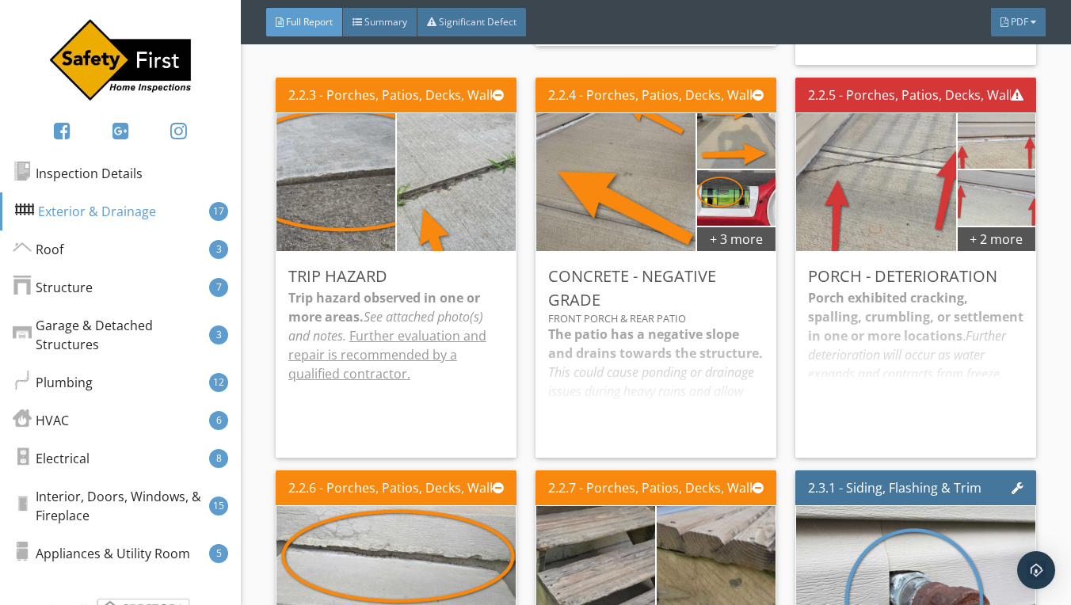
click at [907, 320] on div "Porch exhibited cracking, spalling, crumbling, or settlement in one or more loc…" at bounding box center [916, 366] width 216 height 157
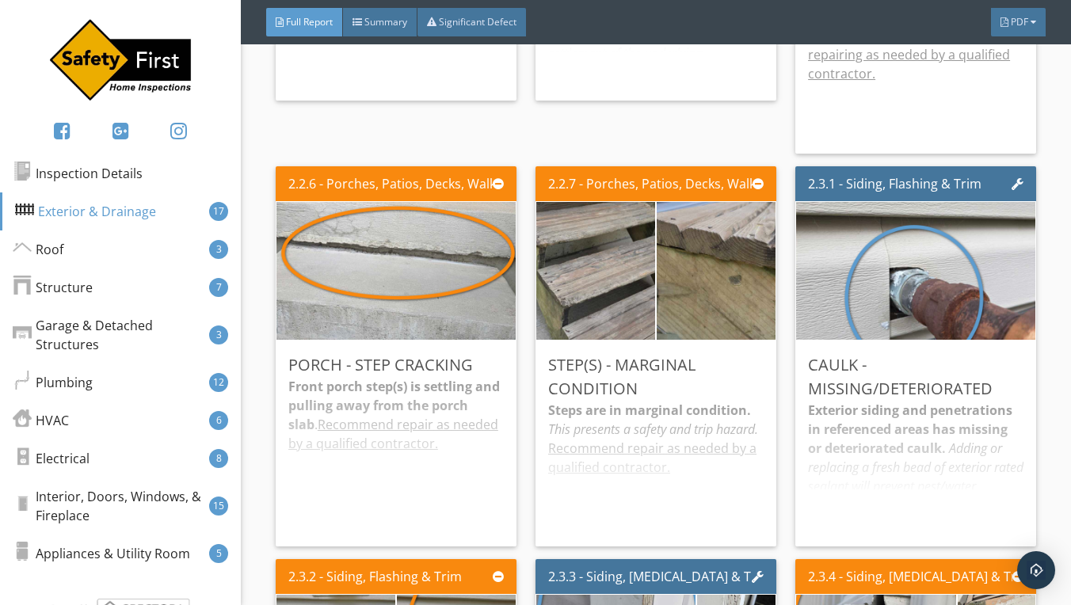
scroll to position [2623, 0]
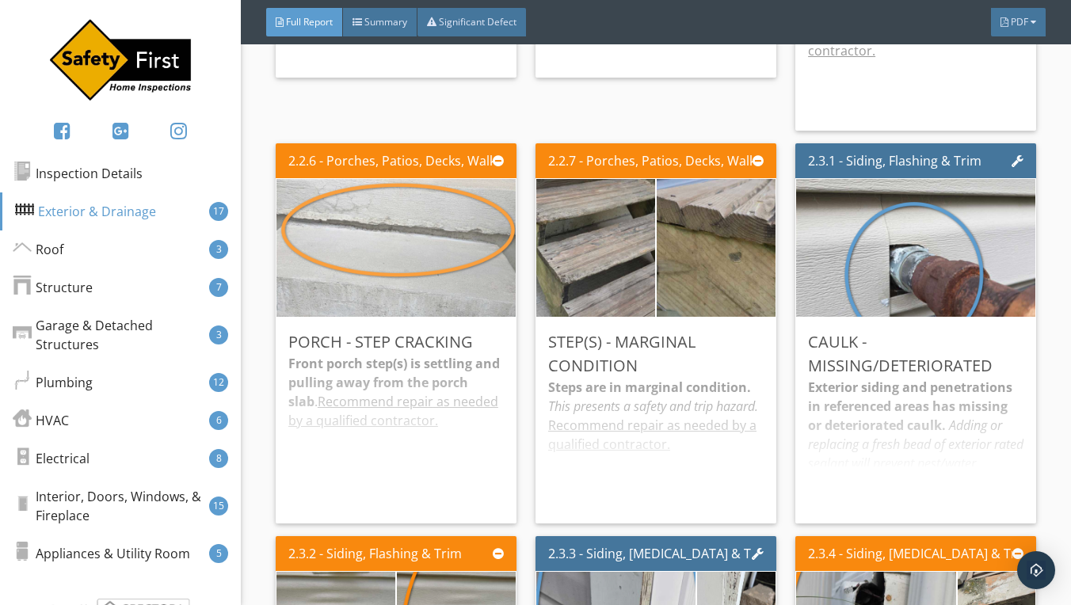
click at [415, 256] on img at bounding box center [396, 248] width 258 height 345
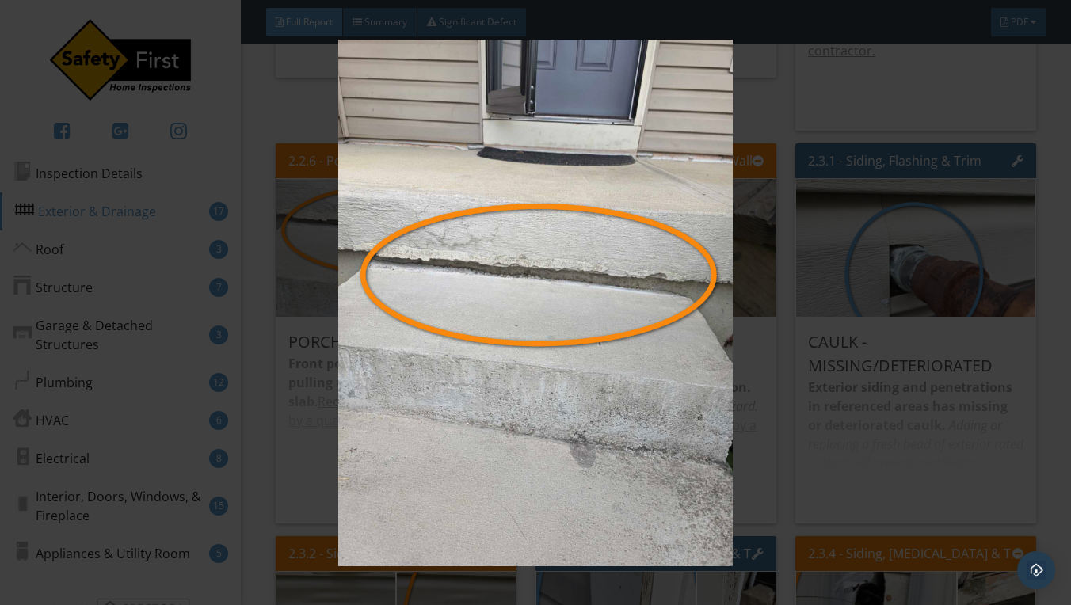
click at [860, 128] on img at bounding box center [536, 303] width 970 height 527
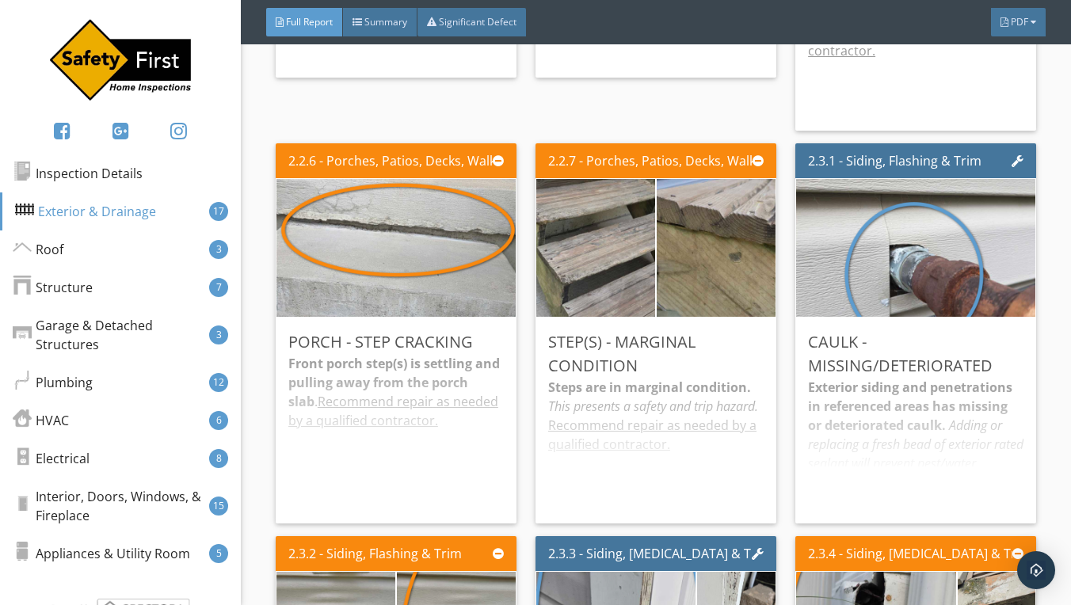
click at [876, 394] on div "Exterior siding and penetrations in referenced areas has missing or deteriorate…" at bounding box center [916, 444] width 216 height 133
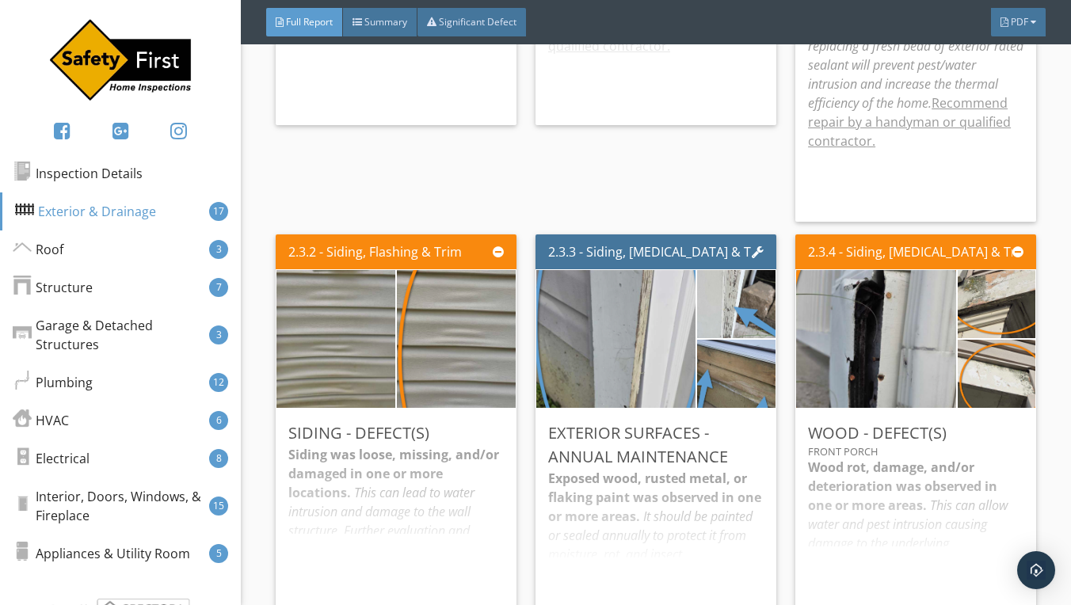
scroll to position [3057, 0]
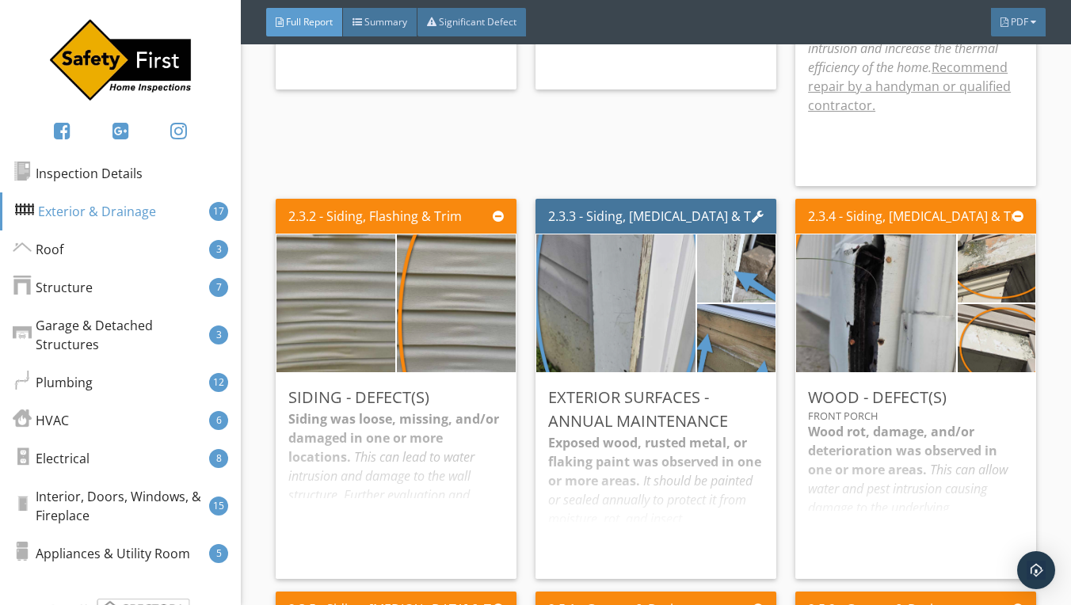
click at [643, 463] on div "Exposed wood, rusted metal, or flaking paint was observed in one or more areas.…" at bounding box center [656, 499] width 216 height 133
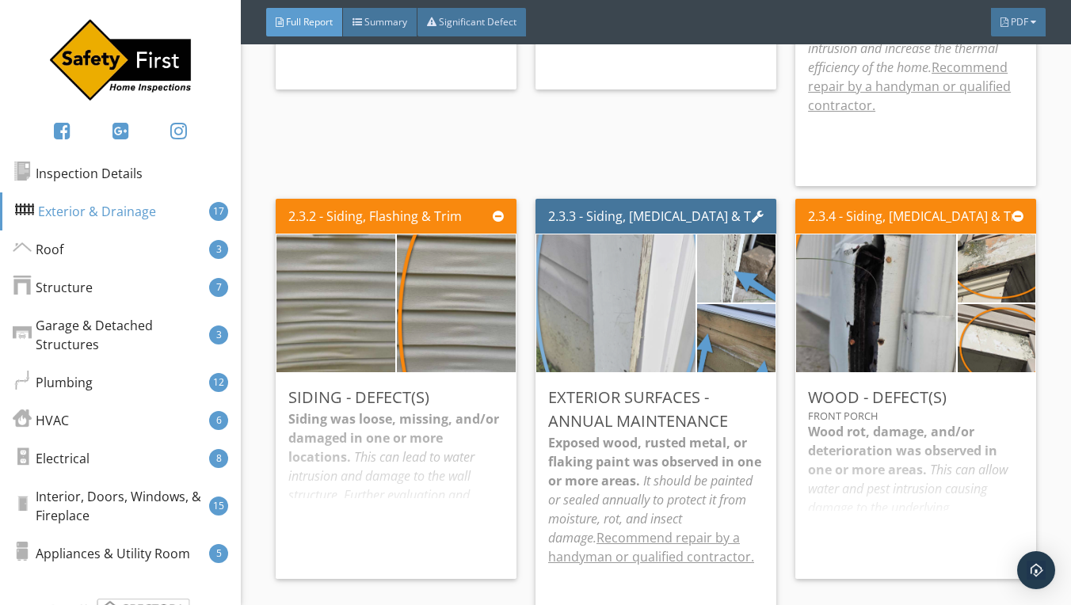
click at [638, 319] on img at bounding box center [616, 303] width 258 height 345
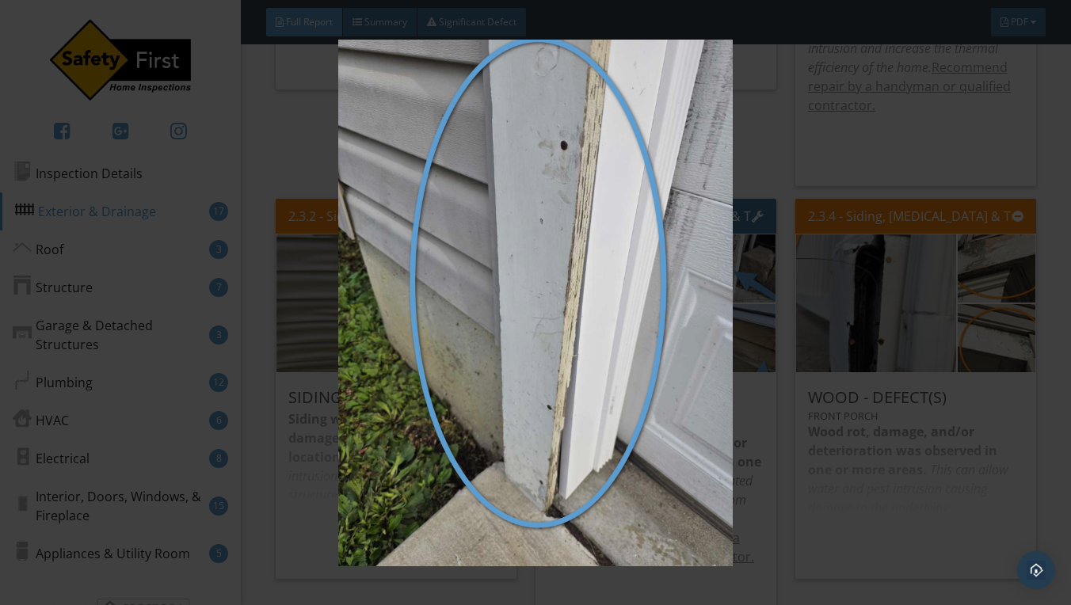
click at [793, 187] on img at bounding box center [536, 303] width 970 height 527
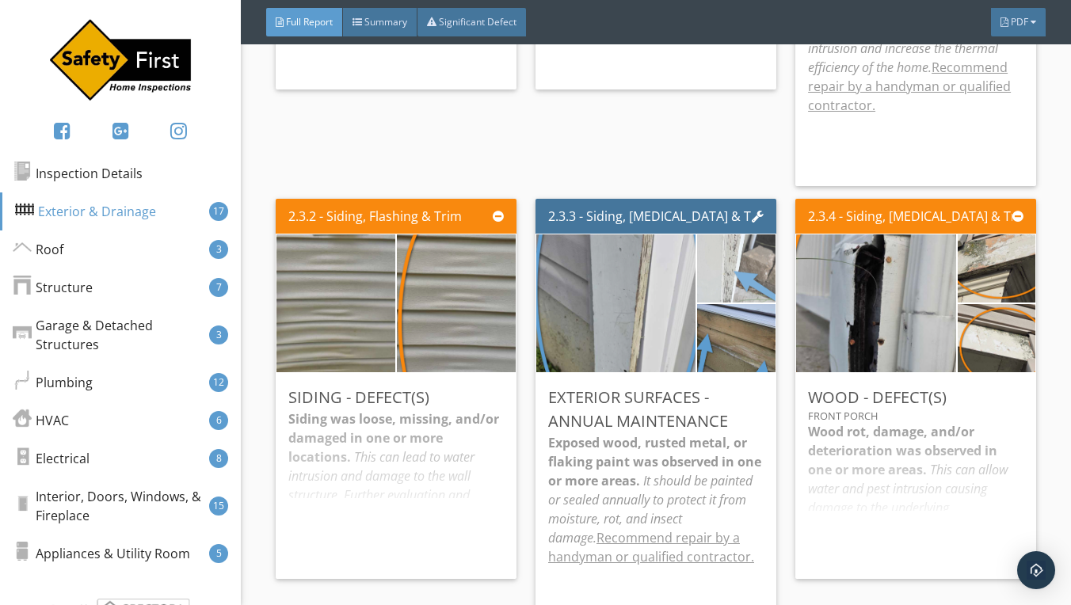
click at [729, 286] on img at bounding box center [737, 268] width 128 height 170
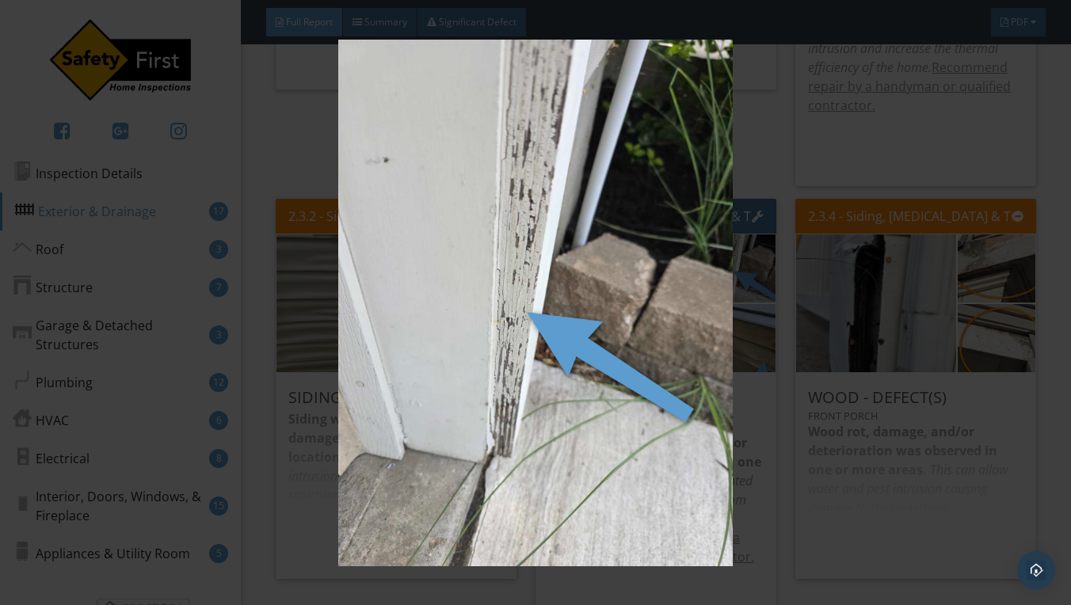
click at [792, 186] on img at bounding box center [536, 303] width 970 height 527
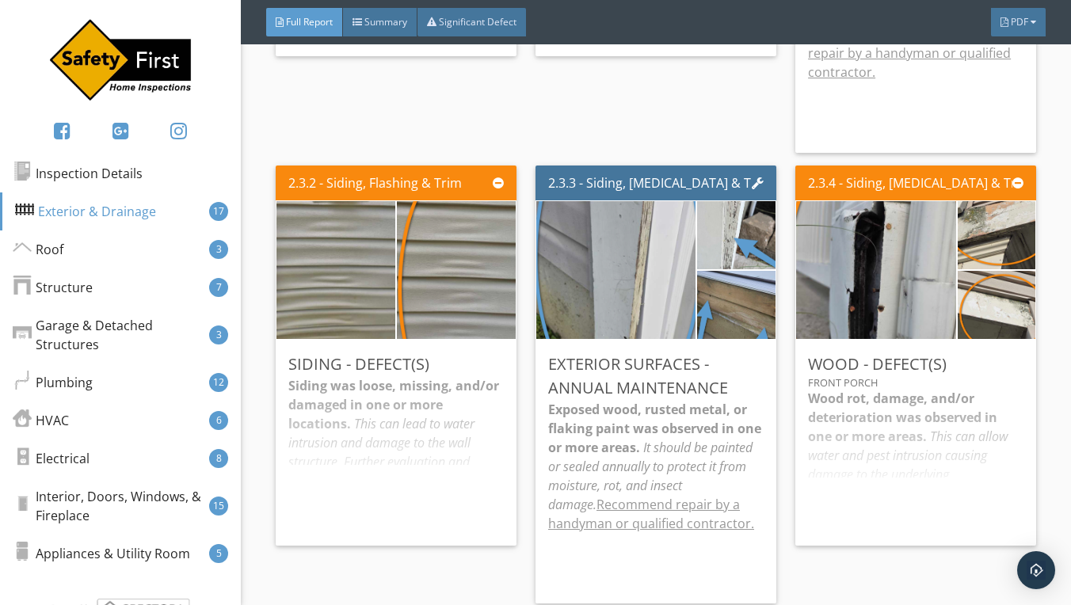
scroll to position [3108, 0]
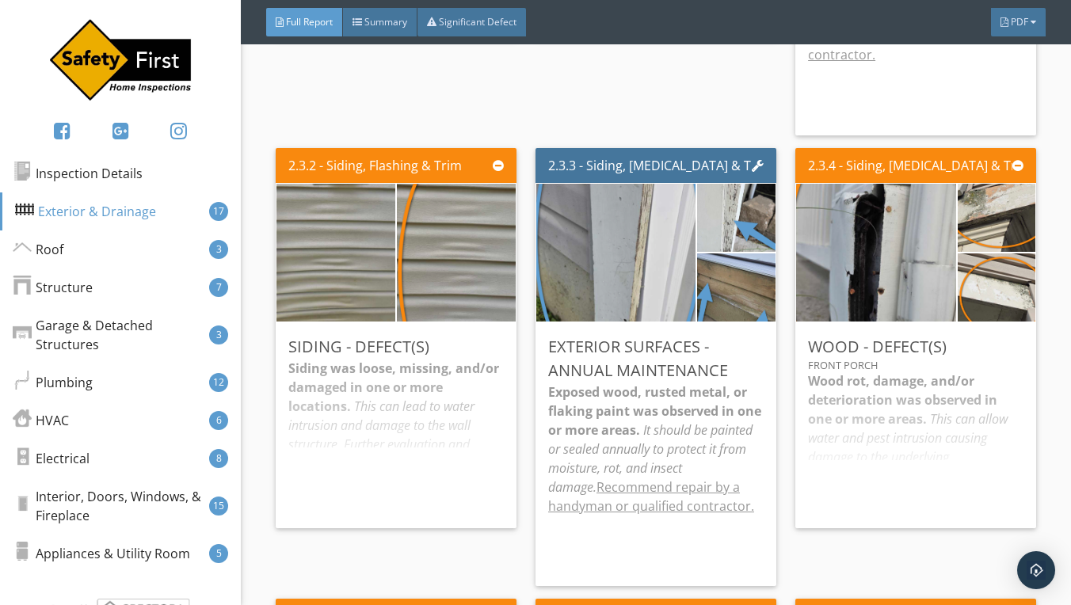
click at [641, 471] on em "It should be painted or sealed annually to protect it from moisture, rot, and i…" at bounding box center [650, 459] width 204 height 74
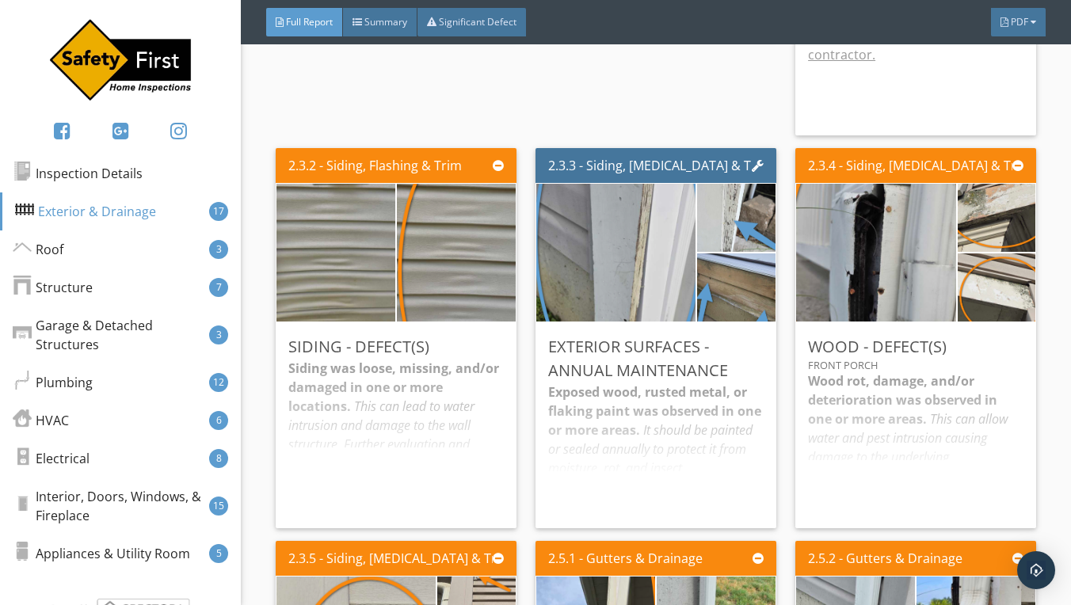
click at [665, 456] on div "Exposed wood, rusted metal, or flaking paint was observed in one or more areas.…" at bounding box center [656, 449] width 216 height 133
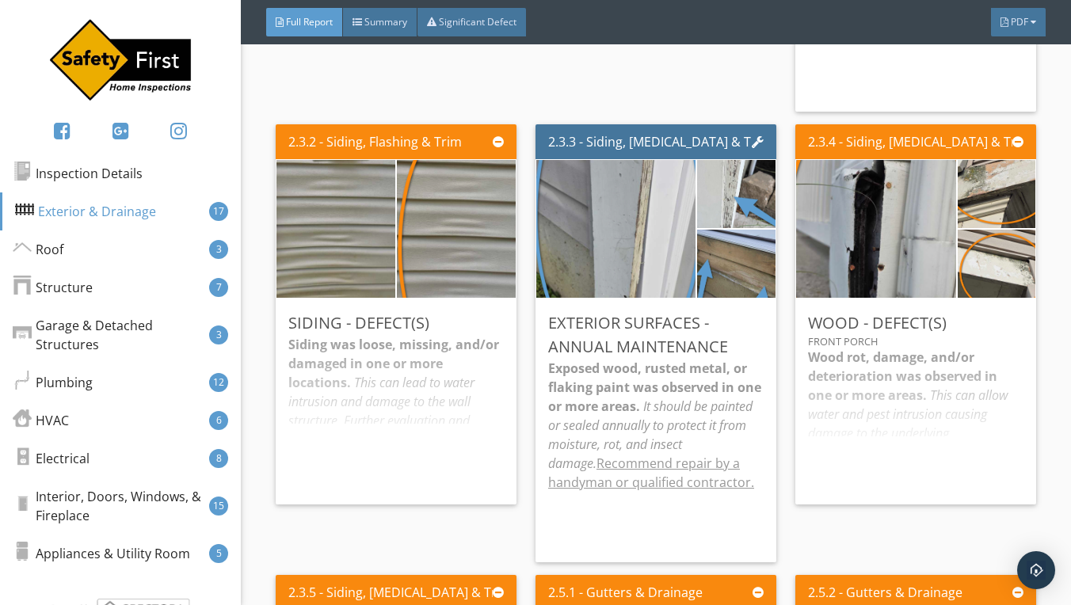
scroll to position [3136, 0]
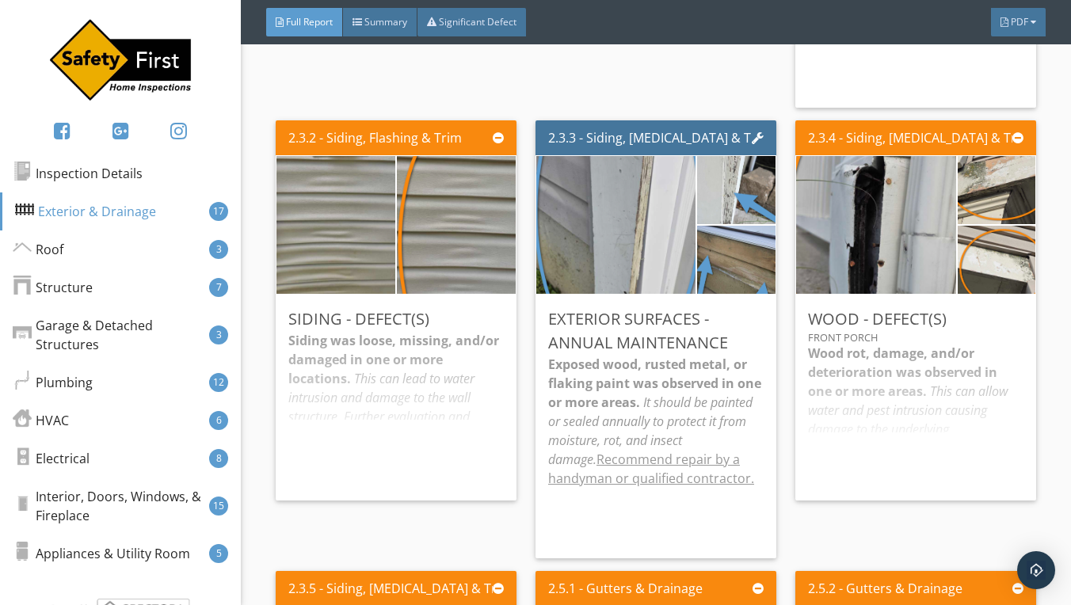
click at [395, 395] on div "Siding was loose, missing, and/or damaged in one or more locations. This can le…" at bounding box center [396, 409] width 216 height 157
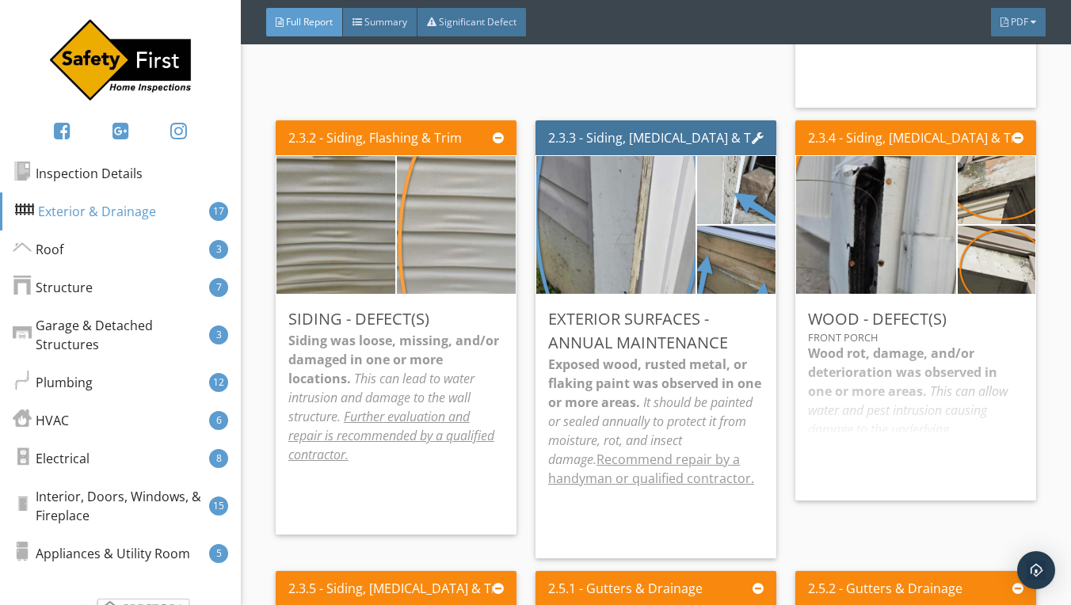
click at [426, 231] on img at bounding box center [456, 224] width 258 height 345
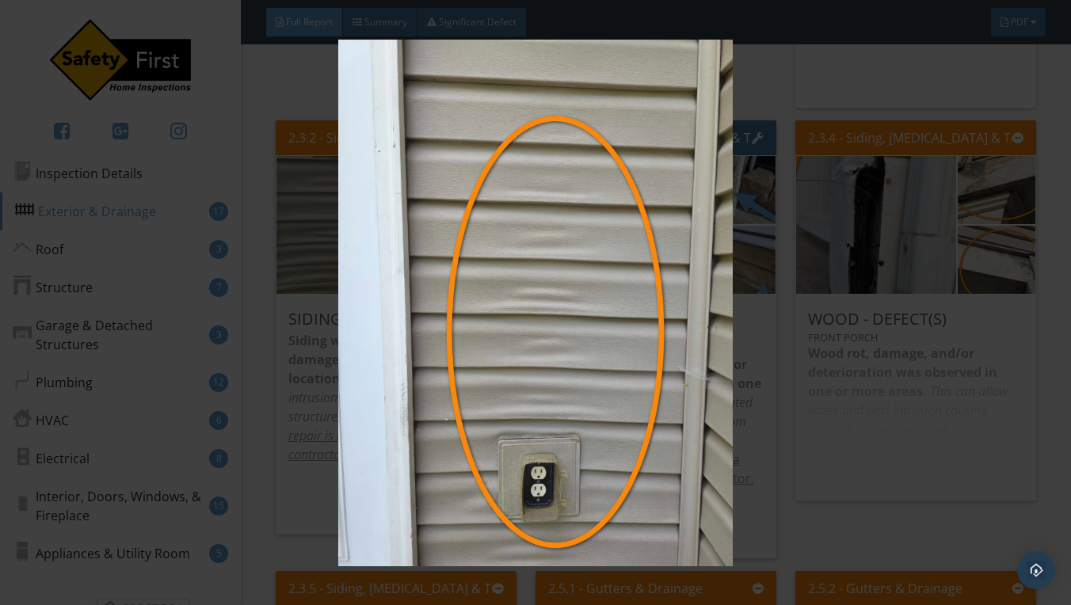
click at [793, 90] on img at bounding box center [536, 303] width 970 height 527
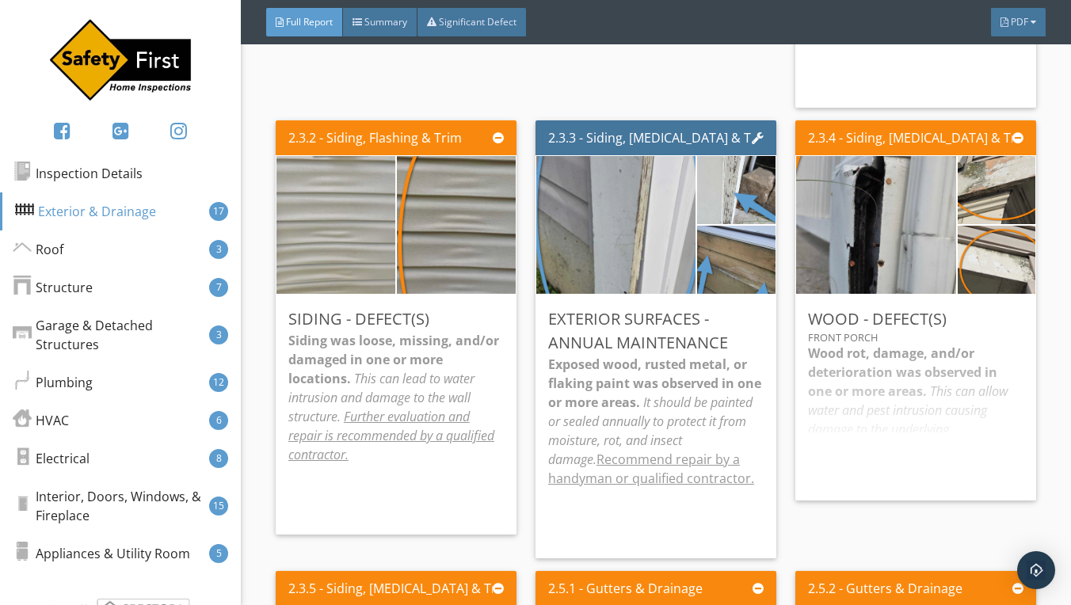
click at [353, 250] on img at bounding box center [336, 224] width 258 height 345
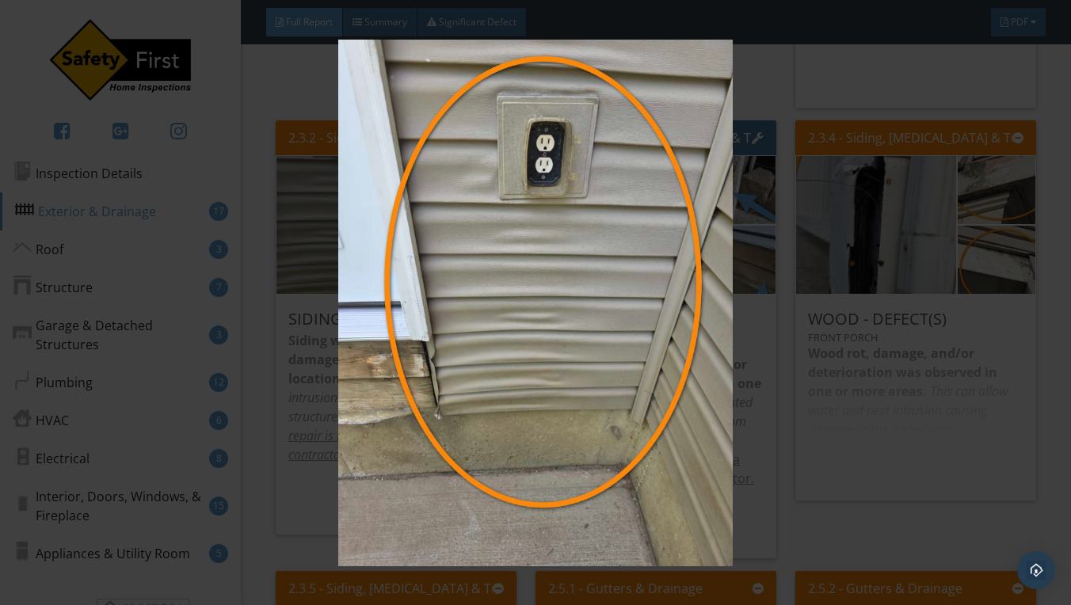
click at [794, 99] on img at bounding box center [536, 303] width 970 height 527
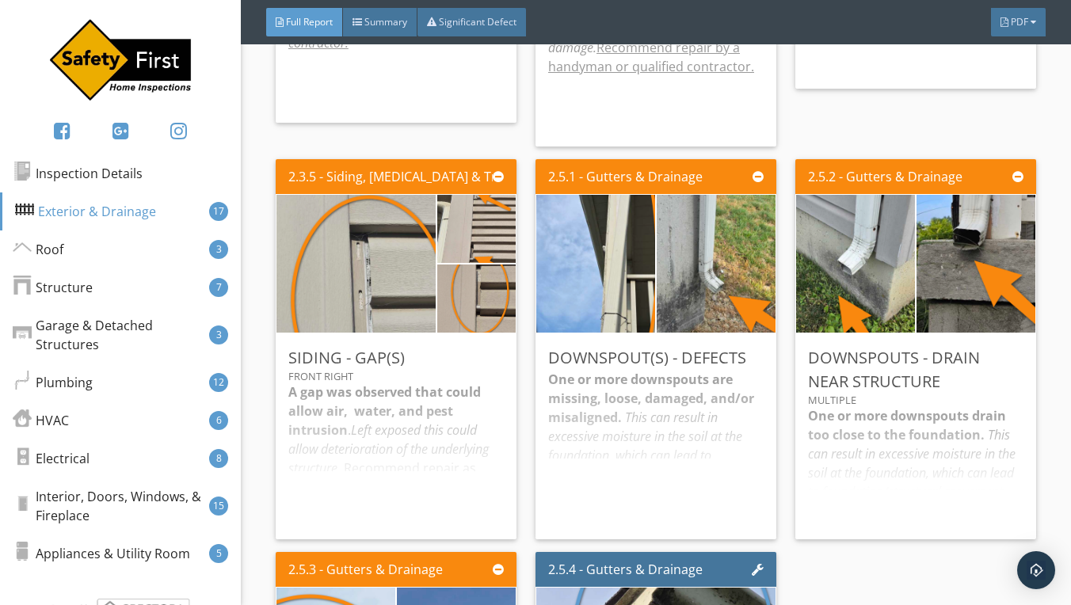
scroll to position [3551, 0]
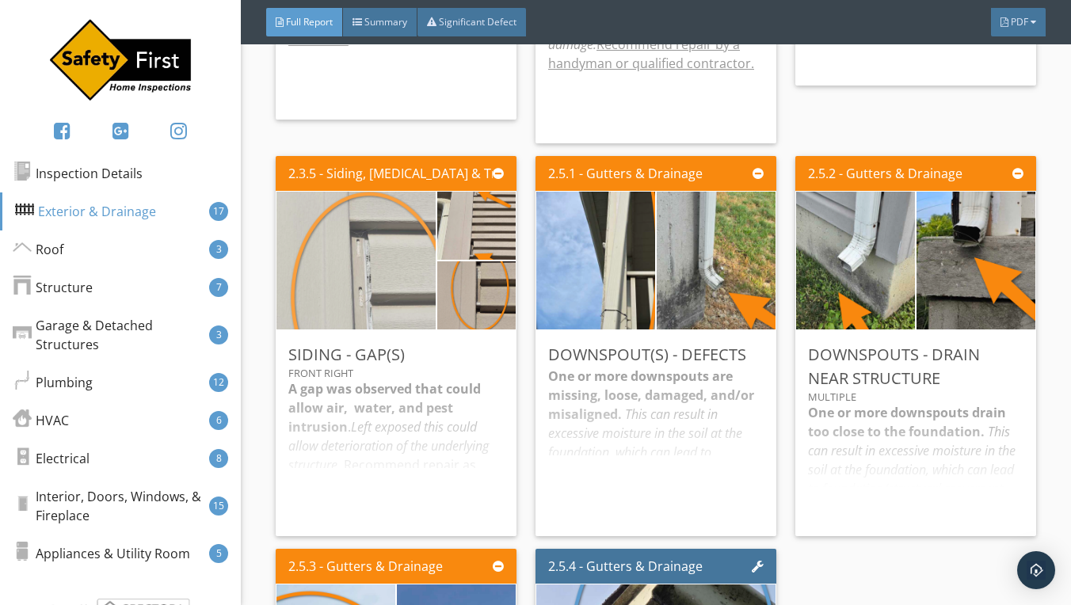
click at [395, 290] on img at bounding box center [356, 261] width 258 height 345
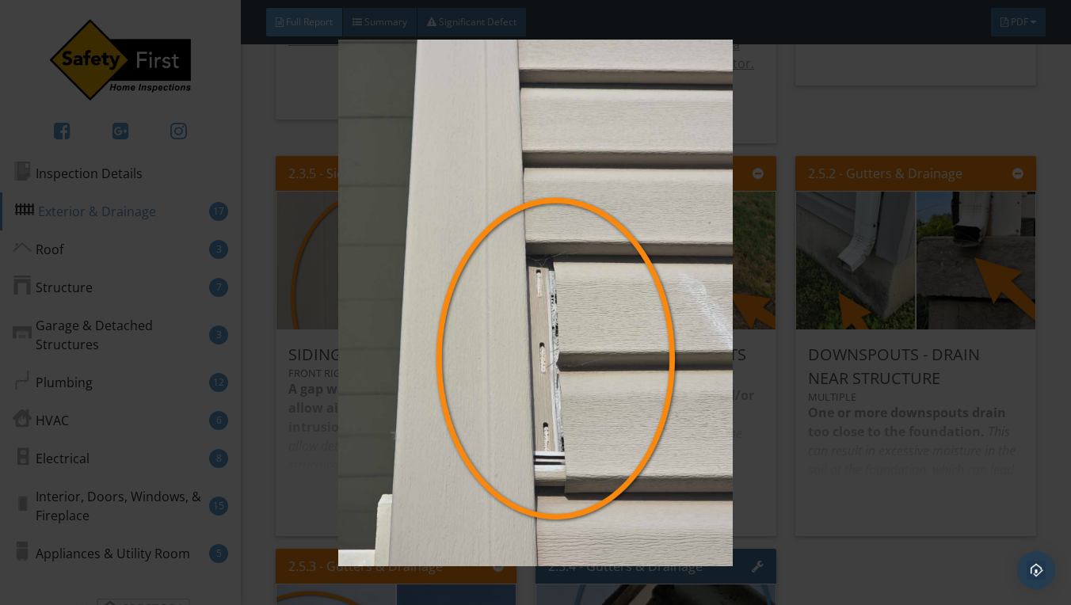
click at [799, 121] on img at bounding box center [536, 303] width 970 height 527
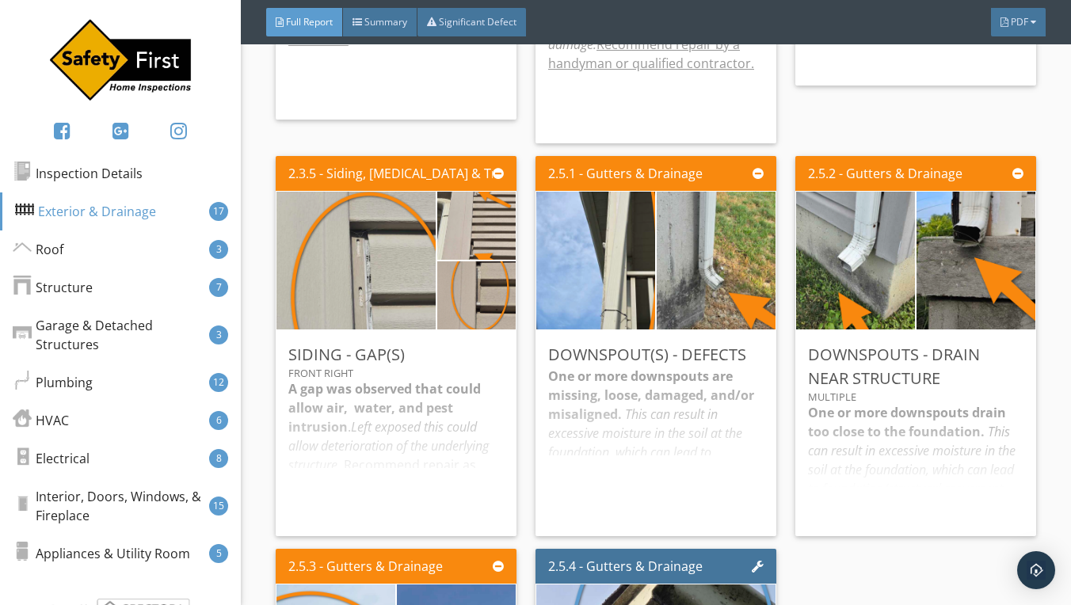
click at [387, 439] on div "A gap was observed that could allow air, water, and pest intrusion . Left expos…" at bounding box center [396, 452] width 216 height 144
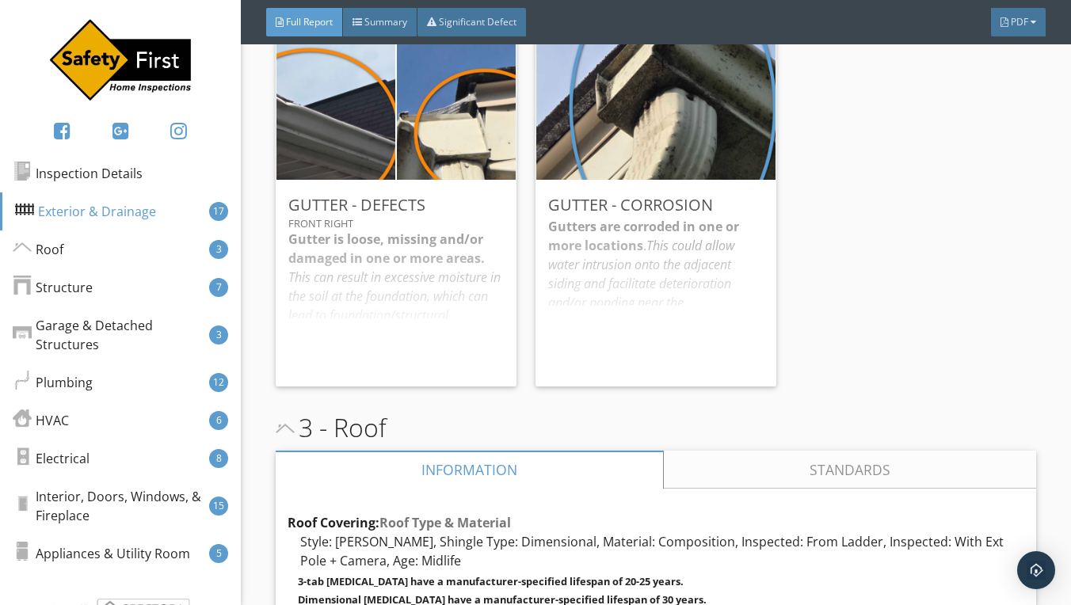
scroll to position [0, 0]
